Goal: Task Accomplishment & Management: Complete application form

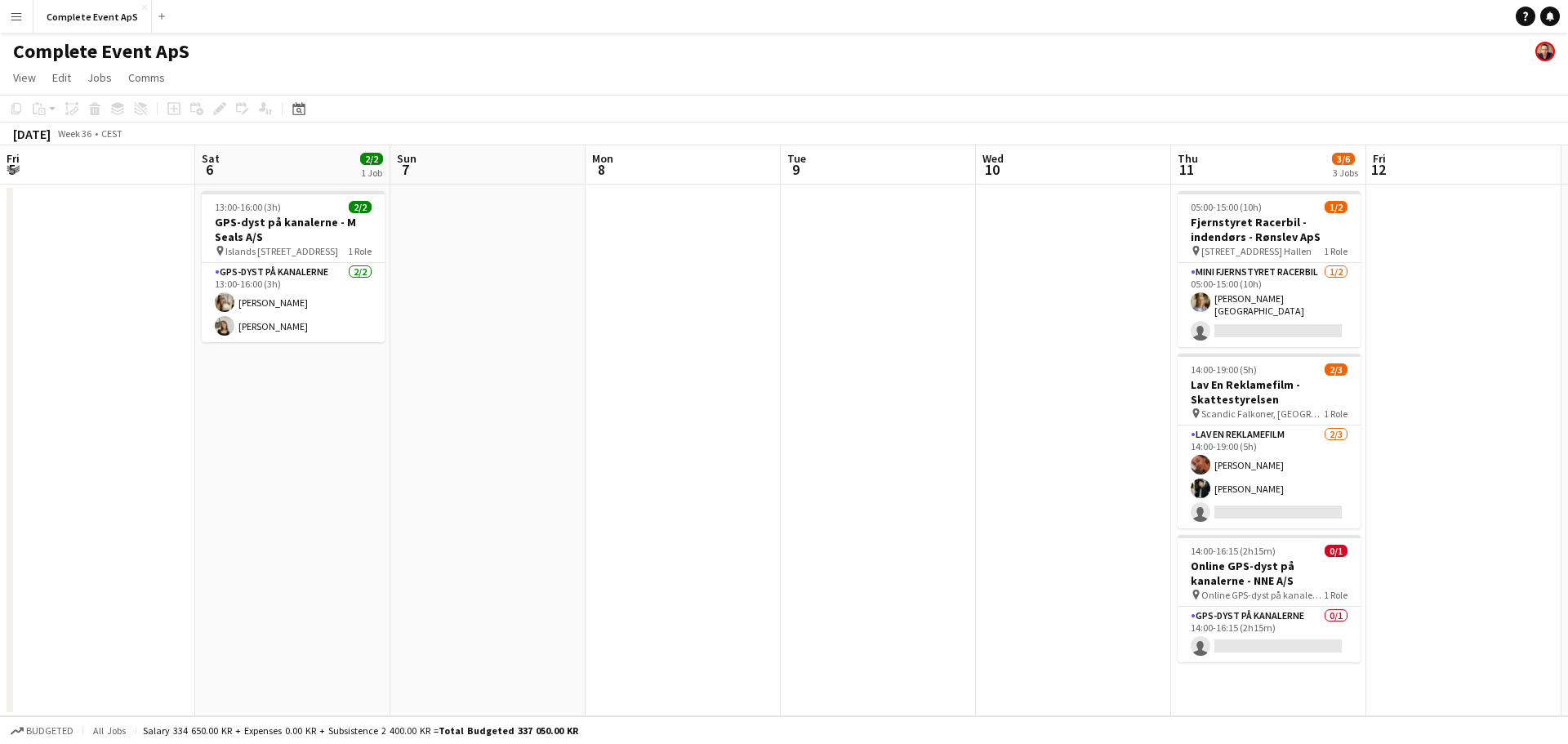
scroll to position [0, 561]
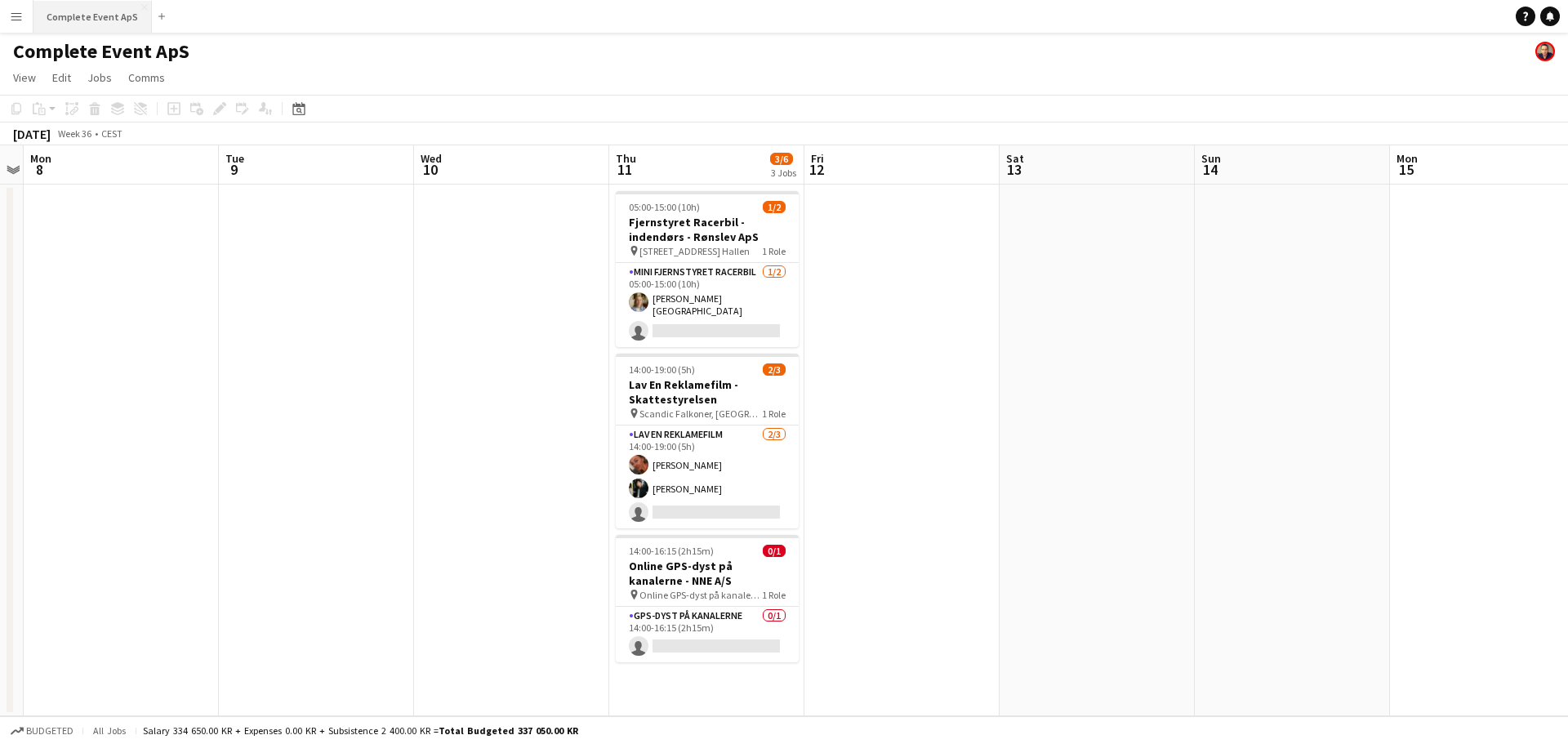
click at [79, 26] on button "Complete Event ApS Close" at bounding box center [93, 17] width 118 height 32
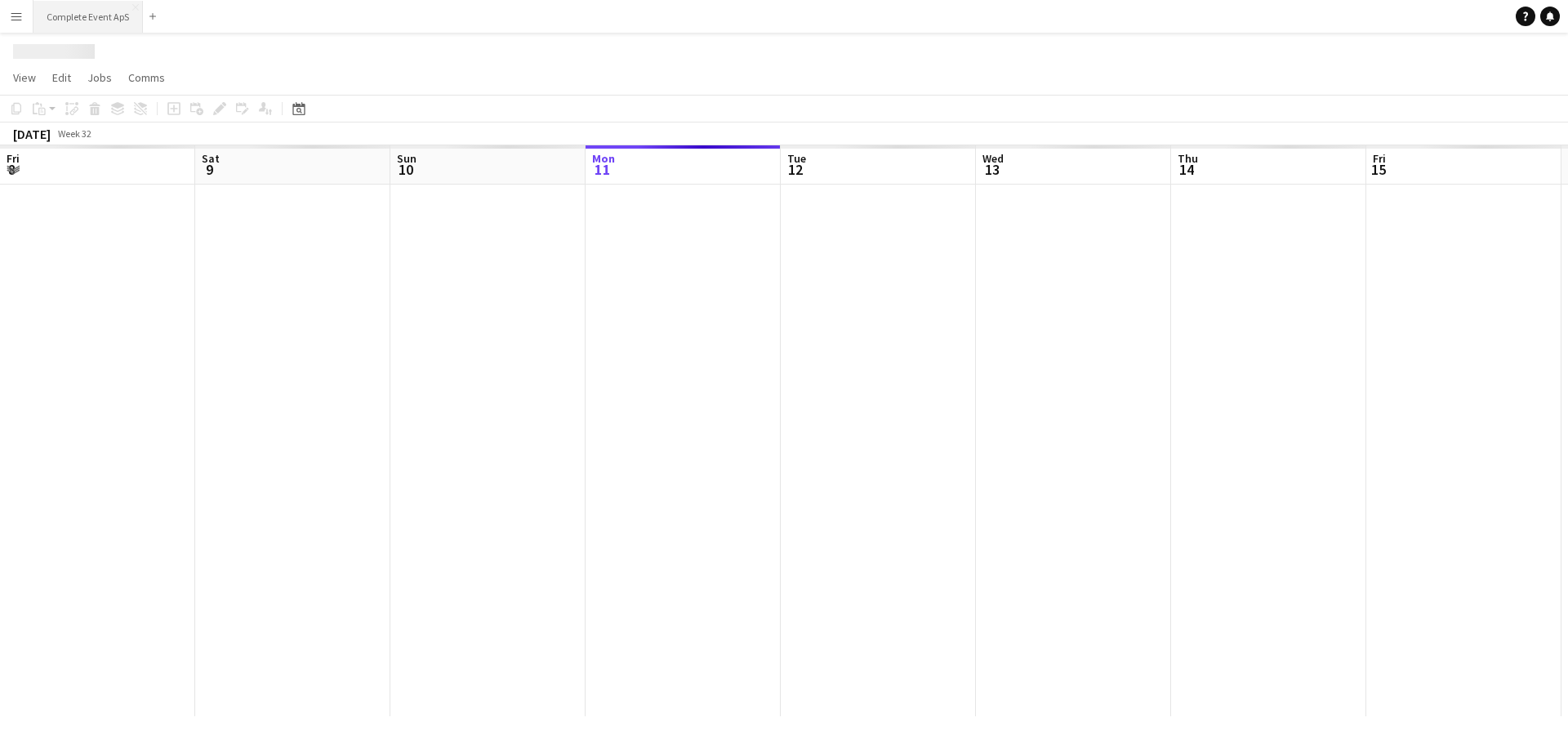
scroll to position [0, 391]
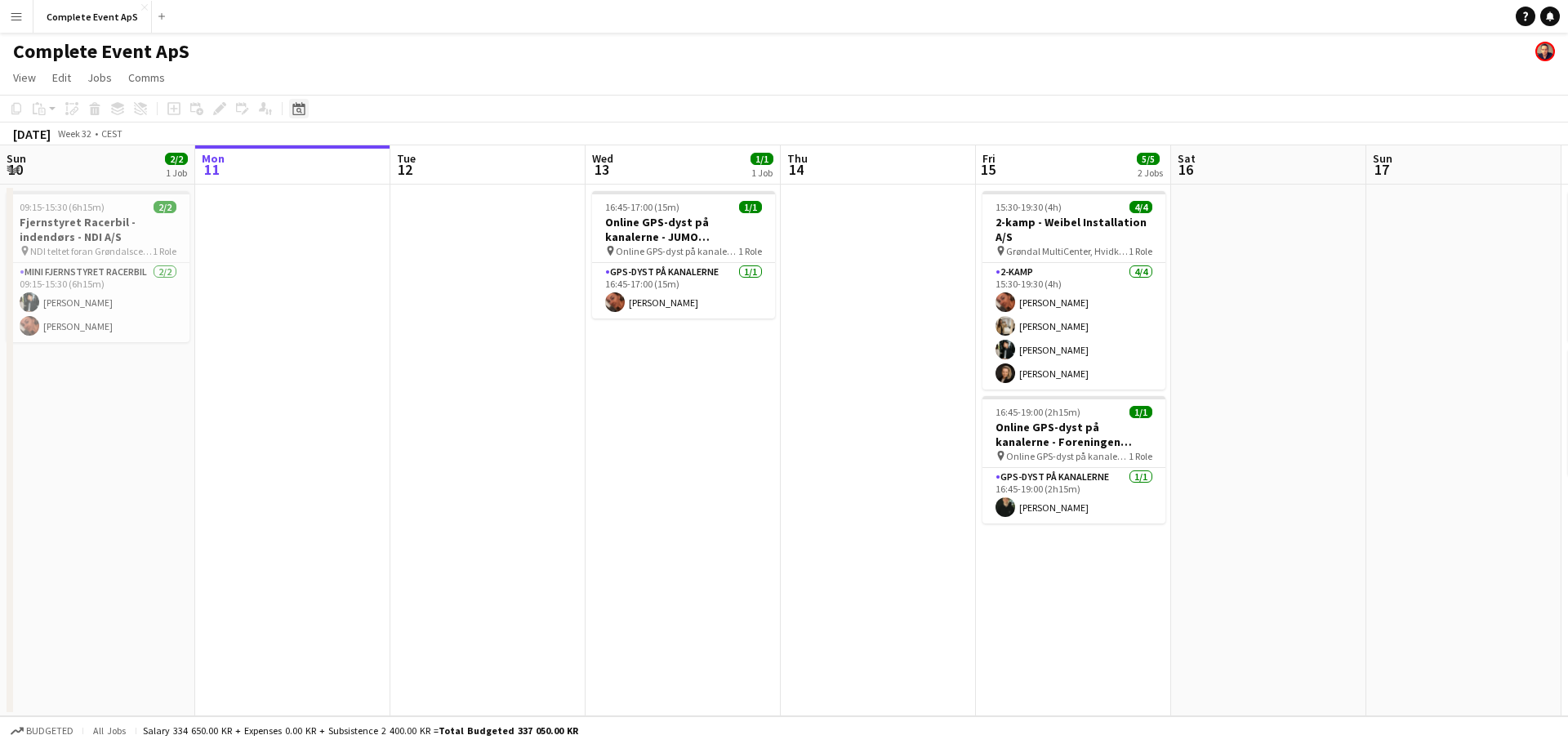
click at [305, 104] on div "Date picker" at bounding box center [299, 108] width 20 height 20
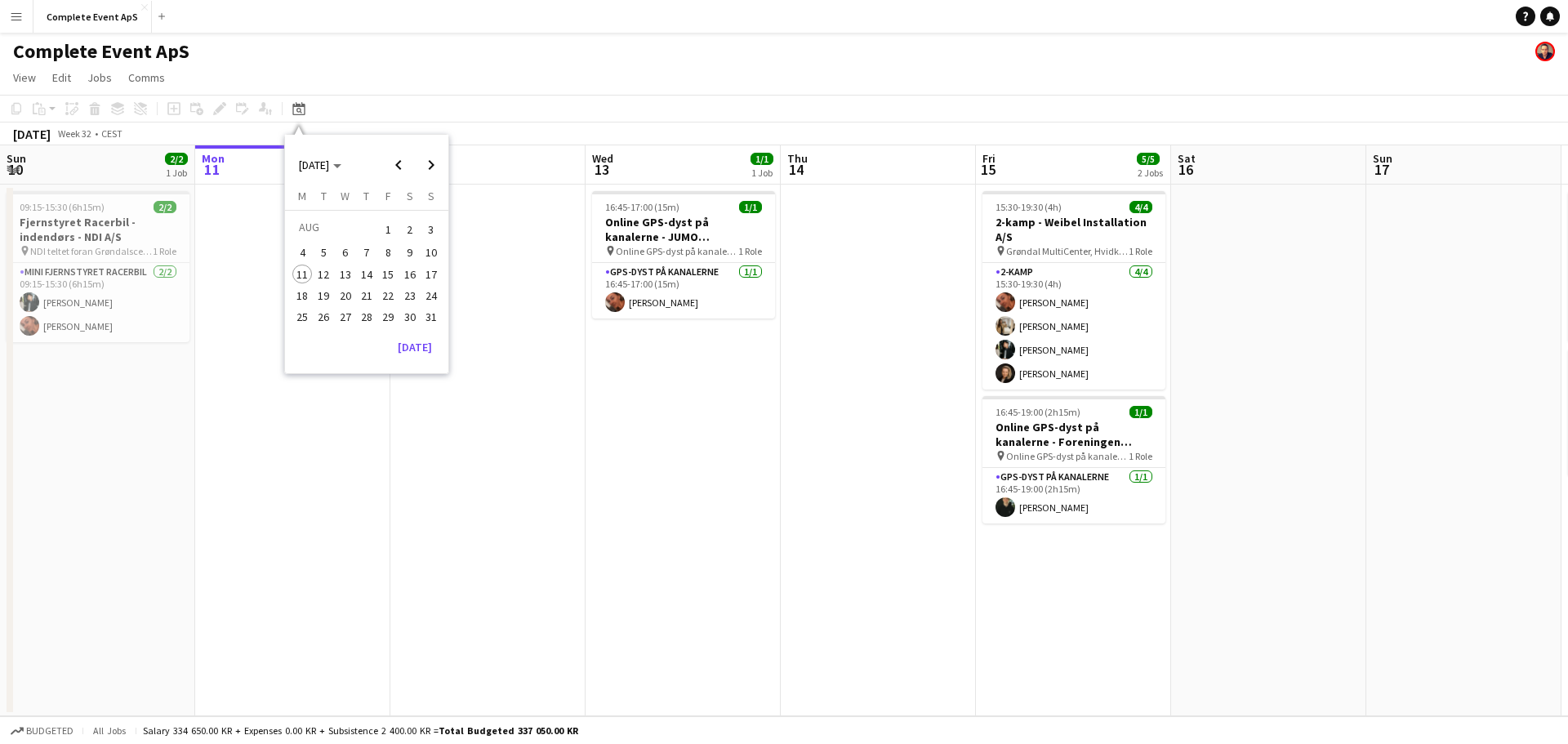
click at [387, 275] on span "15" at bounding box center [388, 274] width 20 height 20
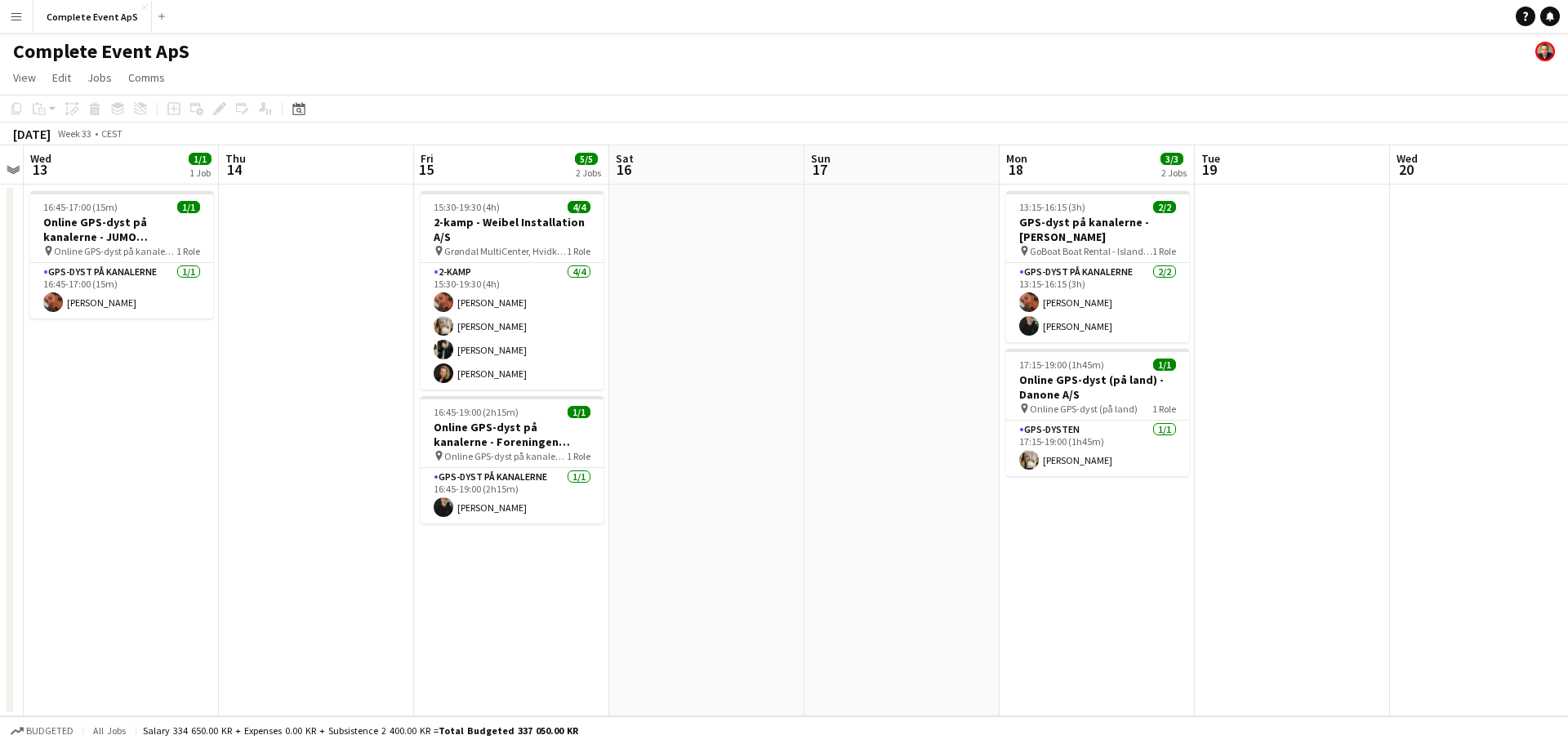
click at [494, 574] on app-date-cell "15:30-19:30 (4h) 4/4 2-kamp - Weibel Installation A/S pin Grøndal MultiCenter, …" at bounding box center [512, 451] width 195 height 532
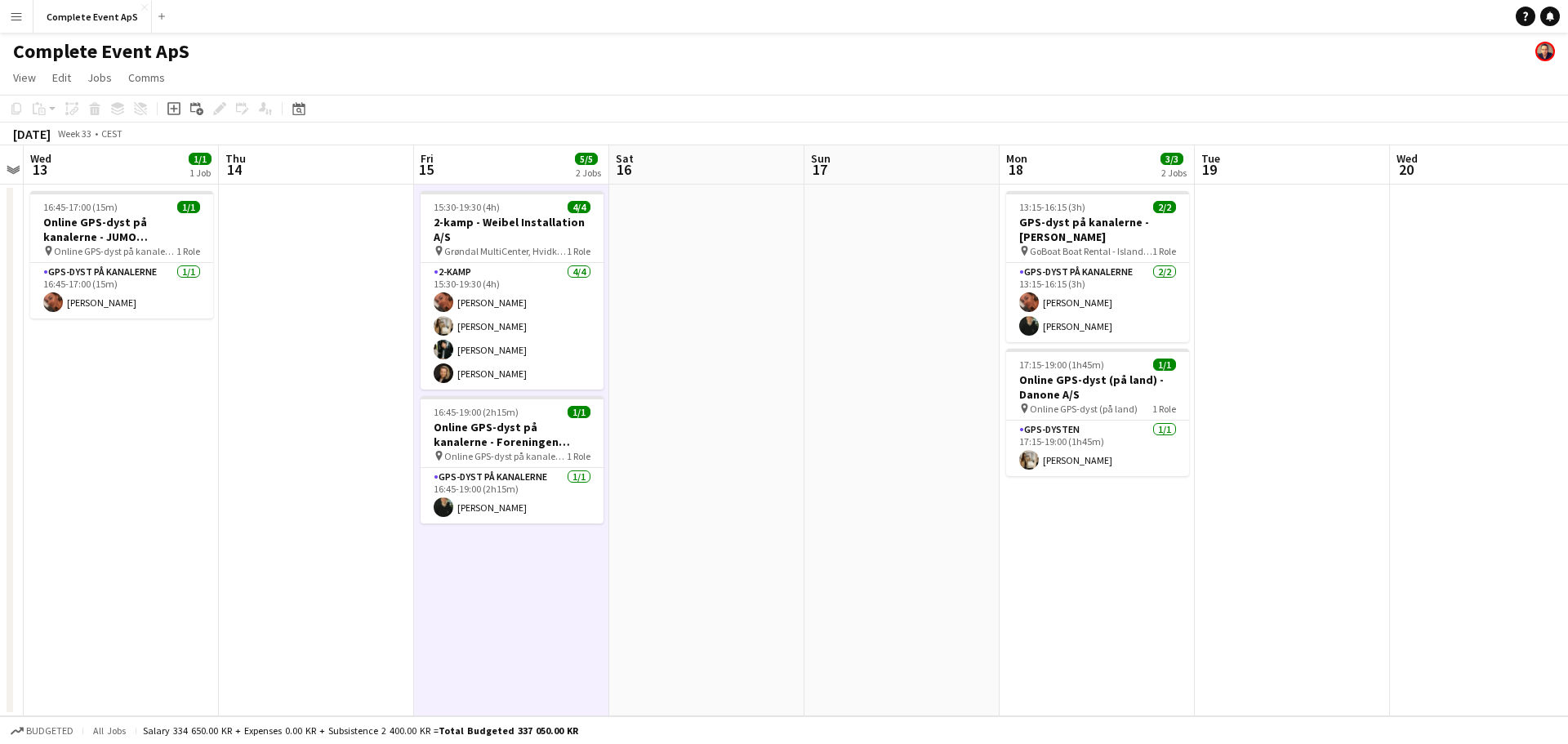
drag, startPoint x: 167, startPoint y: 110, endPoint x: 212, endPoint y: 122, distance: 46.6
click at [167, 110] on icon "Add job" at bounding box center [174, 109] width 13 height 13
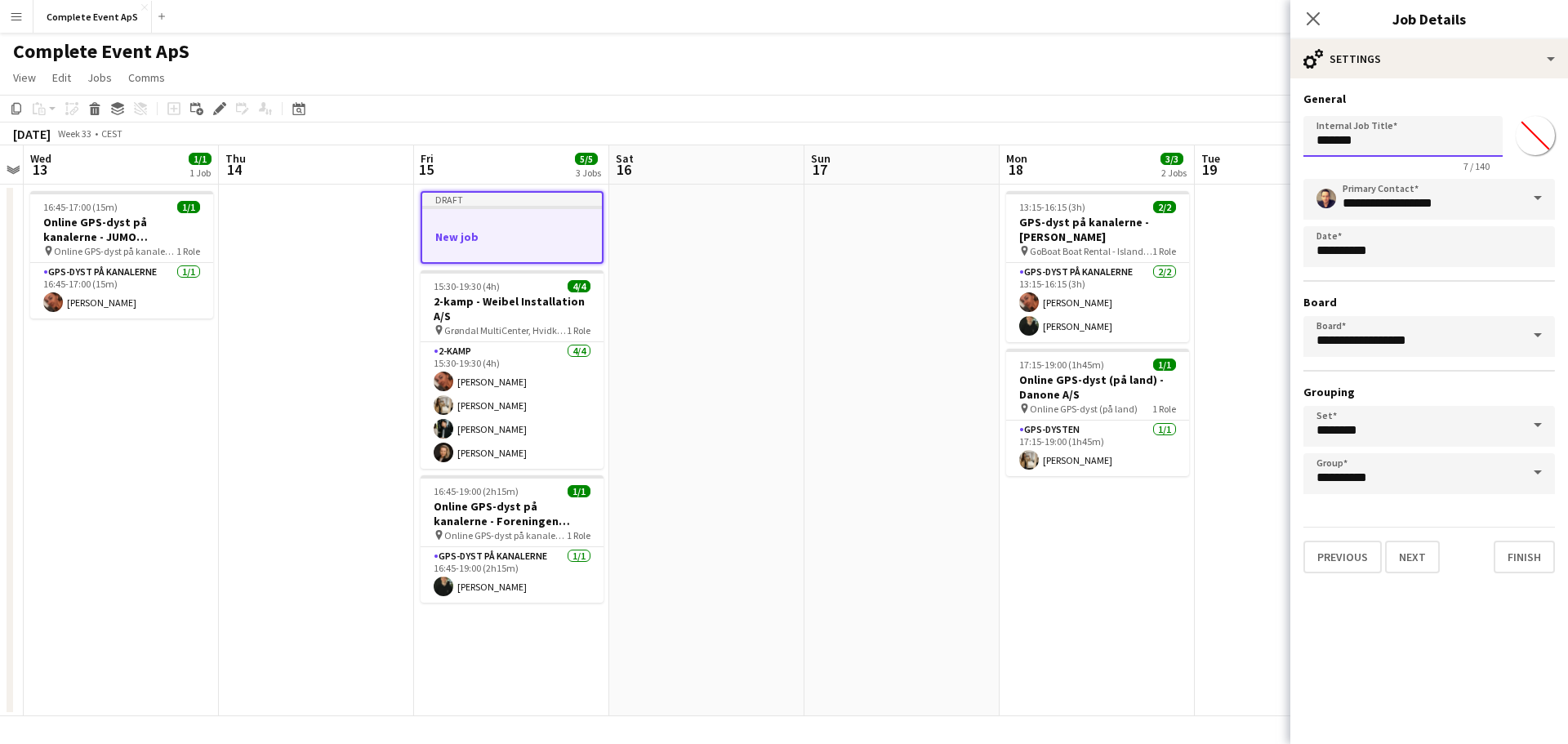
click at [1373, 147] on input "*******" at bounding box center [1403, 135] width 199 height 40
type input "*"
drag, startPoint x: 1481, startPoint y: 134, endPoint x: 1511, endPoint y: 143, distance: 31.3
click at [1483, 134] on input "**********" at bounding box center [1403, 135] width 199 height 40
paste input "**********"
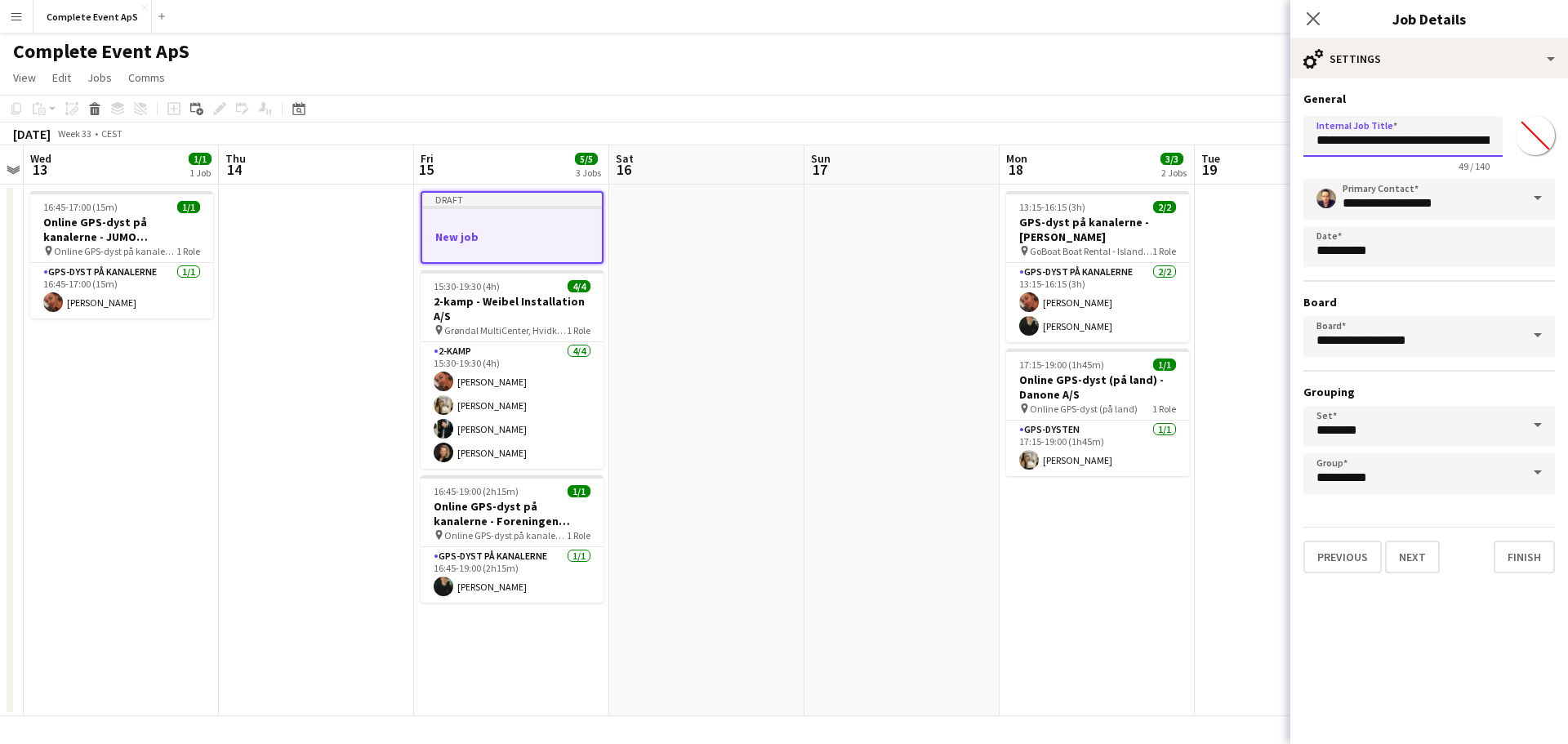
scroll to position [0, 99]
type input "**********"
click at [1416, 558] on button "Next" at bounding box center [1412, 557] width 54 height 33
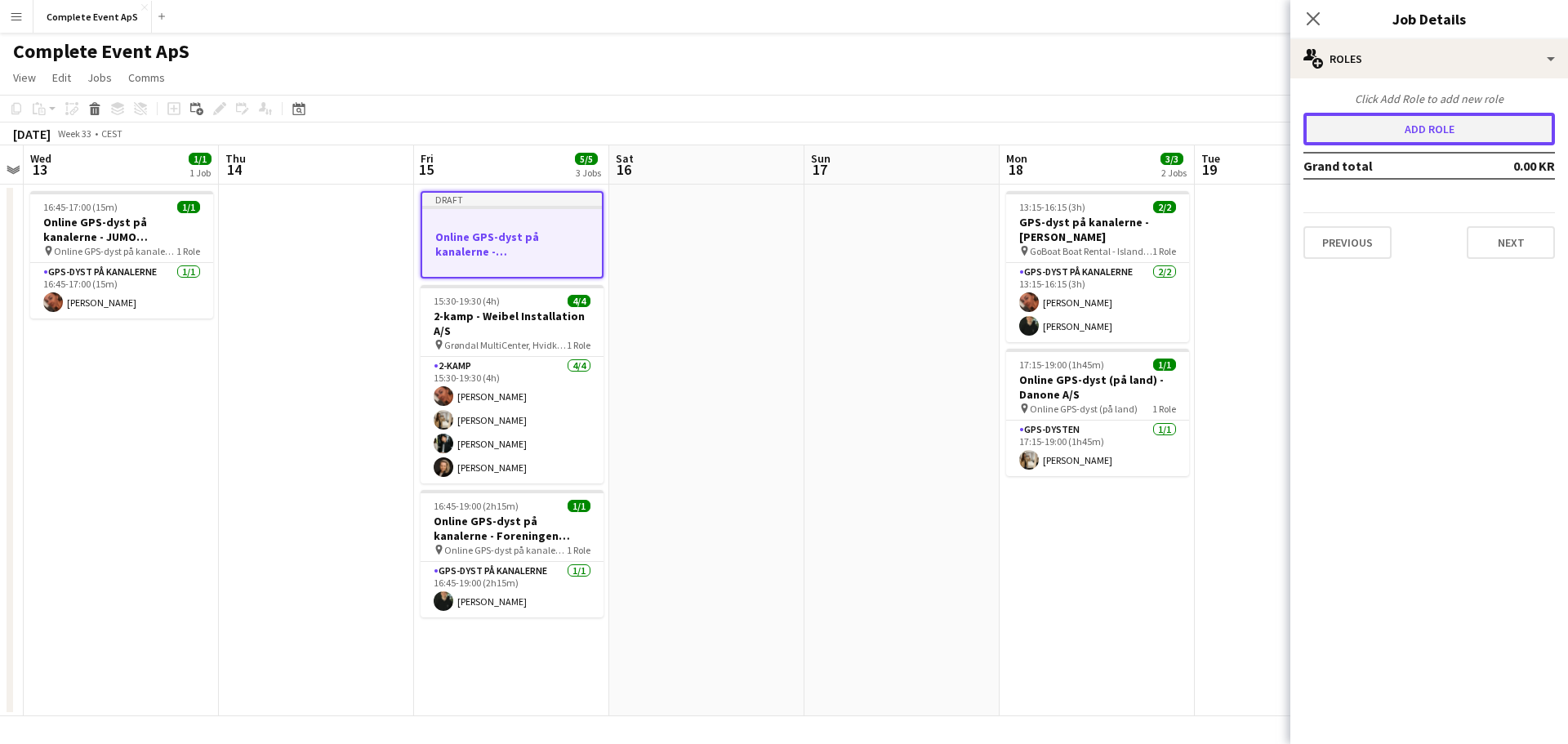
click at [1414, 122] on button "Add role" at bounding box center [1429, 129] width 252 height 33
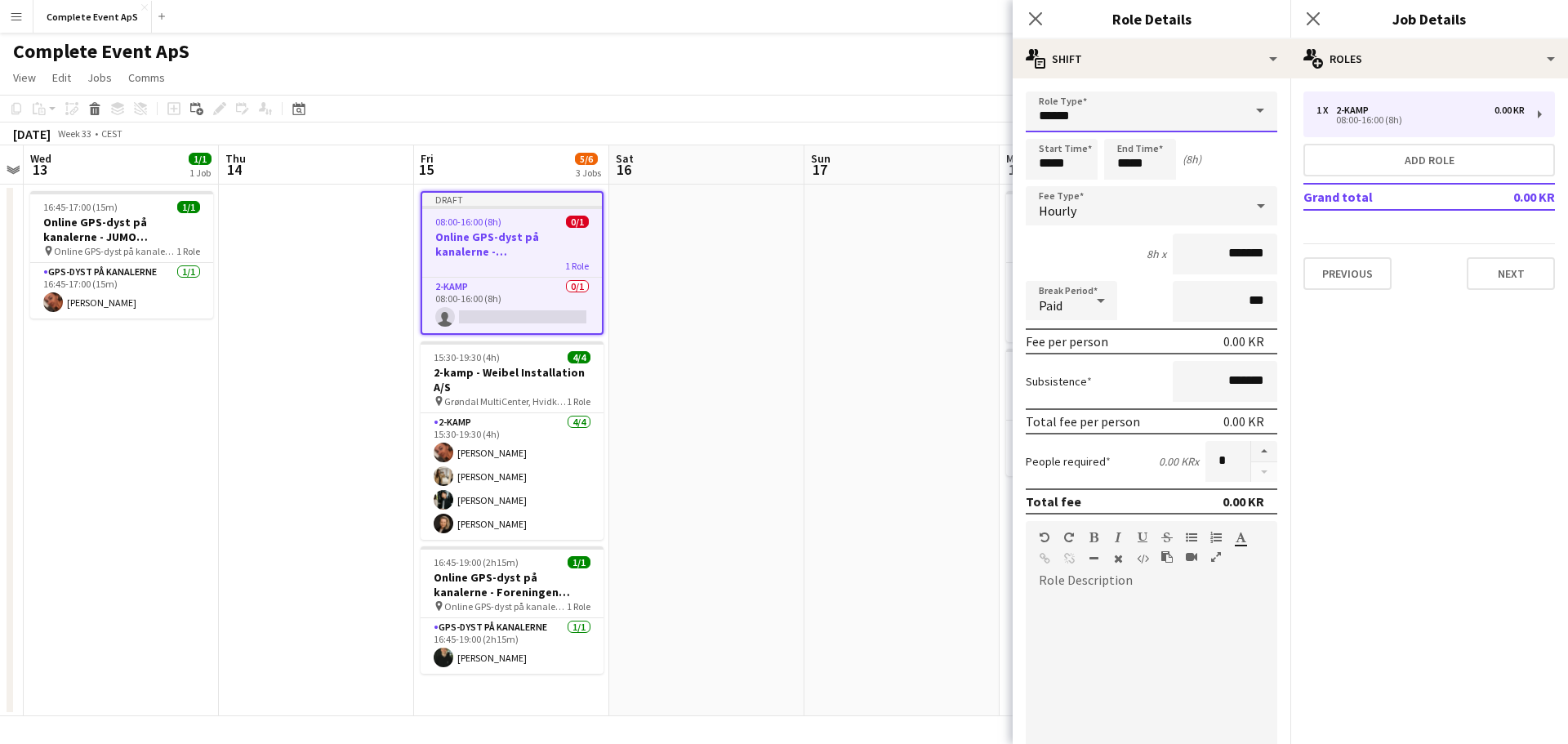
click at [1130, 116] on input "******" at bounding box center [1151, 111] width 252 height 40
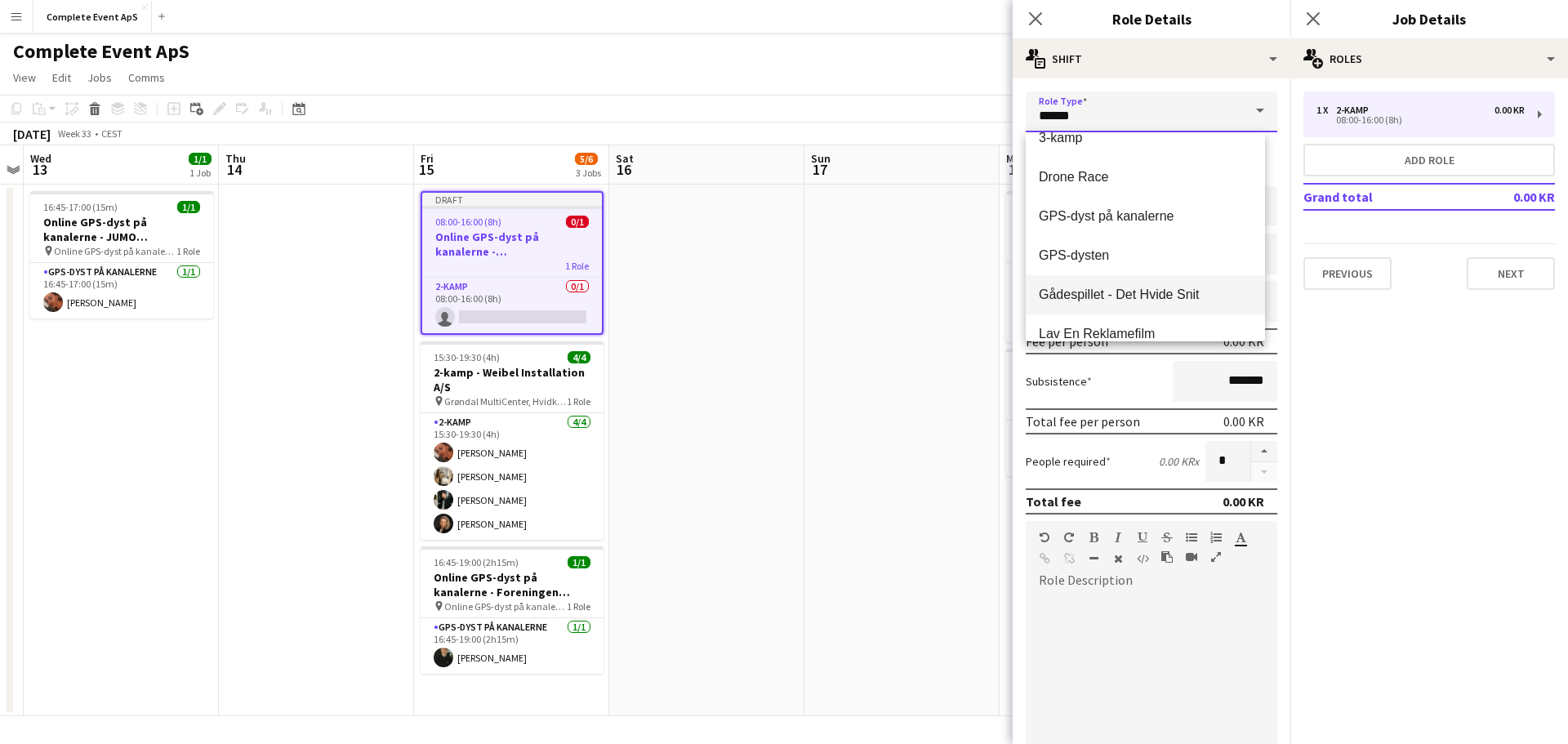
scroll to position [82, 0]
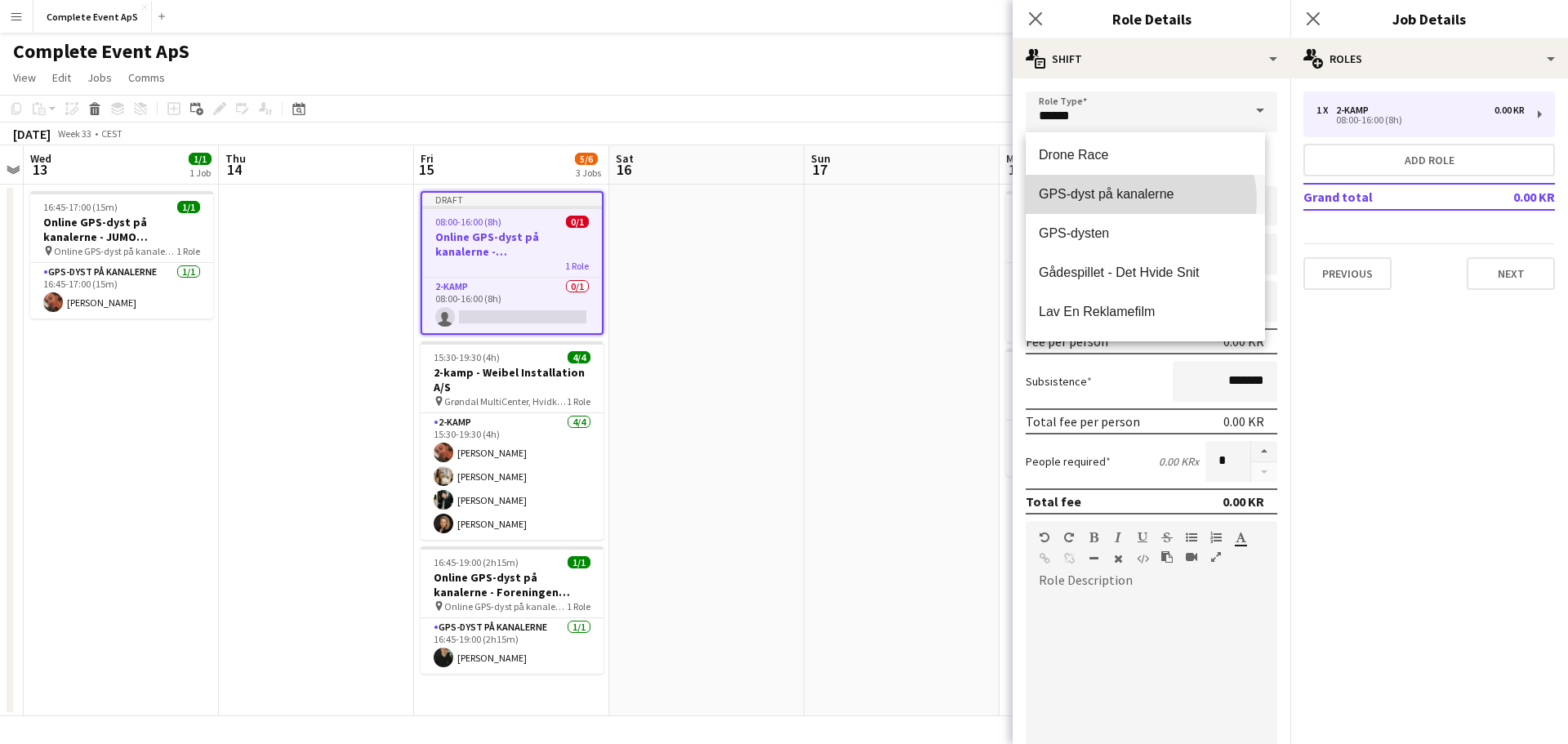
click at [1140, 200] on span "GPS-dyst på kanalerne" at bounding box center [1145, 194] width 213 height 16
type input "**********"
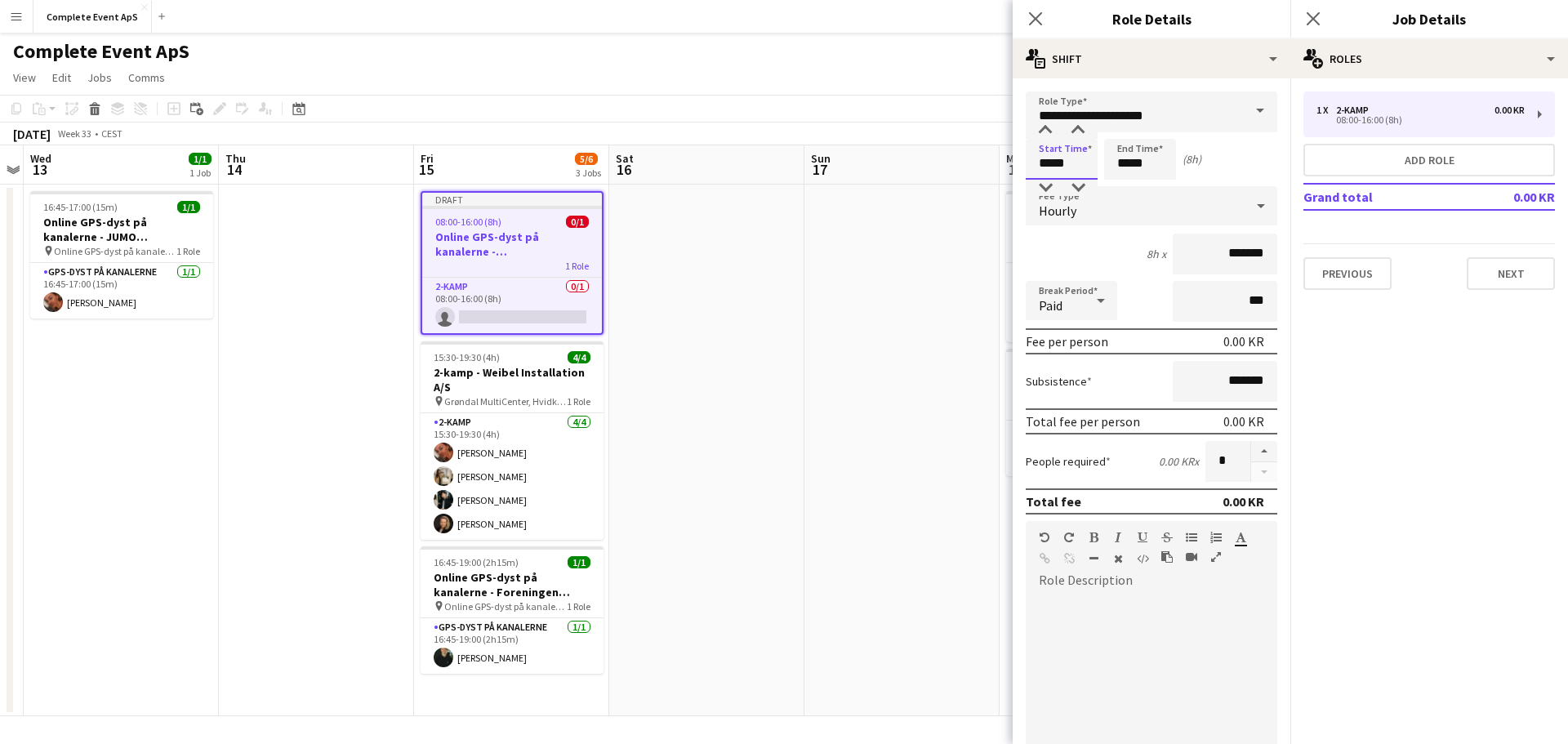
drag, startPoint x: 1088, startPoint y: 160, endPoint x: 939, endPoint y: 147, distance: 149.6
click at [939, 147] on body "Menu Boards Boards Boards All jobs Status Workforce Workforce My Workforce Recr…" at bounding box center [784, 372] width 1568 height 744
type input "*****"
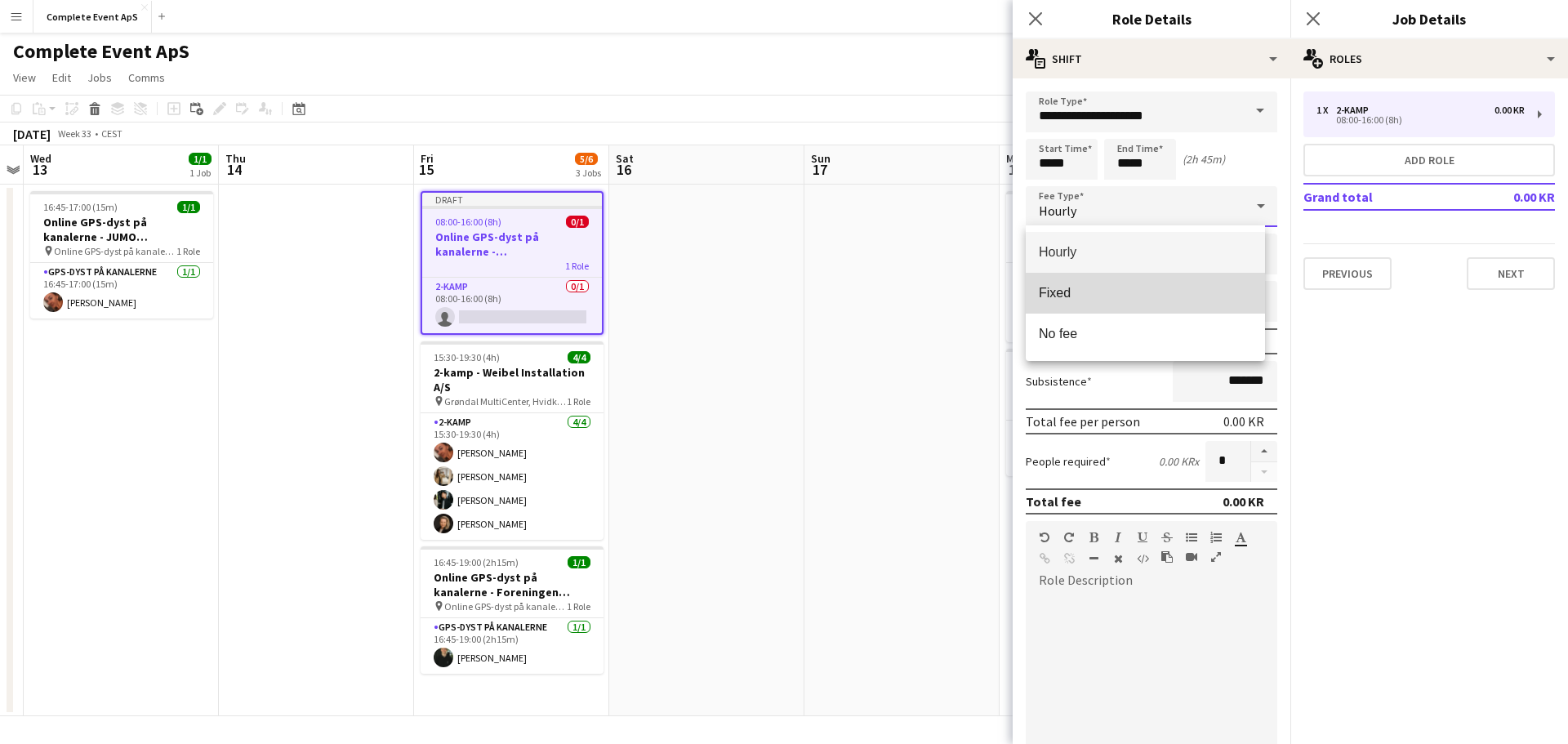
click at [1068, 295] on span "Fixed" at bounding box center [1145, 292] width 213 height 16
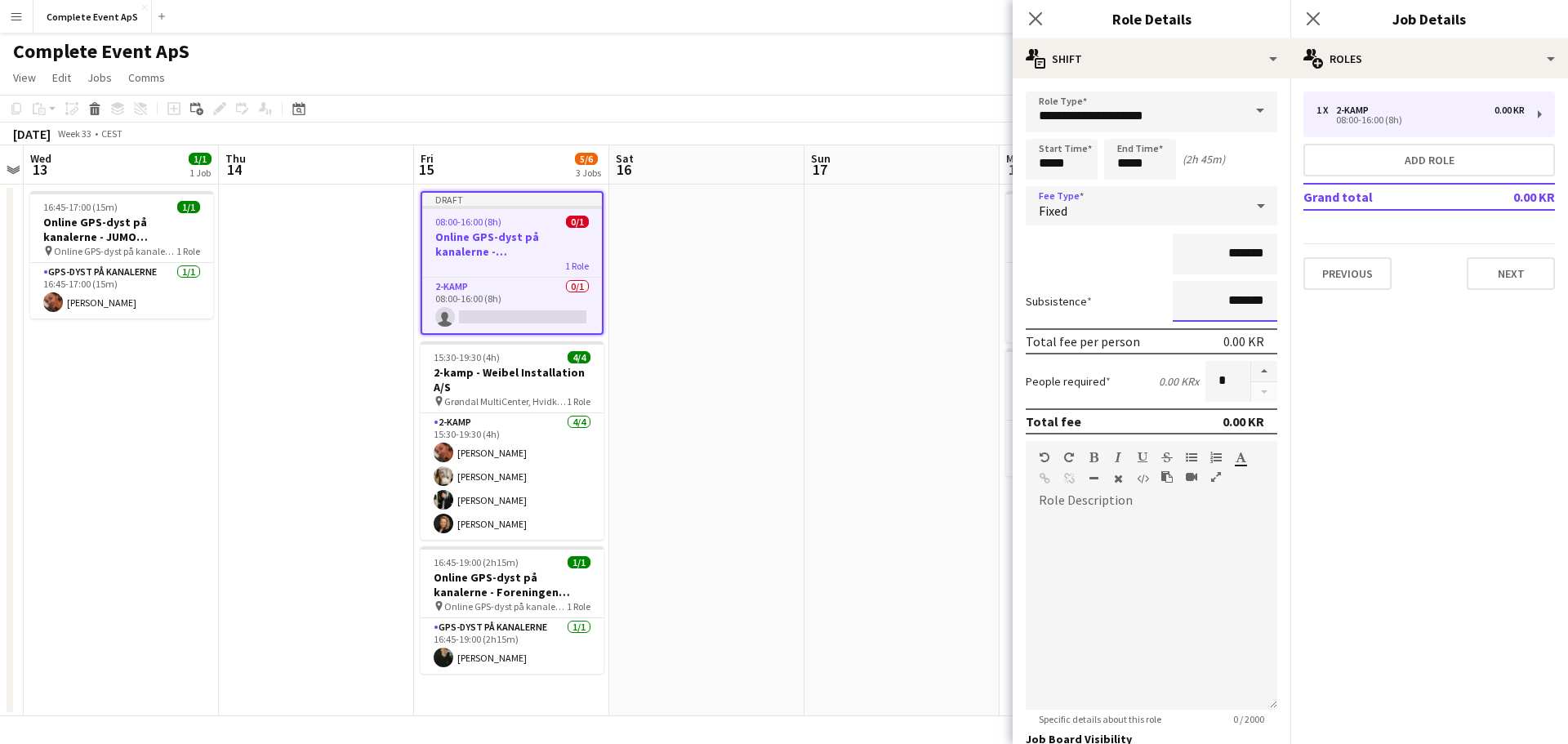
drag, startPoint x: 1195, startPoint y: 295, endPoint x: 1379, endPoint y: 322, distance: 186.0
click at [1330, 312] on body "Menu Boards Boards Boards All jobs Status Workforce Workforce My Workforce Recr…" at bounding box center [784, 372] width 1568 height 744
click at [1204, 254] on input "*******" at bounding box center [1224, 254] width 104 height 40
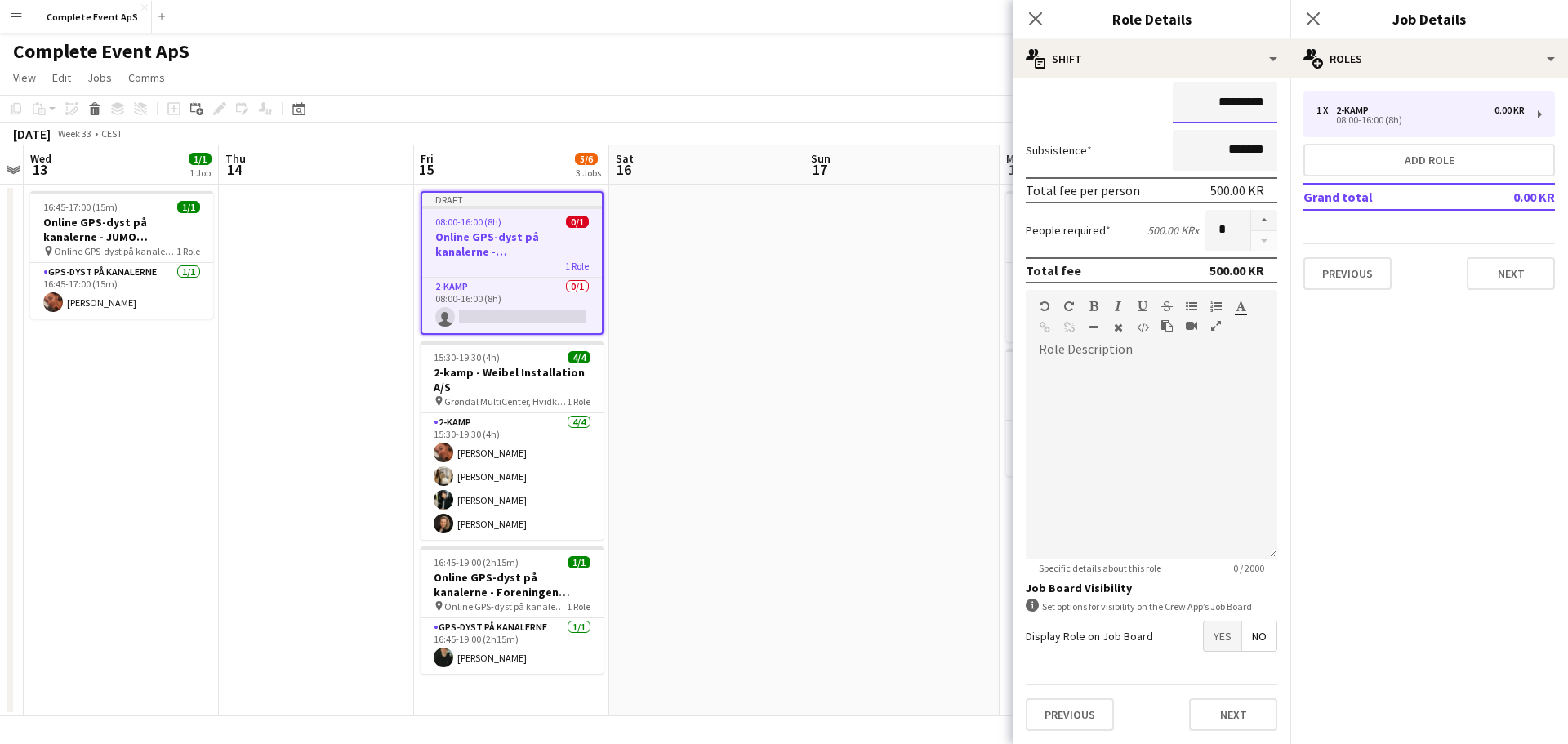
type input "*********"
click at [1214, 629] on span "Yes" at bounding box center [1222, 636] width 38 height 29
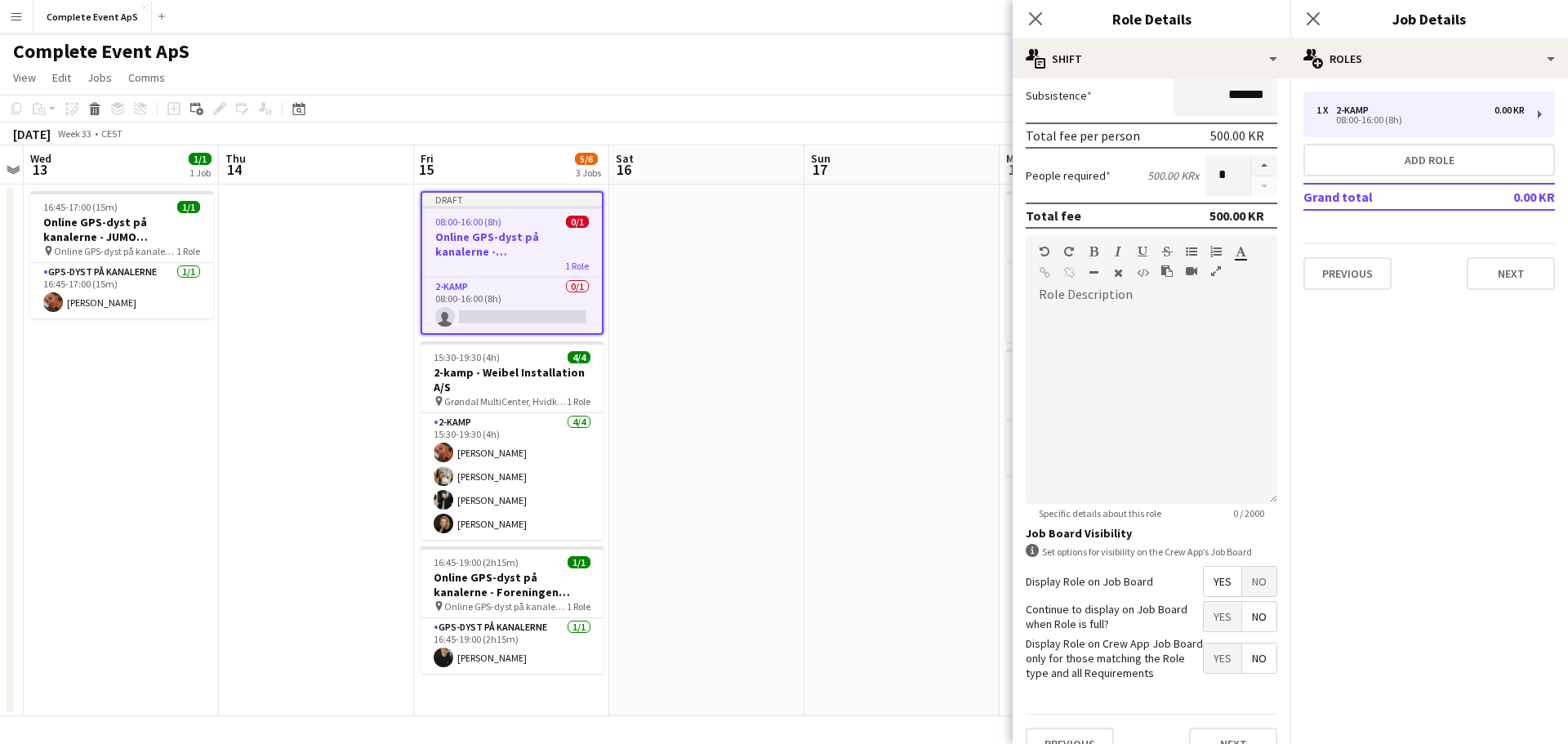
scroll to position [235, 0]
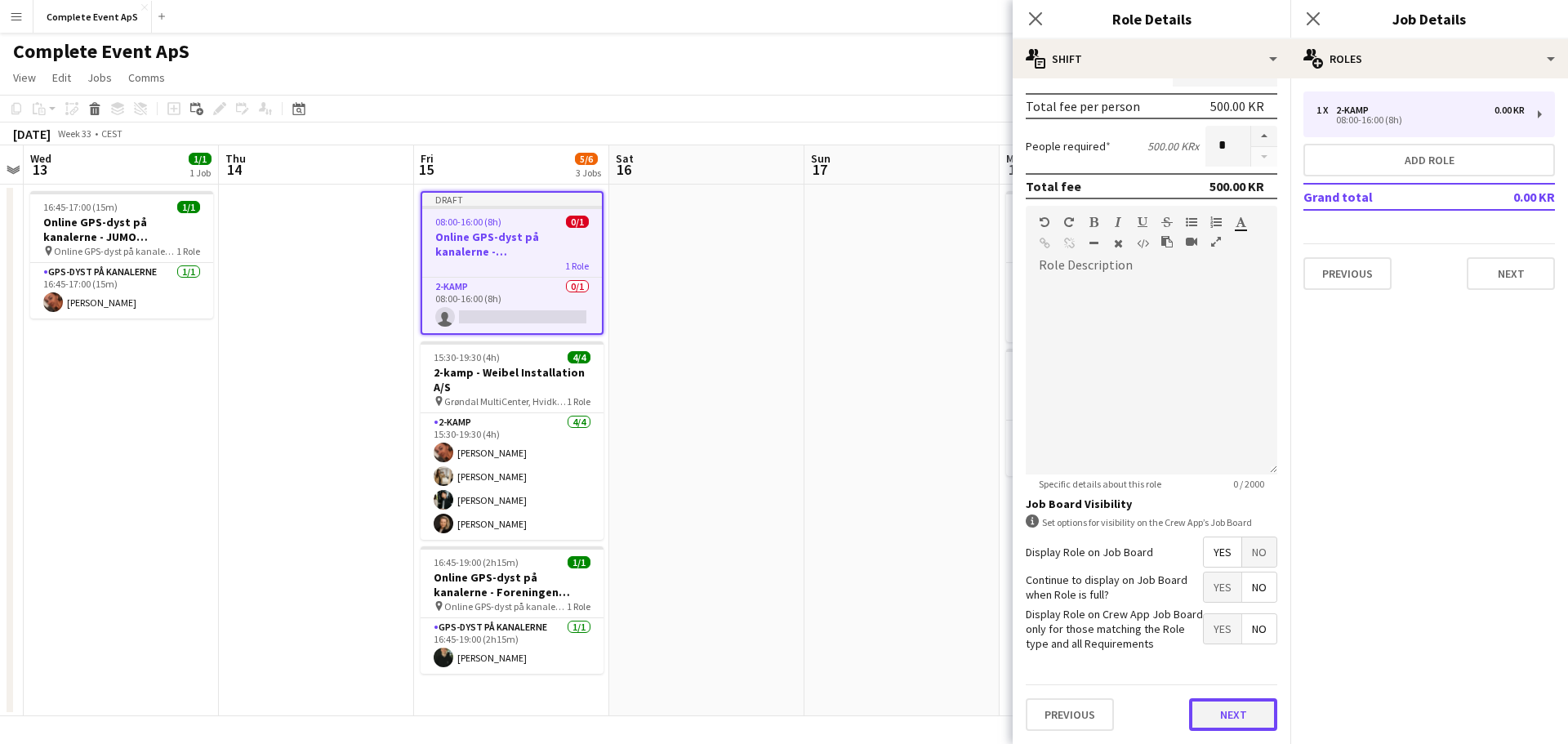
click at [1223, 713] on button "Next" at bounding box center [1233, 714] width 88 height 33
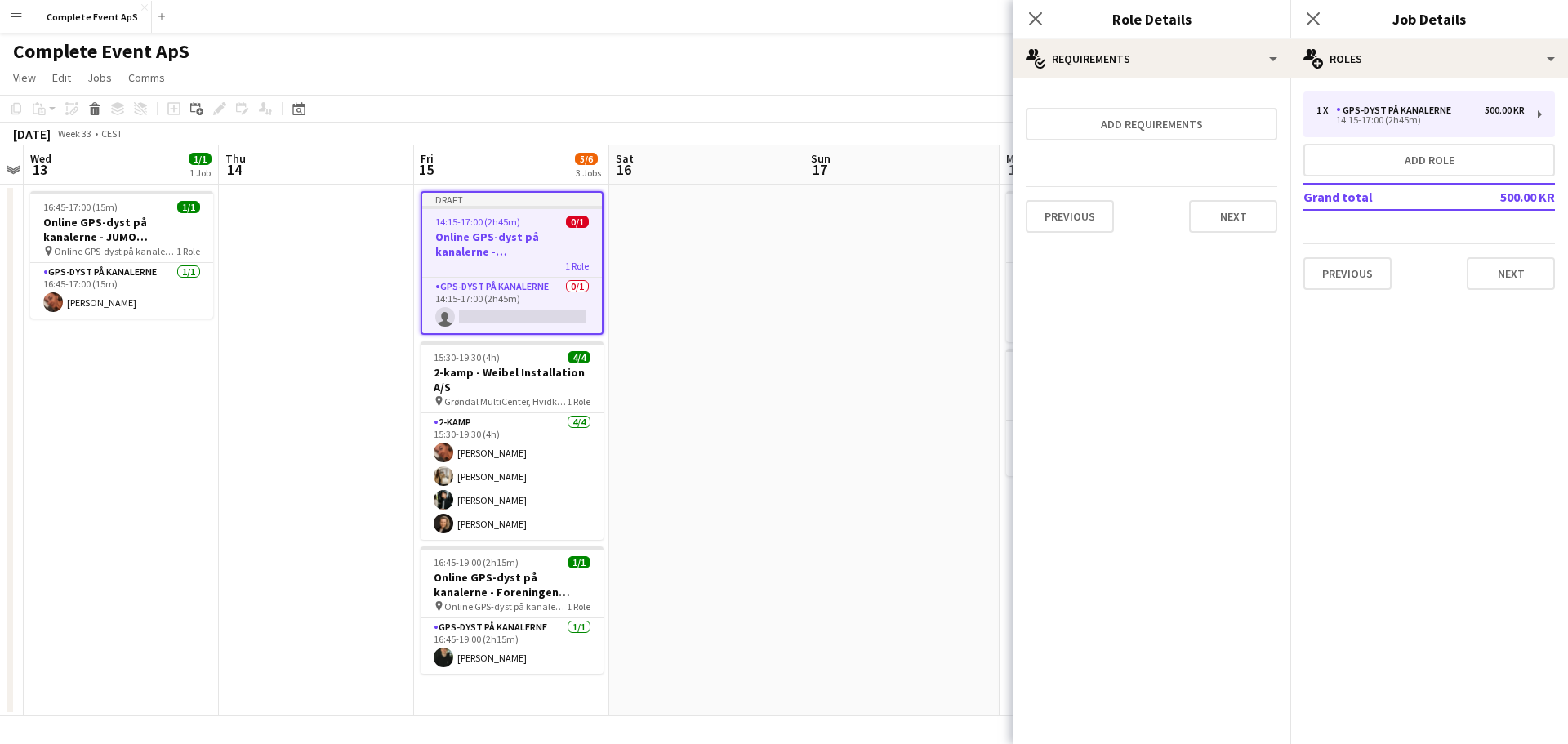
click at [1241, 196] on div "Previous Next" at bounding box center [1151, 215] width 252 height 59
drag, startPoint x: 1234, startPoint y: 217, endPoint x: 1228, endPoint y: 225, distance: 10.0
click at [1234, 218] on button "Next" at bounding box center [1233, 216] width 88 height 33
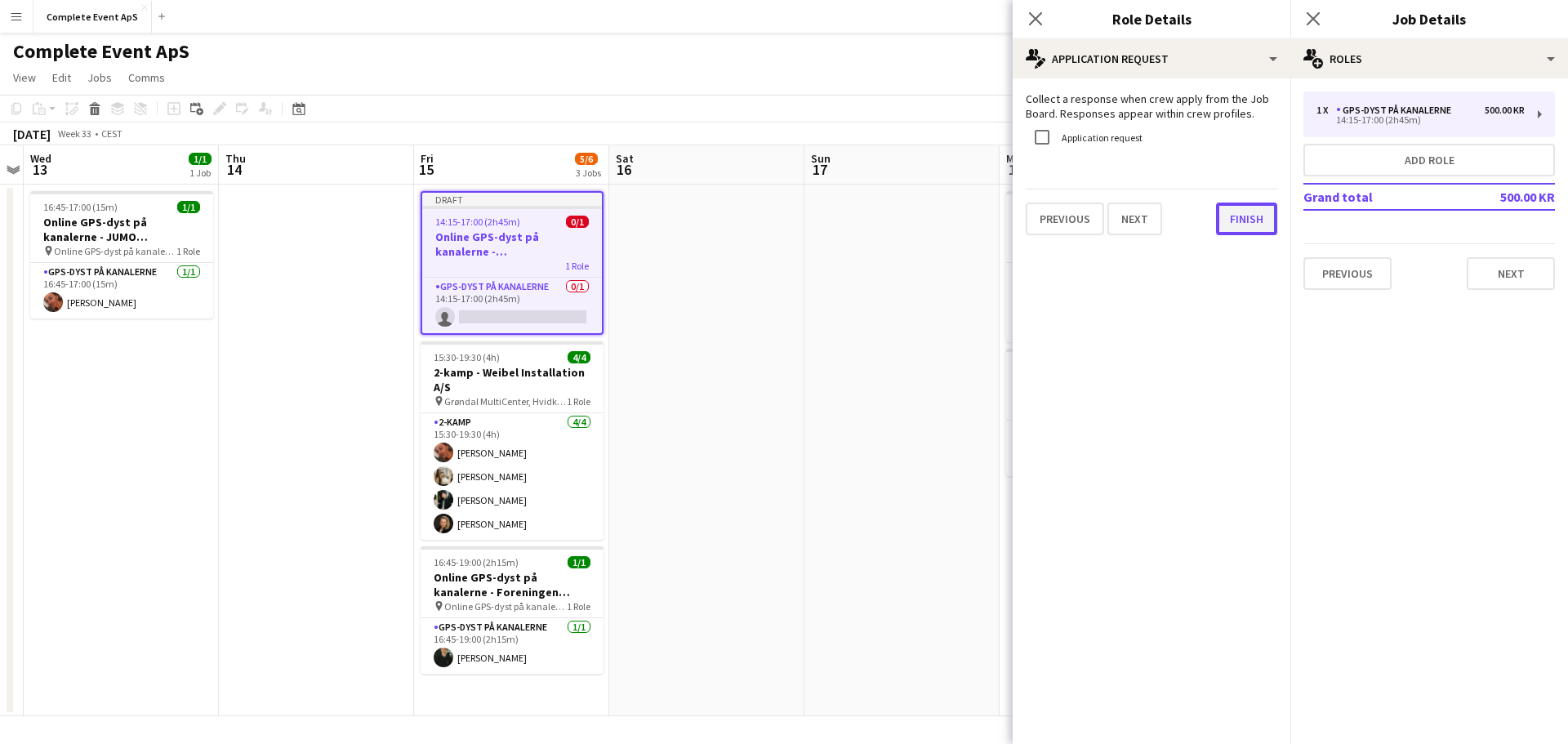
click at [1249, 214] on button "Finish" at bounding box center [1246, 219] width 61 height 33
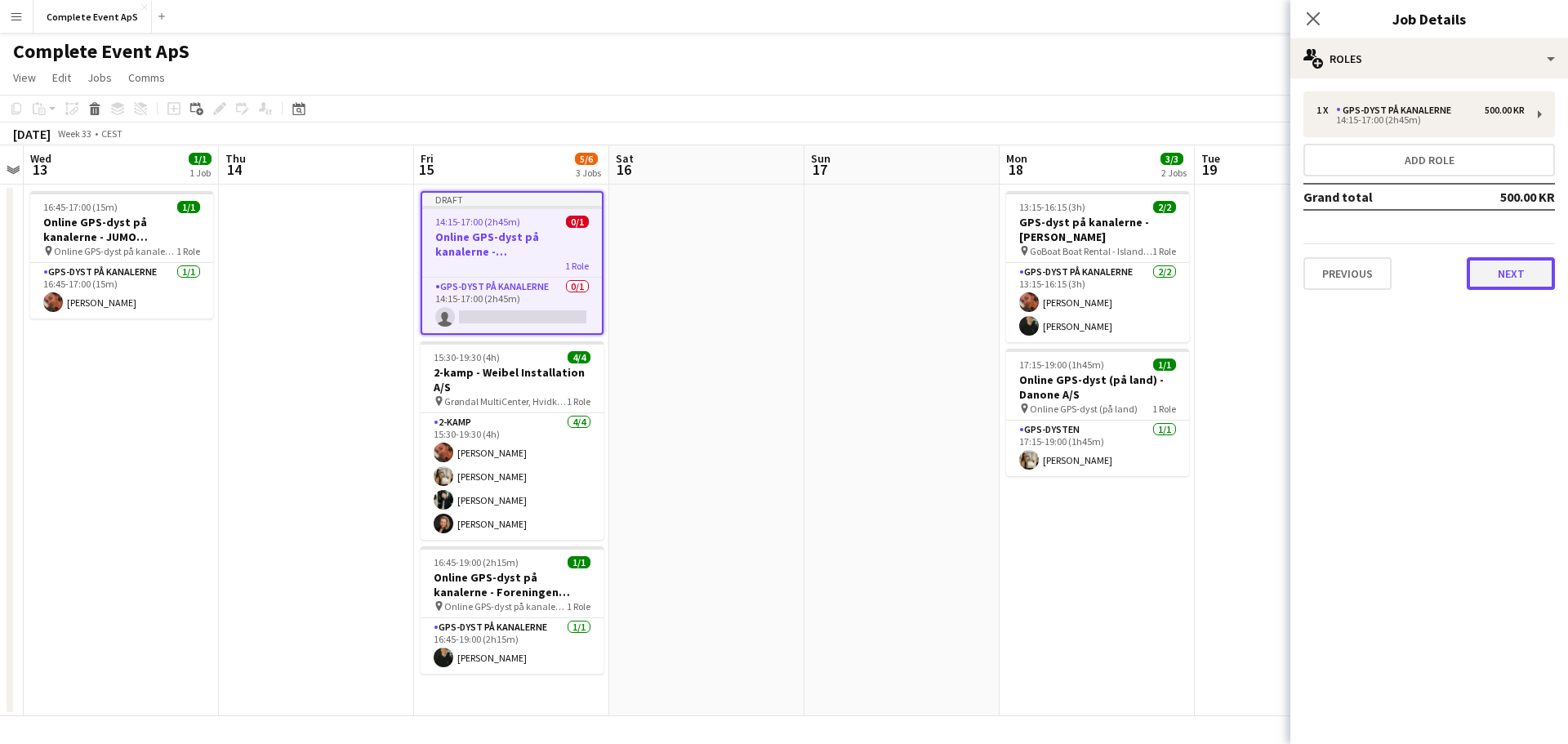
click at [1524, 277] on button "Next" at bounding box center [1511, 273] width 88 height 33
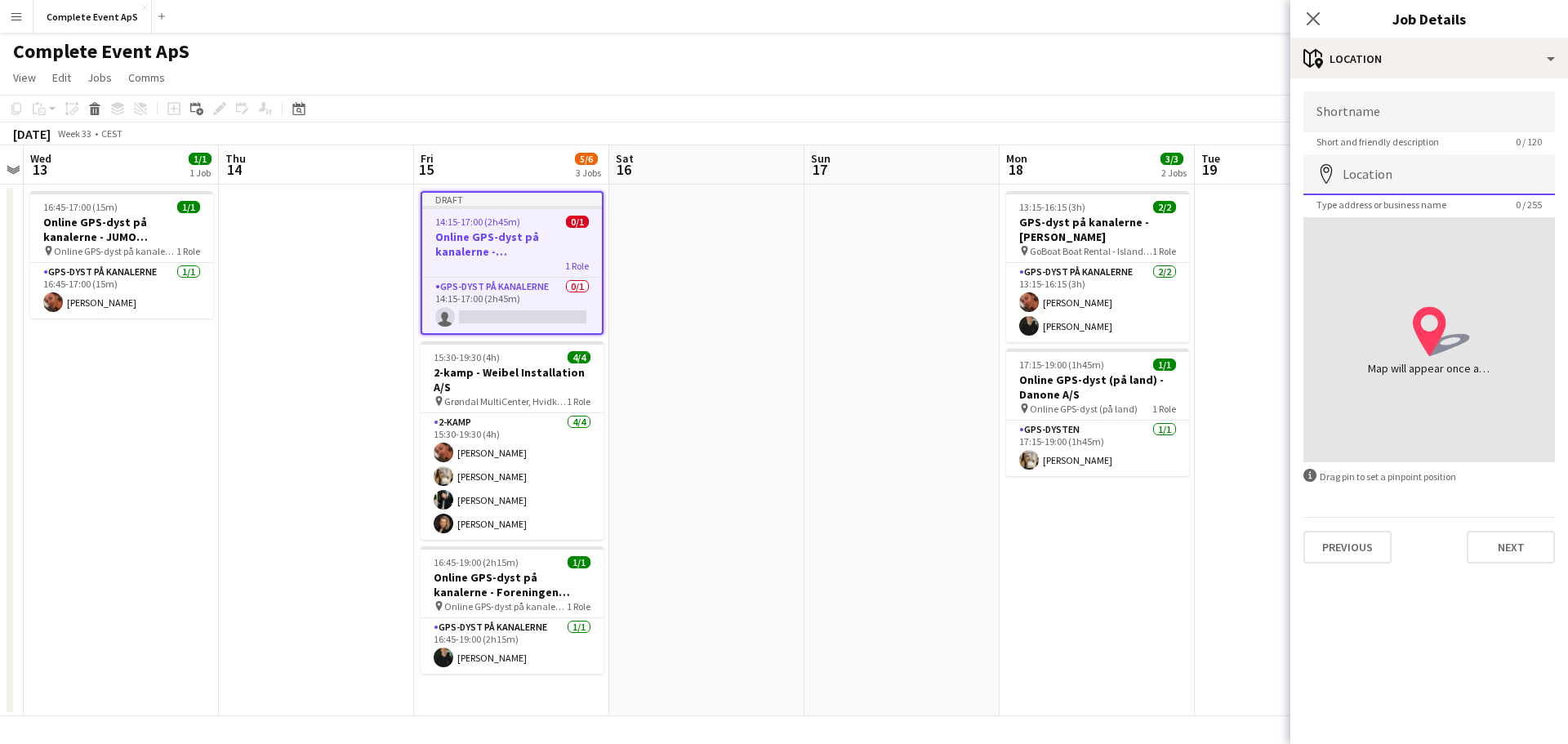
click at [1395, 166] on input "Location" at bounding box center [1429, 174] width 252 height 40
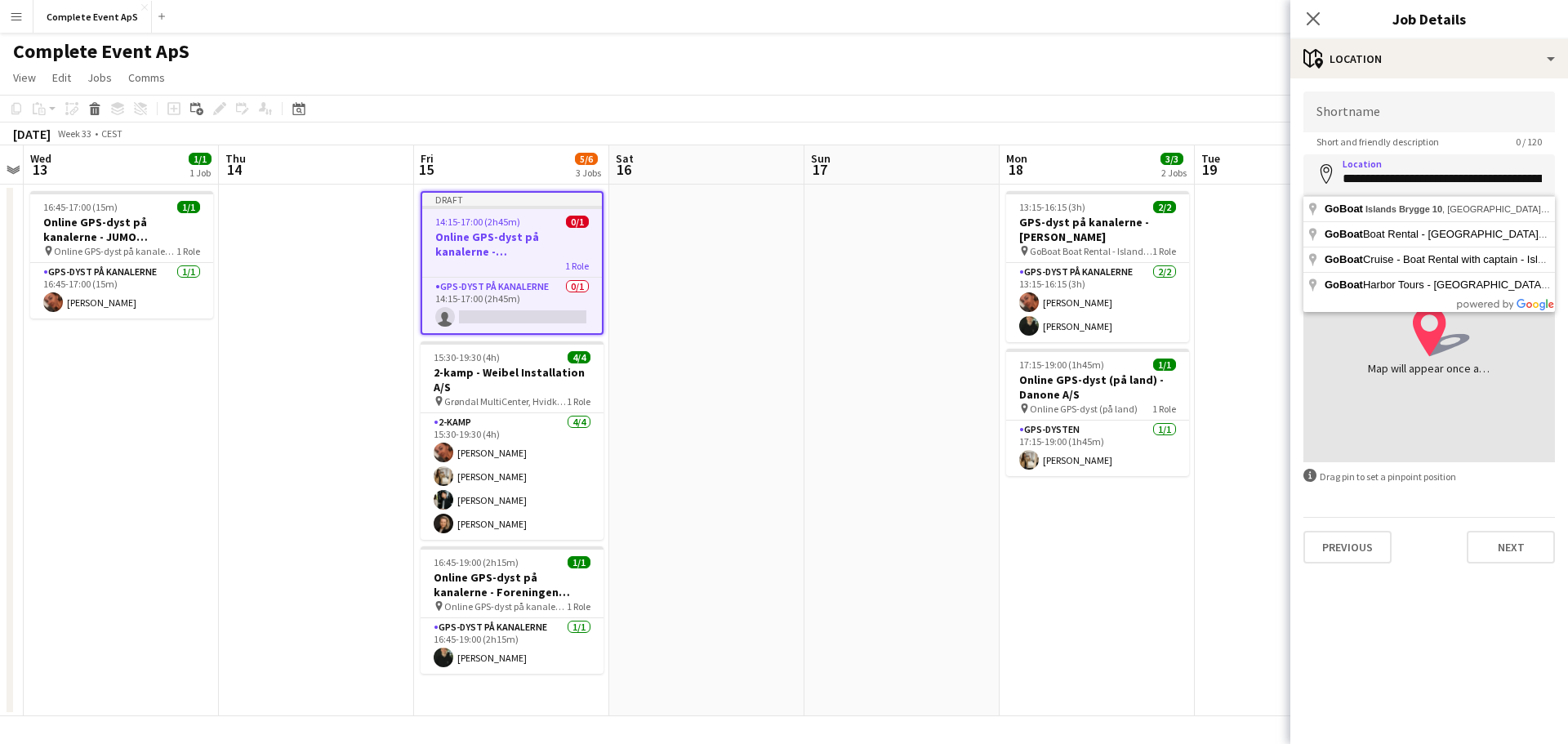
type input "**********"
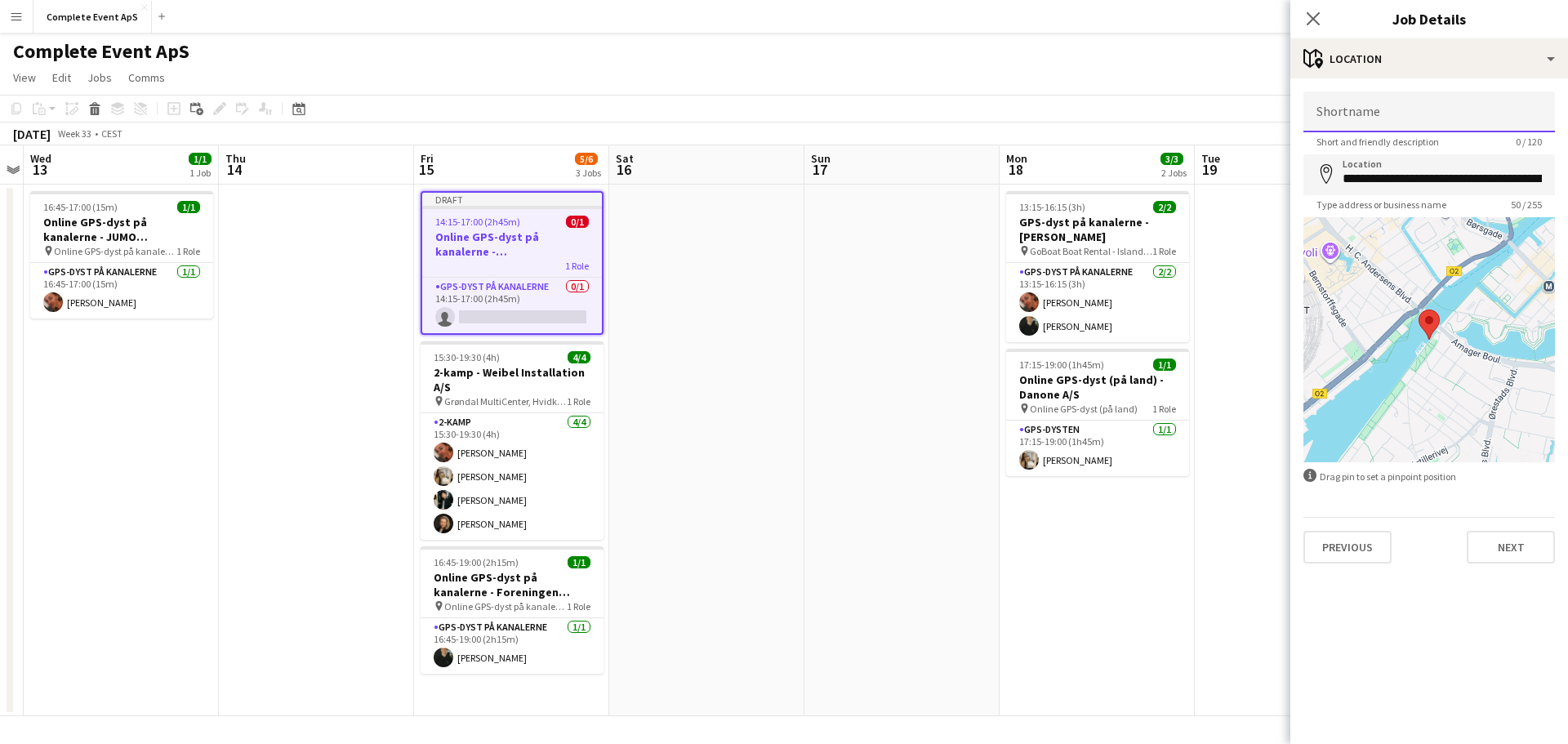
click at [1408, 127] on input "Shortname" at bounding box center [1429, 111] width 252 height 40
type input "**********"
drag, startPoint x: 1499, startPoint y: 526, endPoint x: 1500, endPoint y: 538, distance: 12.0
click at [1499, 527] on div "Previous Next" at bounding box center [1429, 540] width 252 height 47
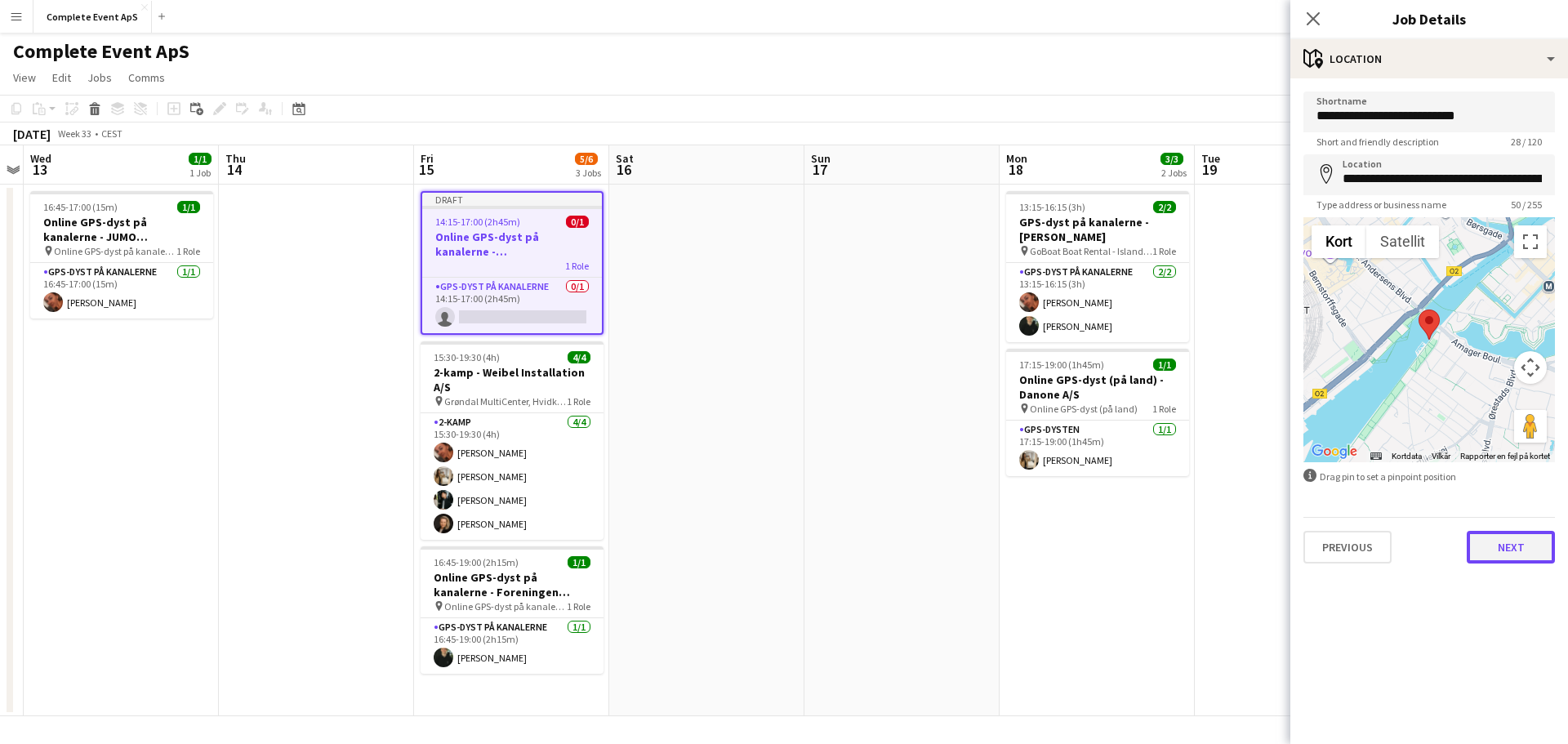
click at [1501, 539] on button "Next" at bounding box center [1511, 547] width 88 height 33
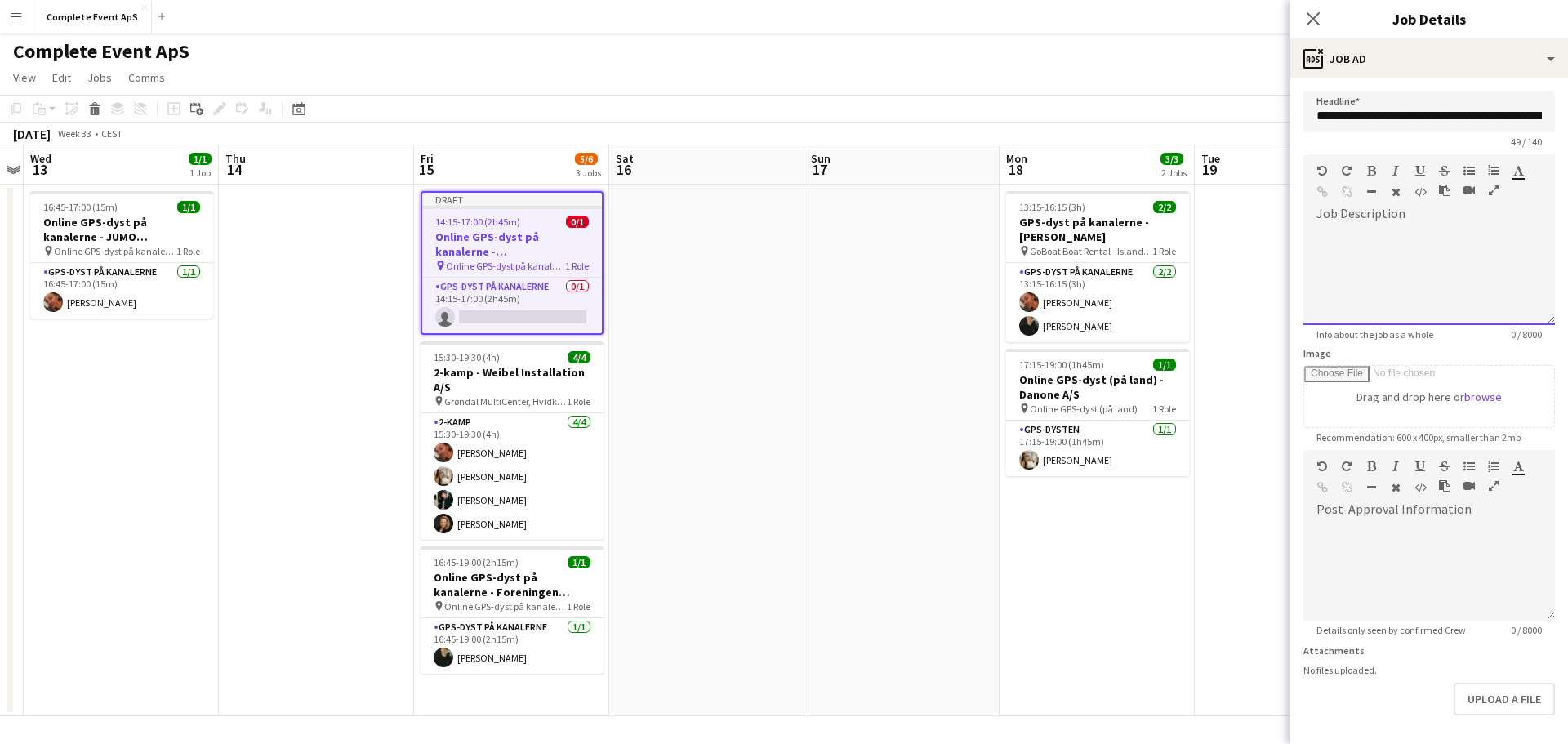
click at [1359, 222] on div at bounding box center [1429, 271] width 252 height 110
paste div
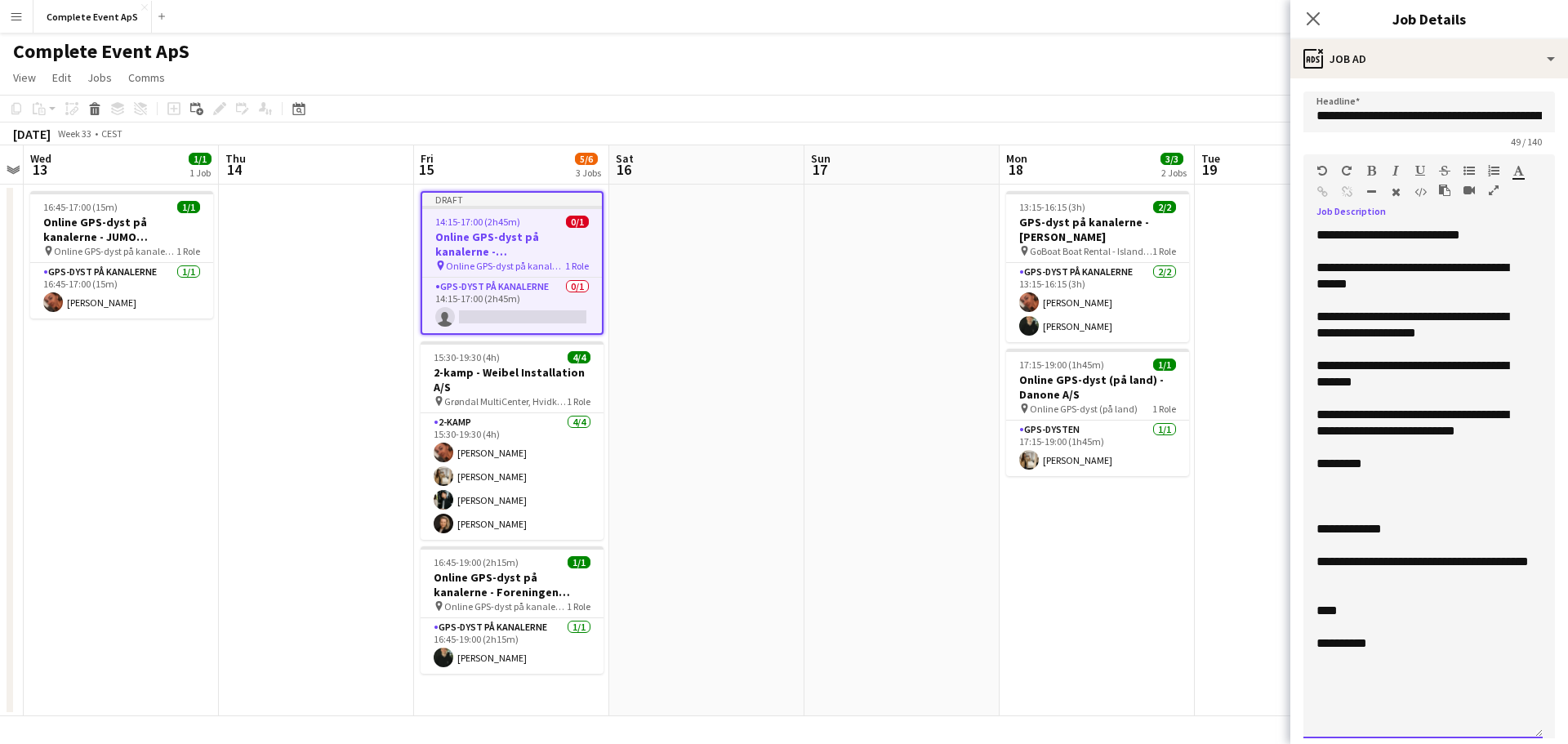
drag, startPoint x: 1537, startPoint y: 317, endPoint x: 1551, endPoint y: 692, distance: 375.3
click at [1560, 743] on html "Menu Boards Boards Boards All jobs Status Workforce Workforce My Workforce Recr…" at bounding box center [784, 372] width 1568 height 744
click at [1503, 237] on div "**********" at bounding box center [1422, 235] width 213 height 16
click at [1407, 234] on div "**********" at bounding box center [1422, 235] width 213 height 16
click at [1406, 237] on div "**********" at bounding box center [1422, 235] width 213 height 16
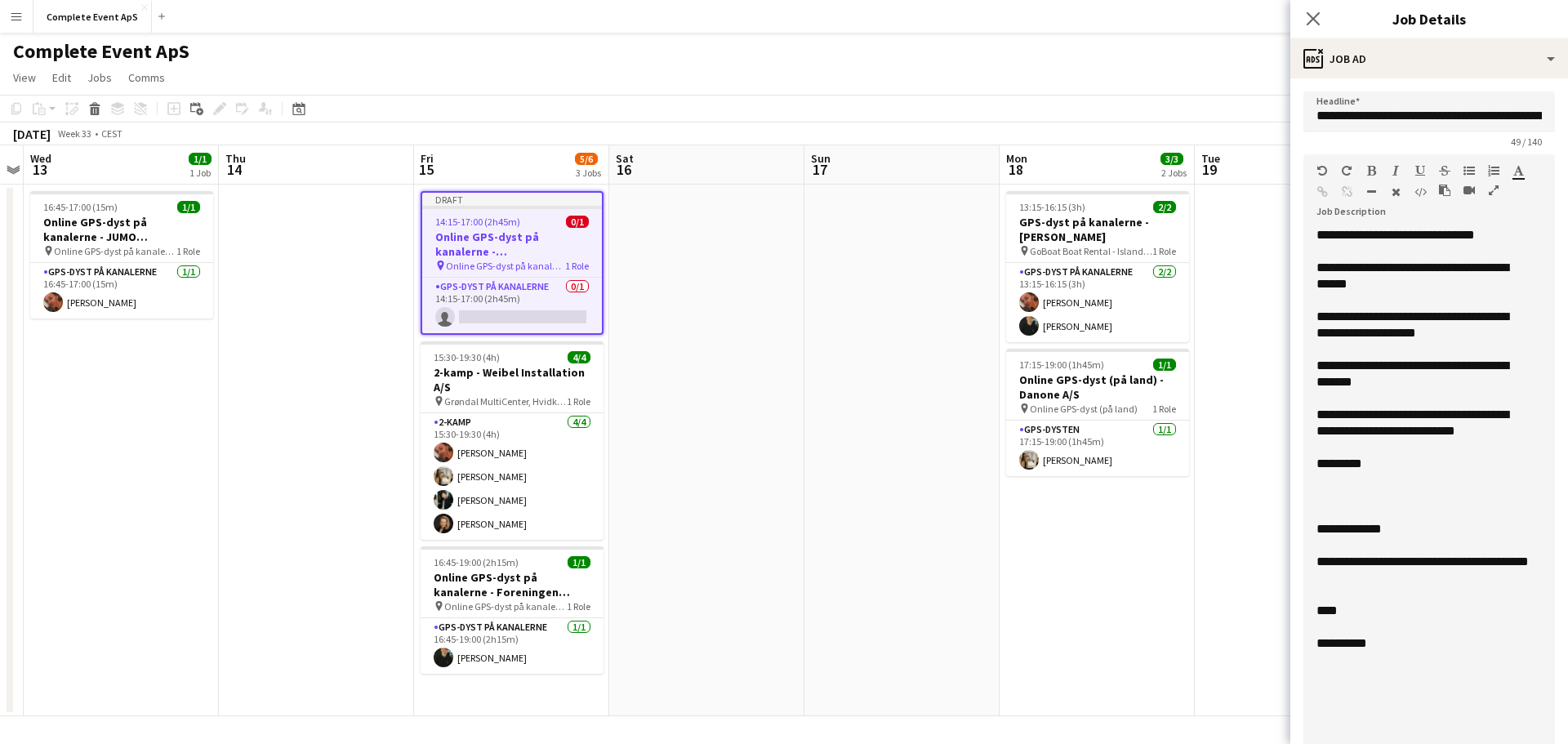
click at [1494, 271] on div "**********" at bounding box center [1422, 276] width 213 height 33
click at [1418, 278] on div "**********" at bounding box center [1422, 276] width 213 height 33
drag, startPoint x: 1401, startPoint y: 361, endPoint x: 1409, endPoint y: 362, distance: 8.1
click at [1403, 361] on div "**********" at bounding box center [1422, 374] width 213 height 33
click at [1410, 362] on div "**********" at bounding box center [1422, 374] width 213 height 33
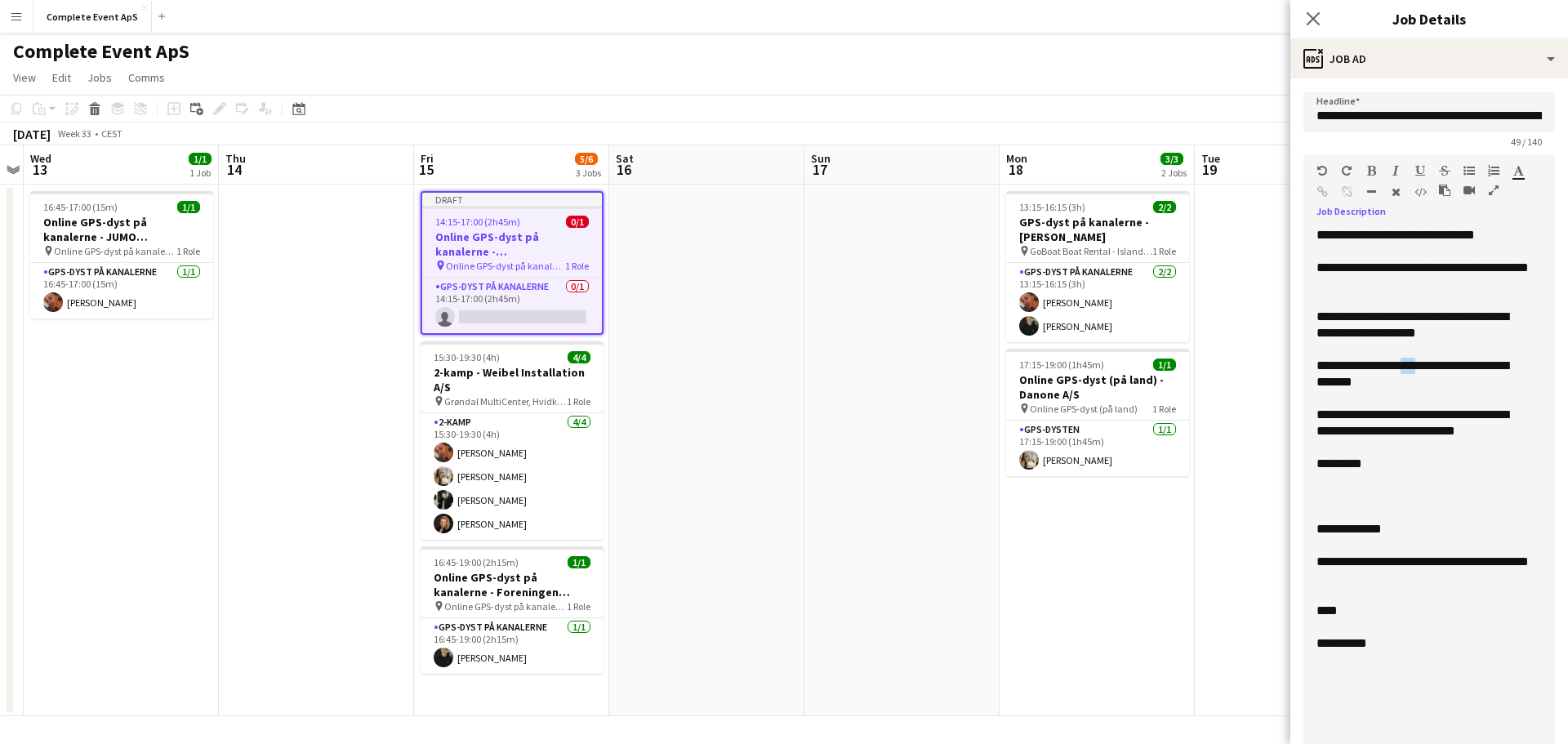
click at [1410, 362] on div "**********" at bounding box center [1422, 374] width 213 height 33
click at [1320, 380] on div "**********" at bounding box center [1422, 374] width 213 height 33
click at [1515, 413] on div "**********" at bounding box center [1422, 423] width 213 height 33
drag, startPoint x: 1350, startPoint y: 416, endPoint x: 1363, endPoint y: 434, distance: 22.2
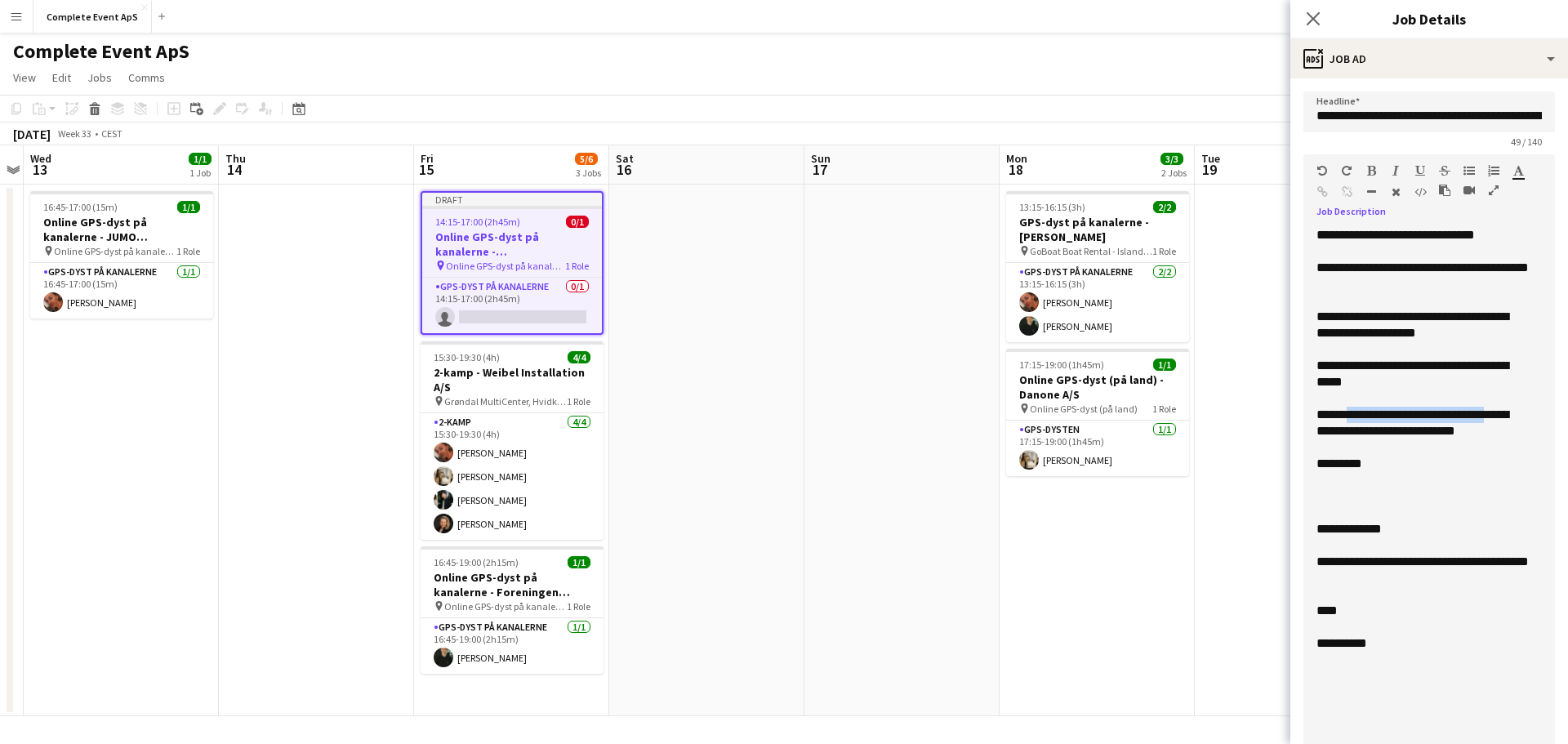
click at [1351, 416] on div "**********" at bounding box center [1422, 423] width 213 height 33
click at [1364, 476] on div at bounding box center [1422, 480] width 213 height 16
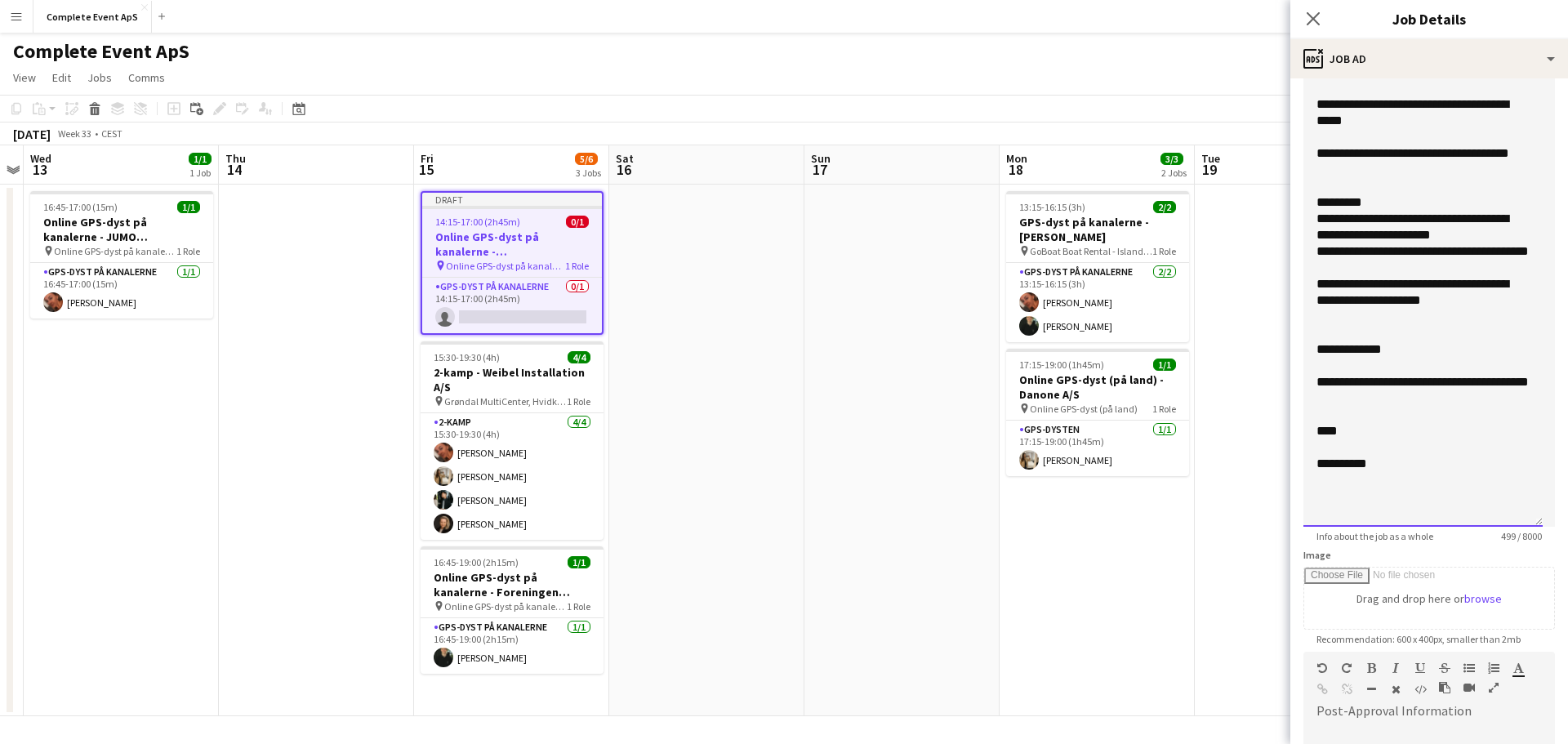
scroll to position [327, 0]
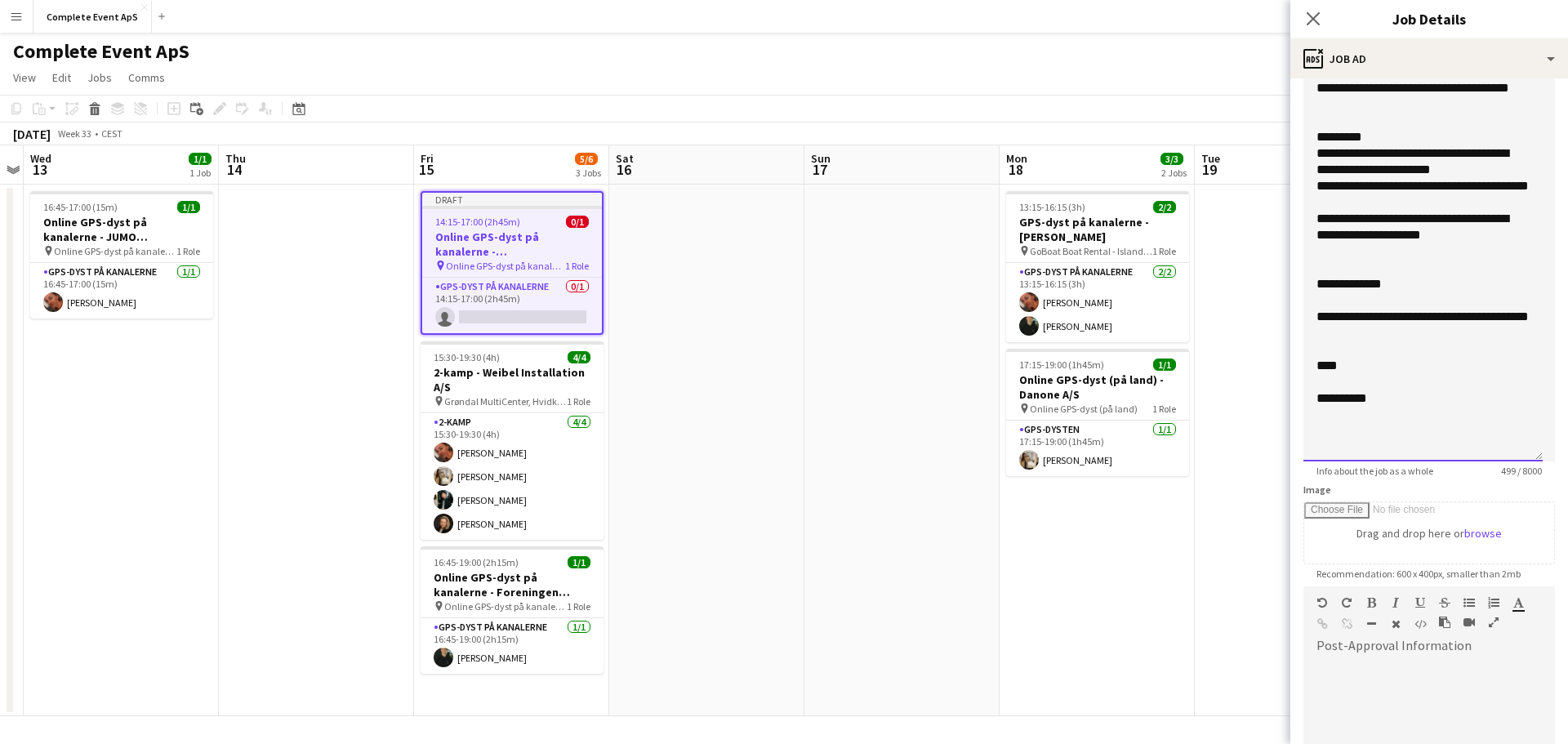
click at [1364, 404] on div "**********" at bounding box center [1422, 398] width 213 height 16
click at [1332, 369] on div "****" at bounding box center [1422, 365] width 213 height 16
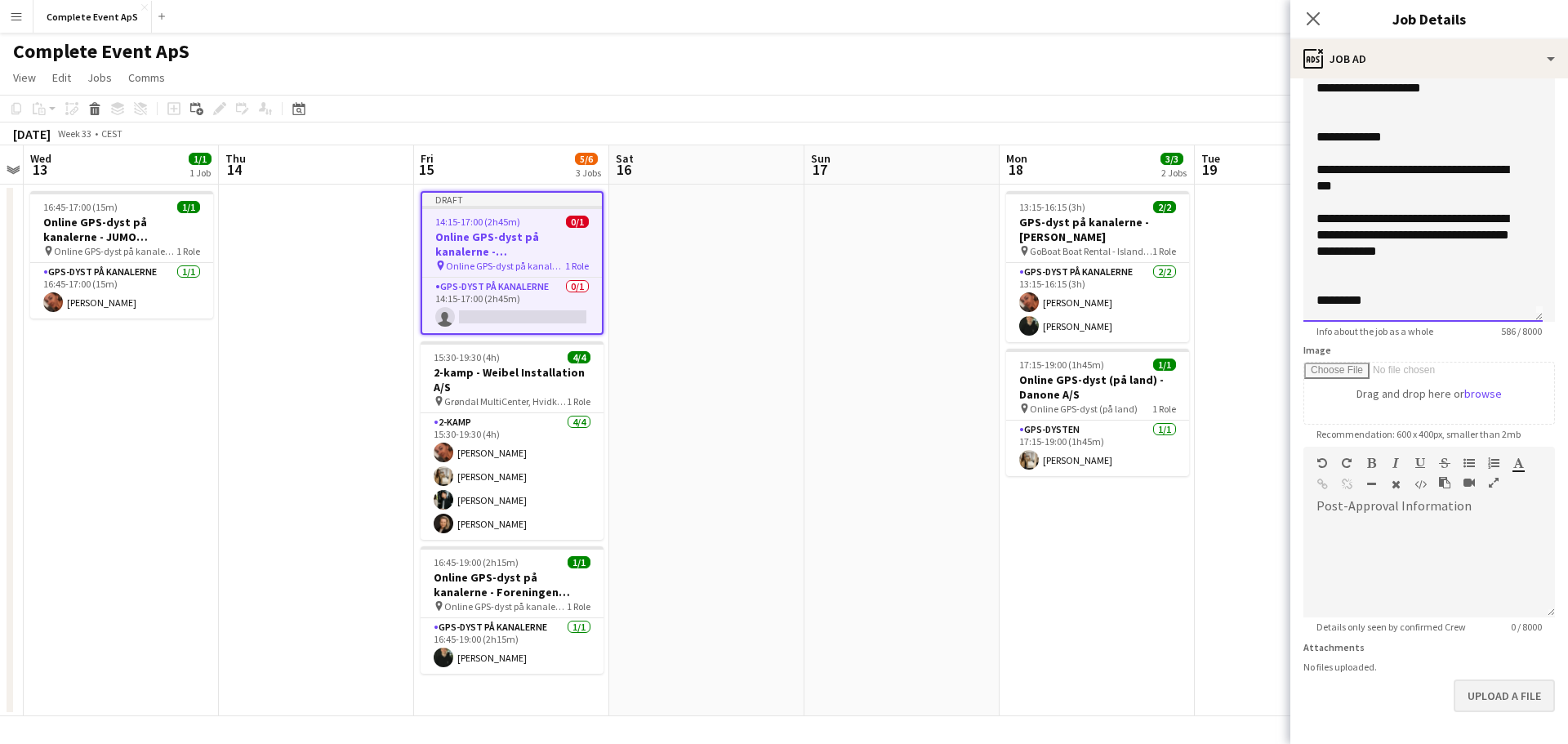
scroll to position [527, 0]
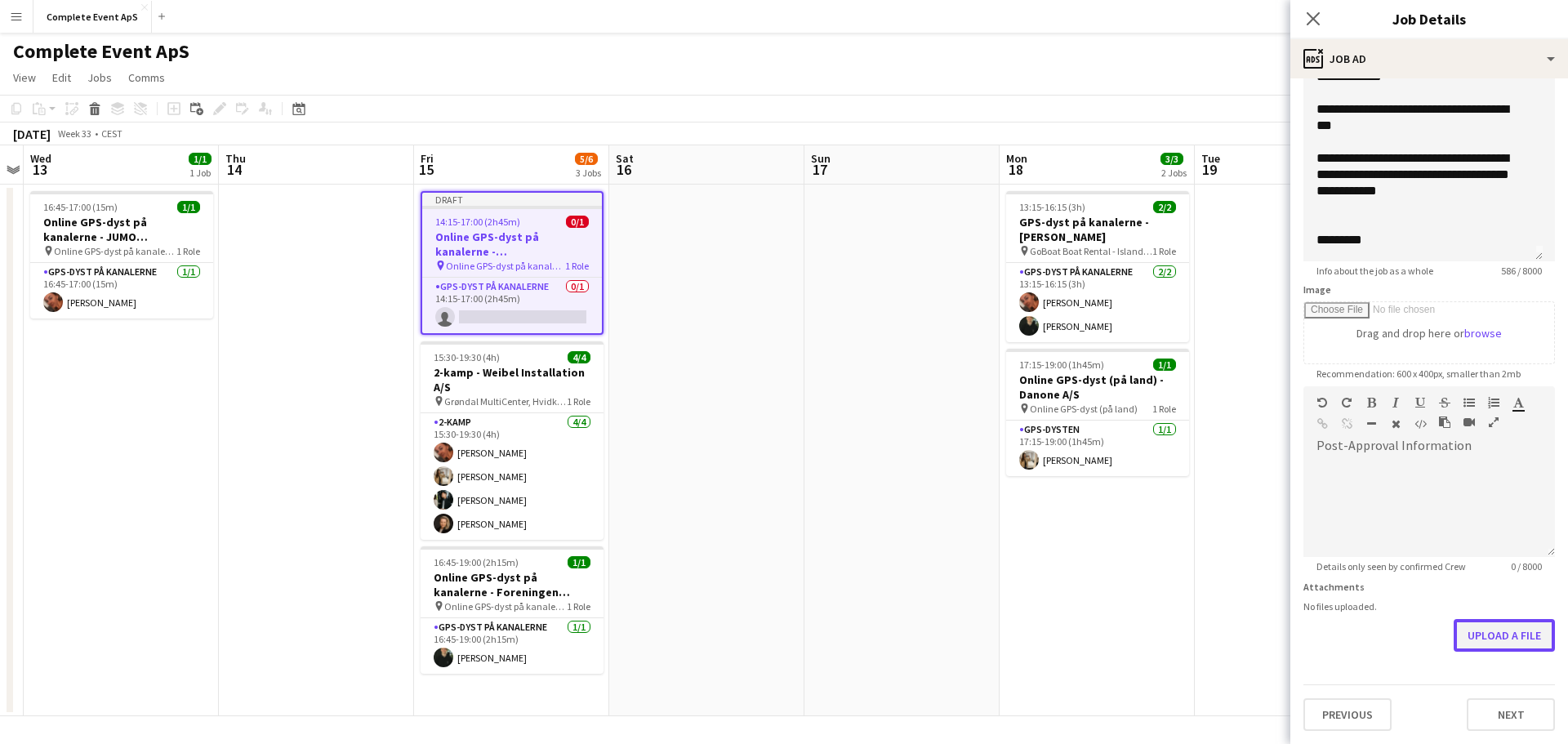
click at [1491, 643] on button "Upload a file" at bounding box center [1504, 635] width 101 height 33
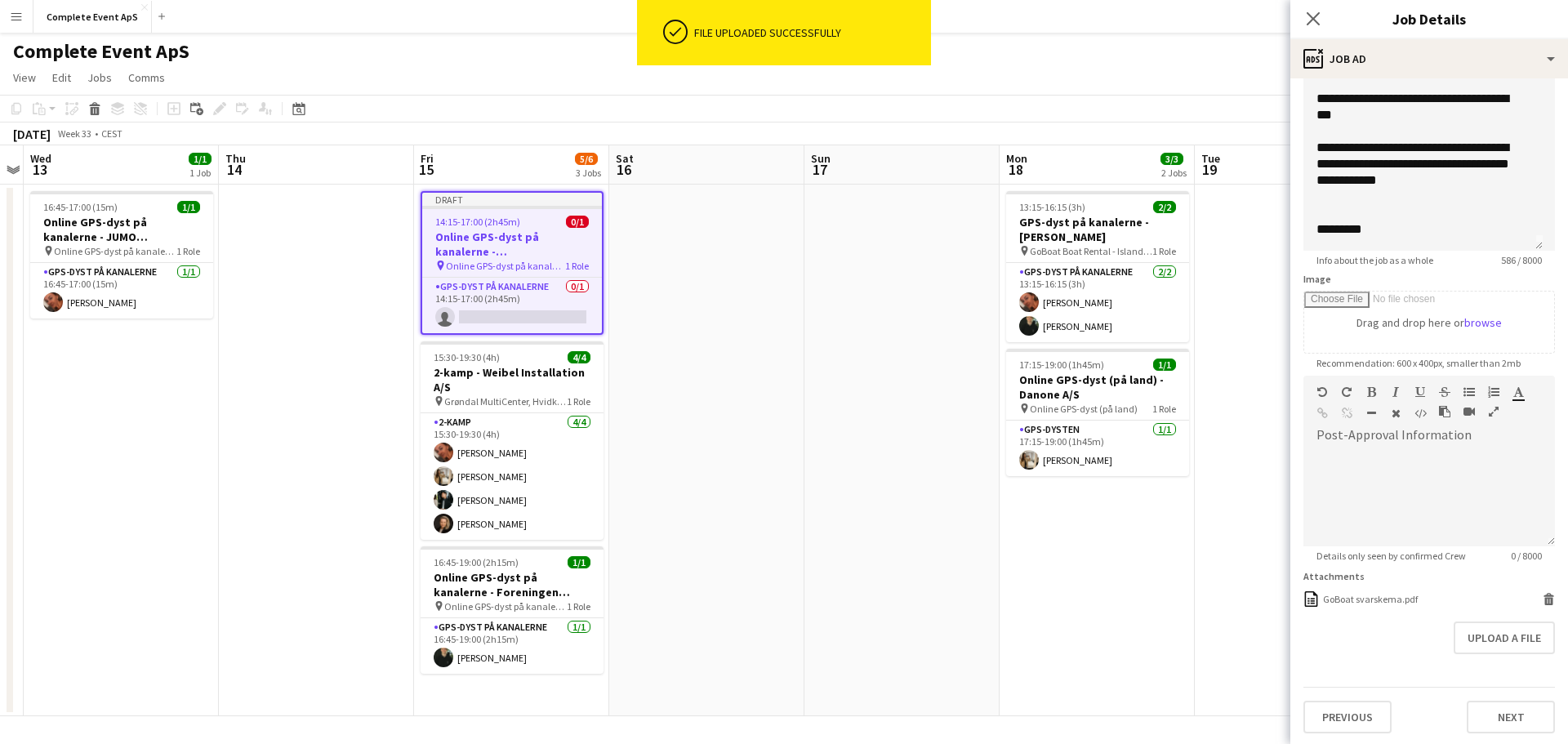
scroll to position [540, 0]
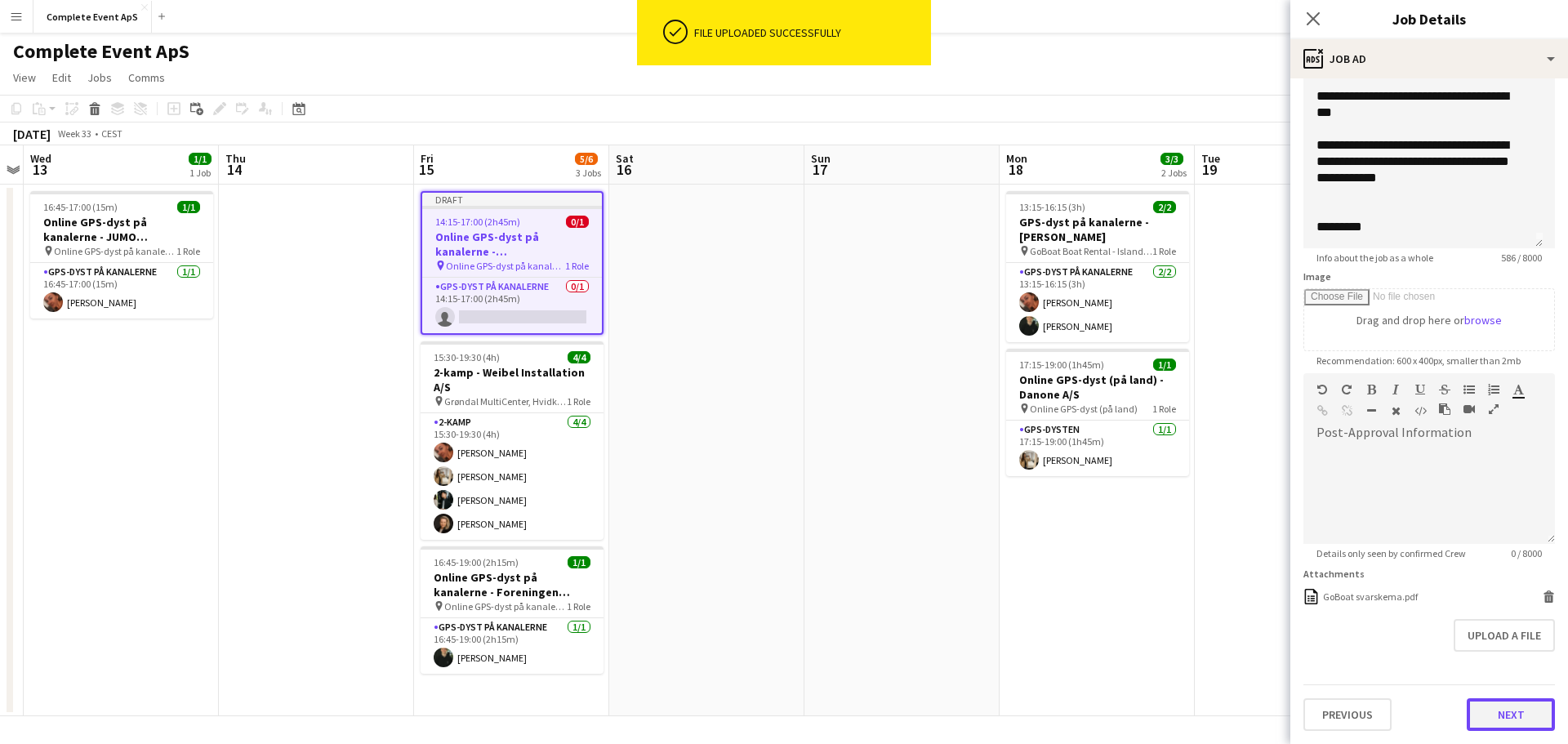
click at [1492, 721] on button "Next" at bounding box center [1511, 714] width 88 height 33
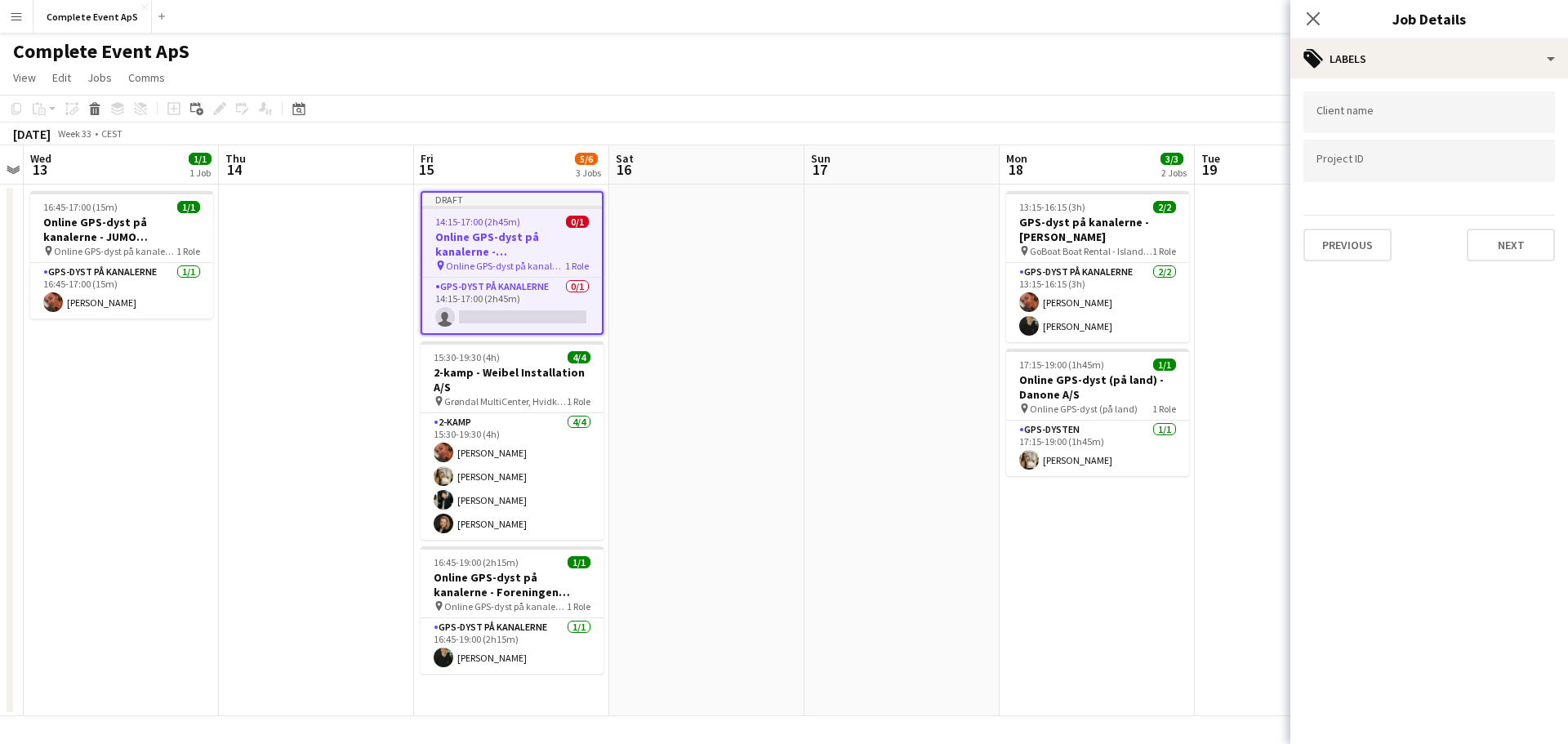
scroll to position [0, 0]
click at [1501, 248] on button "Next" at bounding box center [1511, 244] width 88 height 33
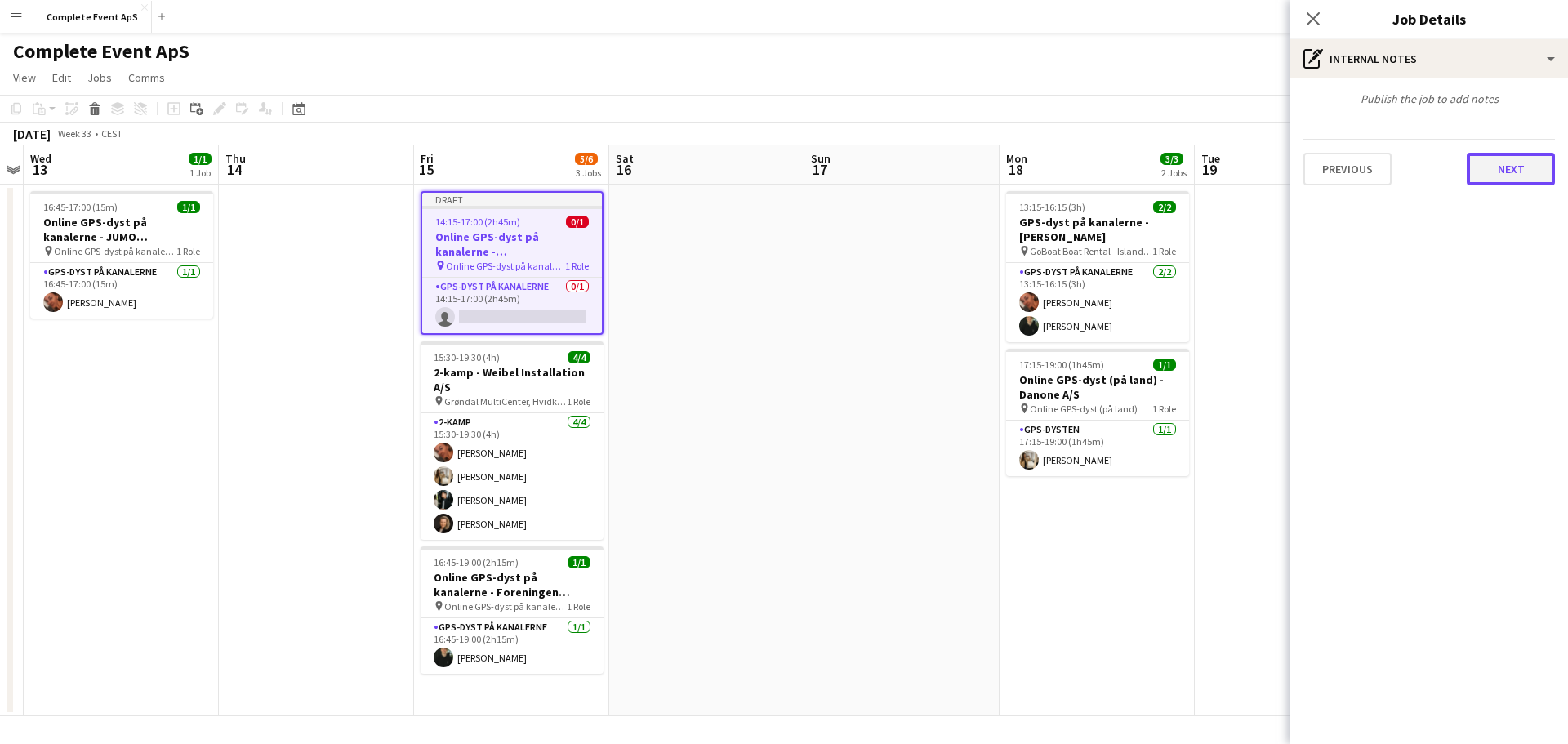
click at [1517, 172] on button "Next" at bounding box center [1511, 169] width 88 height 33
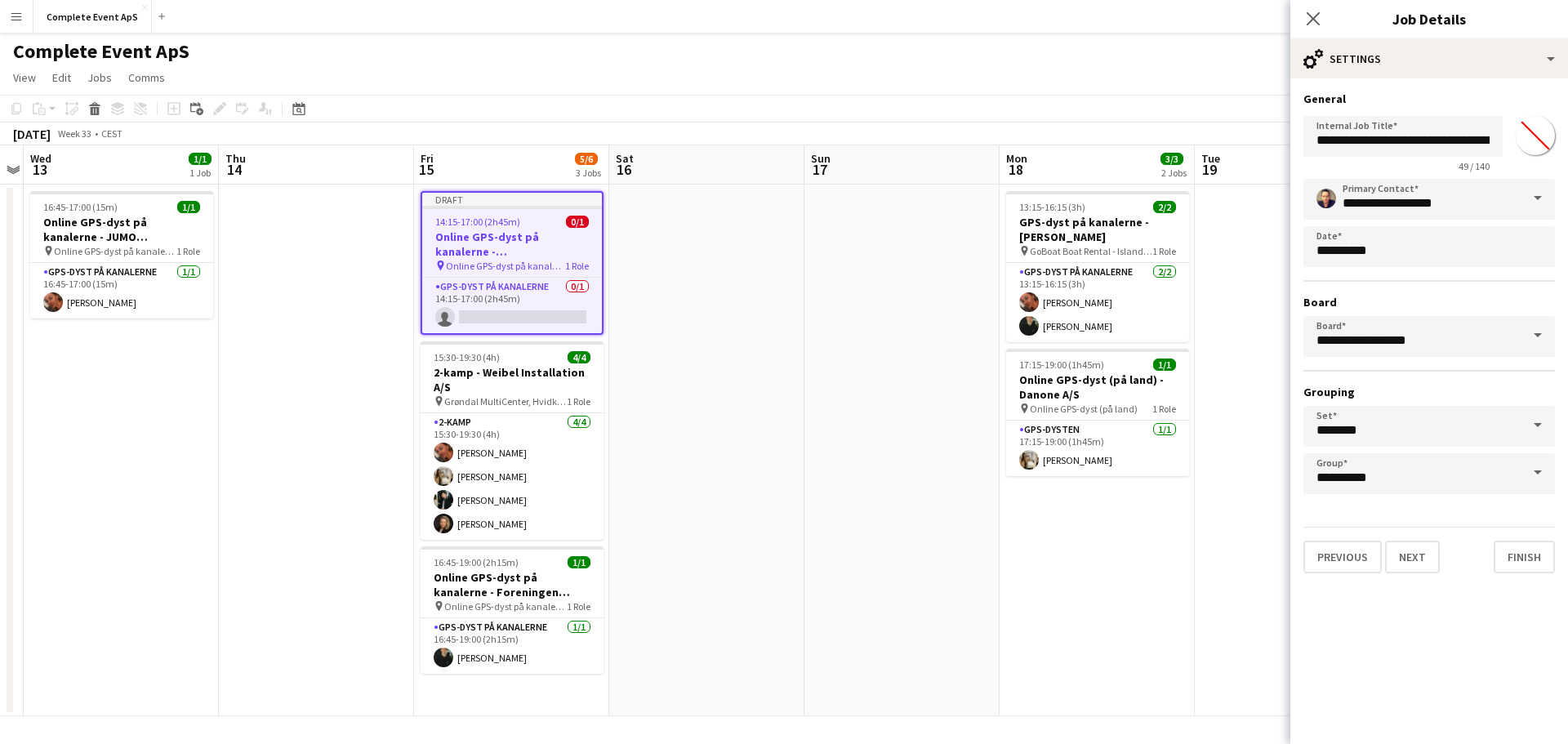
click at [1227, 313] on app-date-cell at bounding box center [1292, 451] width 195 height 532
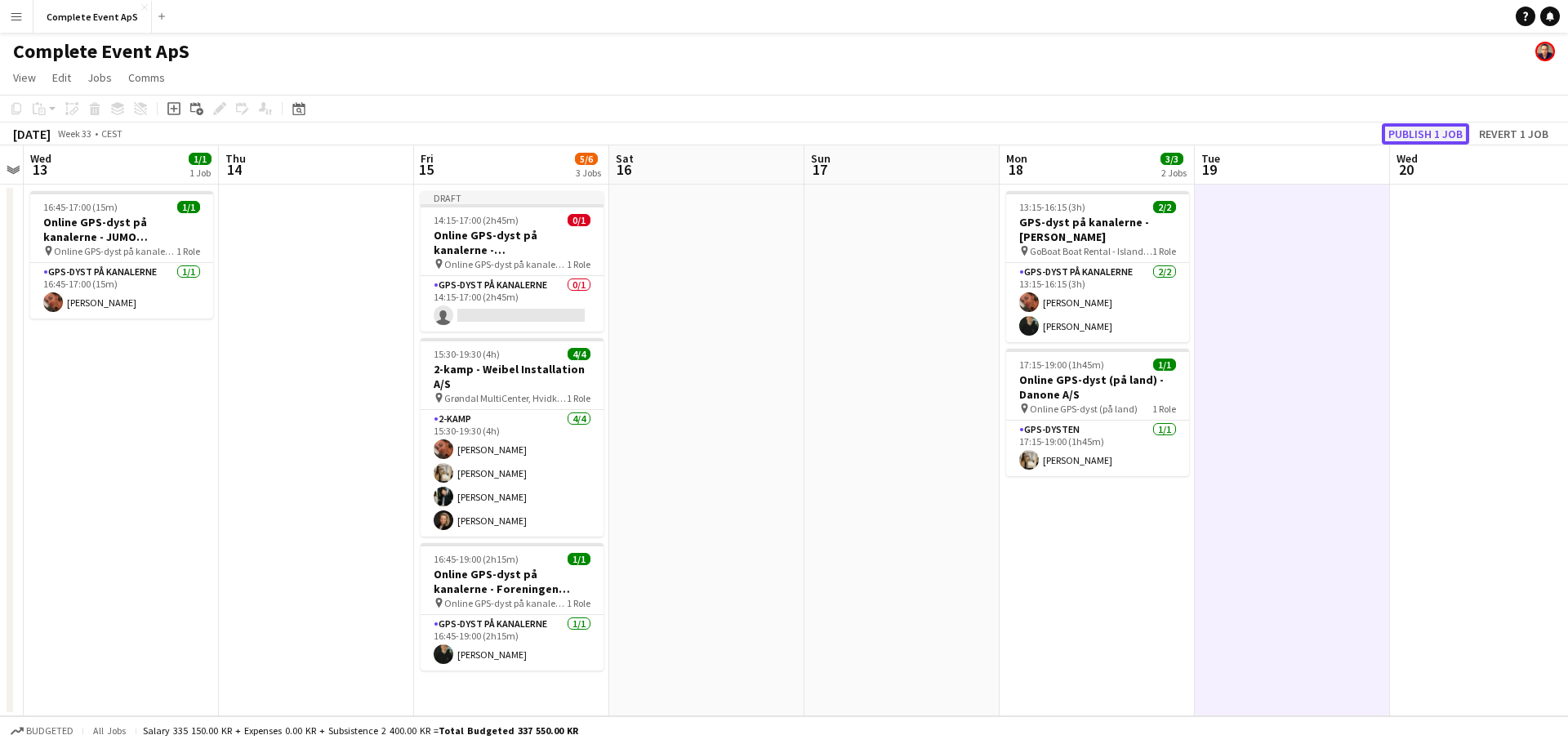
click at [1420, 141] on button "Publish 1 job" at bounding box center [1424, 133] width 87 height 22
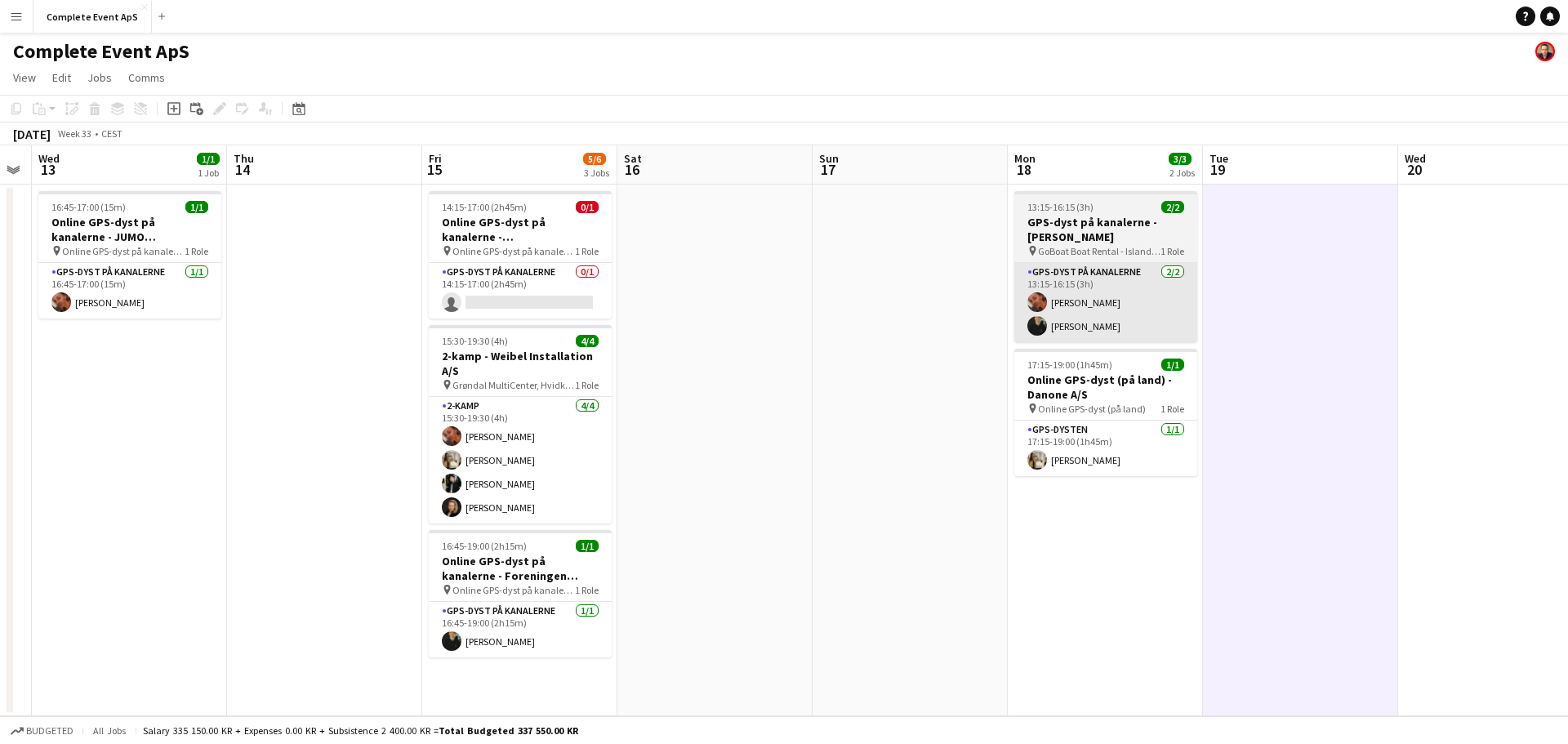
drag, startPoint x: 896, startPoint y: 350, endPoint x: 133, endPoint y: 325, distance: 763.4
click at [0, 303] on app-calendar-viewport "Sun 10 2/2 1 Job Mon 11 Tue 12 Wed 13 1/1 1 Job Thu 14 Fri 15 5/6 3 Jobs Sat 16…" at bounding box center [784, 431] width 1568 height 571
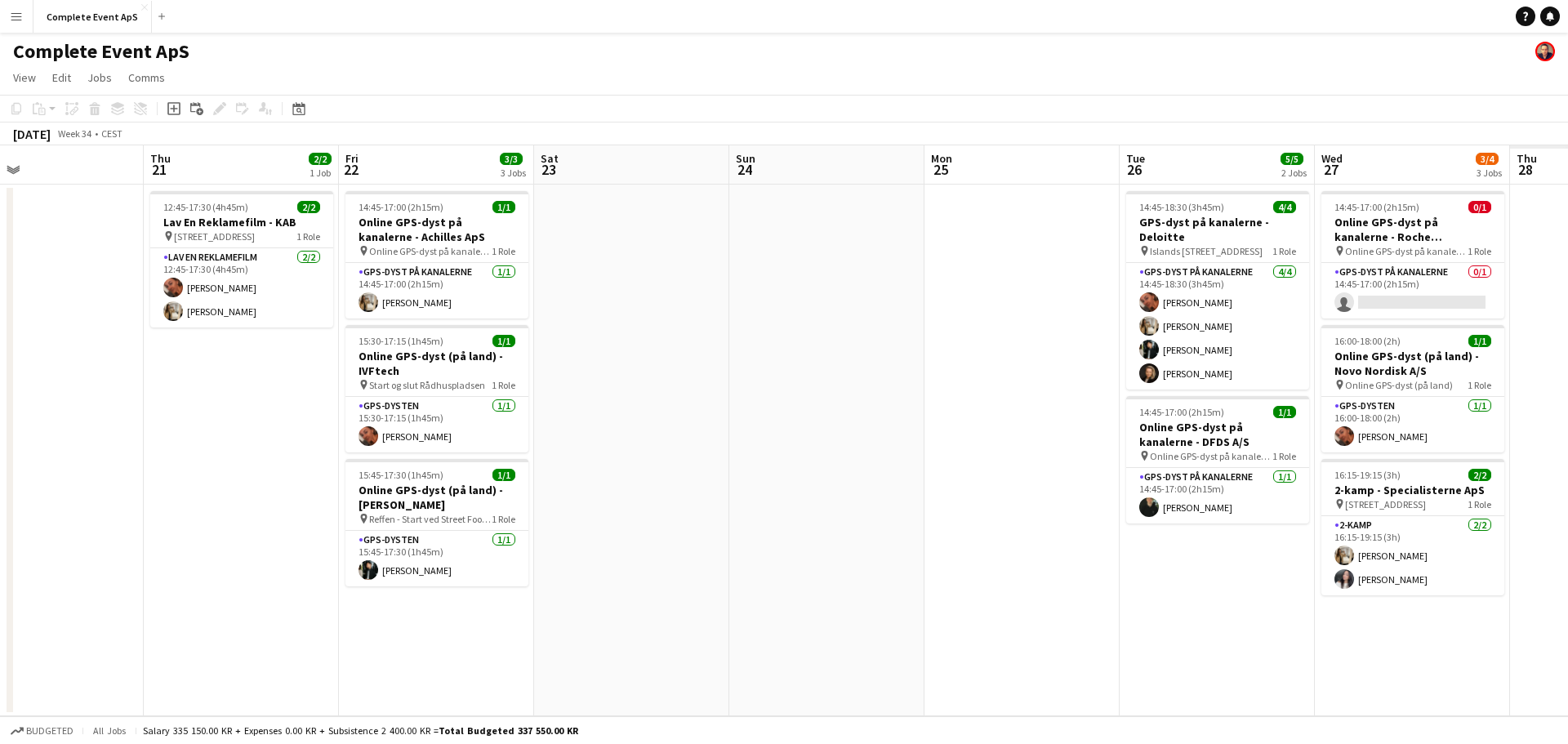
drag, startPoint x: 708, startPoint y: 433, endPoint x: 437, endPoint y: 441, distance: 271.1
click at [147, 413] on app-calendar-viewport "Sun 17 Mon 18 3/3 2 Jobs Tue 19 Wed 20 Thu 21 2/2 1 Job Fri 22 3/3 3 Jobs Sat 2…" at bounding box center [784, 431] width 1568 height 571
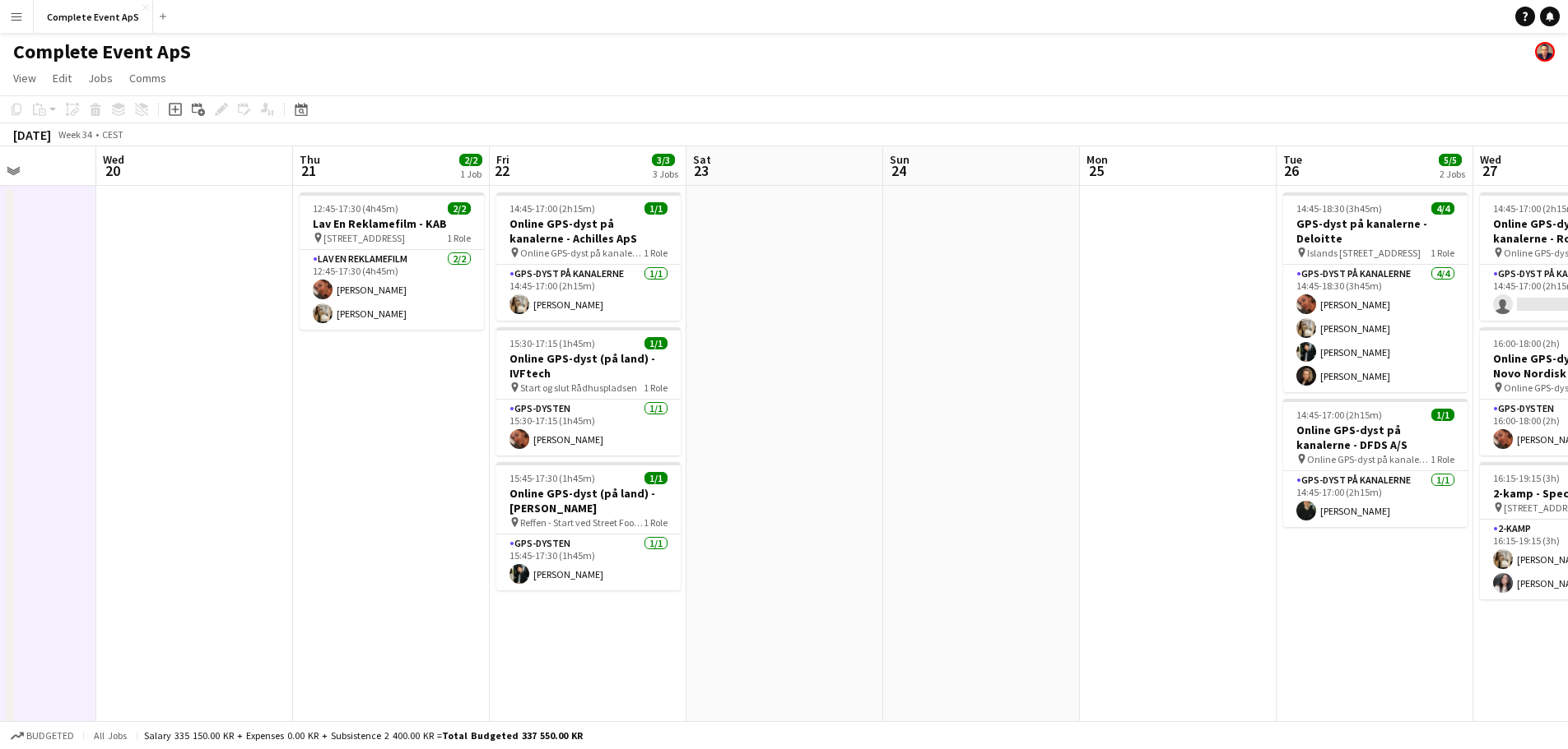
drag, startPoint x: 494, startPoint y: 457, endPoint x: 1045, endPoint y: 456, distance: 551.0
click at [1045, 456] on app-calendar-viewport "Sun 17 Mon 18 3/3 2 Jobs Tue 19 Wed 20 Thu 21 2/2 1 Job Fri 22 3/3 3 Jobs Sat 2…" at bounding box center [784, 627] width 1568 height 961
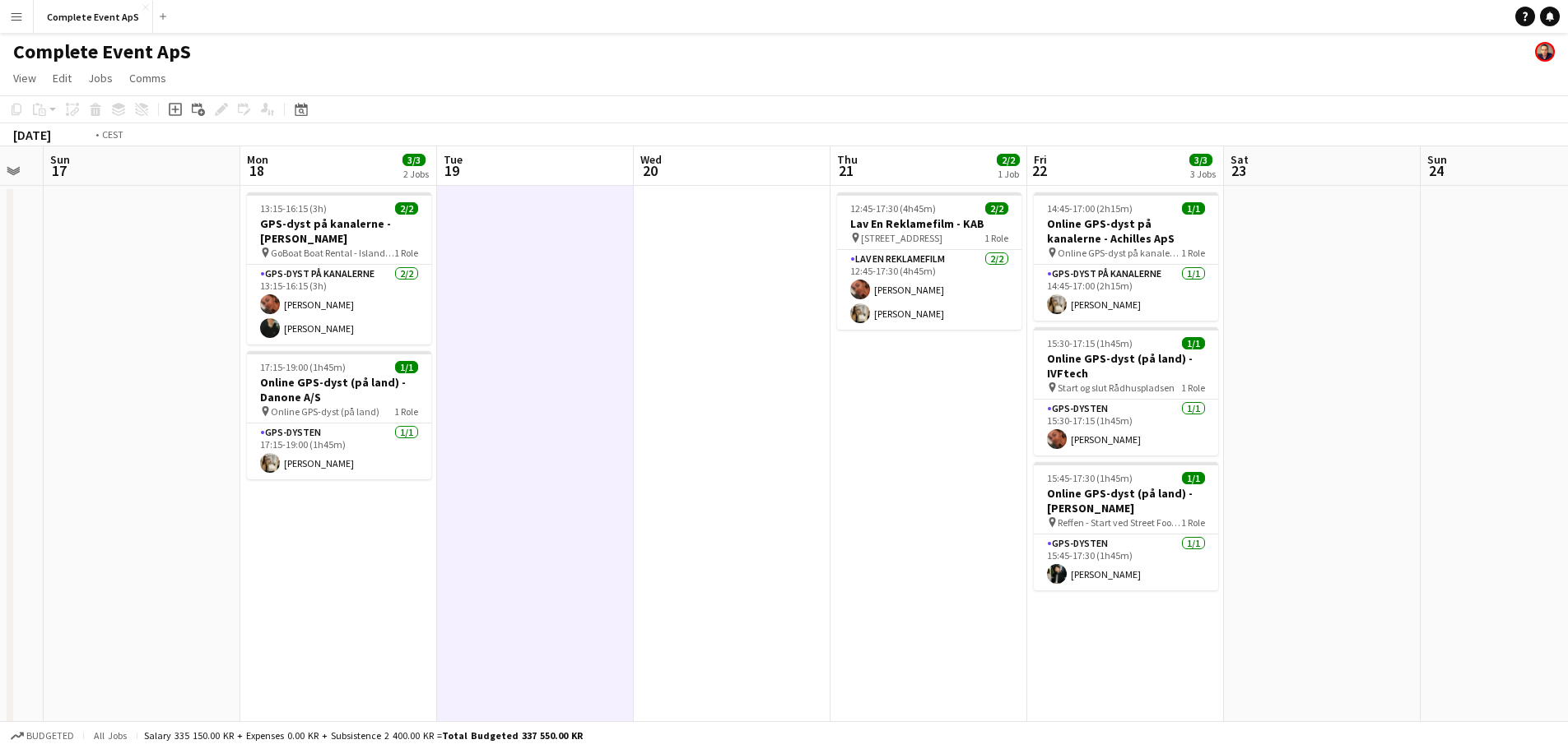
drag, startPoint x: 344, startPoint y: 453, endPoint x: 120, endPoint y: 415, distance: 227.2
click at [65, 411] on app-calendar-viewport "Thu 14 Fri 15 5/6 3 Jobs Sat 16 Sun 17 Mon 18 3/3 2 Jobs Tue 19 Wed 20 Thu 21 2…" at bounding box center [784, 627] width 1568 height 961
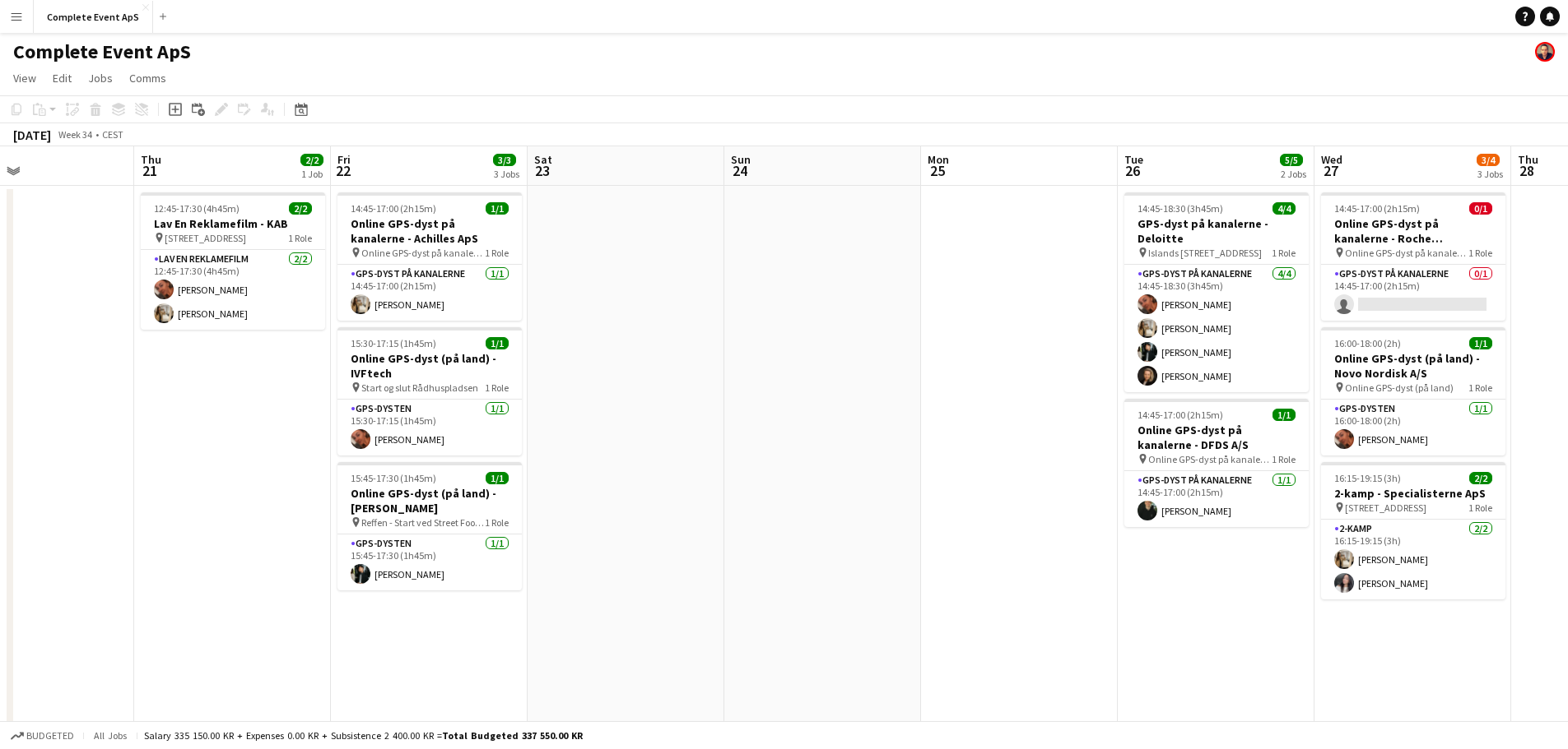
scroll to position [0, 593]
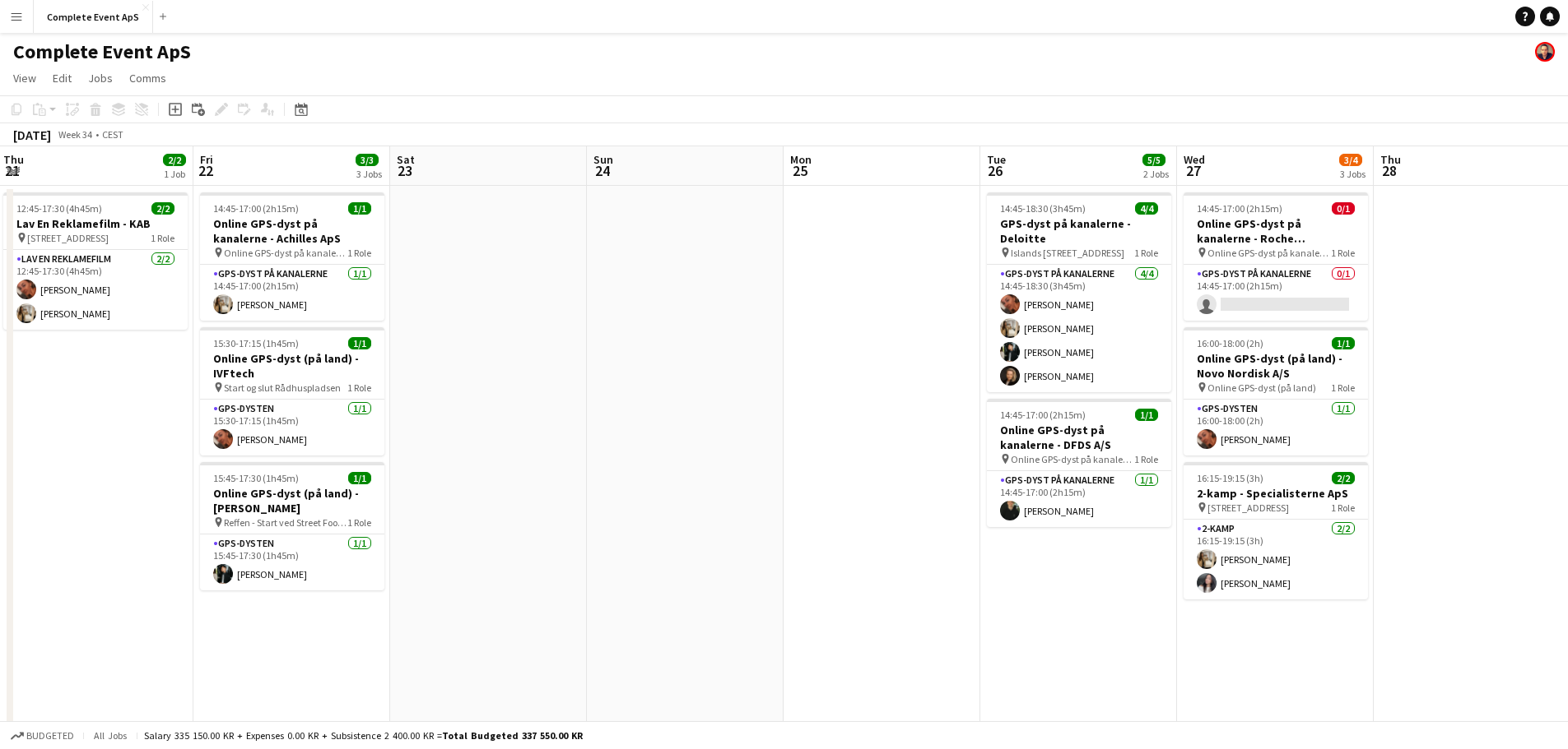
drag, startPoint x: 890, startPoint y: 489, endPoint x: 646, endPoint y: 482, distance: 244.1
click at [646, 482] on app-calendar-viewport "Mon 18 3/3 2 Jobs Tue 19 Wed 20 Thu 21 2/2 1 Job Fri 22 3/3 3 Jobs Sat 23 Sun 2…" at bounding box center [784, 627] width 1568 height 961
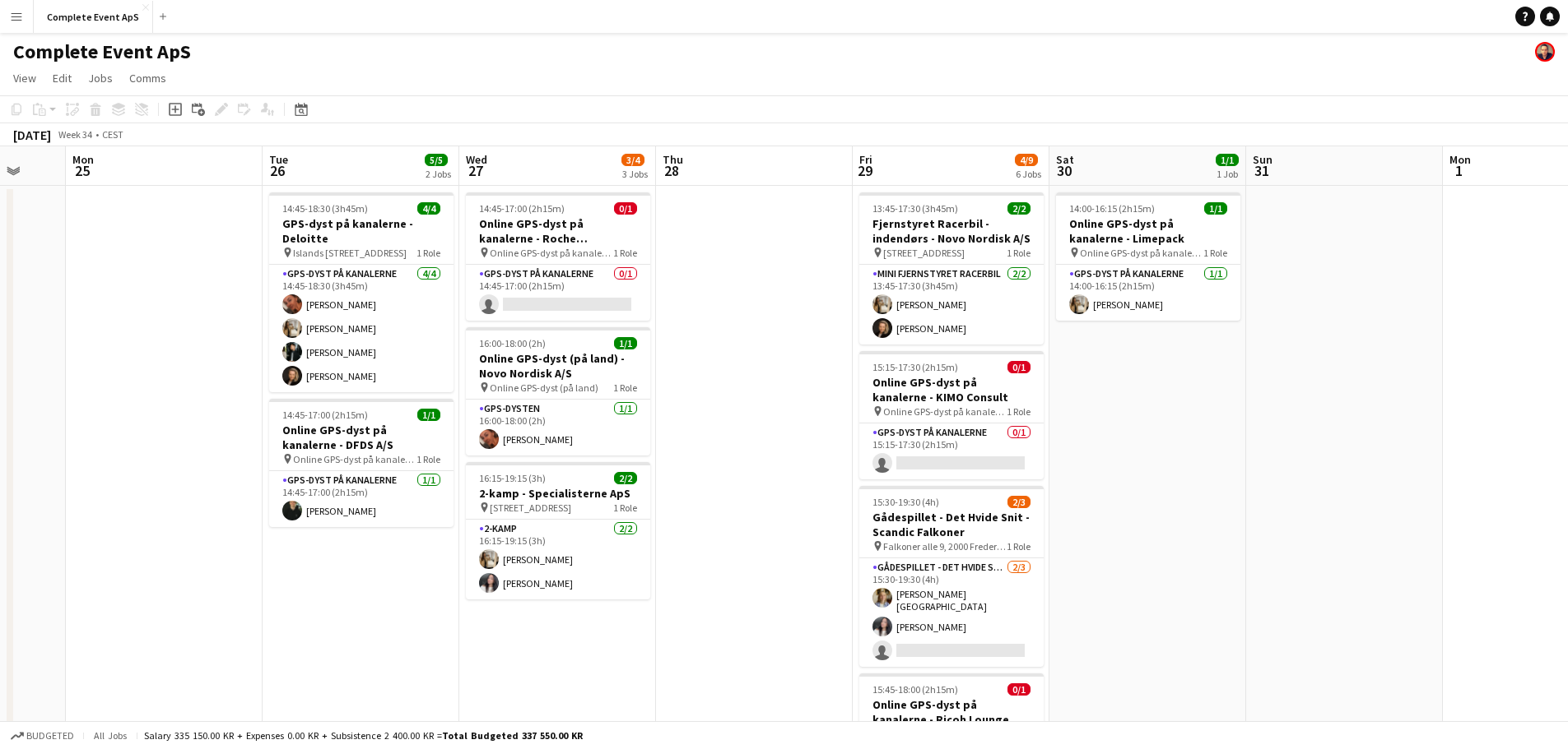
drag, startPoint x: 794, startPoint y: 481, endPoint x: 133, endPoint y: 434, distance: 662.7
click at [133, 434] on app-calendar-viewport "Fri 22 3/3 3 Jobs Sat 23 Sun 24 Mon 25 Tue 26 5/5 2 Jobs Wed 27 3/4 3 Jobs Thu …" at bounding box center [784, 627] width 1568 height 961
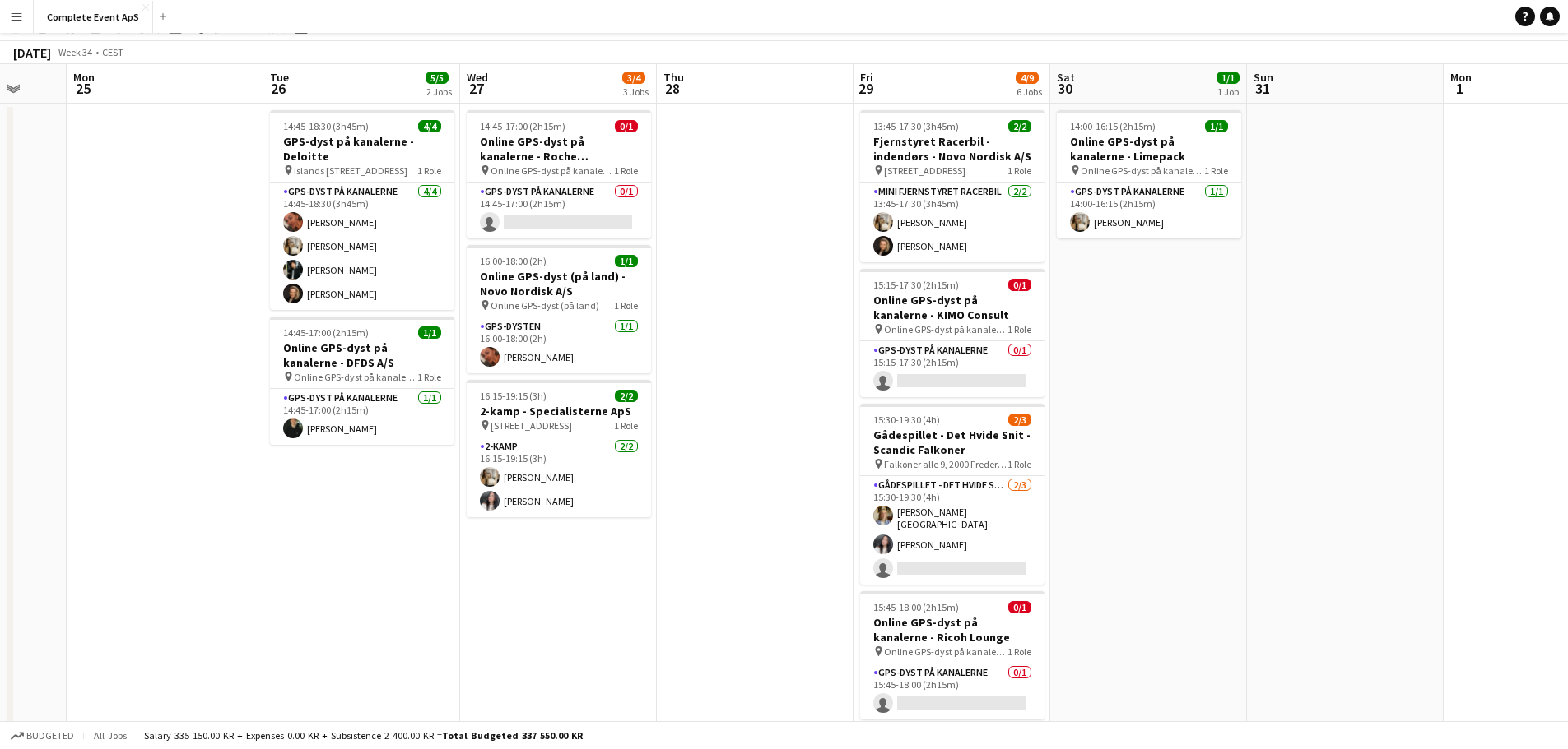
scroll to position [0, 0]
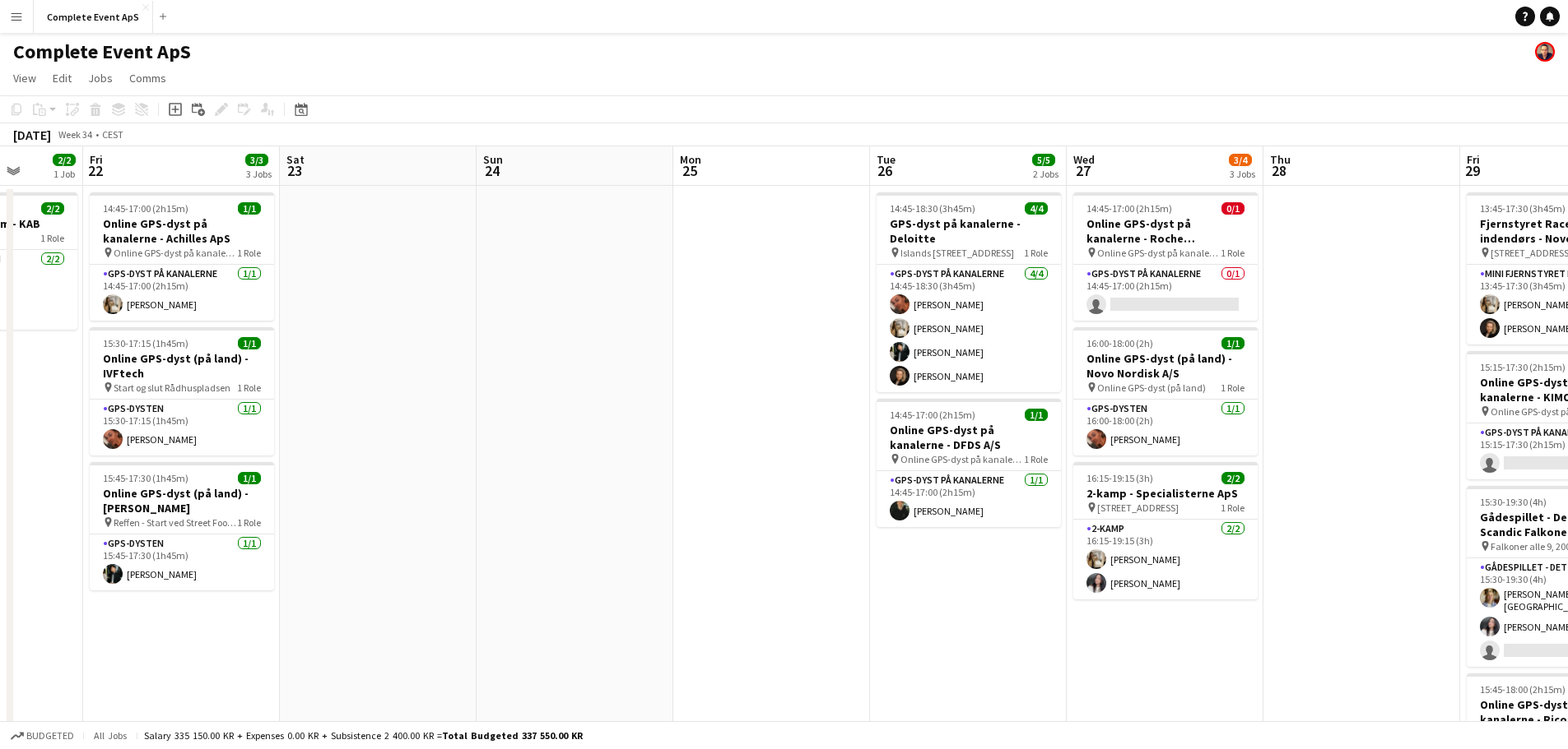
drag, startPoint x: 167, startPoint y: 423, endPoint x: 635, endPoint y: 434, distance: 468.1
click at [681, 447] on app-calendar-viewport "Tue 19 Wed 20 Thu 21 2/2 1 Job Fri 22 3/3 3 Jobs Sat 23 Sun 24 Mon 25 Tue 26 5/…" at bounding box center [784, 627] width 1568 height 961
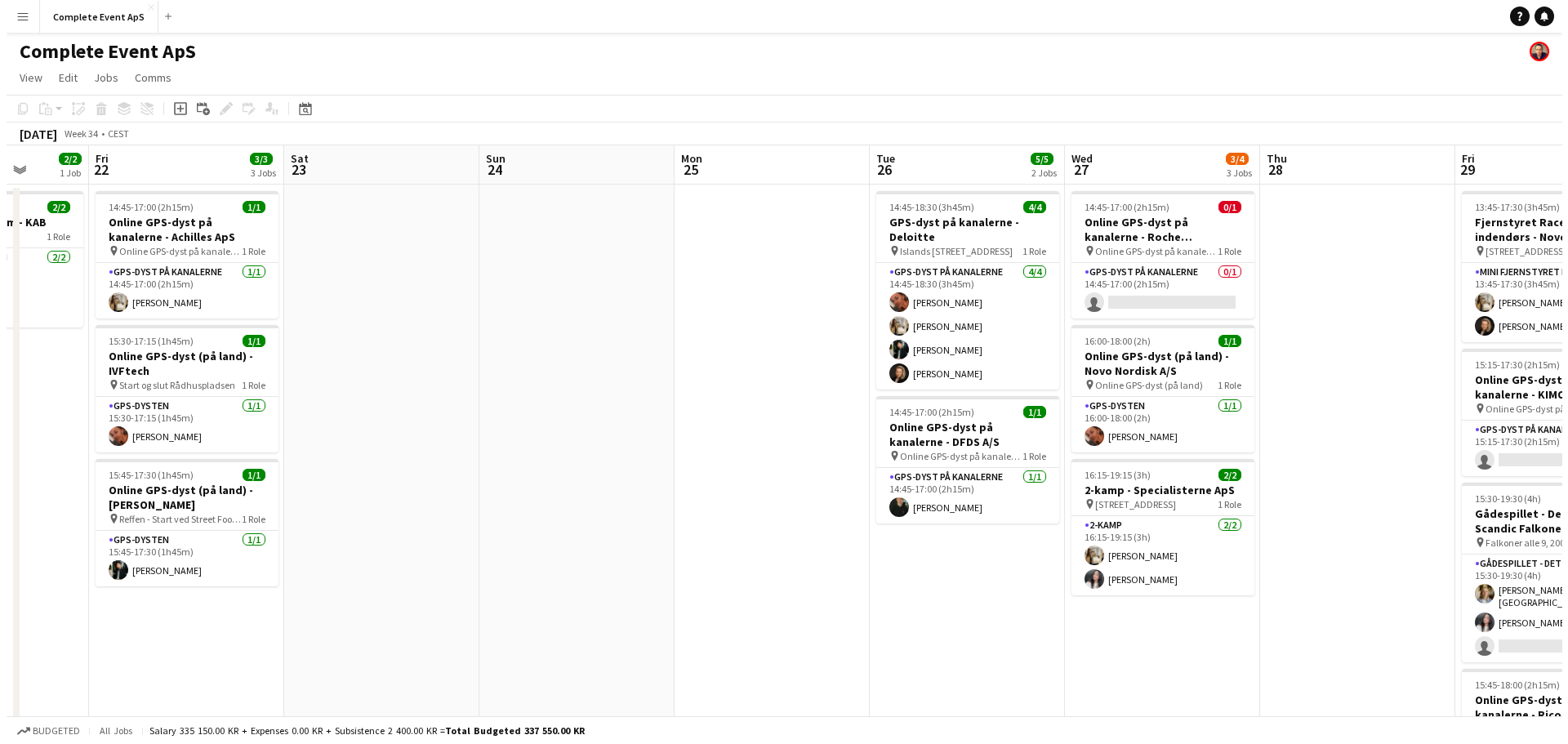
scroll to position [0, 595]
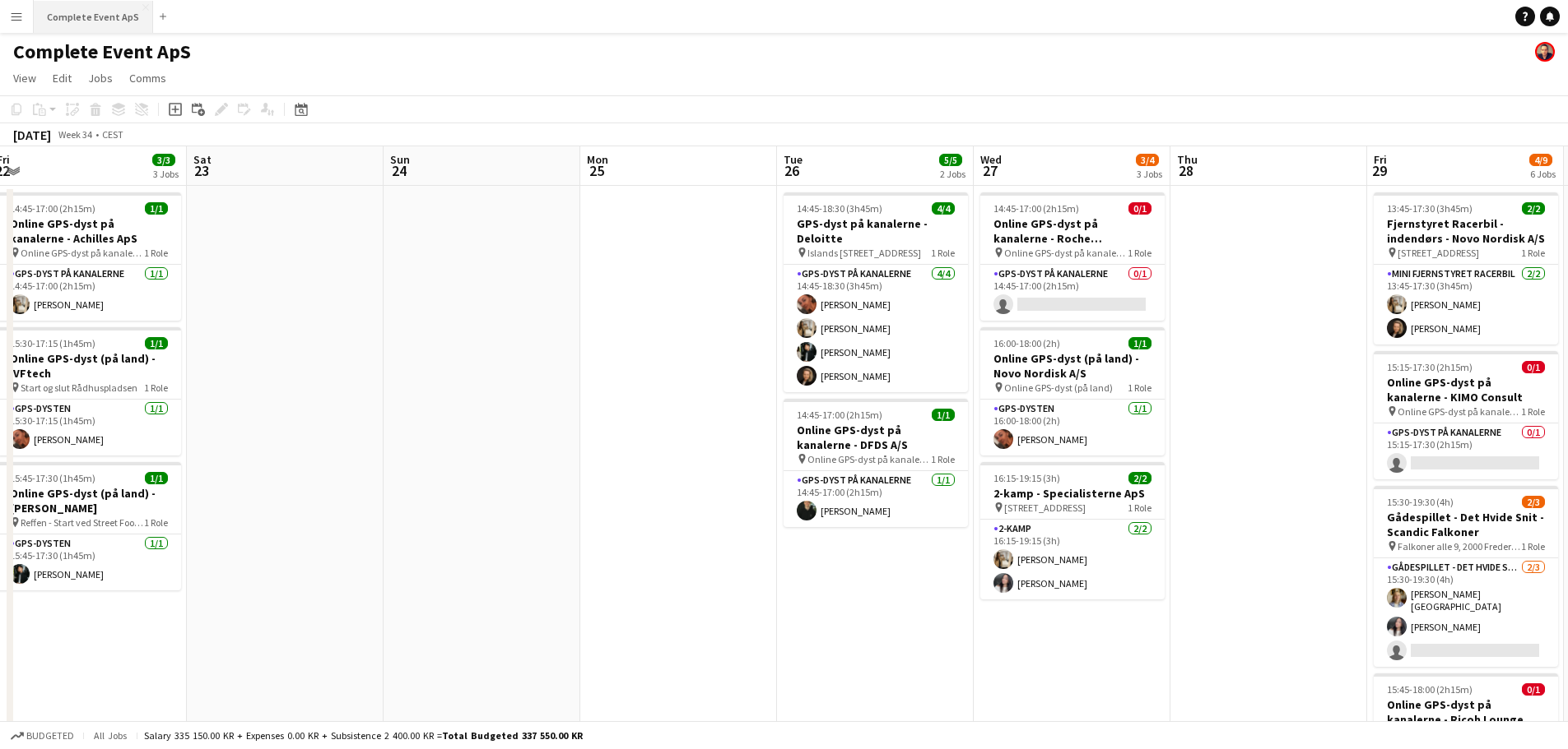
click at [73, 7] on button "Complete Event ApS Close" at bounding box center [94, 17] width 119 height 32
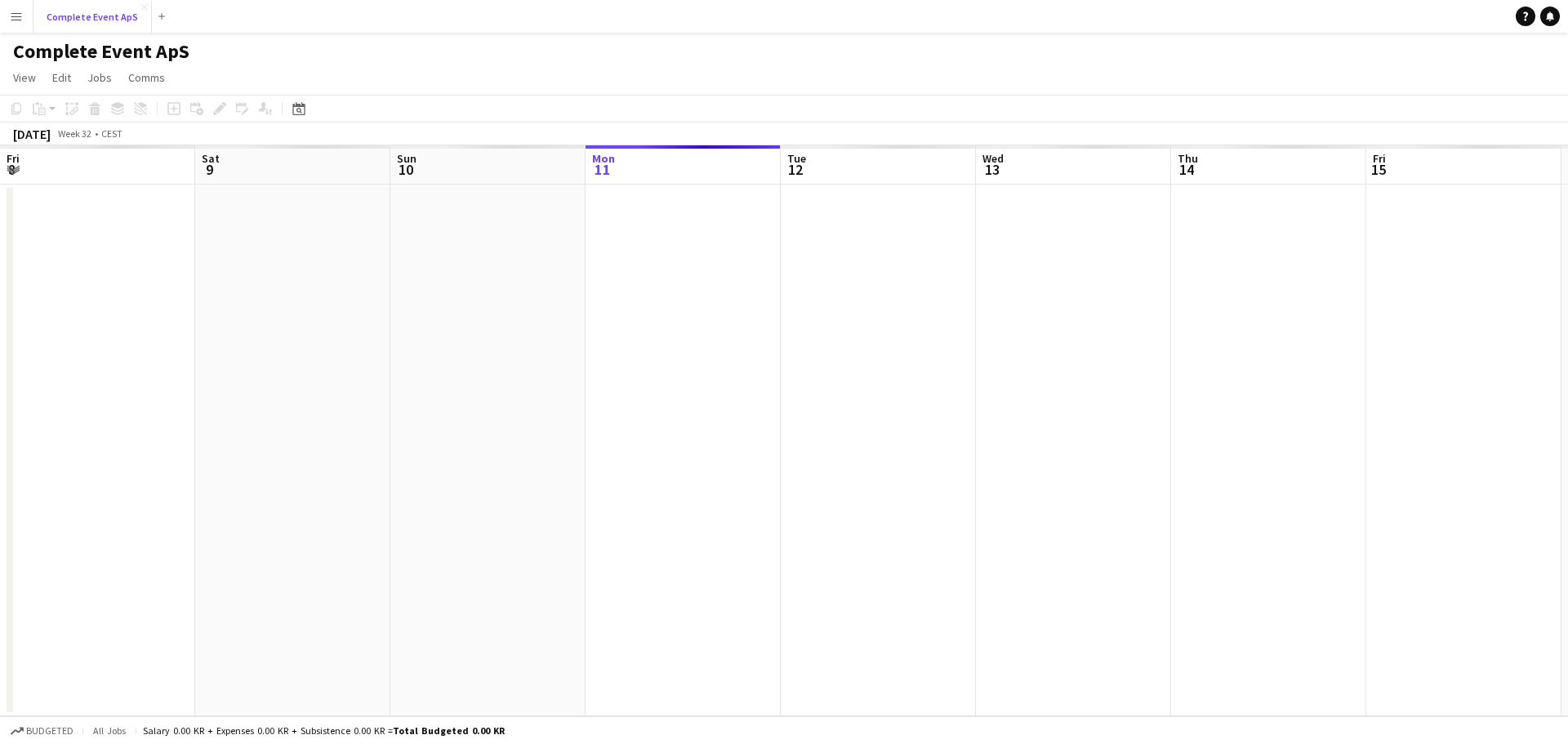
scroll to position [0, 391]
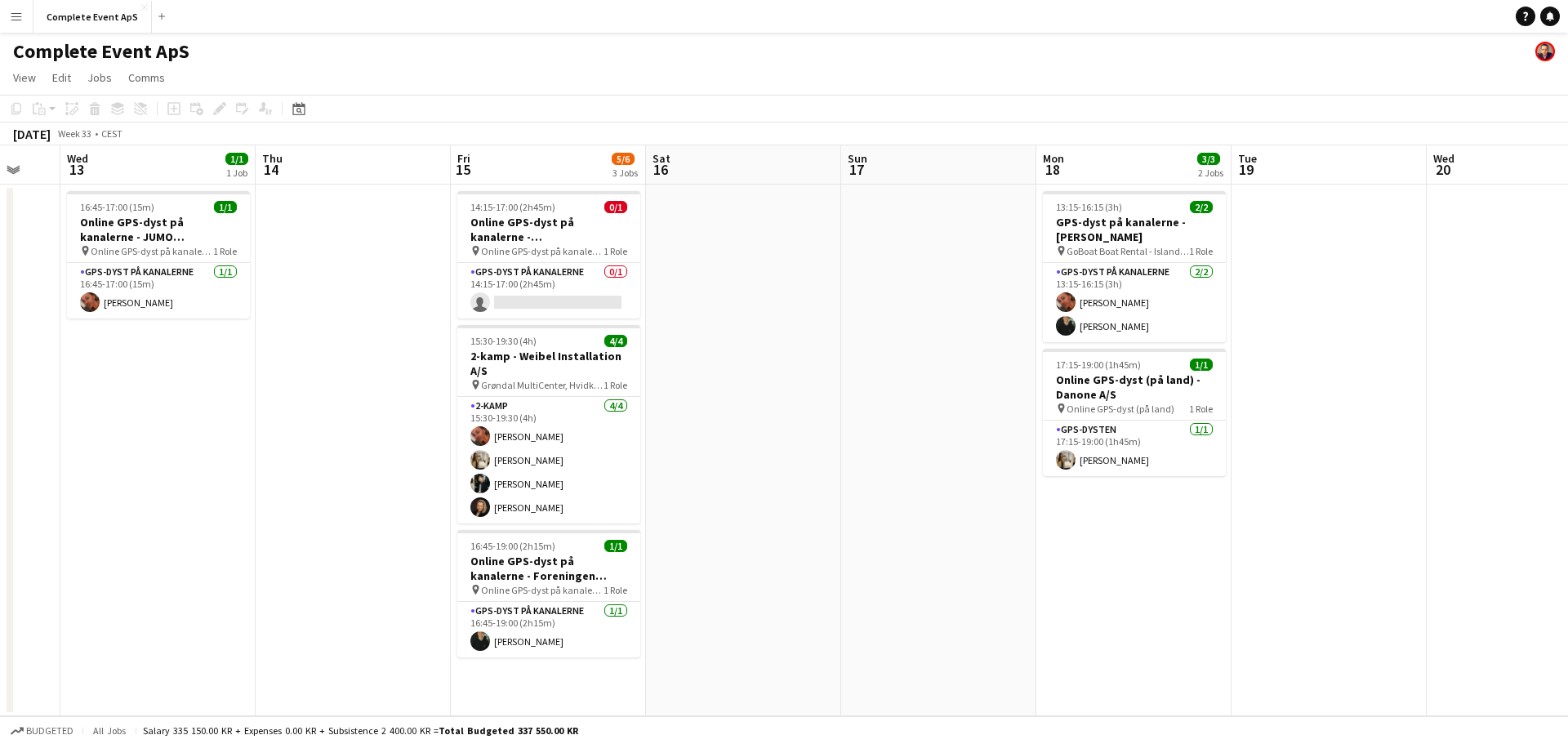
drag, startPoint x: 547, startPoint y: 414, endPoint x: 387, endPoint y: 395, distance: 161.1
click at [387, 395] on app-calendar-viewport "Sun 10 2/2 1 Job Mon 11 Tue 12 Wed 13 1/1 1 Job Thu 14 Fri 15 5/6 3 Jobs Sat 16…" at bounding box center [784, 431] width 1568 height 571
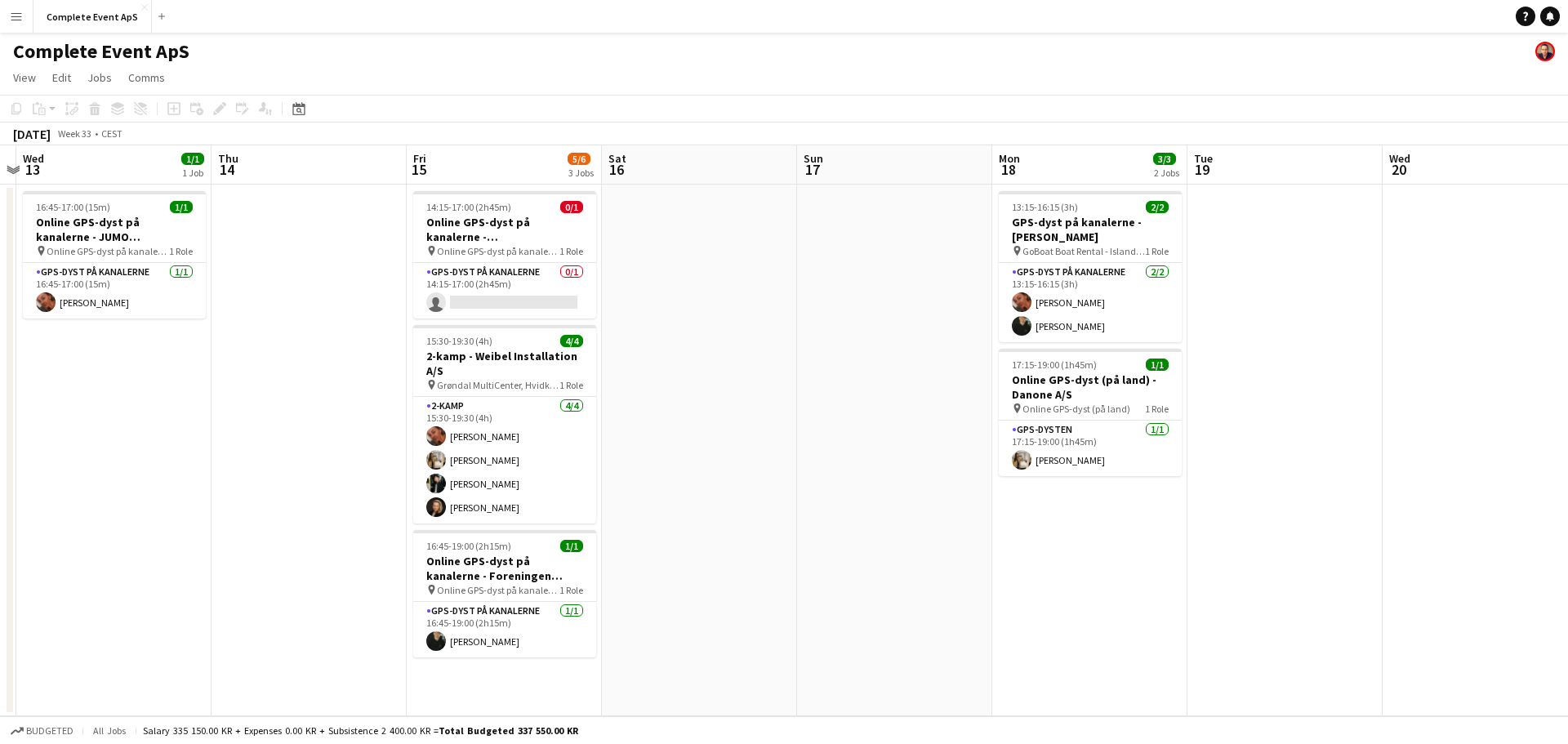
drag, startPoint x: 898, startPoint y: 448, endPoint x: 291, endPoint y: 392, distance: 609.6
click at [290, 395] on app-calendar-viewport "Sun 10 2/2 1 Job Mon 11 Tue 12 Wed 13 1/1 1 Job Thu 14 Fri 15 5/6 3 Jobs Sat 16…" at bounding box center [784, 431] width 1568 height 571
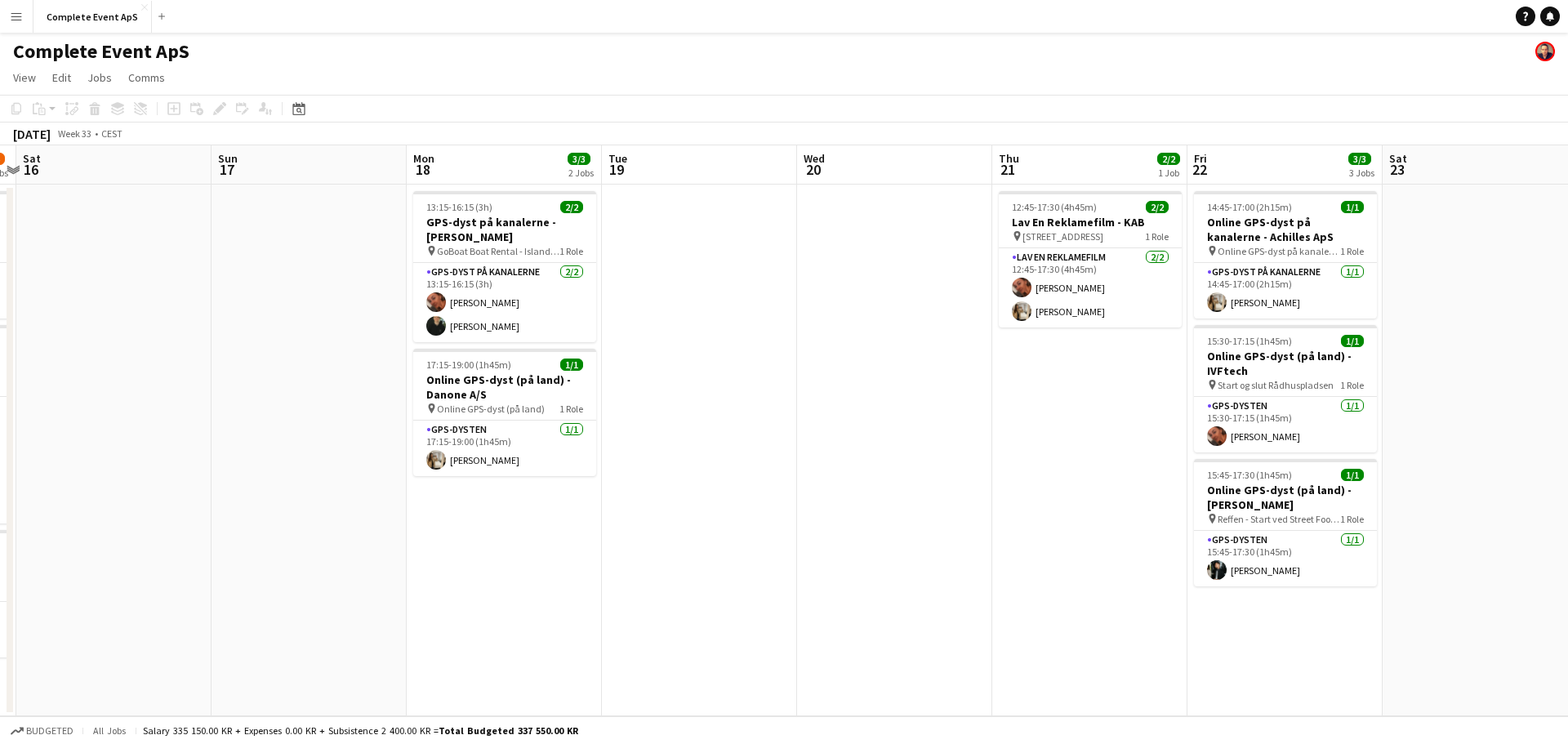
scroll to position [0, 575]
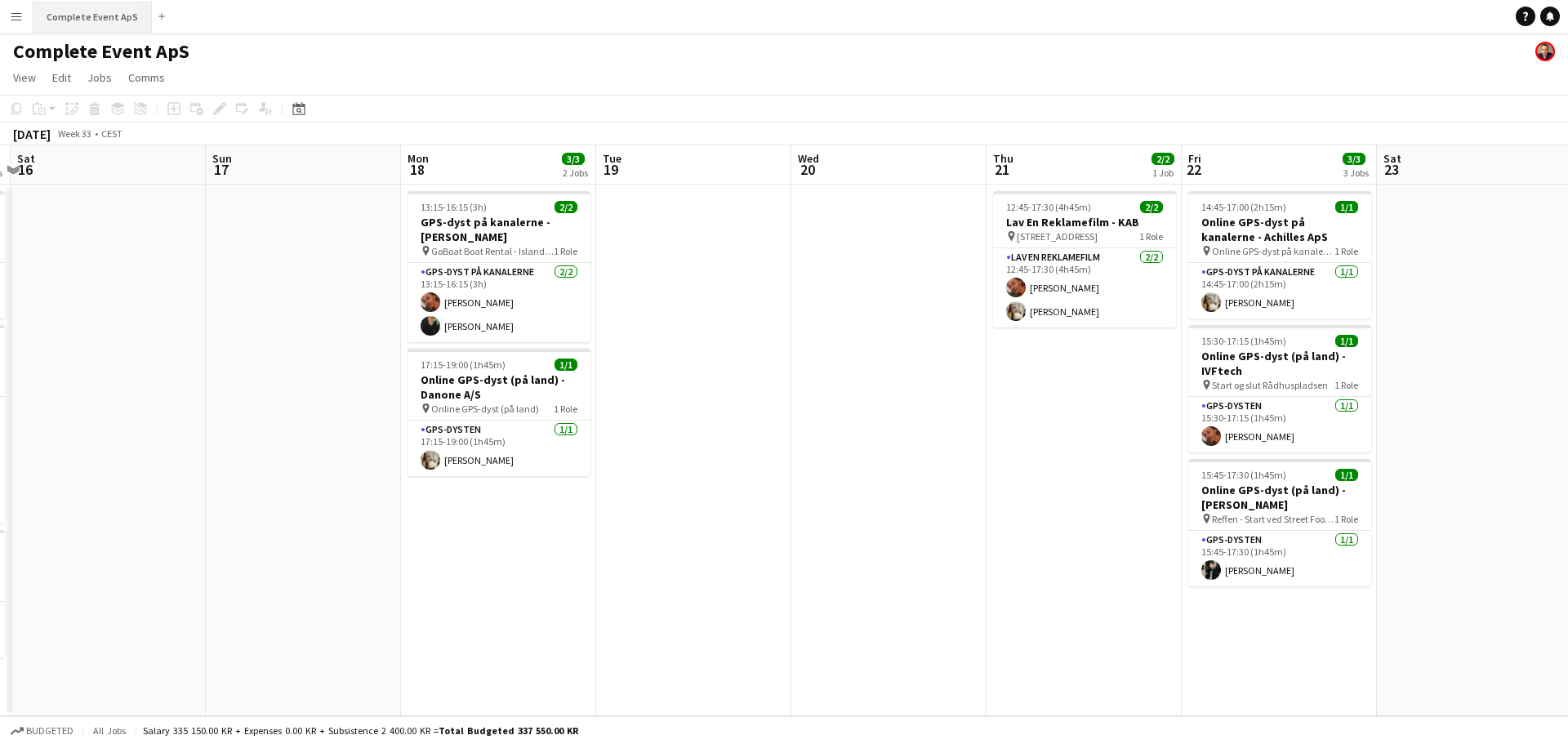
drag, startPoint x: 77, startPoint y: 16, endPoint x: 68, endPoint y: 0, distance: 18.4
click at [78, 16] on button "Complete Event ApS Close" at bounding box center [93, 17] width 118 height 32
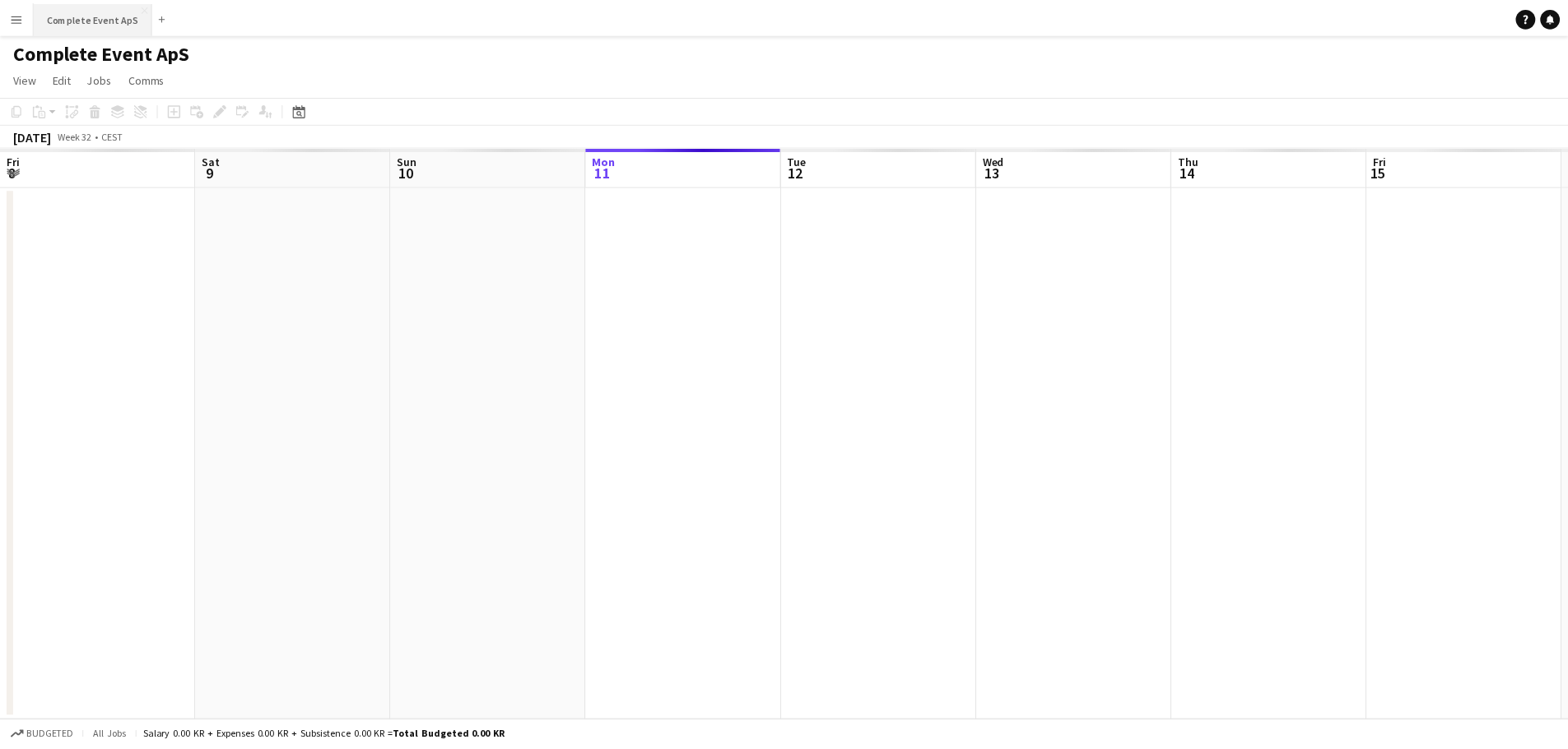
scroll to position [0, 394]
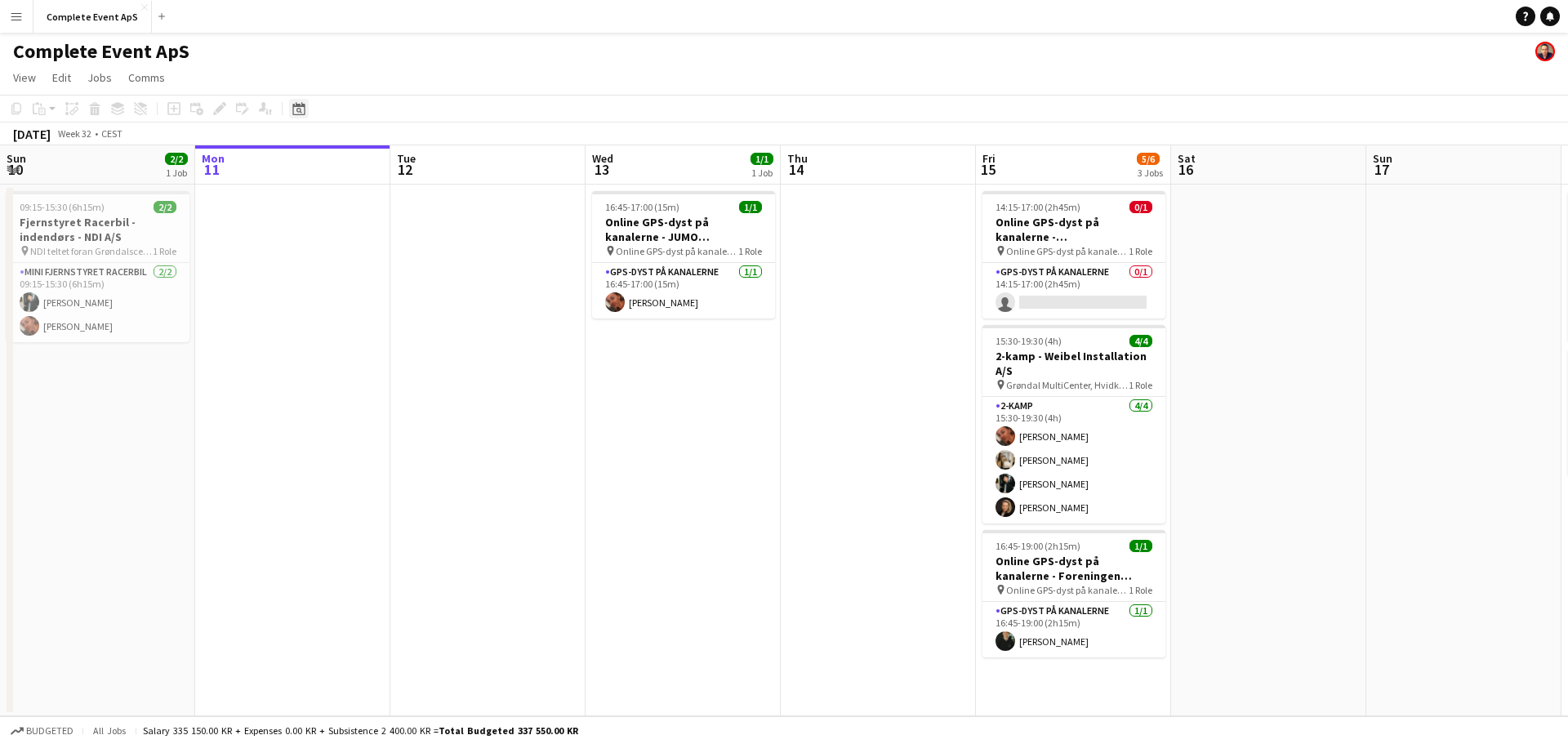
click at [300, 112] on icon at bounding box center [300, 111] width 6 height 6
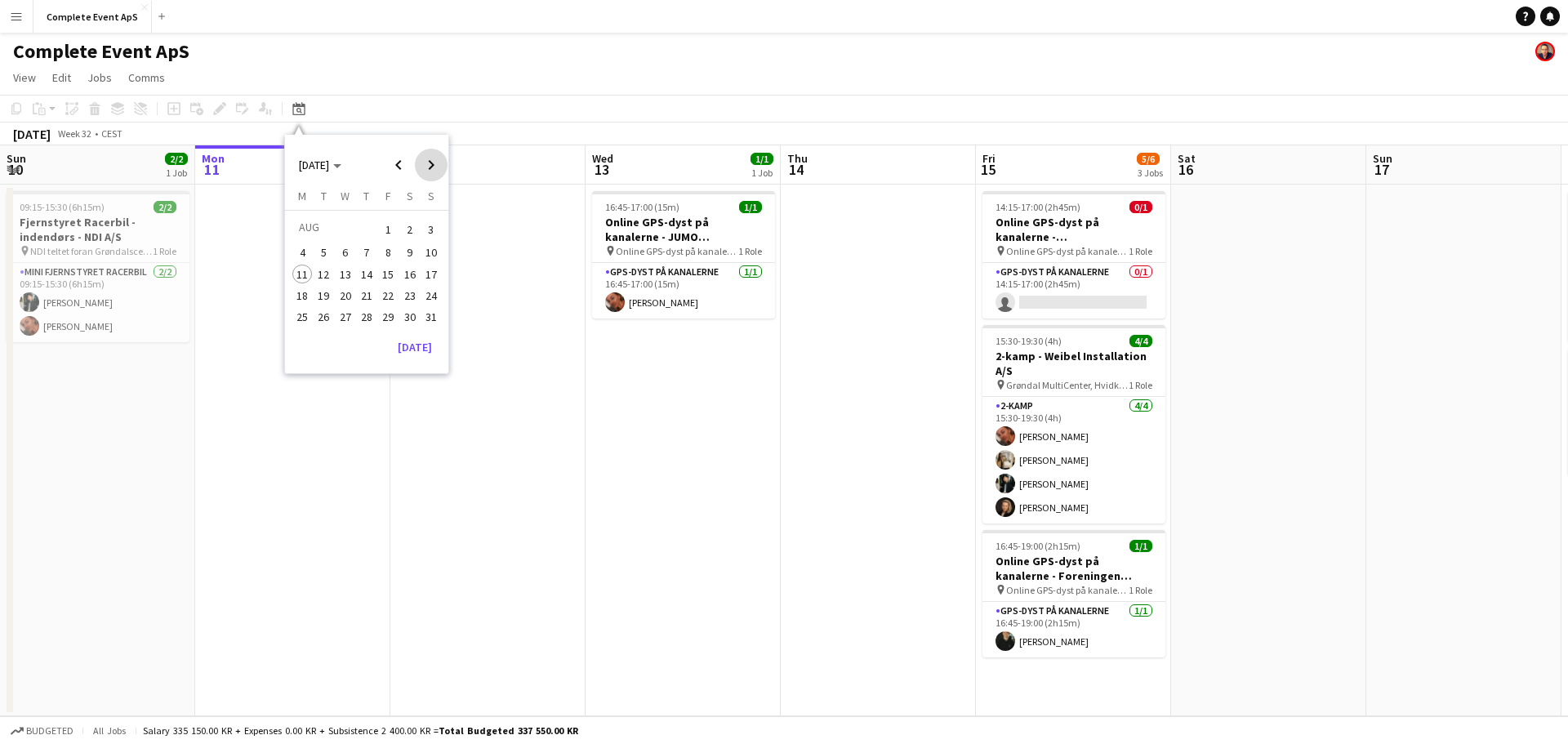
click at [426, 162] on span "Next month" at bounding box center [431, 164] width 33 height 33
click at [381, 271] on span "12" at bounding box center [388, 270] width 20 height 20
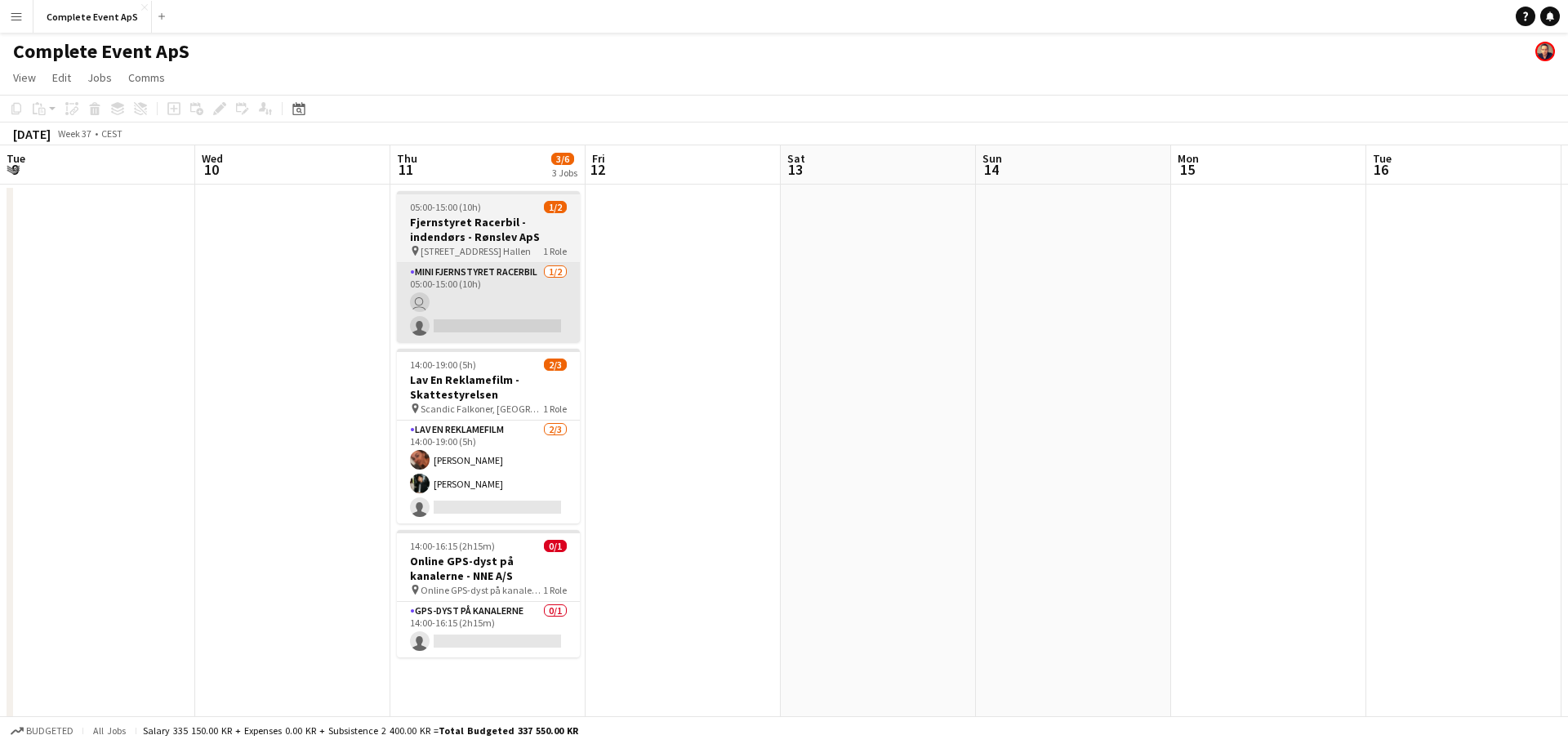
scroll to position [0, 561]
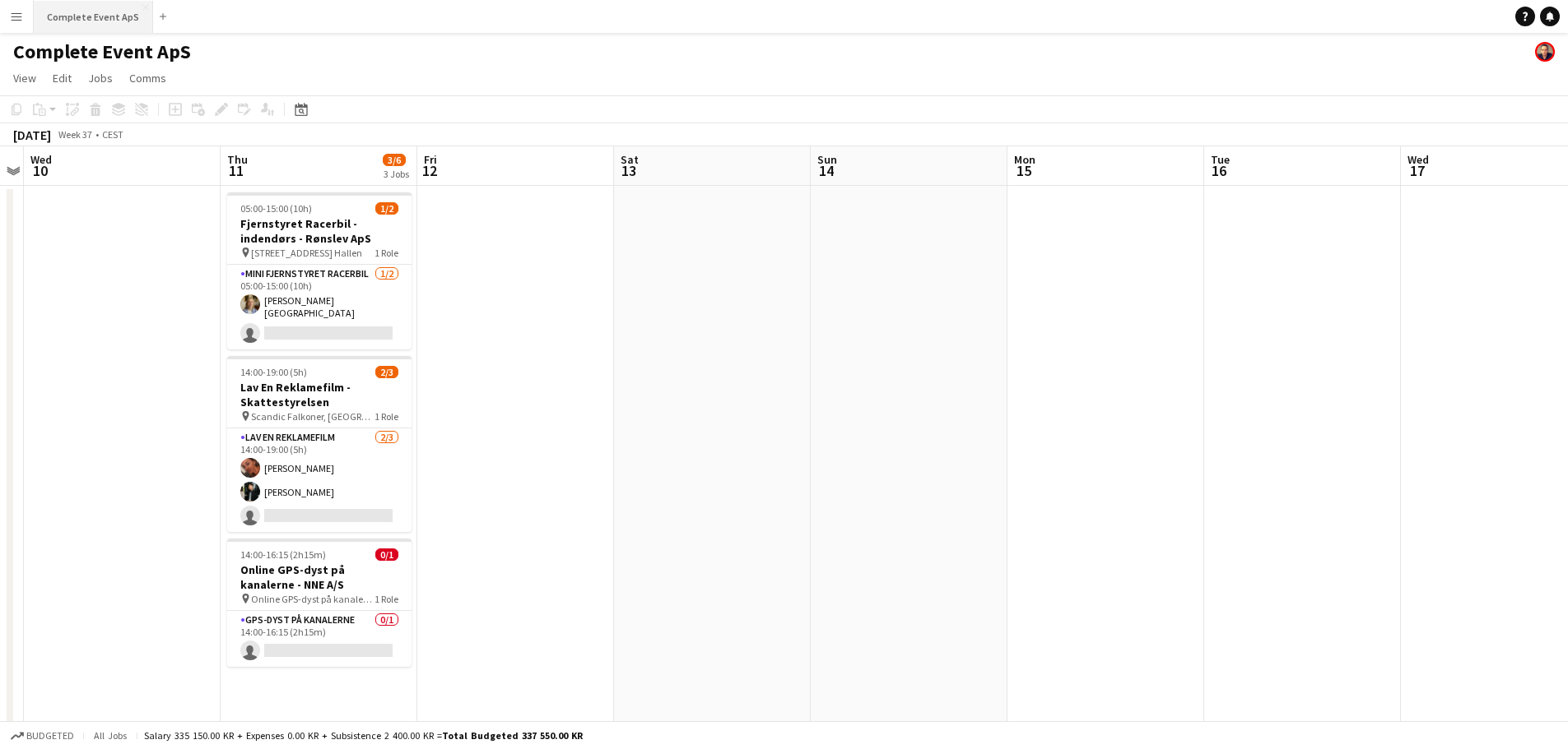
click at [96, 19] on button "Complete Event ApS Close" at bounding box center [94, 17] width 119 height 32
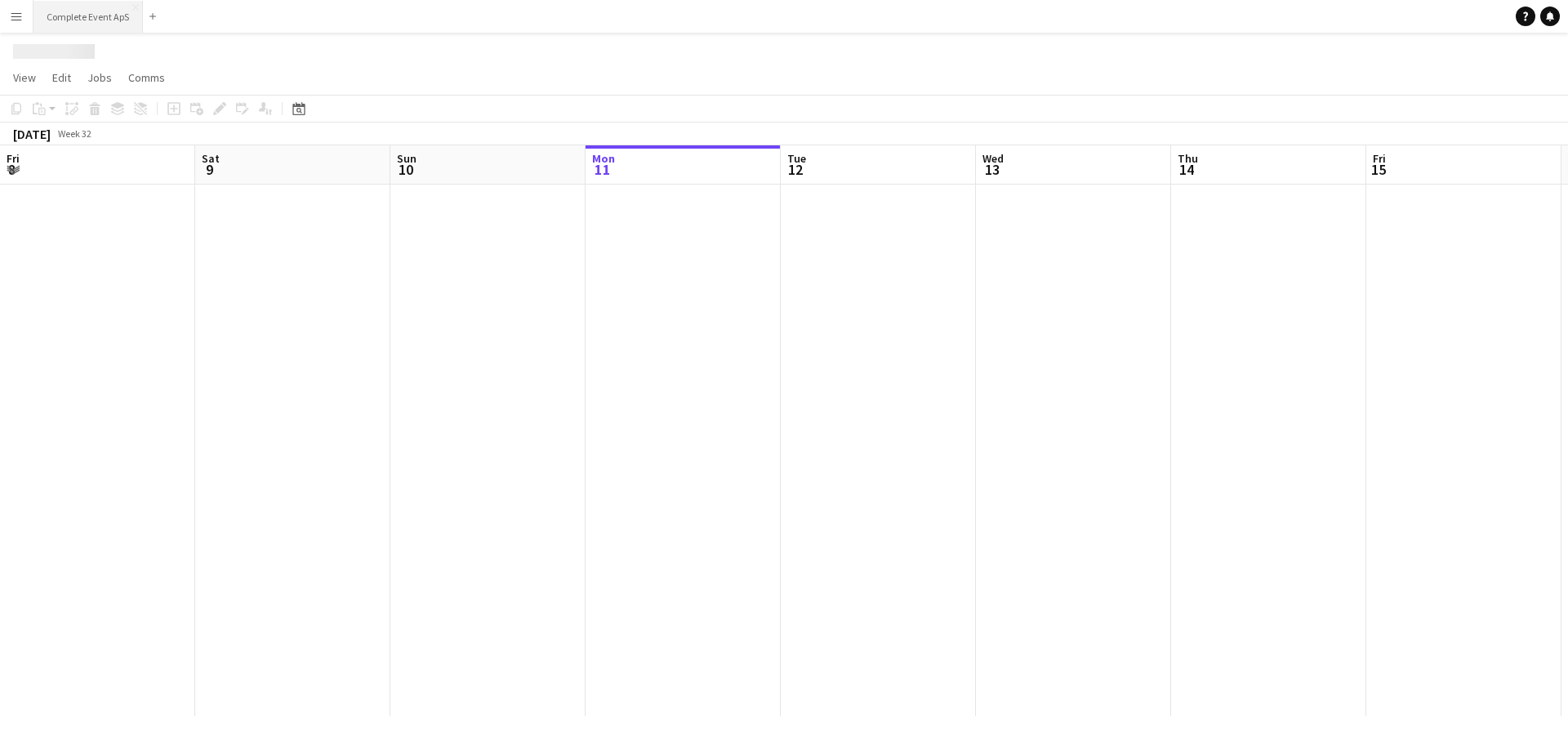
scroll to position [0, 391]
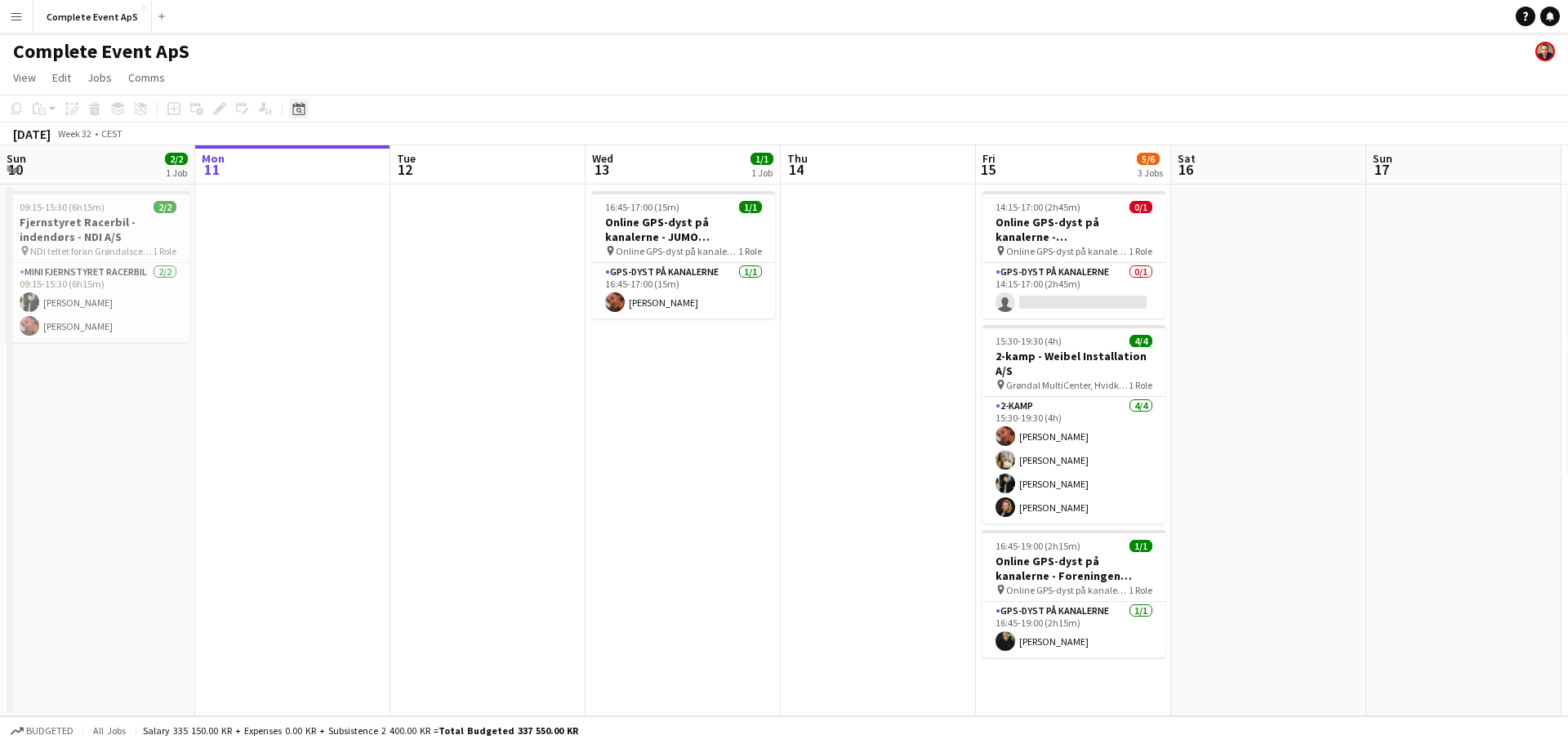
click at [300, 107] on icon at bounding box center [298, 109] width 12 height 13
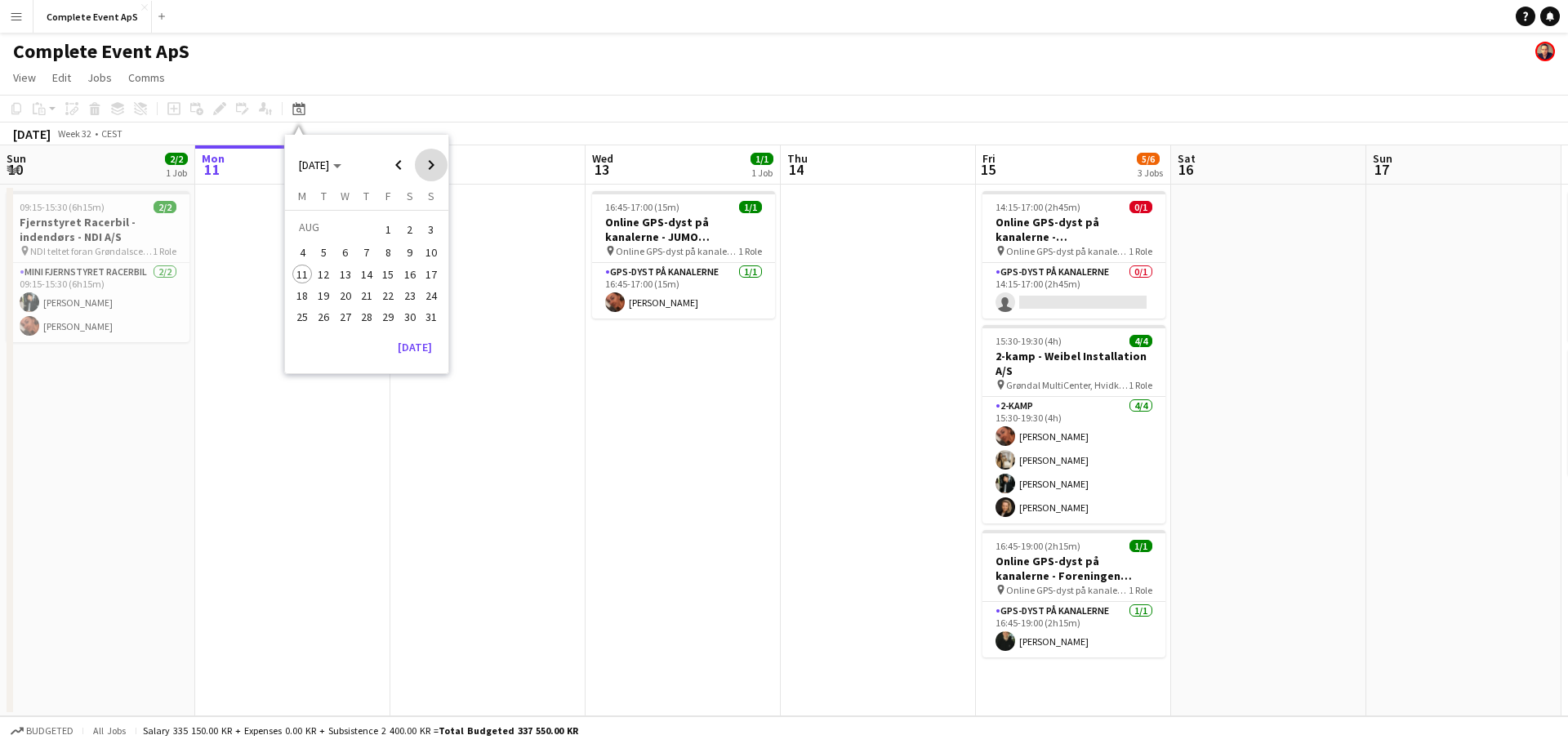
click at [433, 163] on span "Next month" at bounding box center [431, 164] width 33 height 33
click at [365, 270] on span "11" at bounding box center [366, 270] width 20 height 20
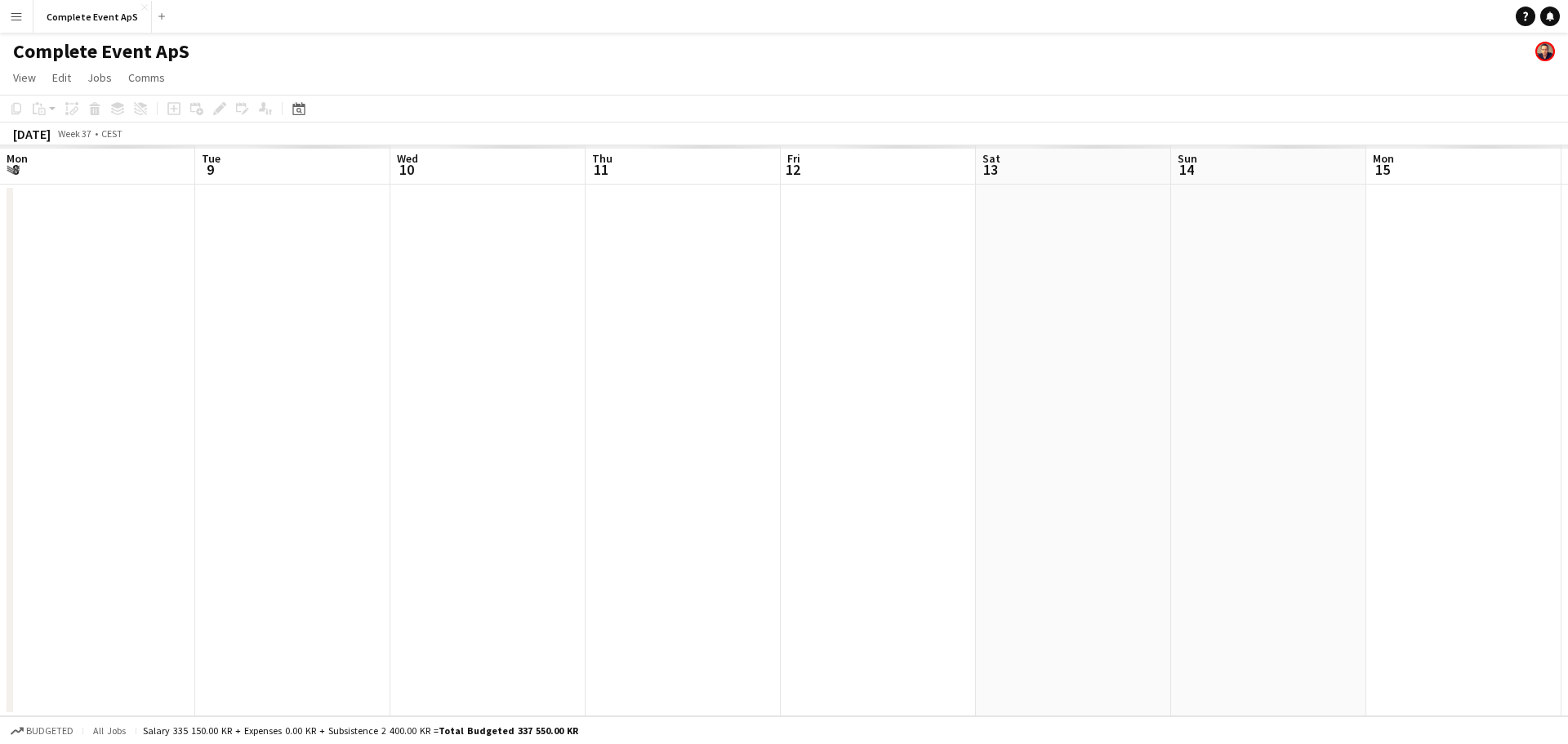
scroll to position [0, 561]
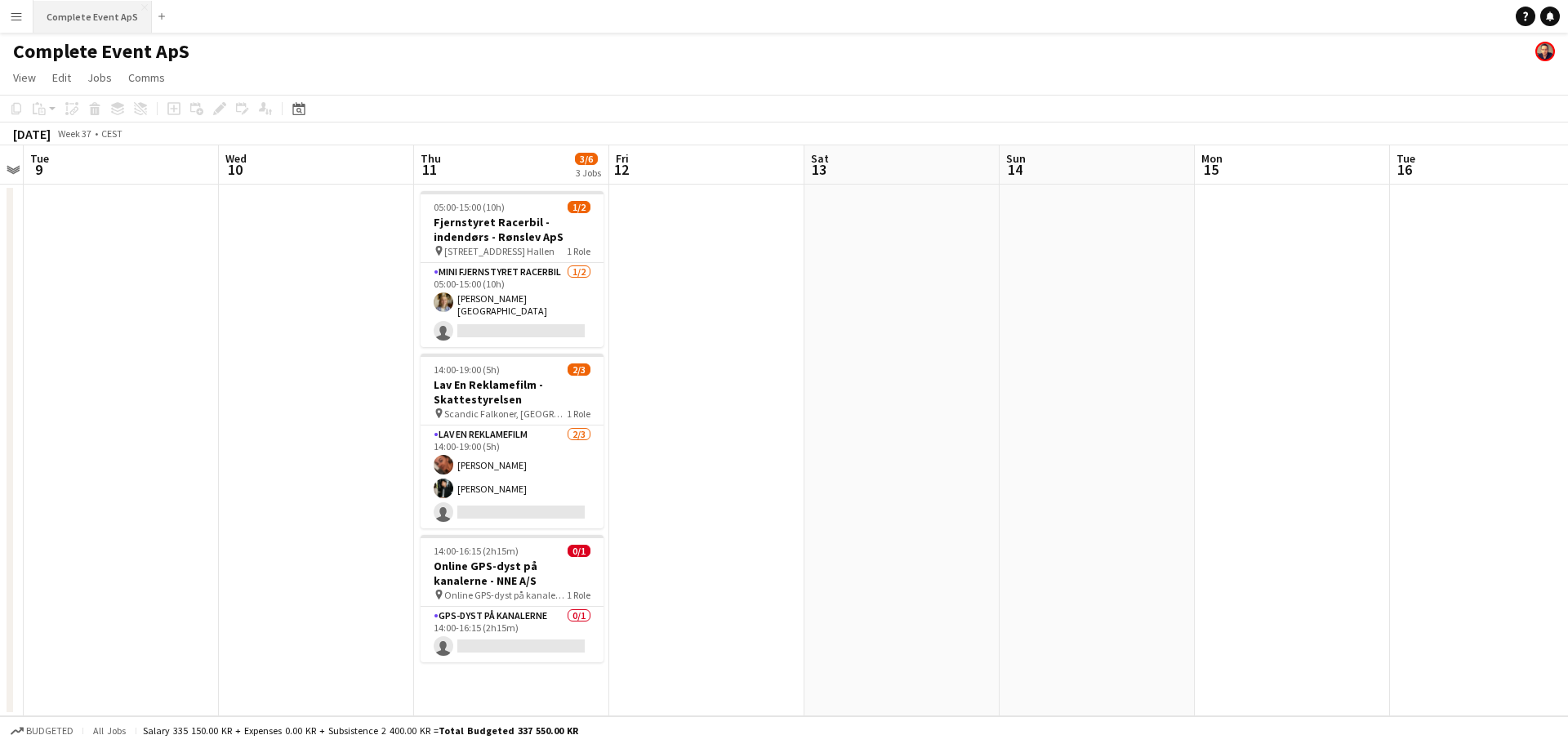
click at [88, 12] on button "Complete Event ApS Close" at bounding box center [93, 17] width 118 height 32
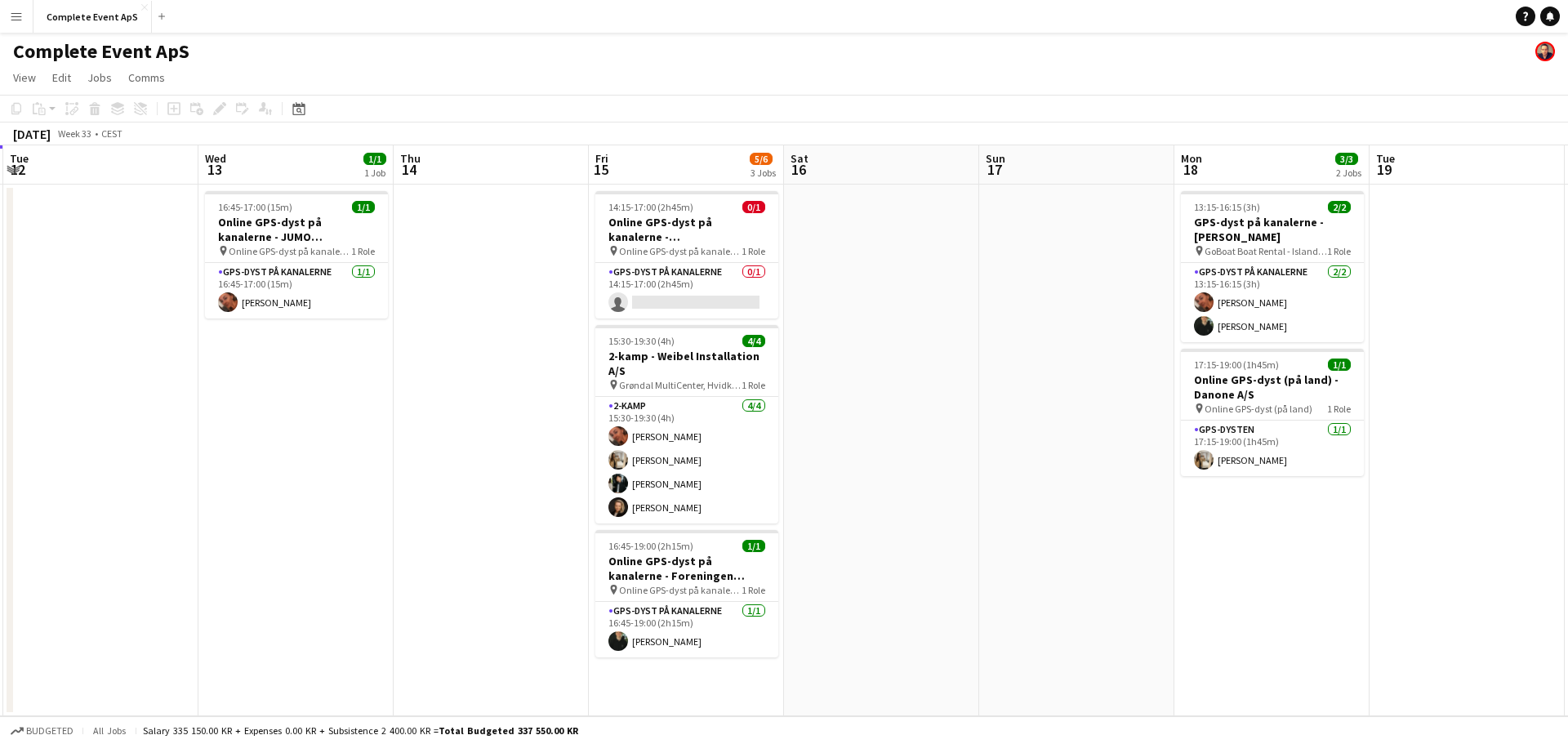
scroll to position [0, 595]
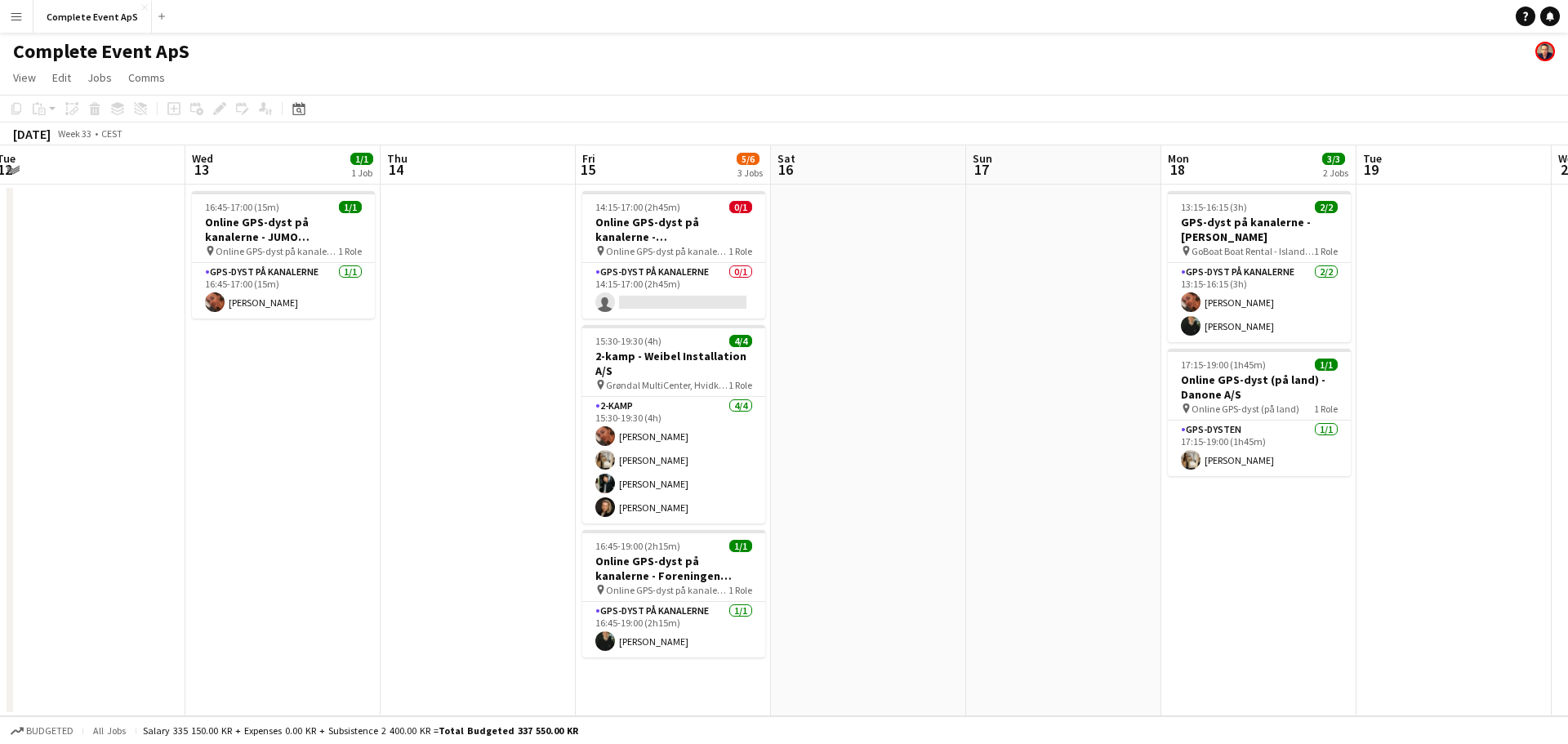
drag, startPoint x: 851, startPoint y: 413, endPoint x: 451, endPoint y: 378, distance: 401.5
click at [451, 378] on app-calendar-viewport "Sat 9 6/6 3 Jobs Sun 10 2/2 1 Job Mon 11 Tue 12 Wed 13 1/1 1 Job Thu 14 Fri 15 …" at bounding box center [784, 431] width 1568 height 571
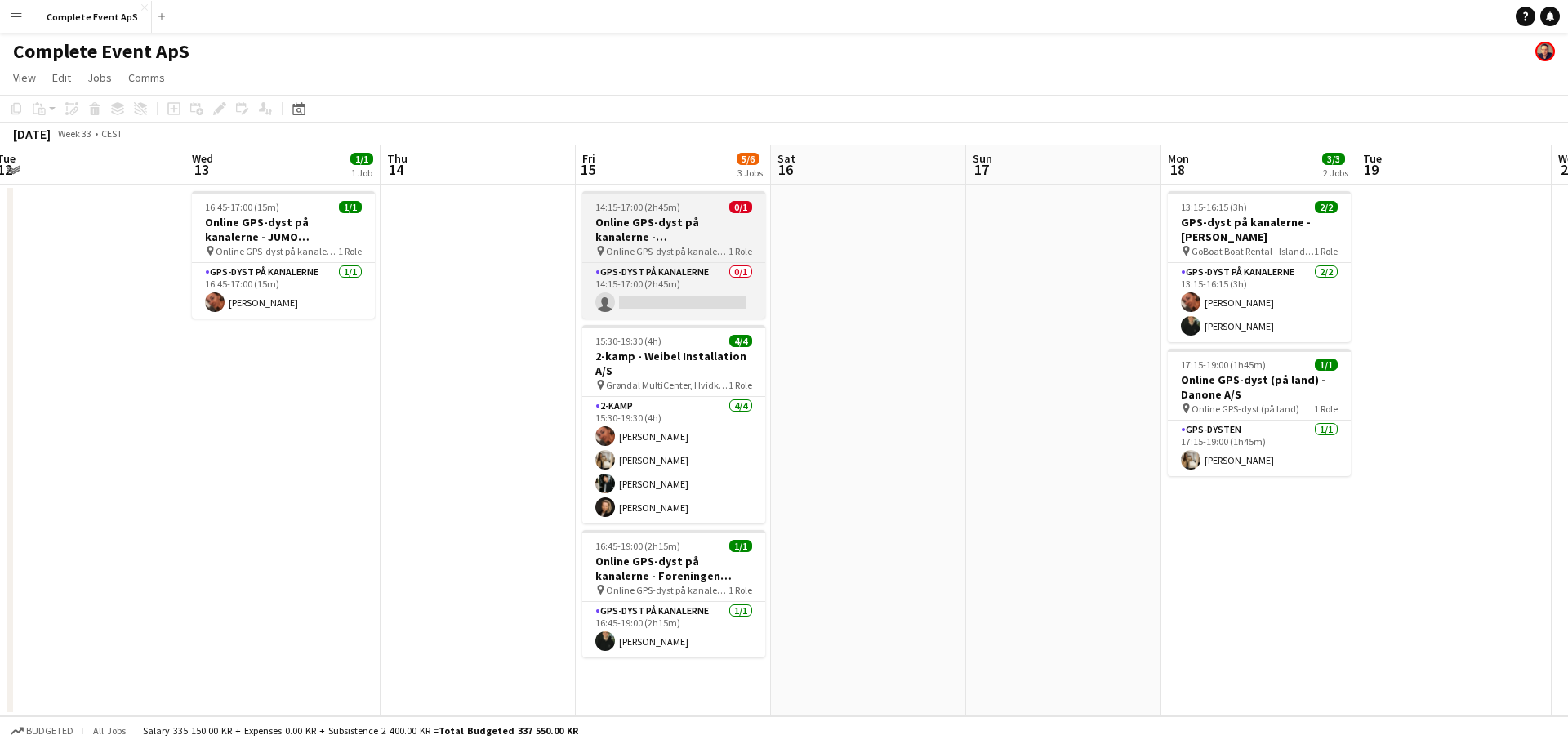
click at [698, 207] on div "14:15-17:00 (2h45m) 0/1" at bounding box center [673, 207] width 183 height 12
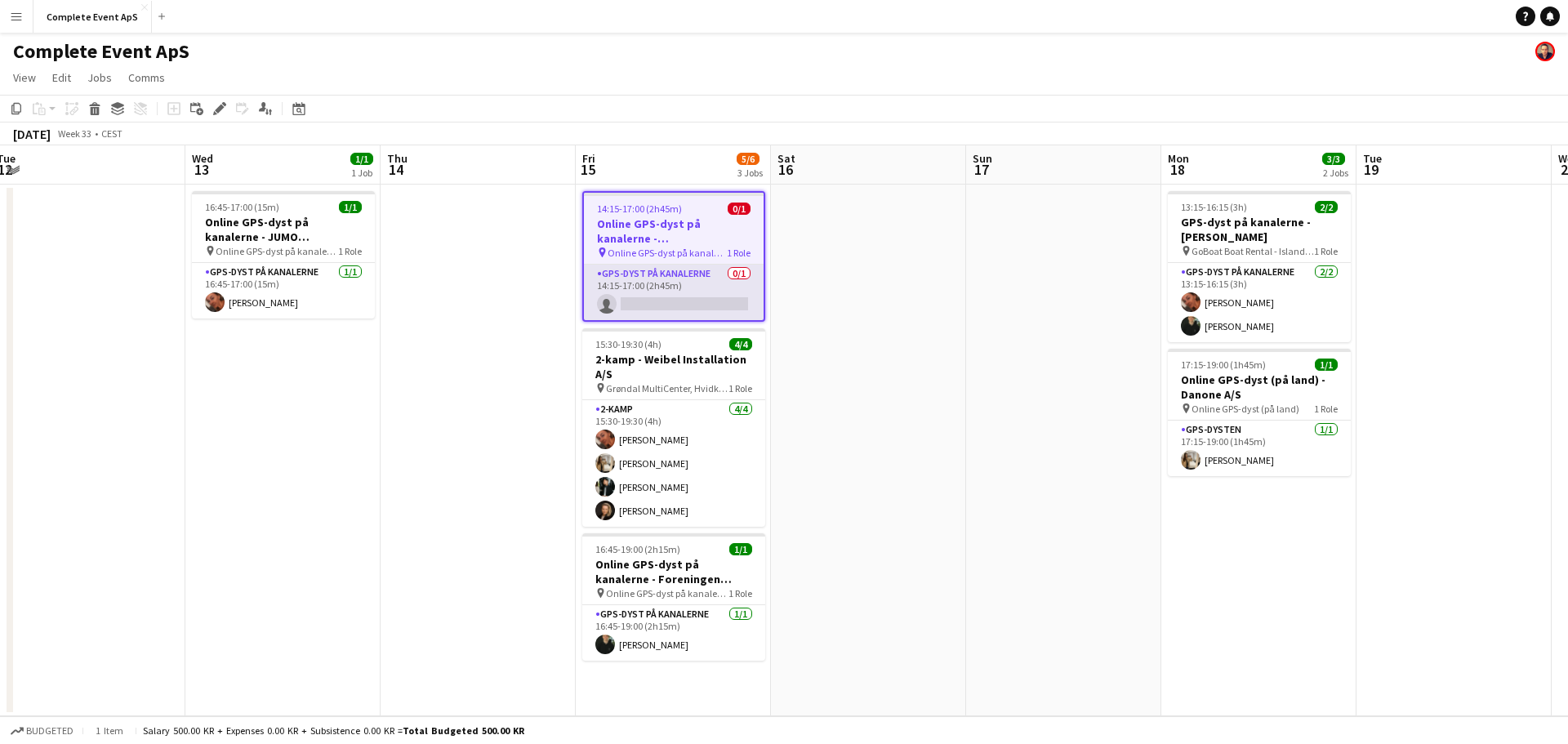
click at [670, 289] on app-card-role "GPS-dyst på kanalerne 0/1 14:15-17:00 (2h45m) single-neutral-actions" at bounding box center [673, 292] width 179 height 55
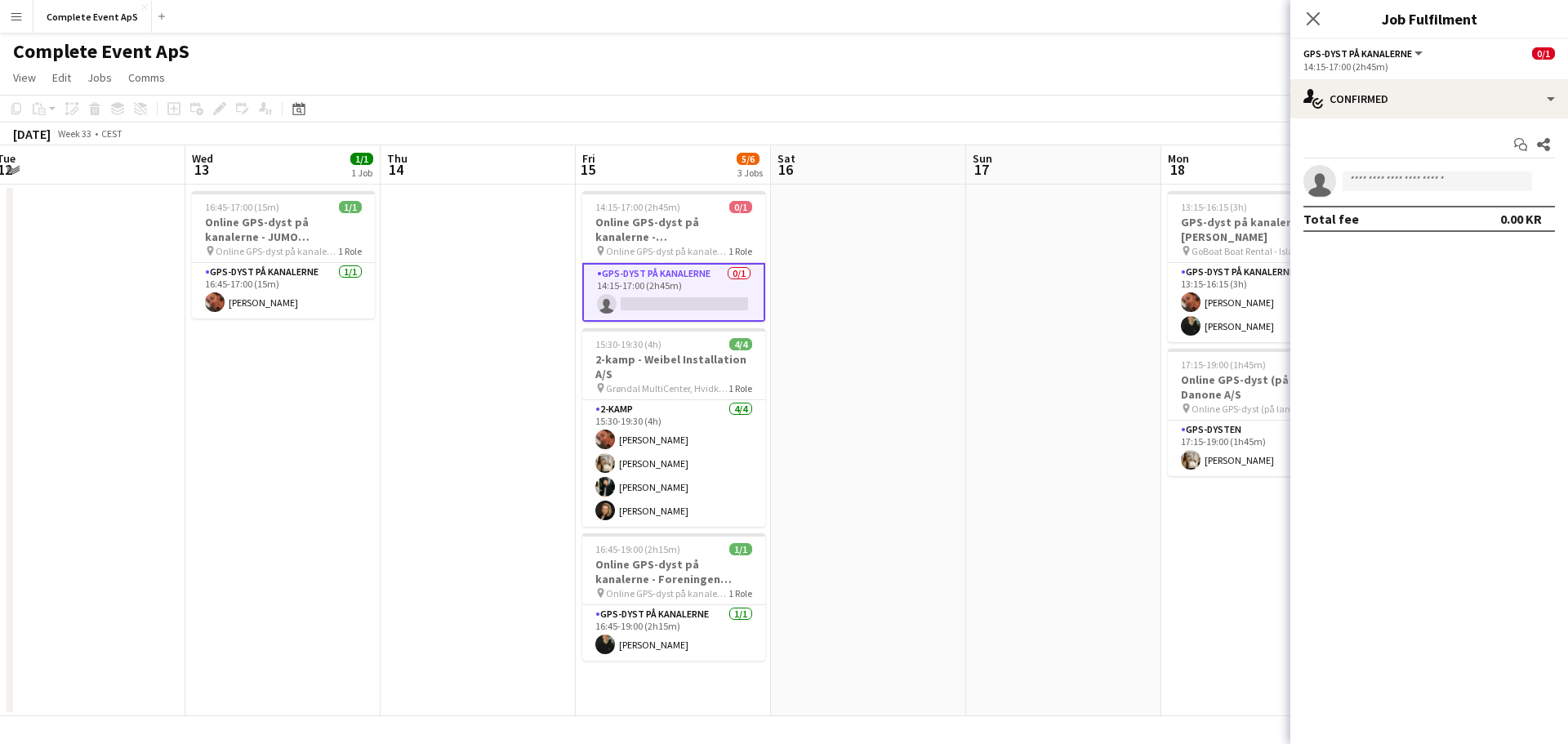
click at [669, 289] on app-card-role "GPS-dyst på kanalerne 0/1 14:15-17:00 (2h45m) single-neutral-actions" at bounding box center [673, 292] width 183 height 59
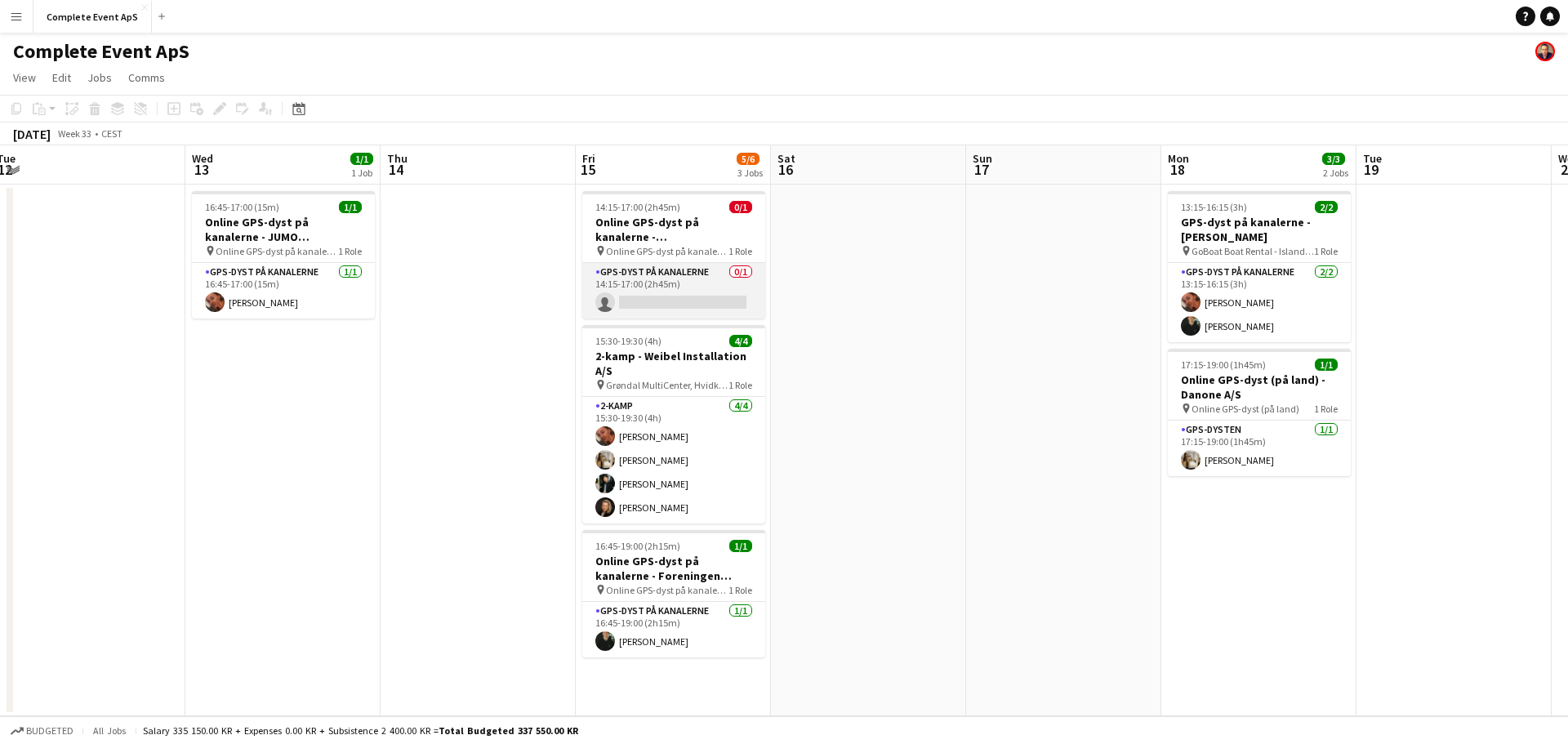
click at [654, 275] on app-card-role "GPS-dyst på kanalerne 0/1 14:15-17:00 (2h45m) single-neutral-actions" at bounding box center [673, 290] width 183 height 55
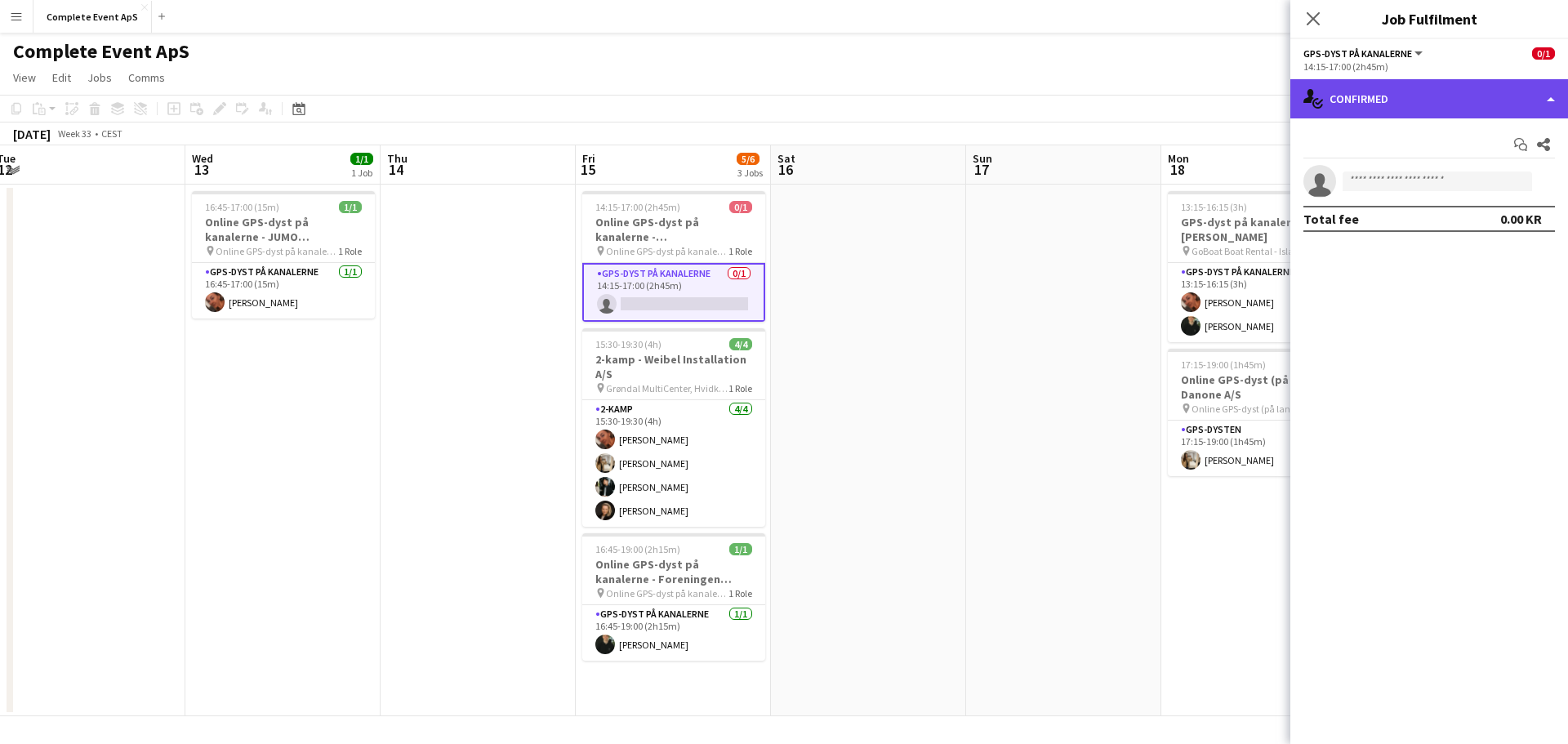
click at [1381, 97] on div "single-neutral-actions-check-2 Confirmed" at bounding box center [1429, 99] width 278 height 39
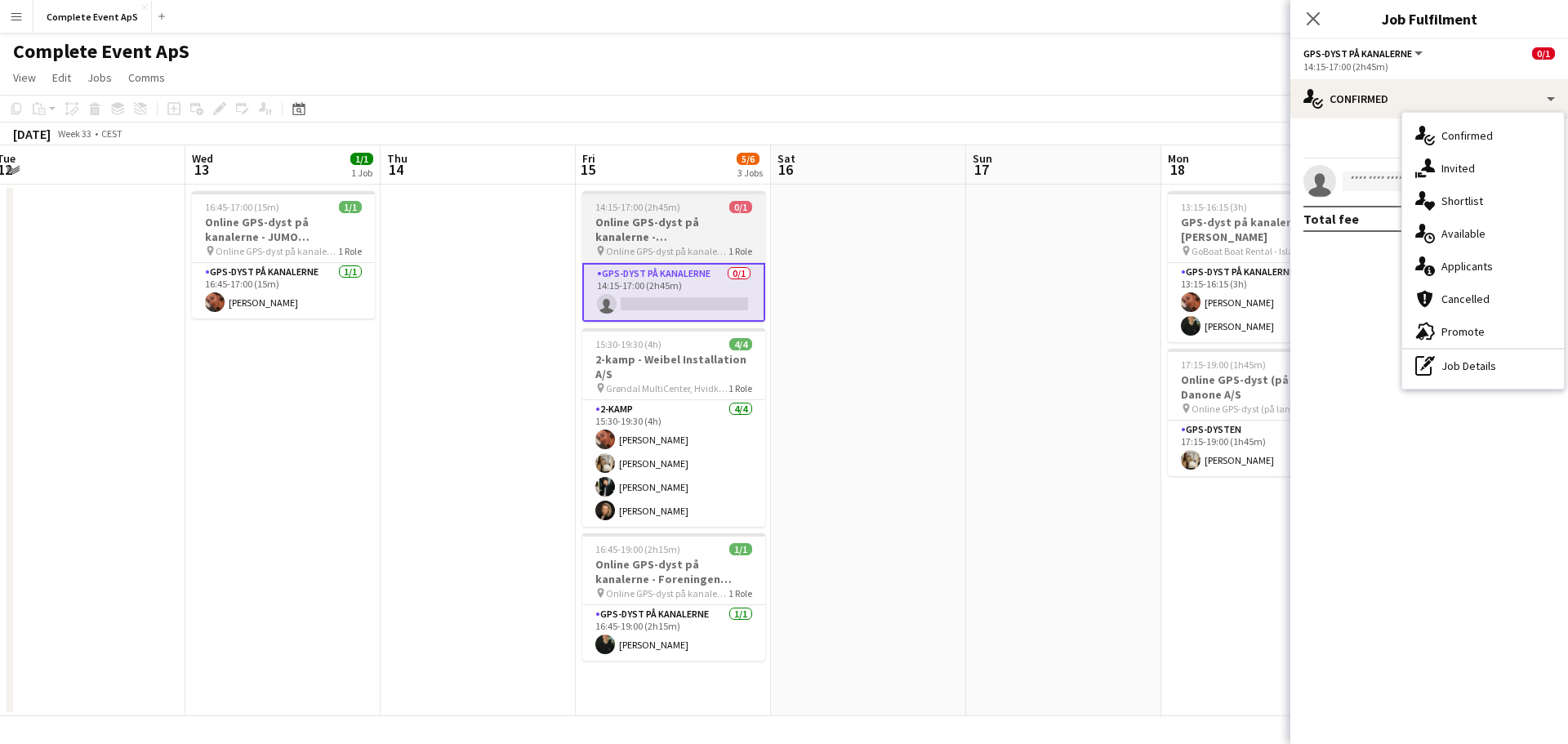
click at [679, 205] on div "14:15-17:00 (2h45m) 0/1" at bounding box center [673, 207] width 183 height 12
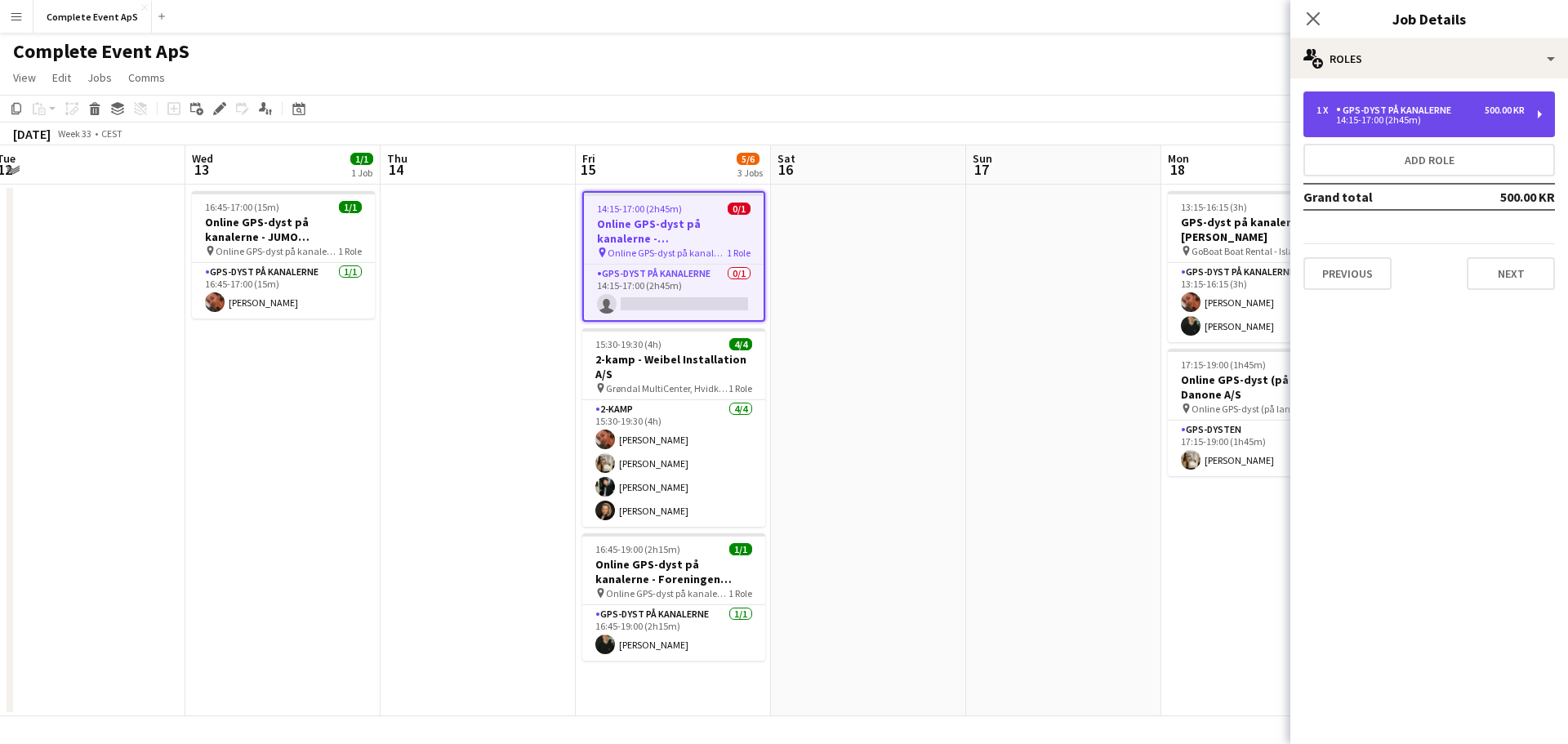
click at [1401, 112] on div "GPS-dyst på kanalerne" at bounding box center [1397, 110] width 122 height 11
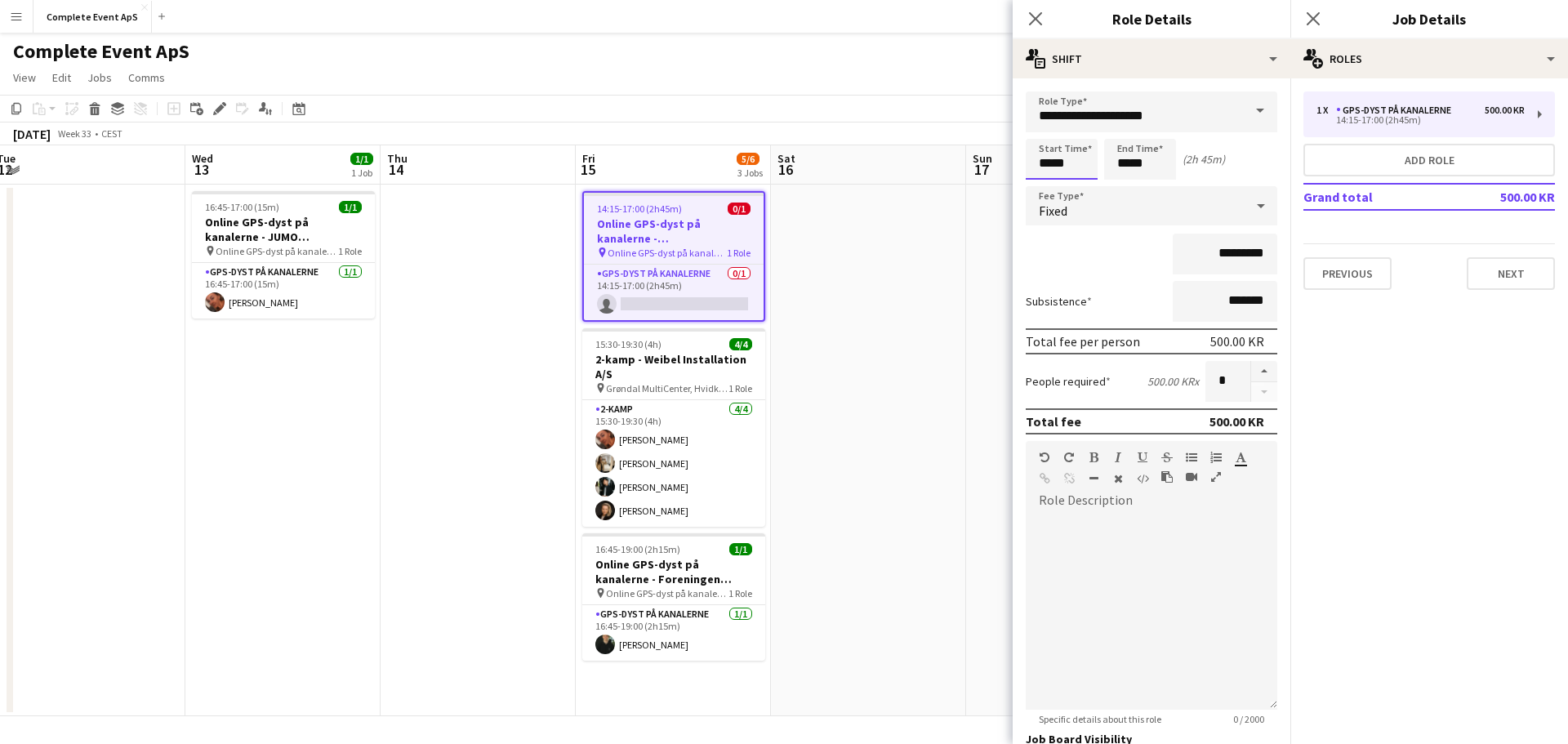
click at [1078, 166] on input "*****" at bounding box center [1061, 159] width 72 height 40
type input "*****"
click at [846, 279] on app-date-cell at bounding box center [869, 451] width 195 height 532
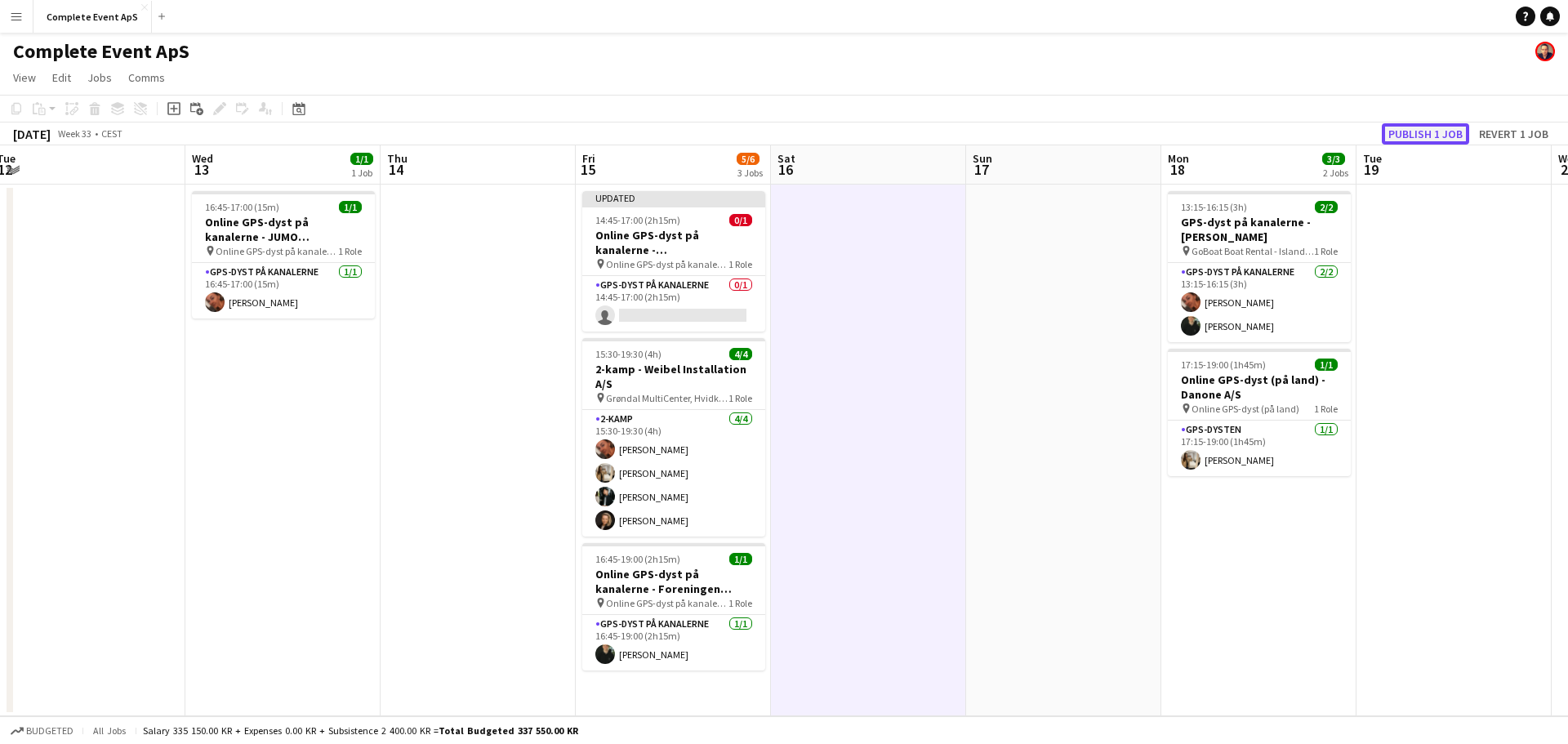
click at [1406, 132] on button "Publish 1 job" at bounding box center [1424, 133] width 87 height 22
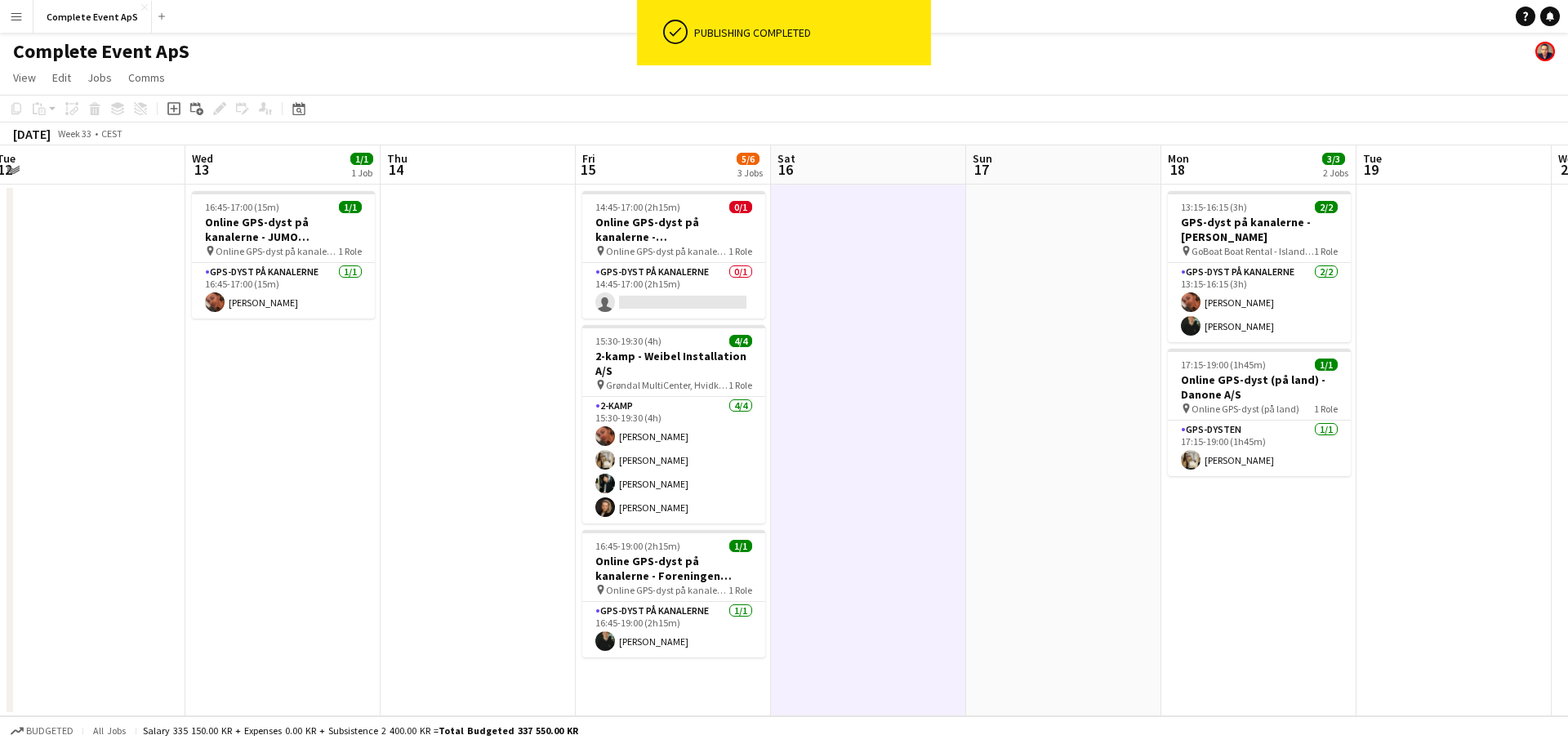
click at [1556, 4] on app-navbar "Menu Boards Boards Boards All jobs Status Workforce Workforce My Workforce Recr…" at bounding box center [784, 16] width 1568 height 33
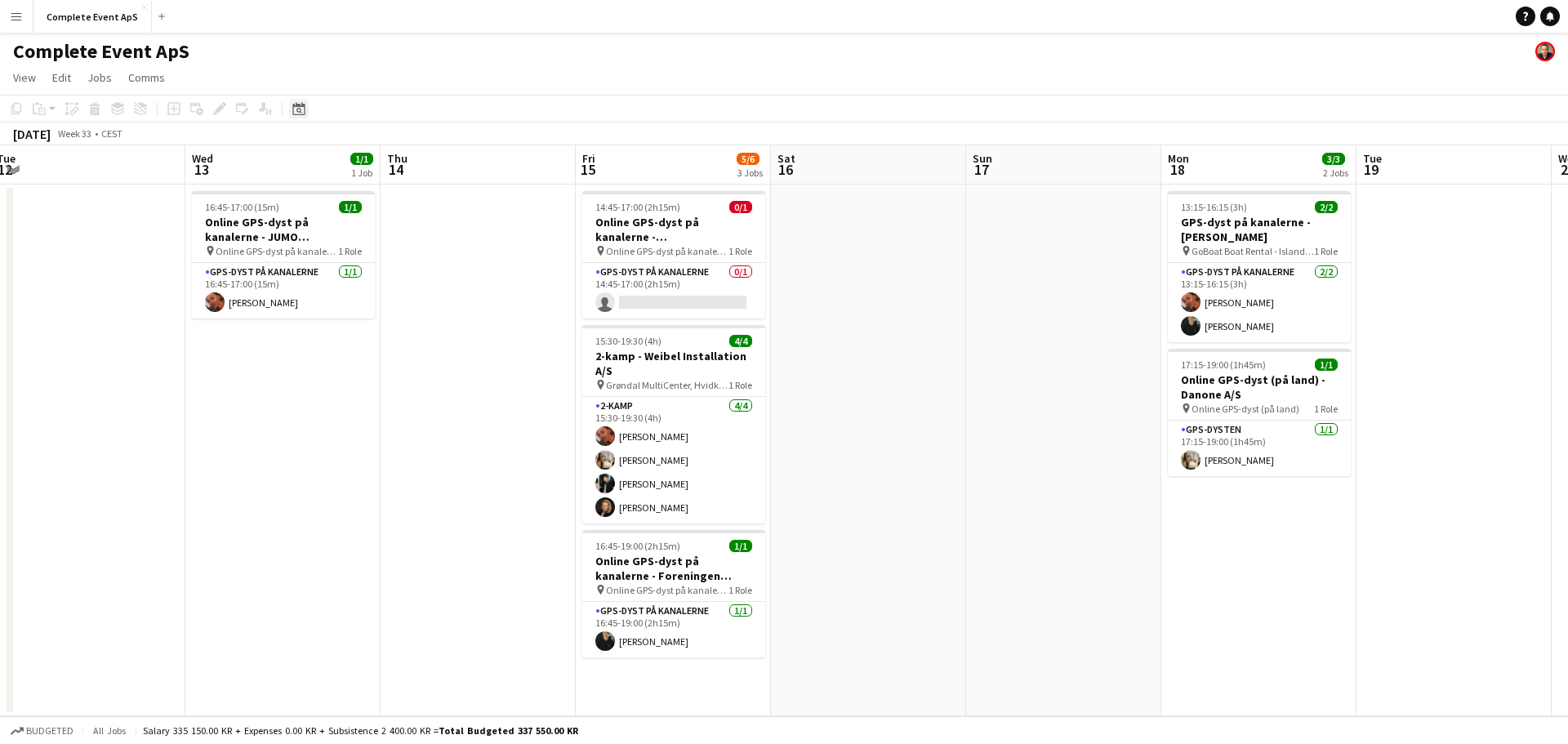
click at [298, 110] on icon "Date picker" at bounding box center [299, 109] width 13 height 13
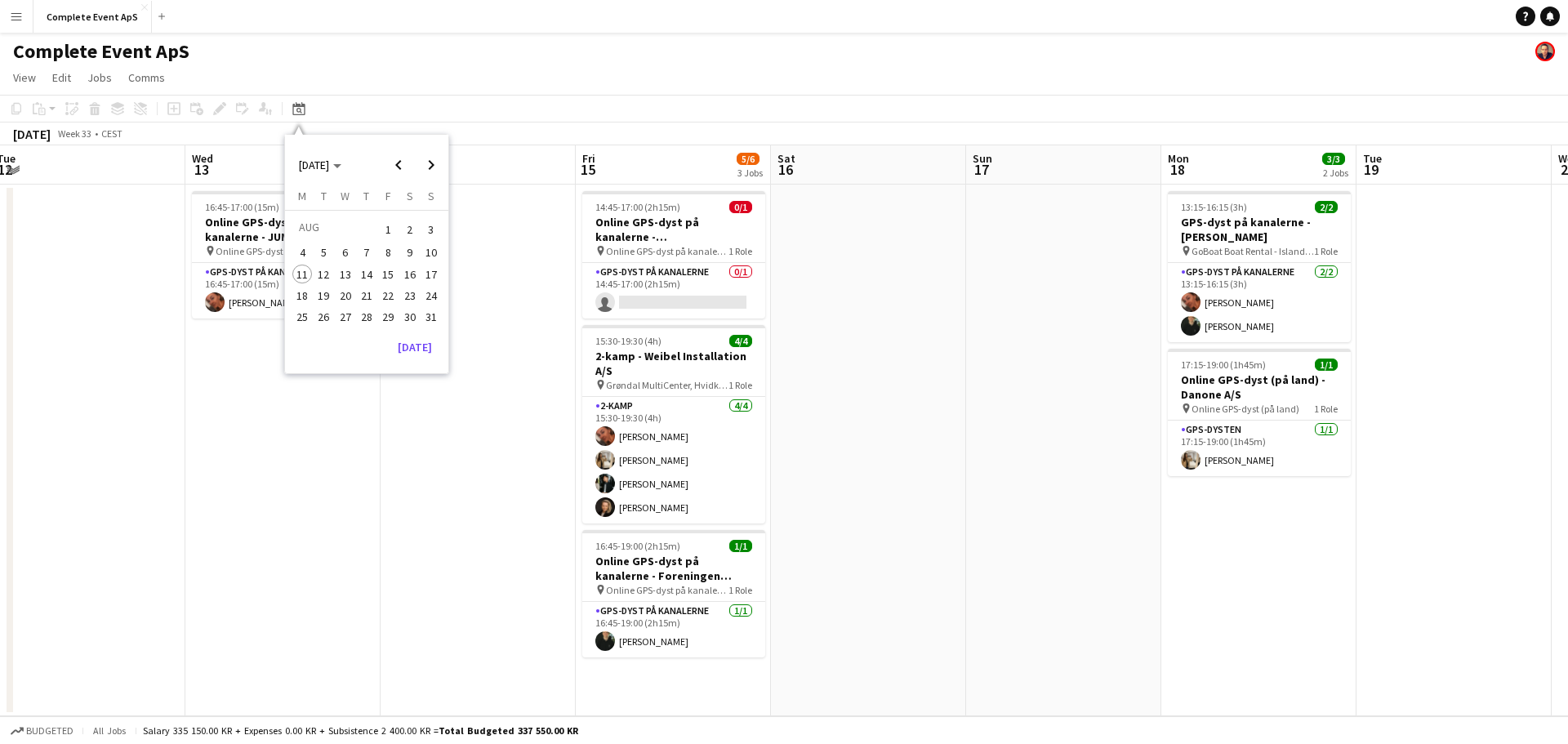
click at [362, 292] on span "21" at bounding box center [366, 295] width 20 height 20
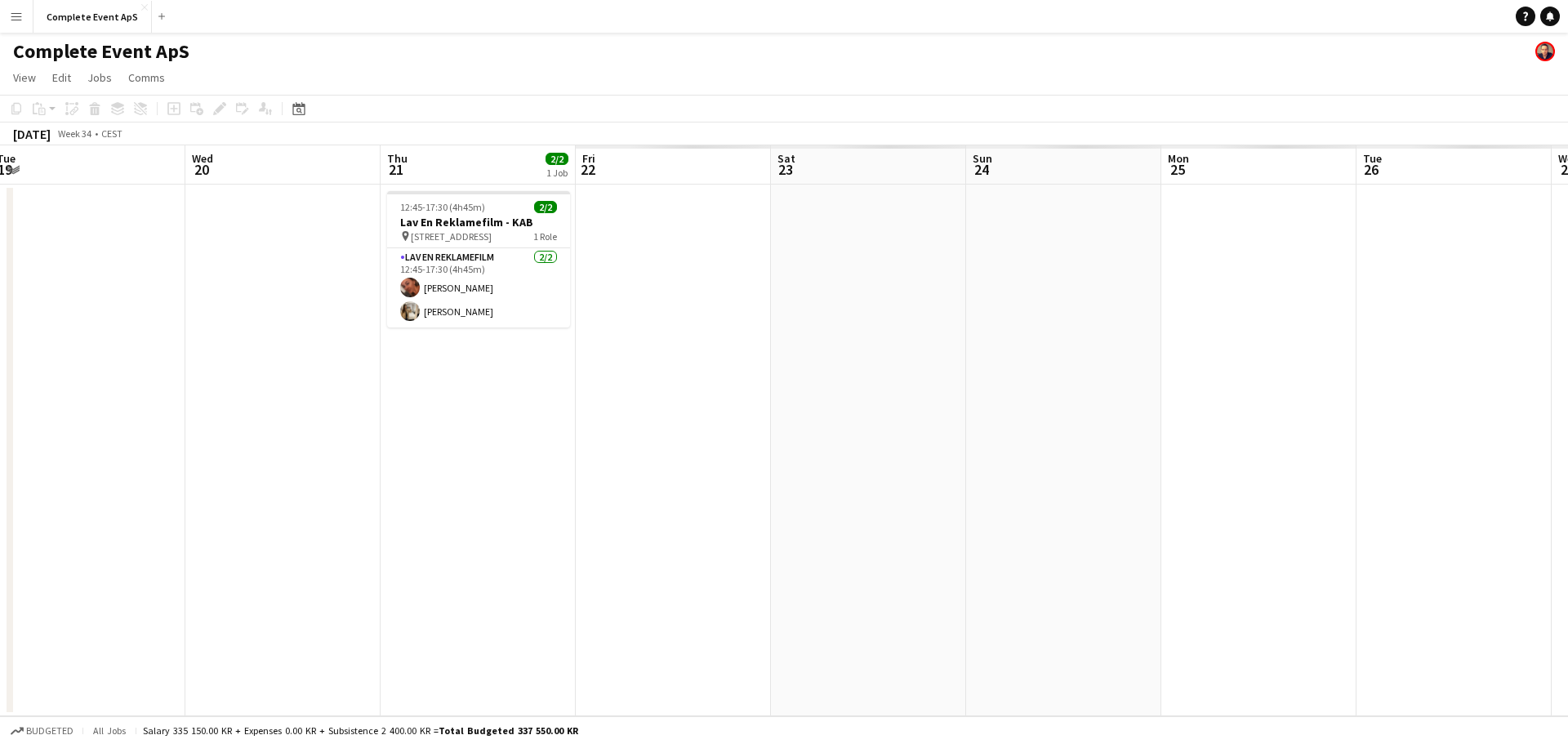
scroll to position [0, 561]
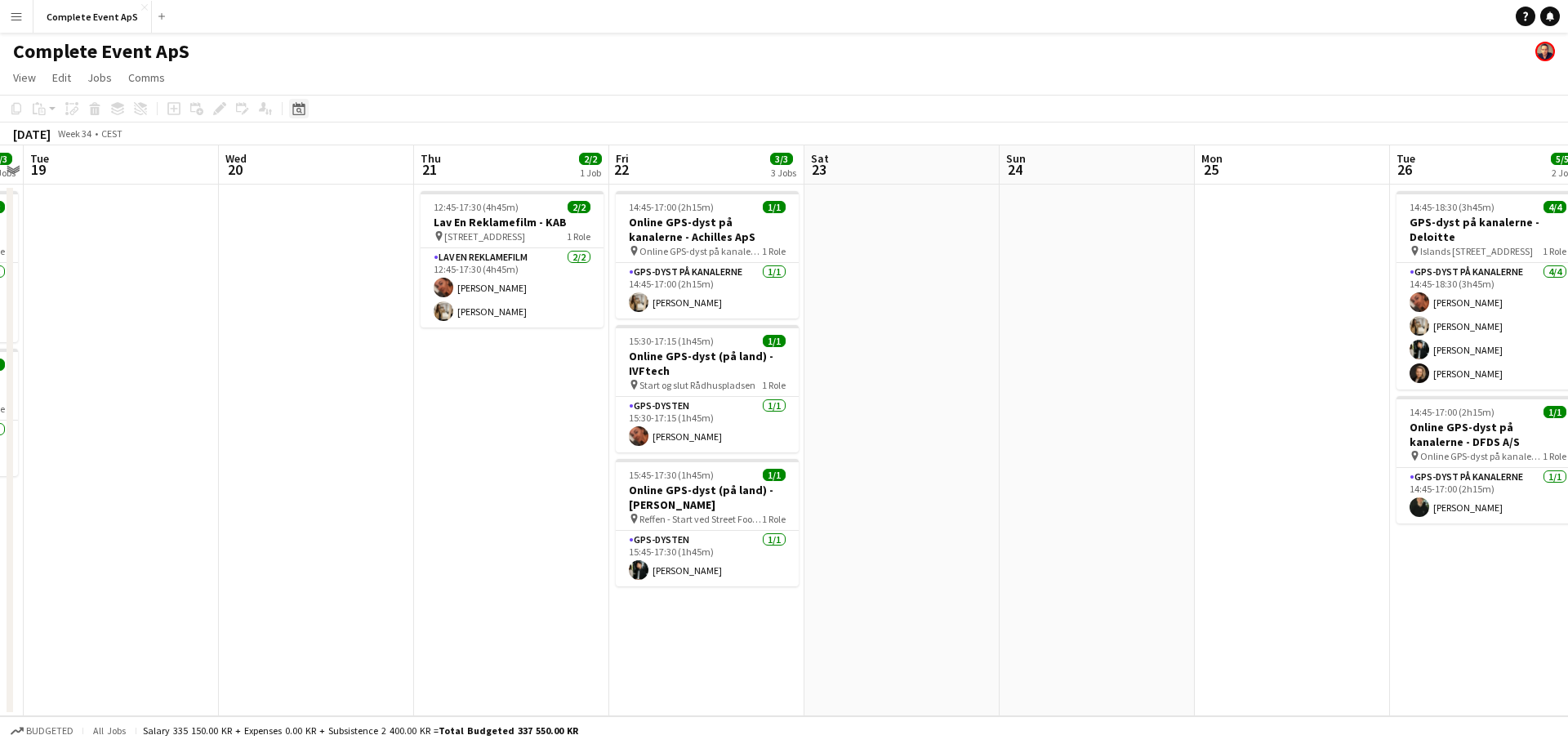
click at [303, 103] on icon "Date picker" at bounding box center [299, 109] width 13 height 13
click at [431, 163] on span "Next month" at bounding box center [431, 164] width 33 height 33
click at [365, 267] on span "11" at bounding box center [366, 270] width 20 height 20
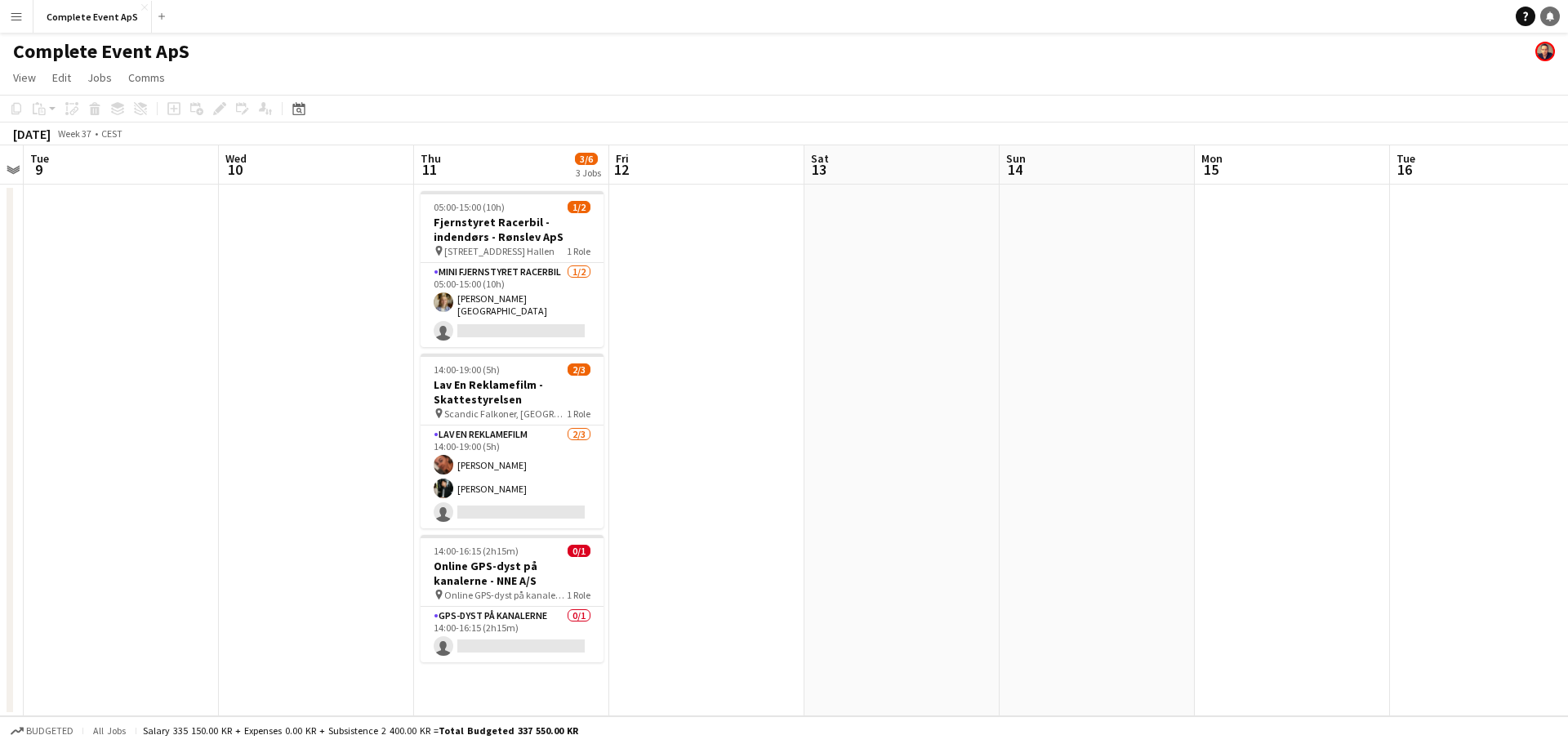
click at [1553, 22] on link "Notifications" at bounding box center [1549, 16] width 20 height 20
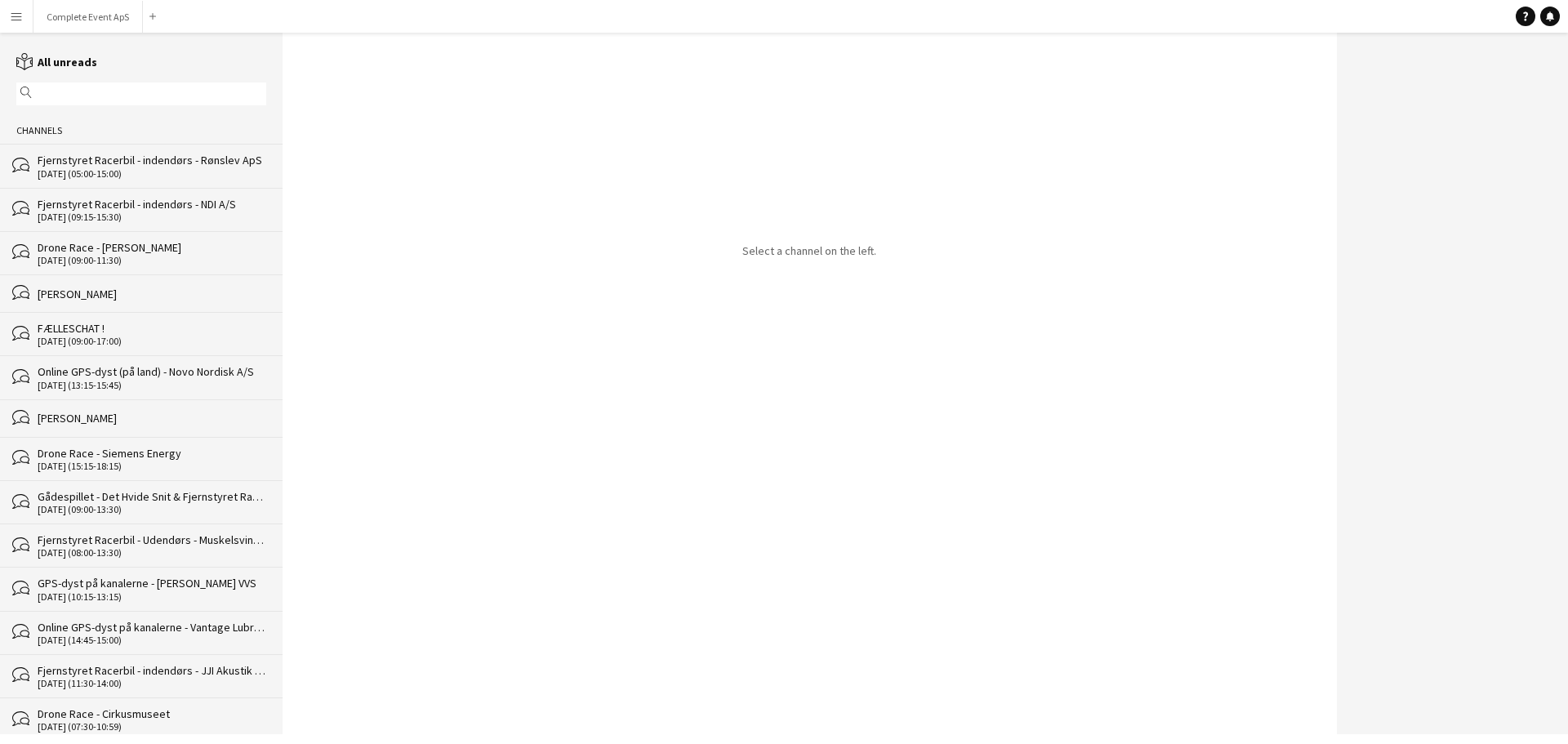
click at [186, 297] on div "[PERSON_NAME]" at bounding box center [151, 294] width 228 height 15
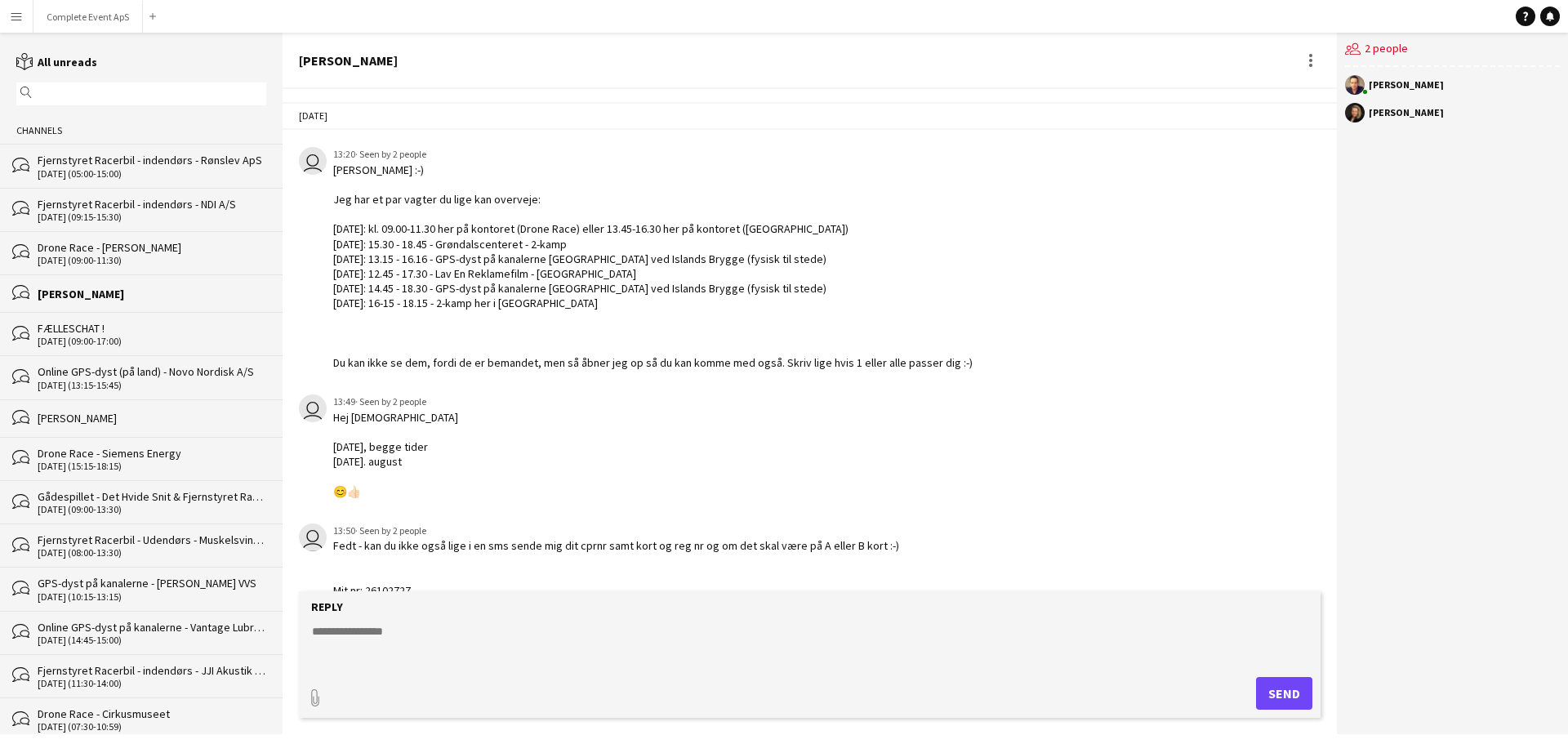
scroll to position [56, 0]
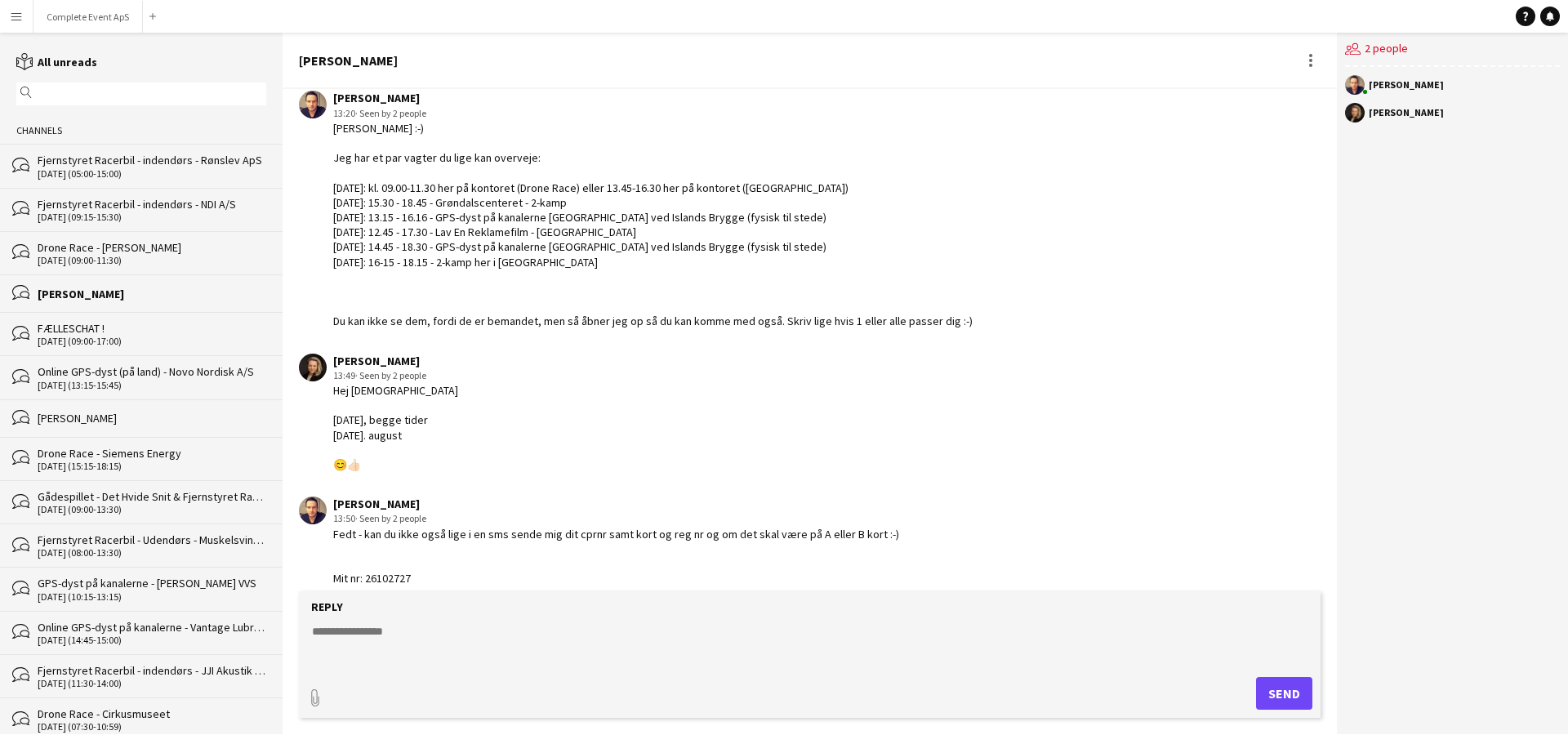
click at [445, 642] on textarea at bounding box center [812, 643] width 1005 height 42
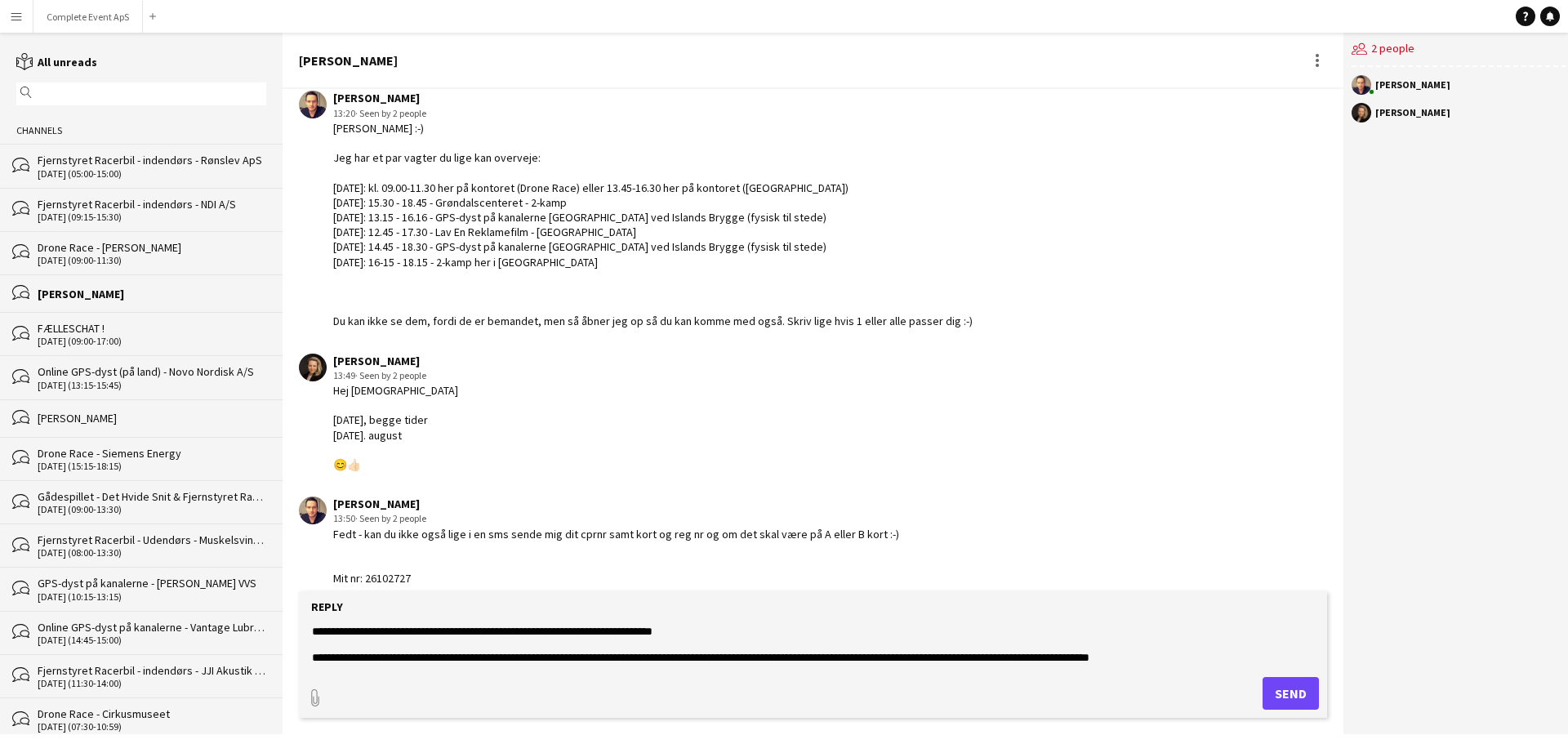
scroll to position [53, 0]
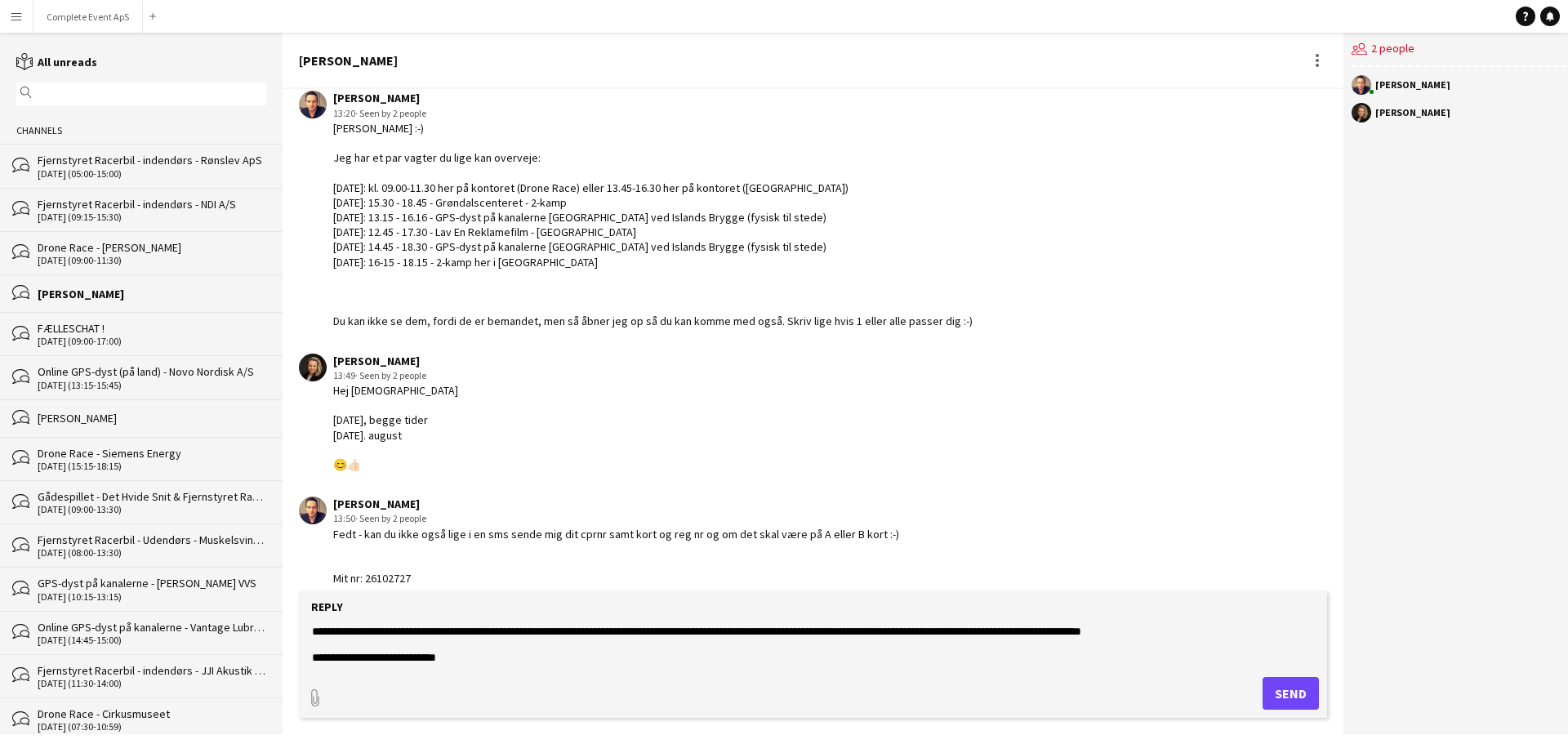
type textarea "**********"
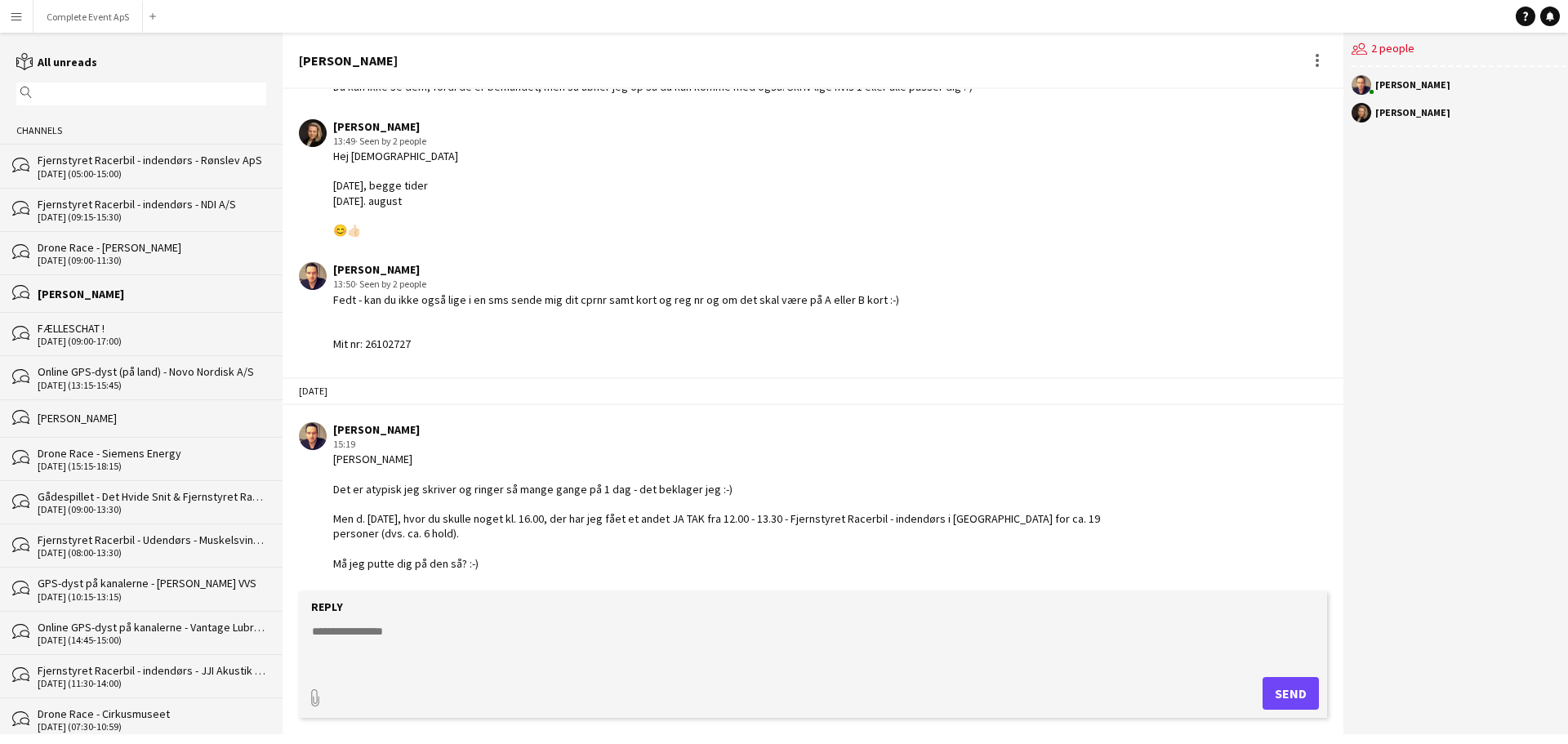
scroll to position [320, 0]
click at [103, 6] on button "Complete Event ApS Close" at bounding box center [88, 17] width 110 height 32
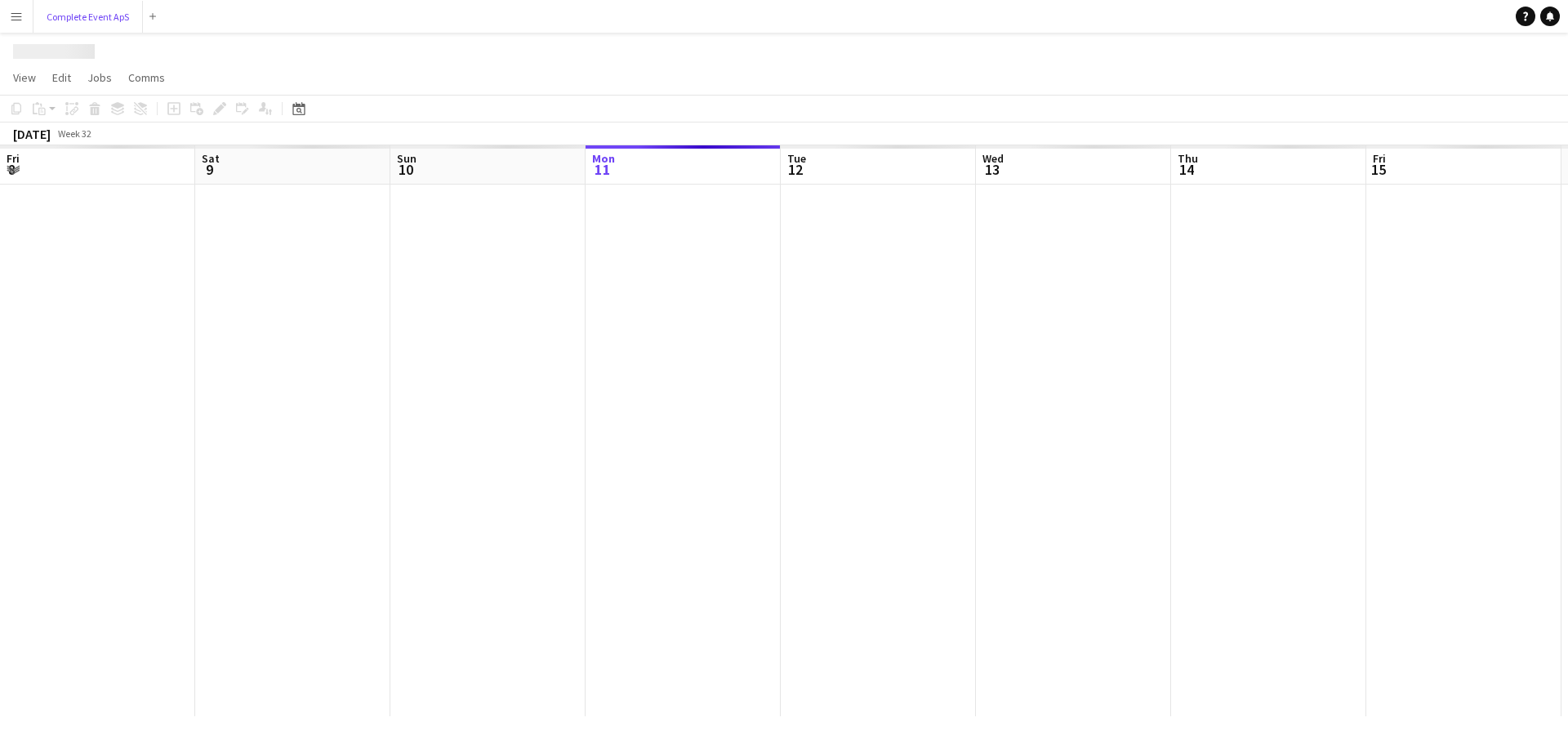
scroll to position [0, 391]
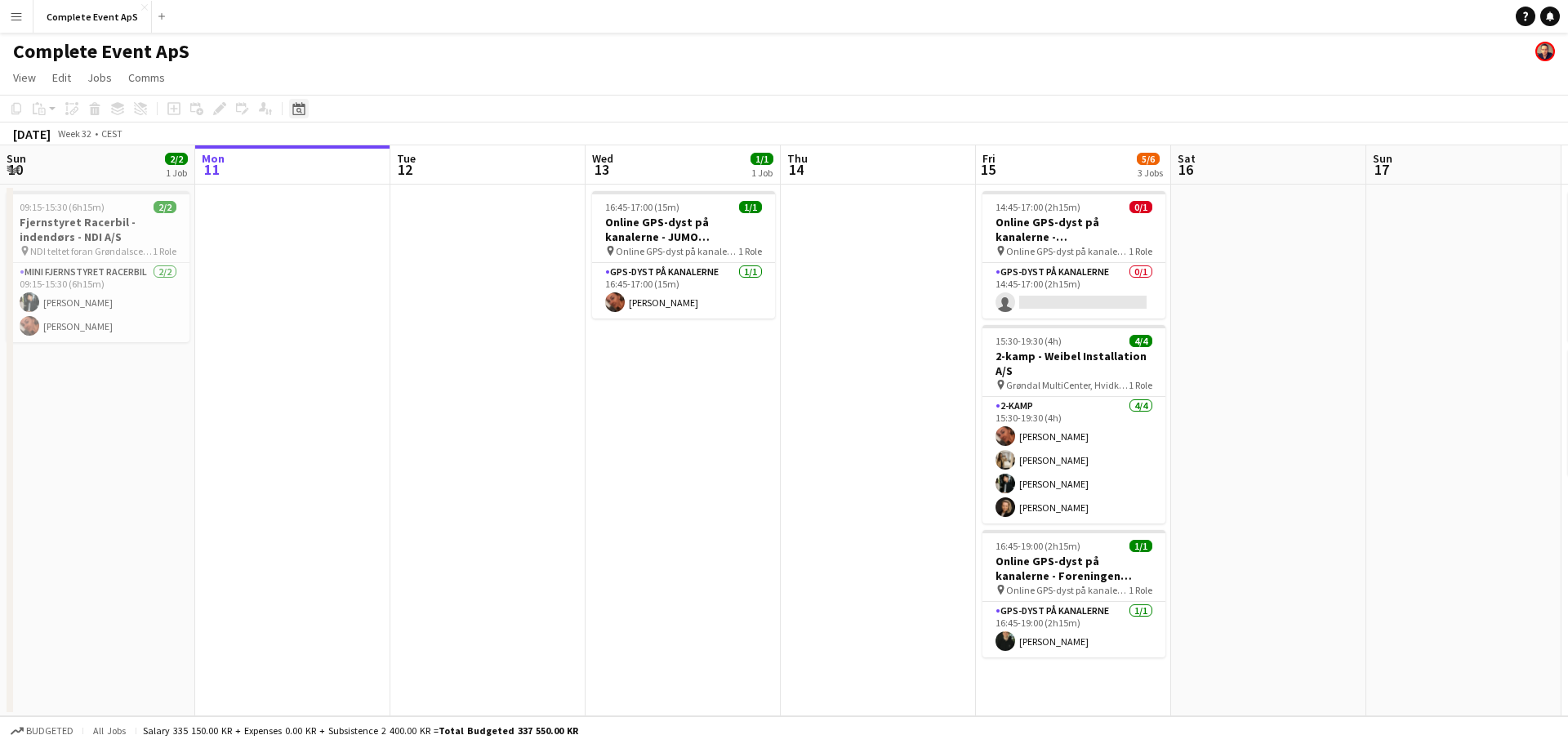
click at [300, 109] on icon "Date picker" at bounding box center [299, 109] width 13 height 13
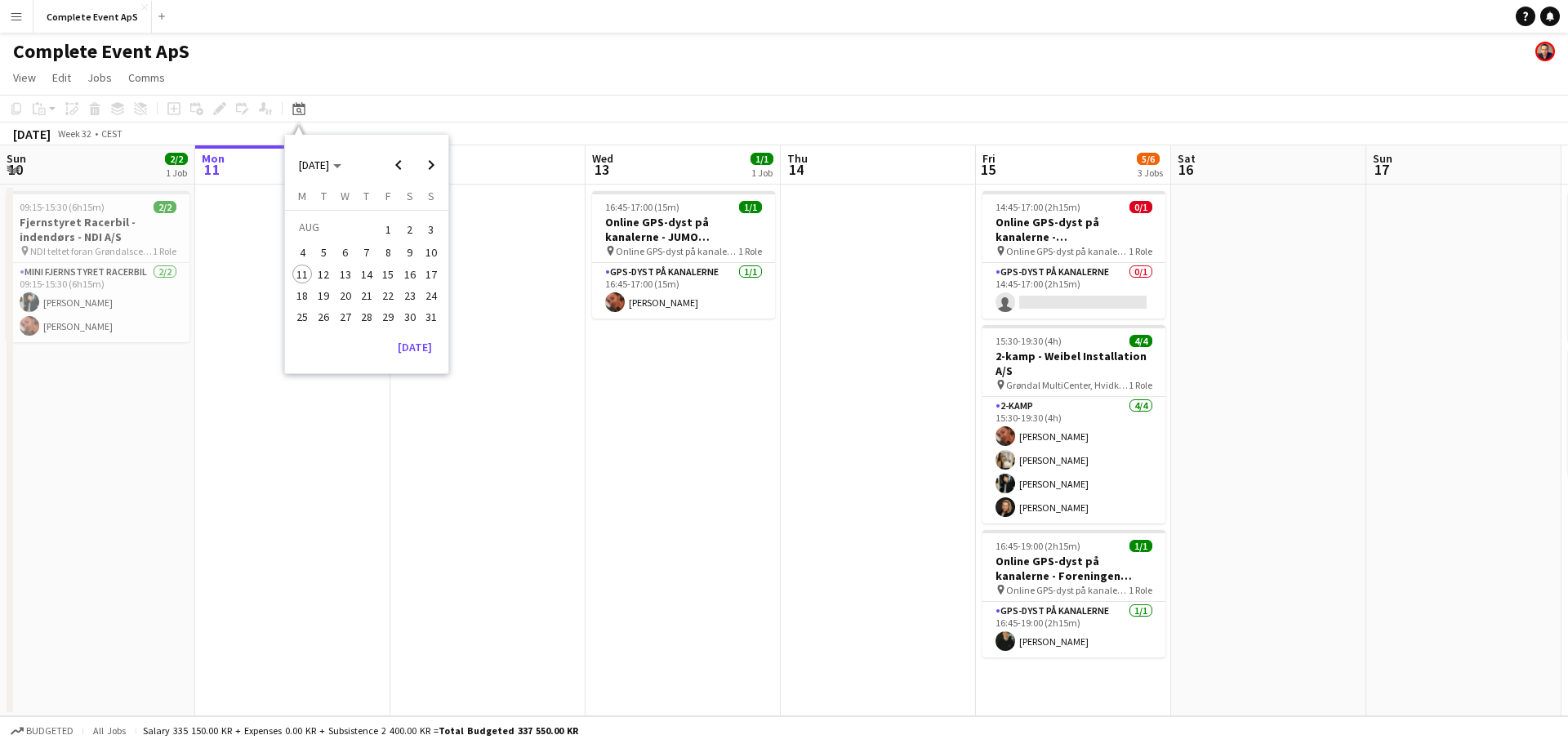
drag, startPoint x: 435, startPoint y: 167, endPoint x: 419, endPoint y: 183, distance: 22.6
click at [435, 167] on span "Next month" at bounding box center [431, 164] width 33 height 33
click at [390, 272] on span "12" at bounding box center [388, 270] width 20 height 20
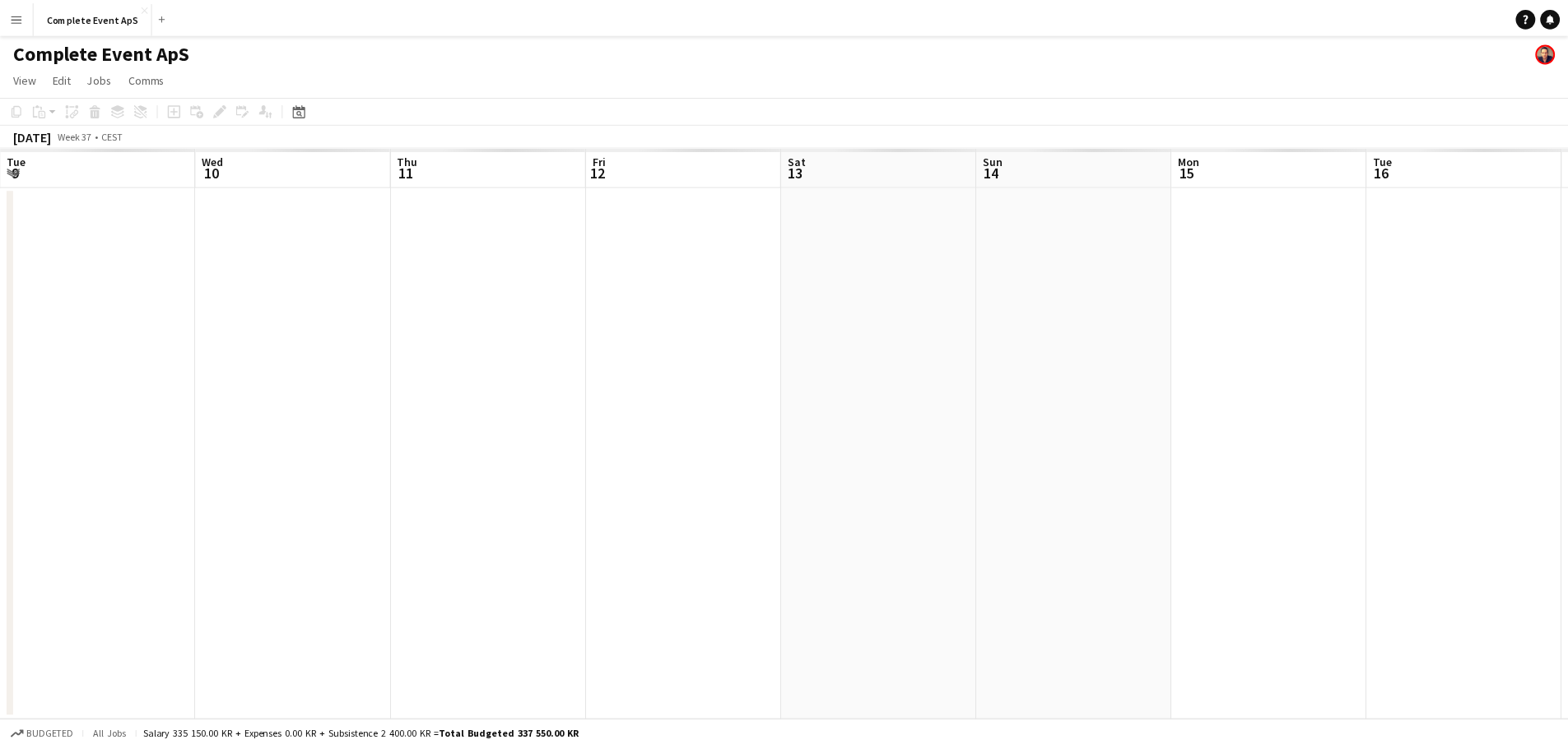
scroll to position [0, 566]
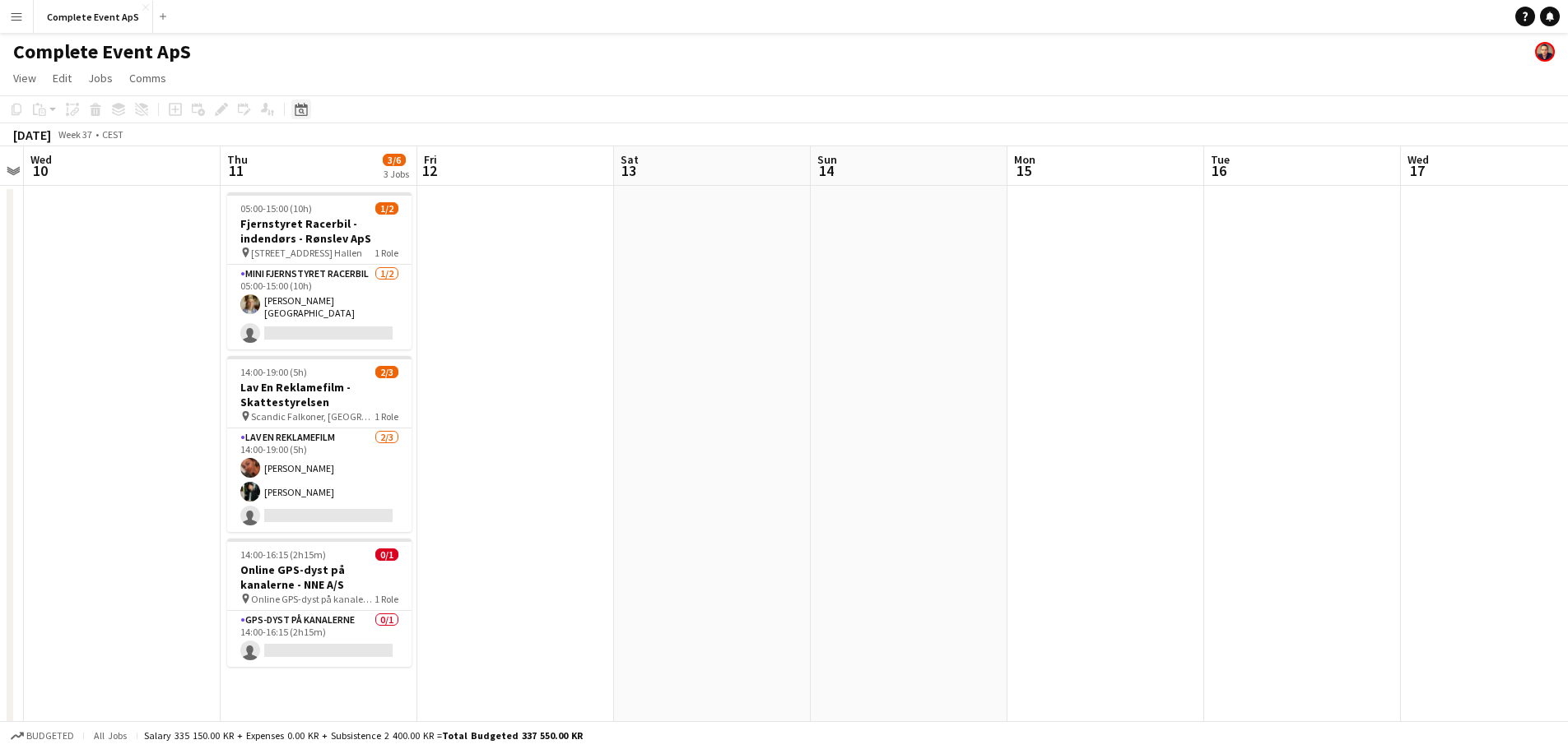
click at [308, 119] on div "Date picker" at bounding box center [301, 109] width 20 height 20
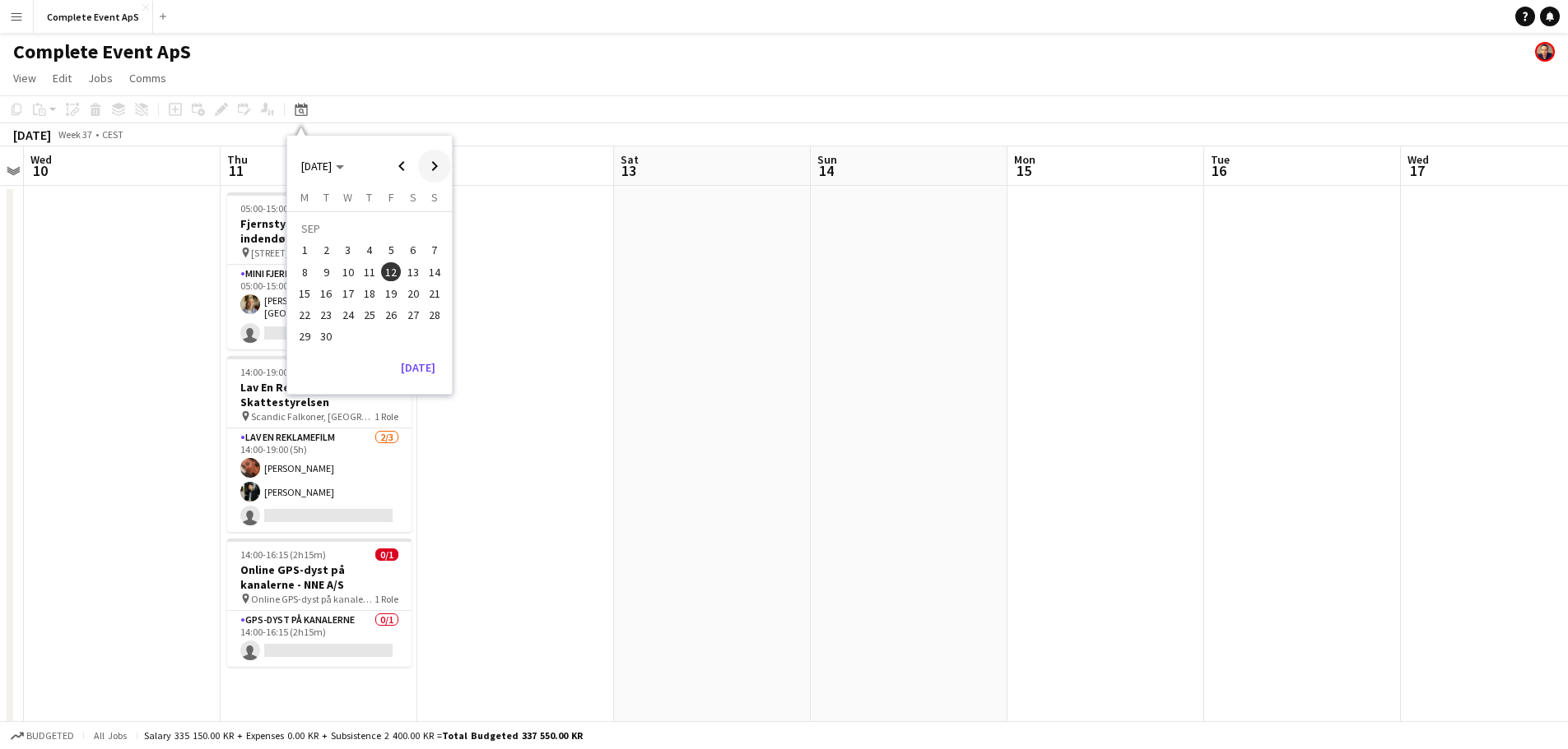
click at [426, 167] on span "Next month" at bounding box center [434, 165] width 33 height 33
click at [404, 165] on span "Previous month" at bounding box center [401, 165] width 33 height 33
click at [376, 287] on span "18" at bounding box center [369, 293] width 20 height 20
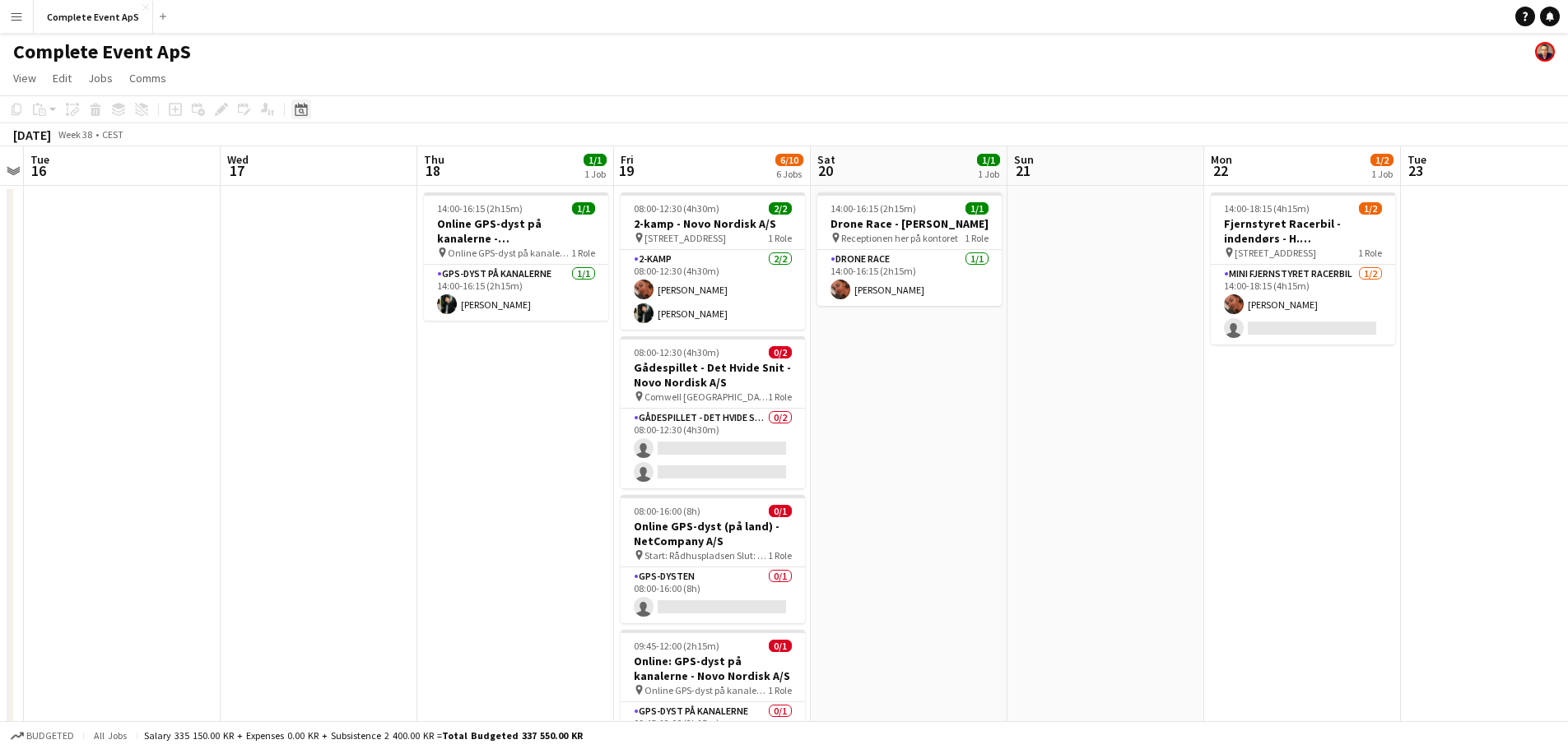
click at [301, 106] on icon at bounding box center [300, 110] width 12 height 13
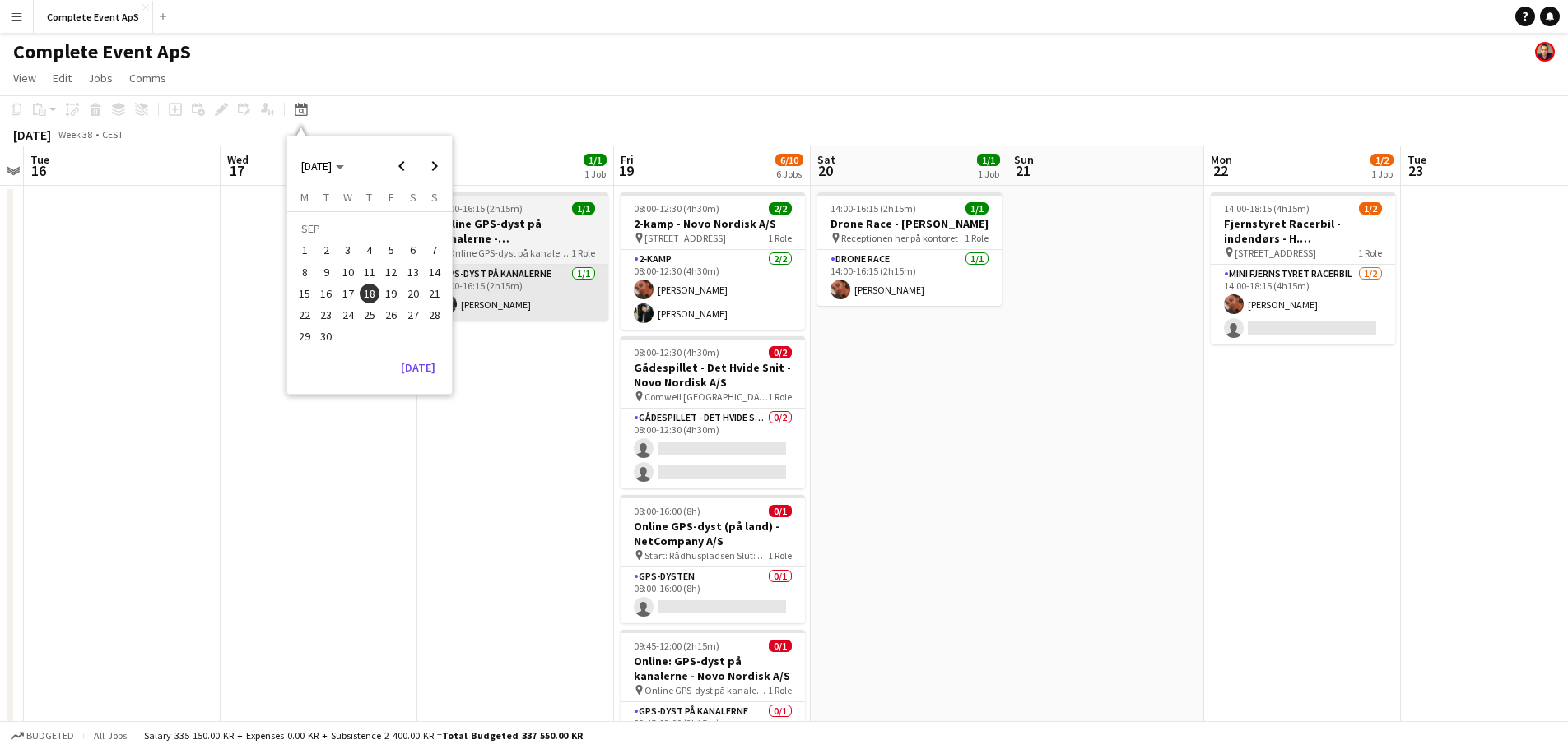
click at [389, 296] on span "19" at bounding box center [391, 293] width 20 height 20
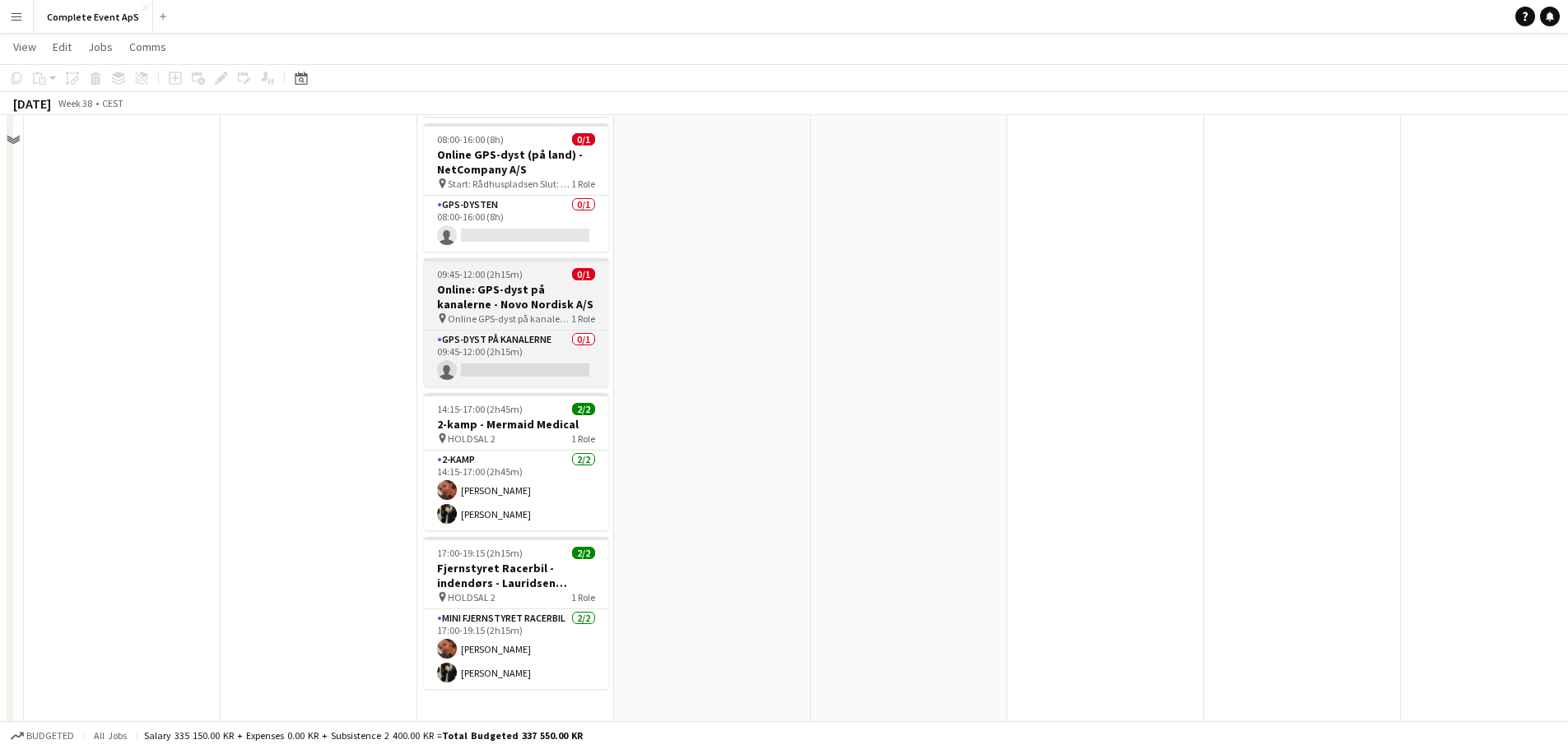
scroll to position [408, 0]
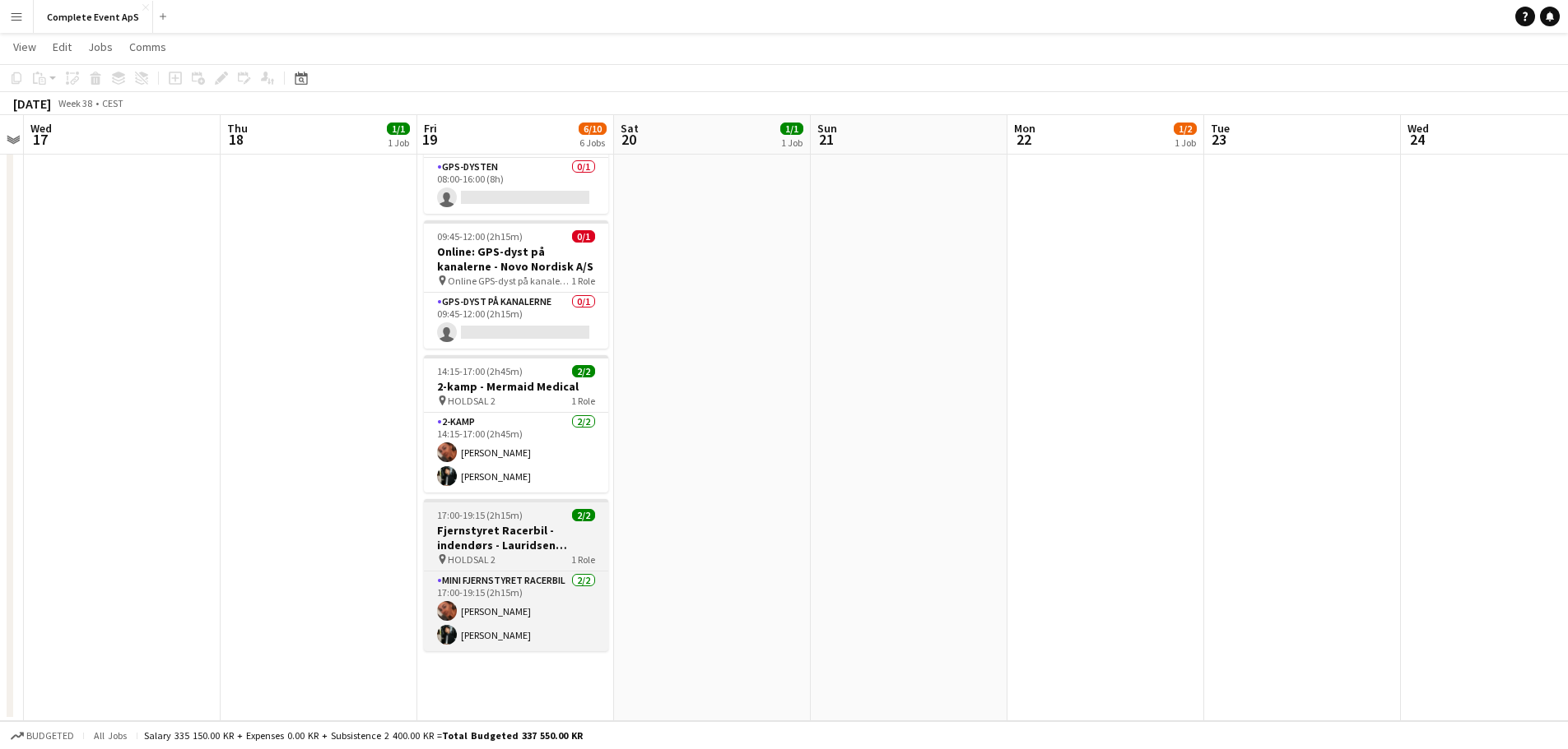
click at [546, 518] on div "17:00-19:15 (2h15m) 2/2" at bounding box center [516, 514] width 185 height 12
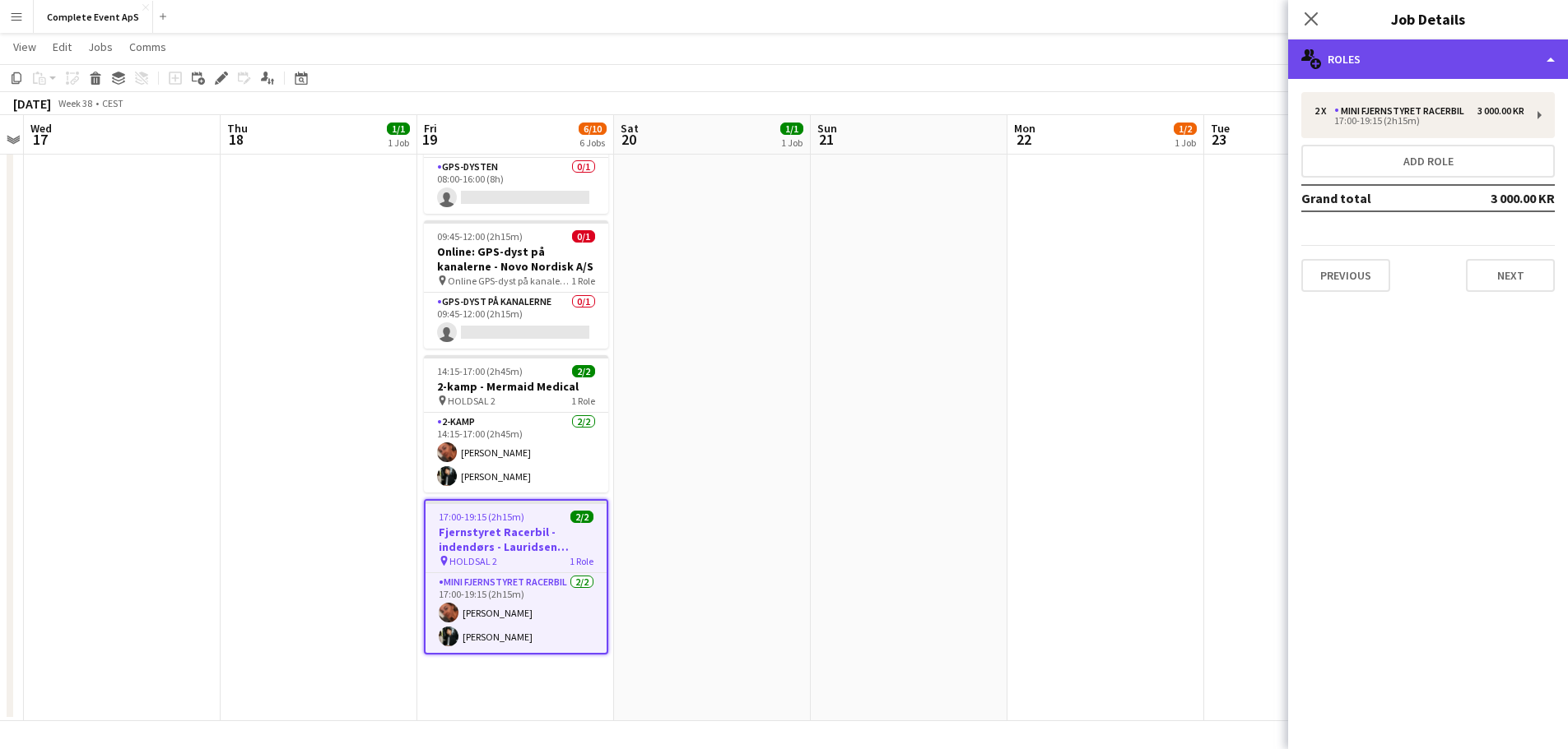
click at [1382, 60] on div "multiple-users-add Roles" at bounding box center [1428, 60] width 280 height 40
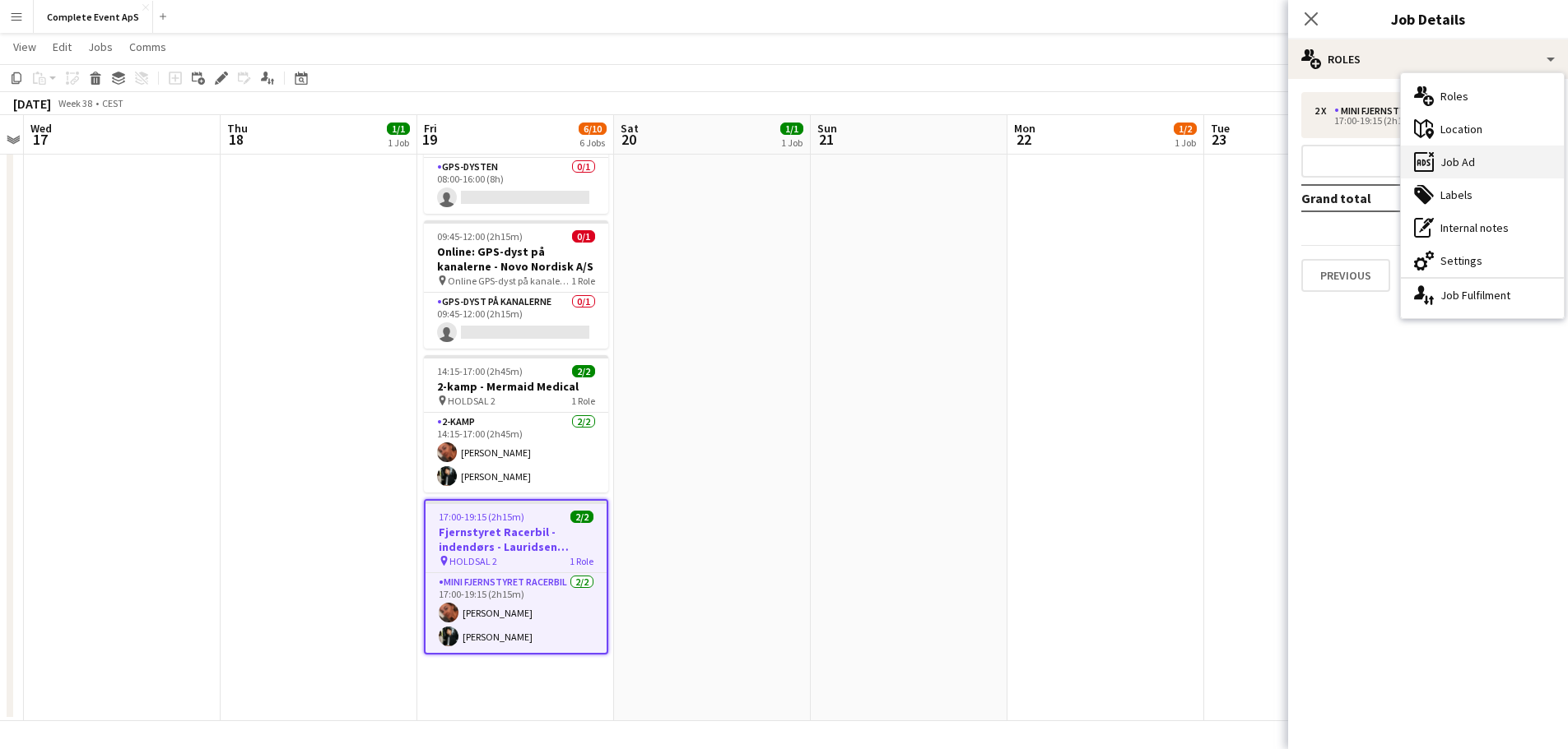
click at [1473, 158] on div "ads-window Job Ad" at bounding box center [1482, 162] width 163 height 33
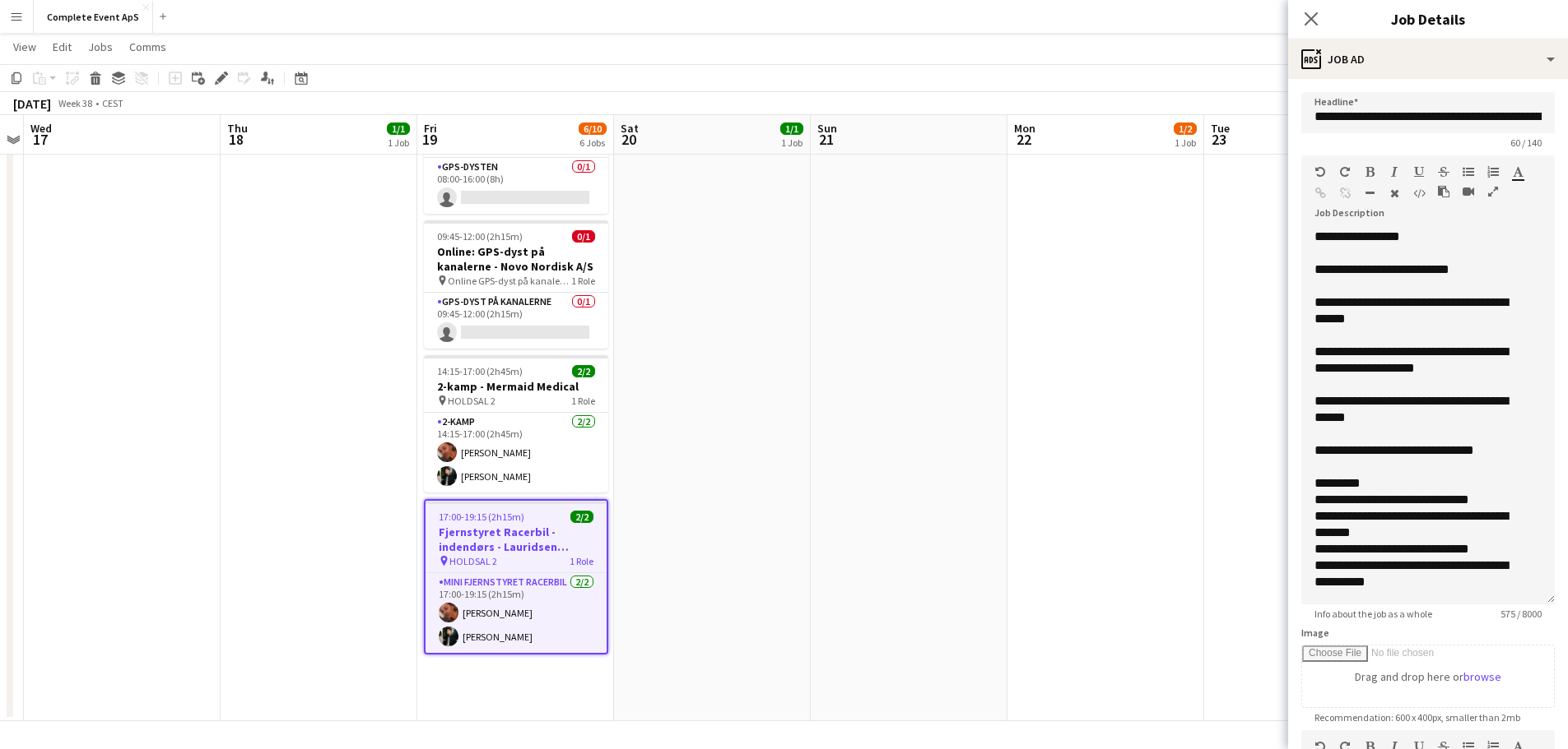
drag, startPoint x: 1526, startPoint y: 340, endPoint x: 1516, endPoint y: 617, distance: 277.2
click at [1516, 617] on app-form-group "**********" at bounding box center [1428, 387] width 254 height 464
click at [1414, 407] on div "**********" at bounding box center [1416, 409] width 203 height 33
click at [1338, 417] on div "**********" at bounding box center [1416, 409] width 203 height 33
click at [1115, 508] on app-date-cell "14:00-18:15 (4h15m) 1/2 Fjernstyret Racerbil - indendørs - H. [GEOGRAPHIC_DATA]…" at bounding box center [1105, 248] width 197 height 945
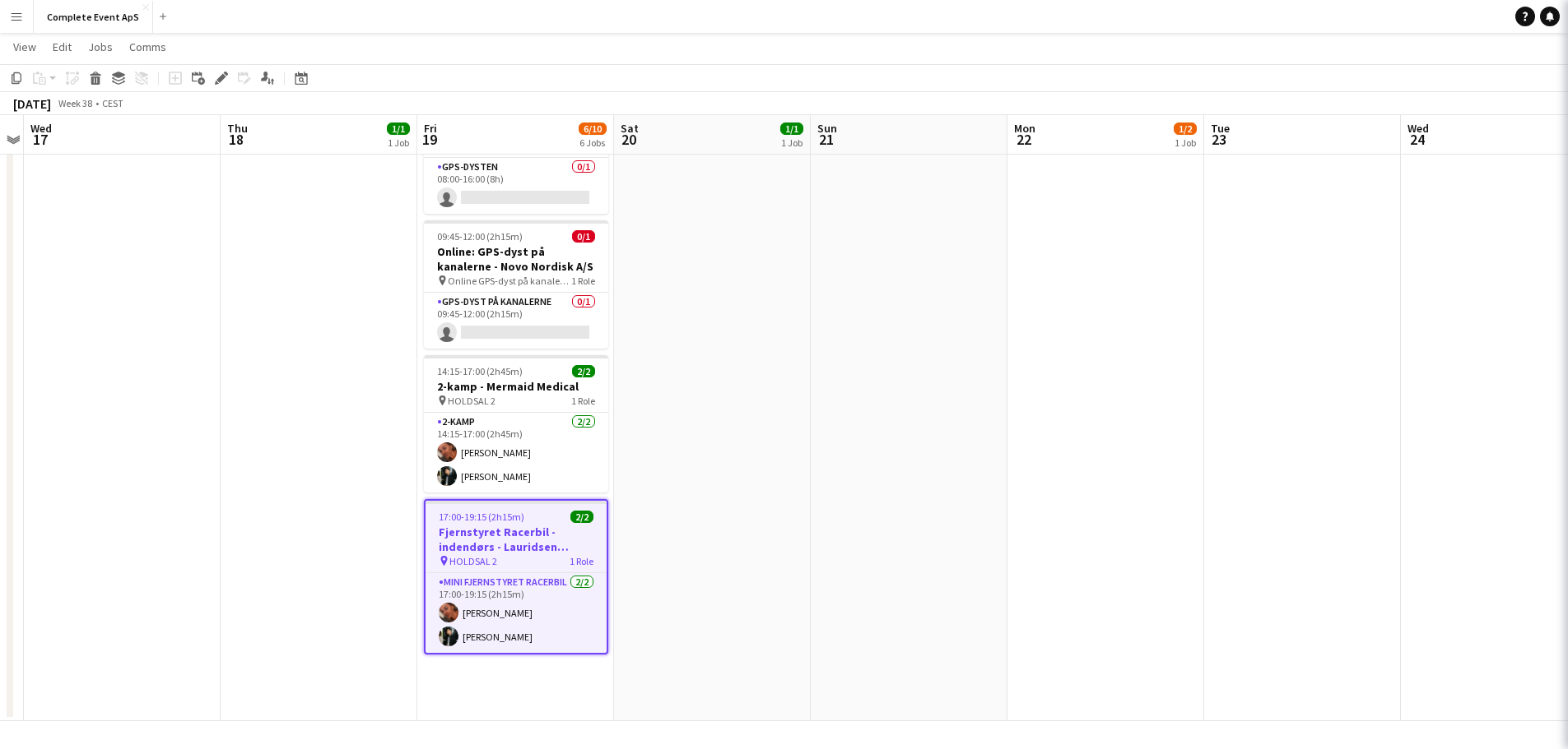
scroll to position [0, 567]
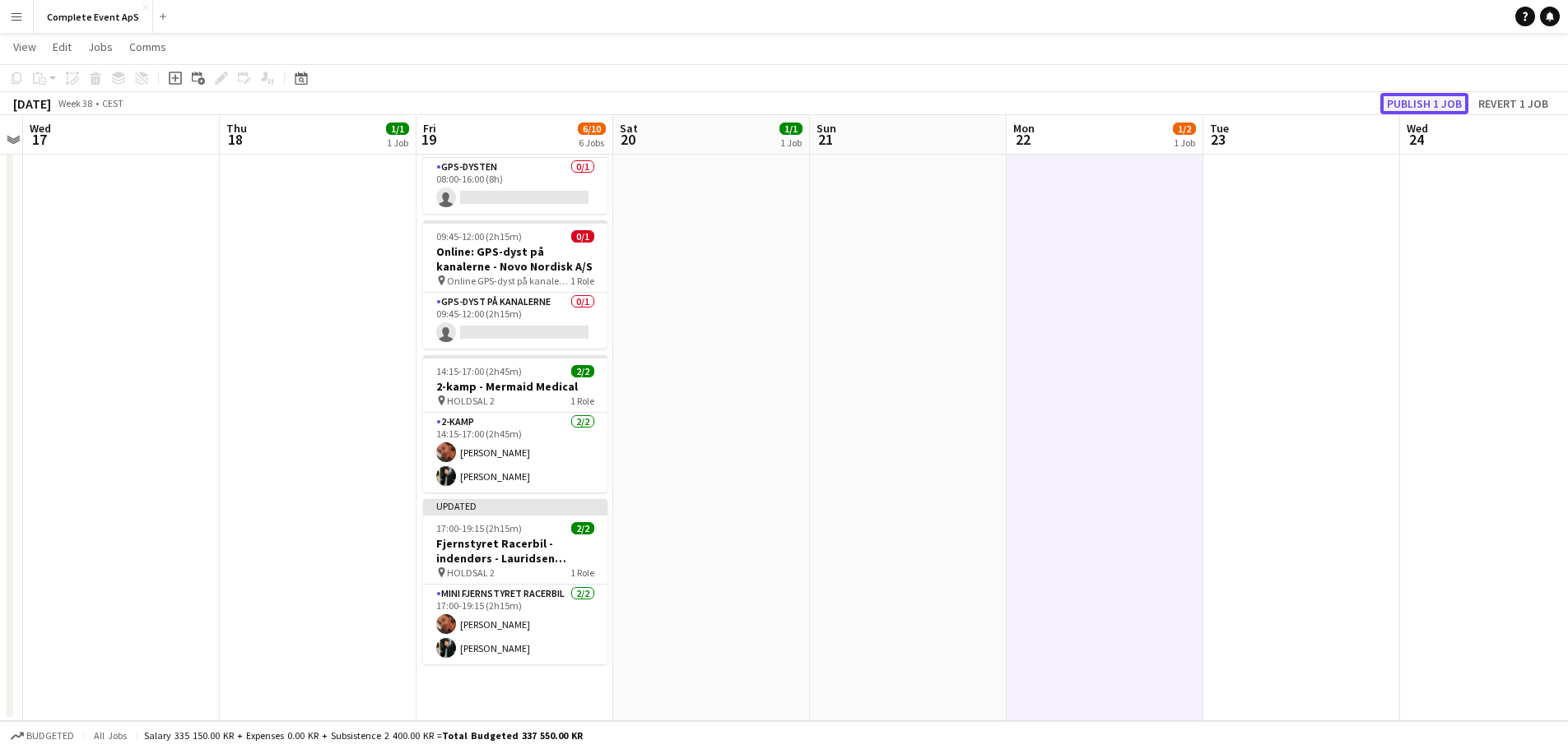
click at [1429, 106] on button "Publish 1 job" at bounding box center [1423, 103] width 88 height 22
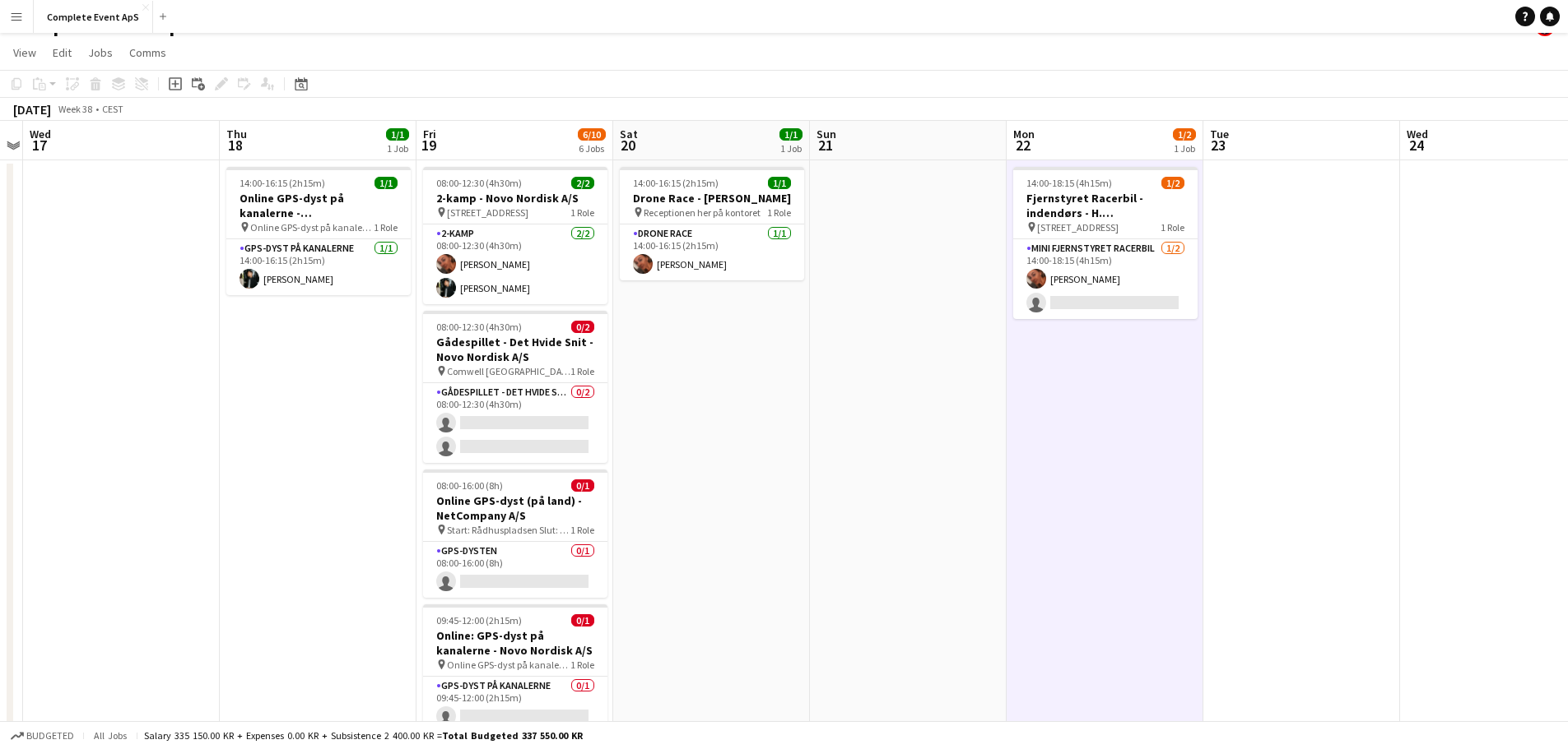
scroll to position [0, 0]
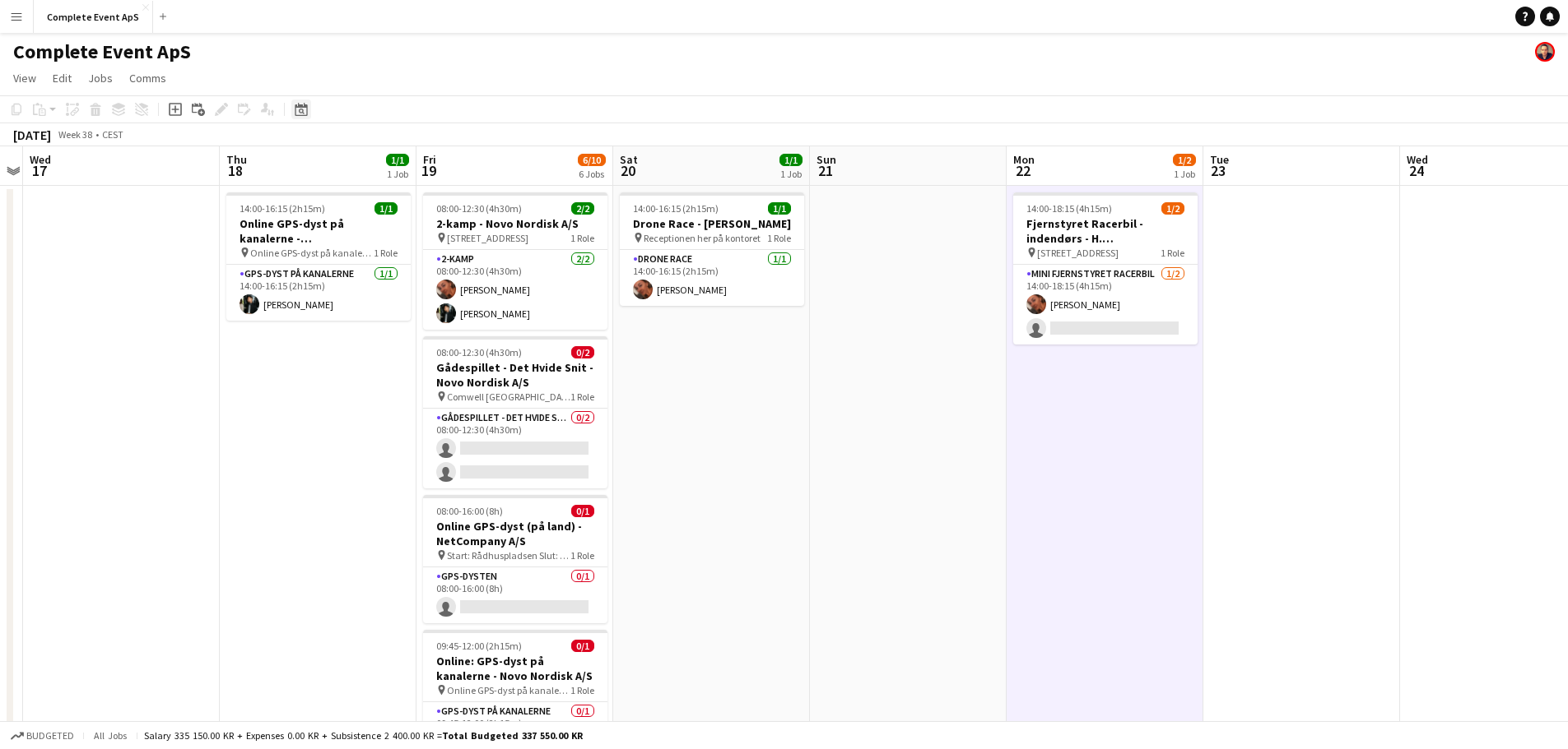
click at [296, 111] on icon "Date picker" at bounding box center [301, 110] width 13 height 13
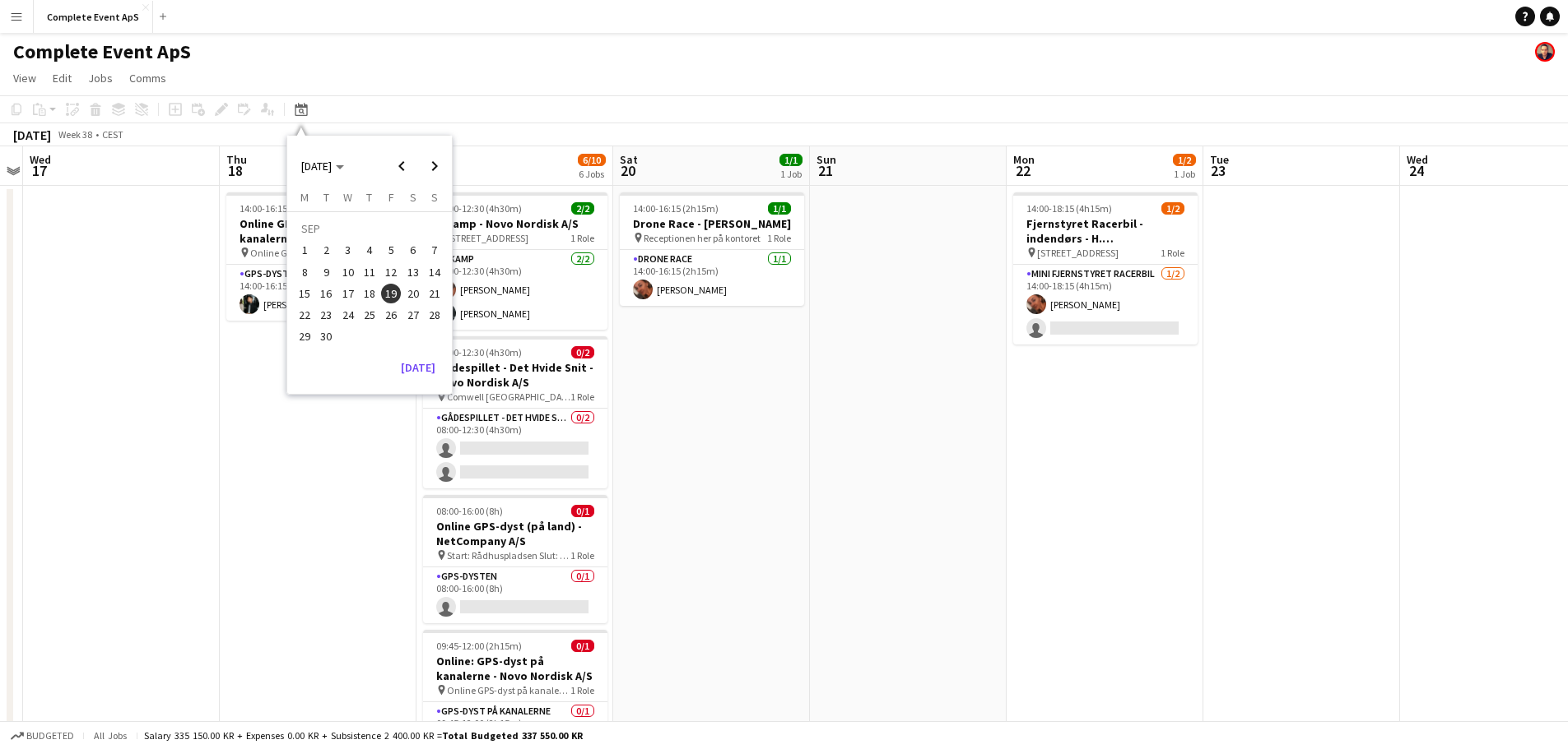
click at [375, 280] on span "11" at bounding box center [369, 271] width 20 height 20
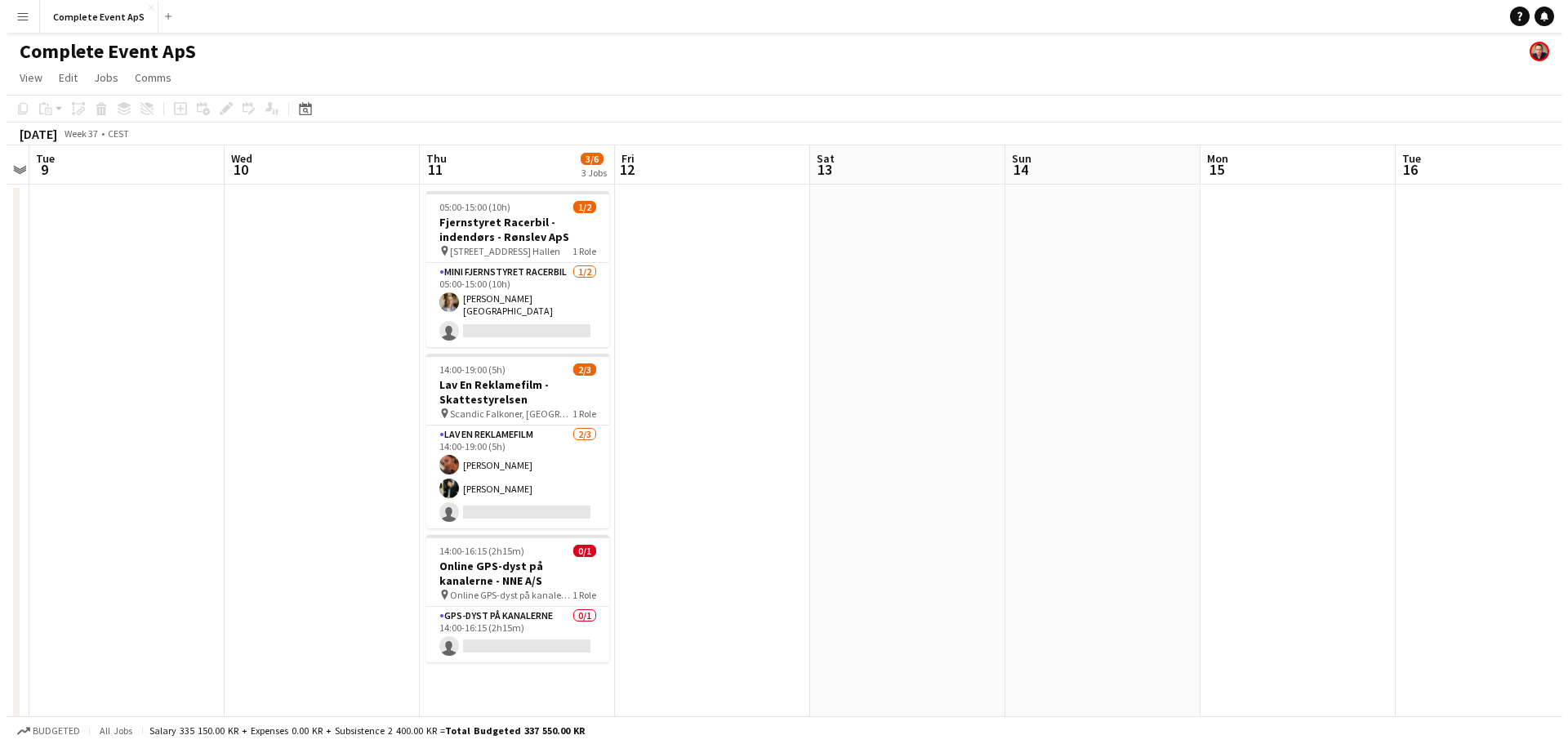
scroll to position [0, 561]
click at [83, 17] on button "Complete Event ApS Close" at bounding box center [93, 17] width 118 height 32
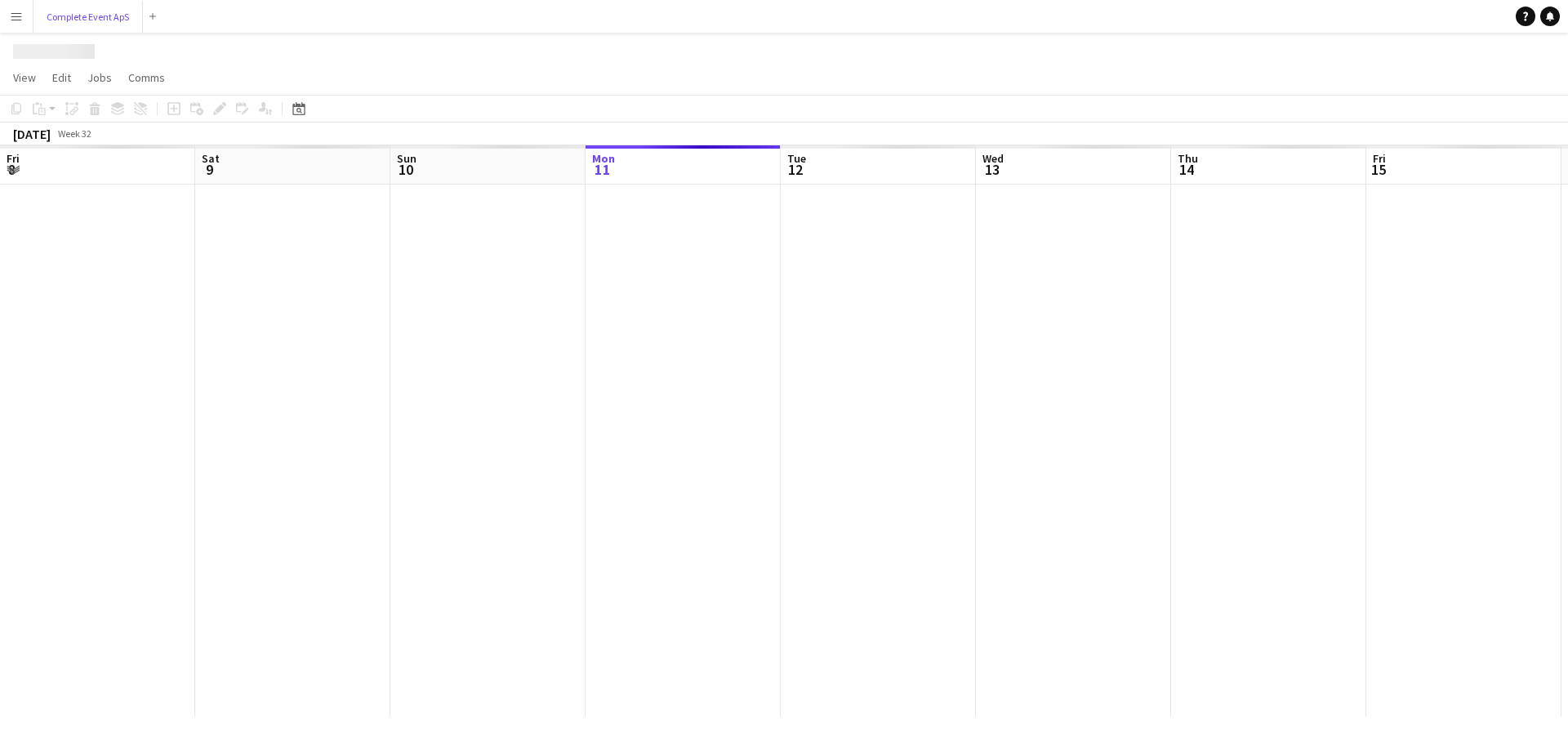
scroll to position [0, 391]
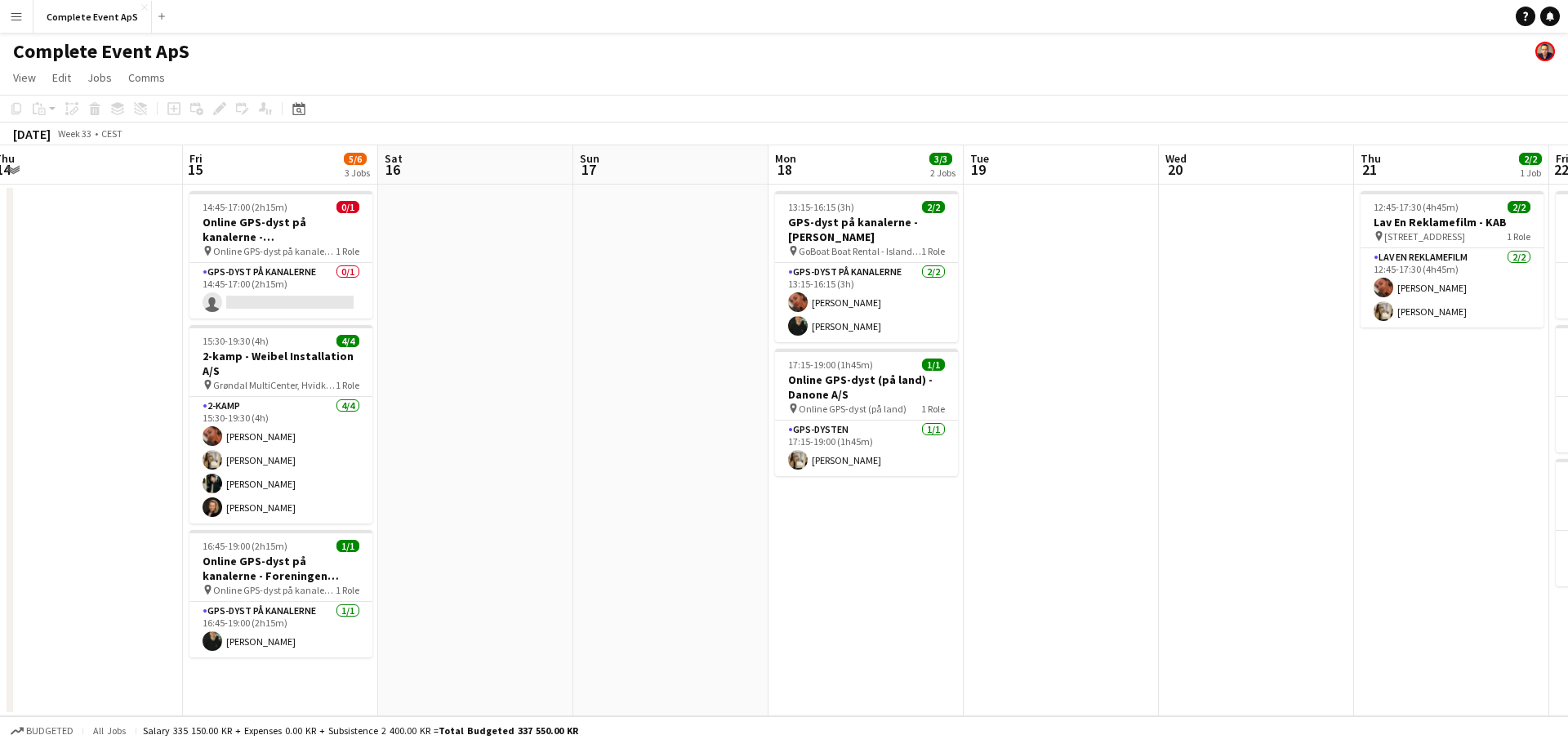
drag, startPoint x: 1253, startPoint y: 423, endPoint x: 460, endPoint y: 390, distance: 793.7
click at [460, 390] on app-calendar-viewport "Mon 11 Tue 12 Wed 13 1/1 1 Job Thu 14 Fri 15 5/6 3 Jobs Sat 16 Sun 17 Mon 18 3/…" at bounding box center [784, 431] width 1568 height 571
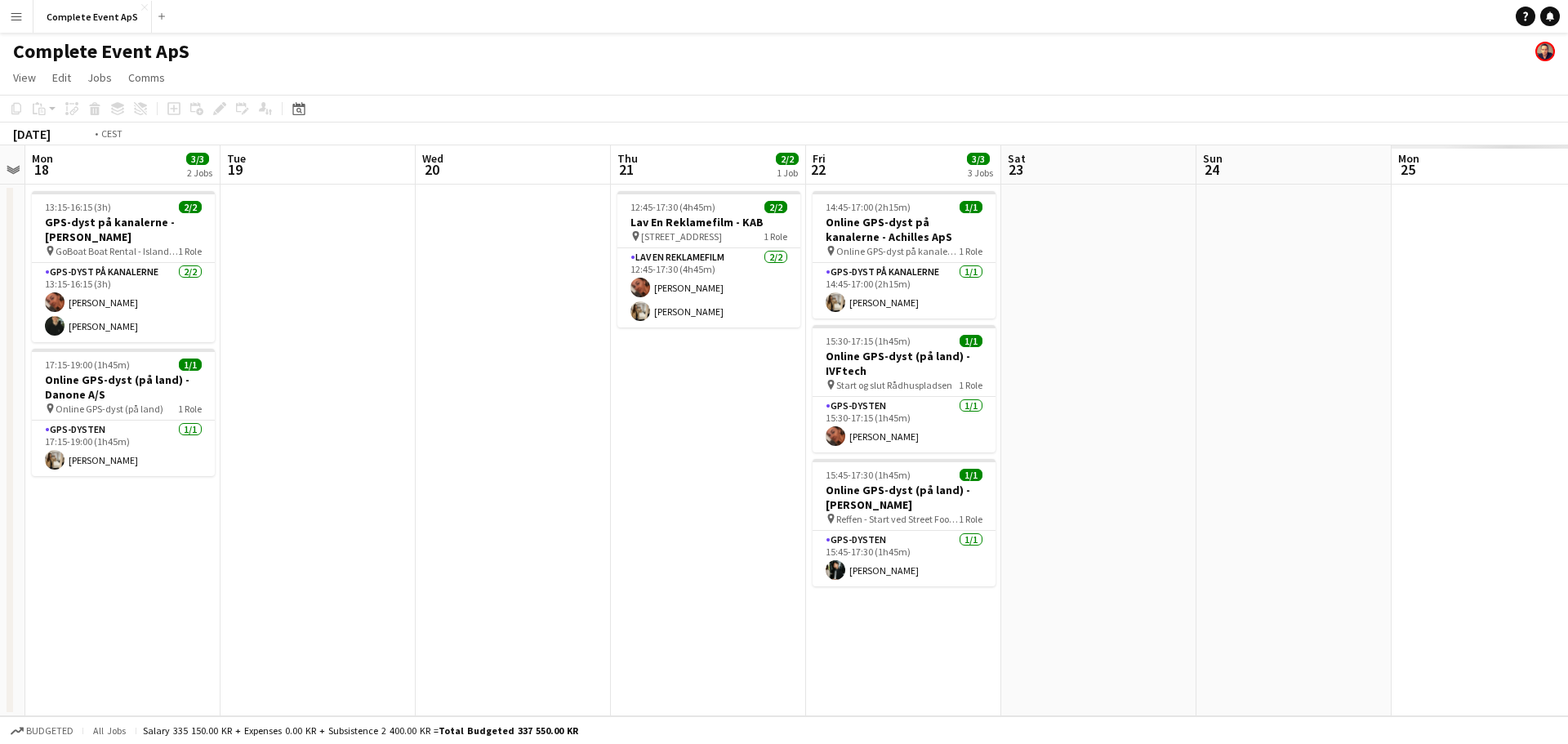
scroll to position [0, 604]
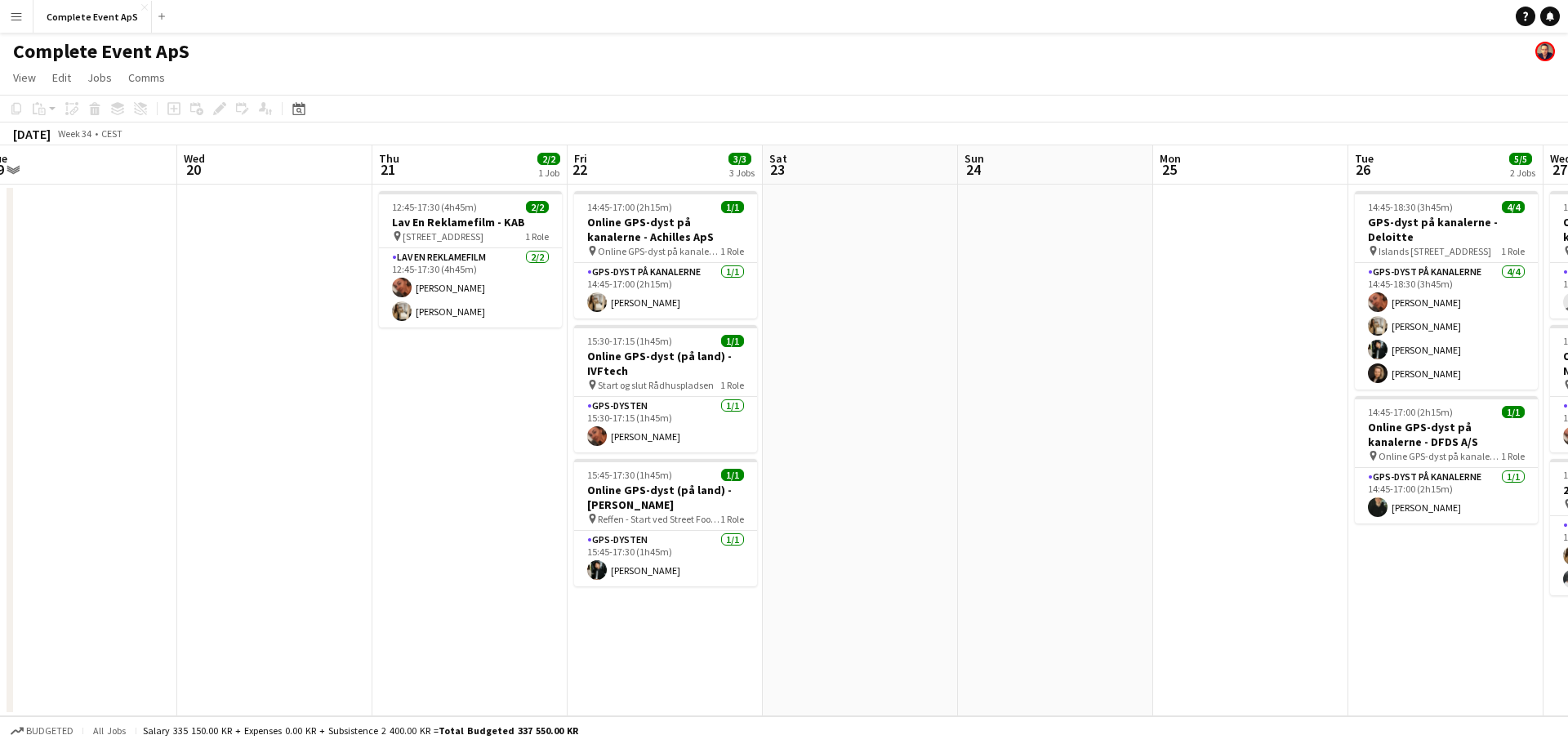
drag, startPoint x: 990, startPoint y: 422, endPoint x: 347, endPoint y: 388, distance: 643.9
click at [347, 388] on app-calendar-viewport "Sat 16 Sun 17 Mon 18 3/3 2 Jobs Tue 19 Wed 20 Thu 21 2/2 1 Job Fri 22 3/3 3 Job…" at bounding box center [784, 431] width 1568 height 571
click at [85, 4] on button "Complete Event ApS Close" at bounding box center [93, 17] width 118 height 32
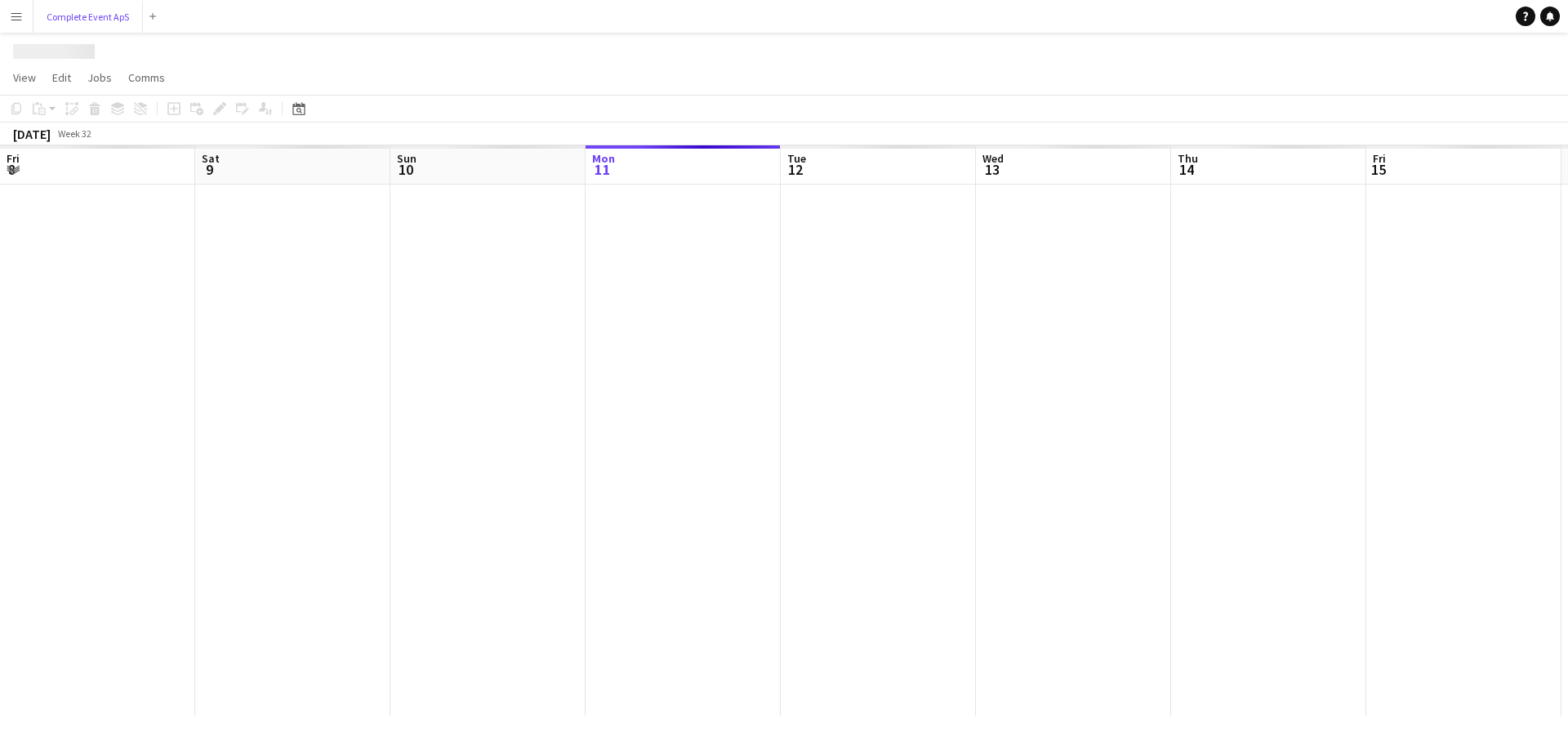
scroll to position [0, 391]
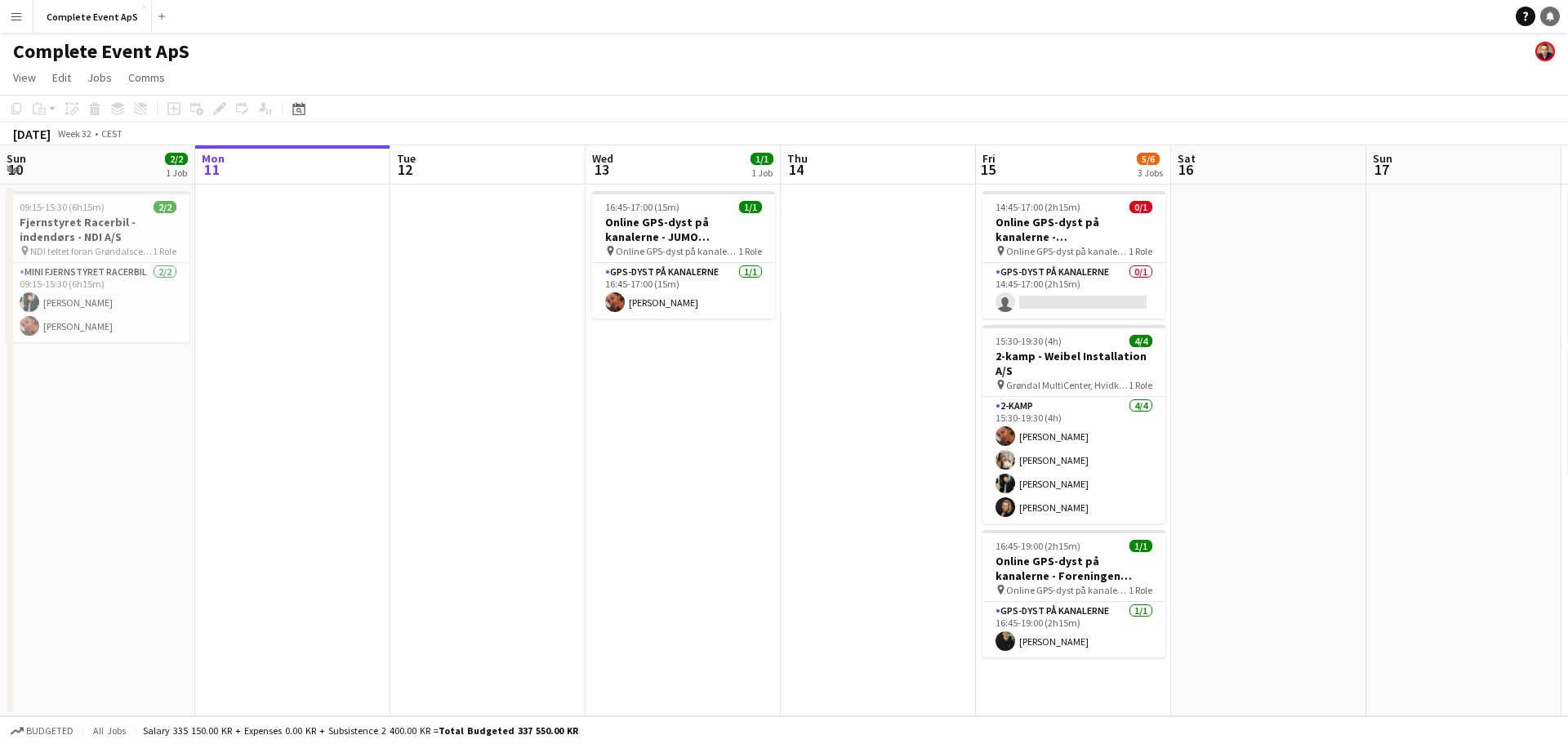
click at [1553, 17] on icon "Notifications" at bounding box center [1549, 16] width 9 height 9
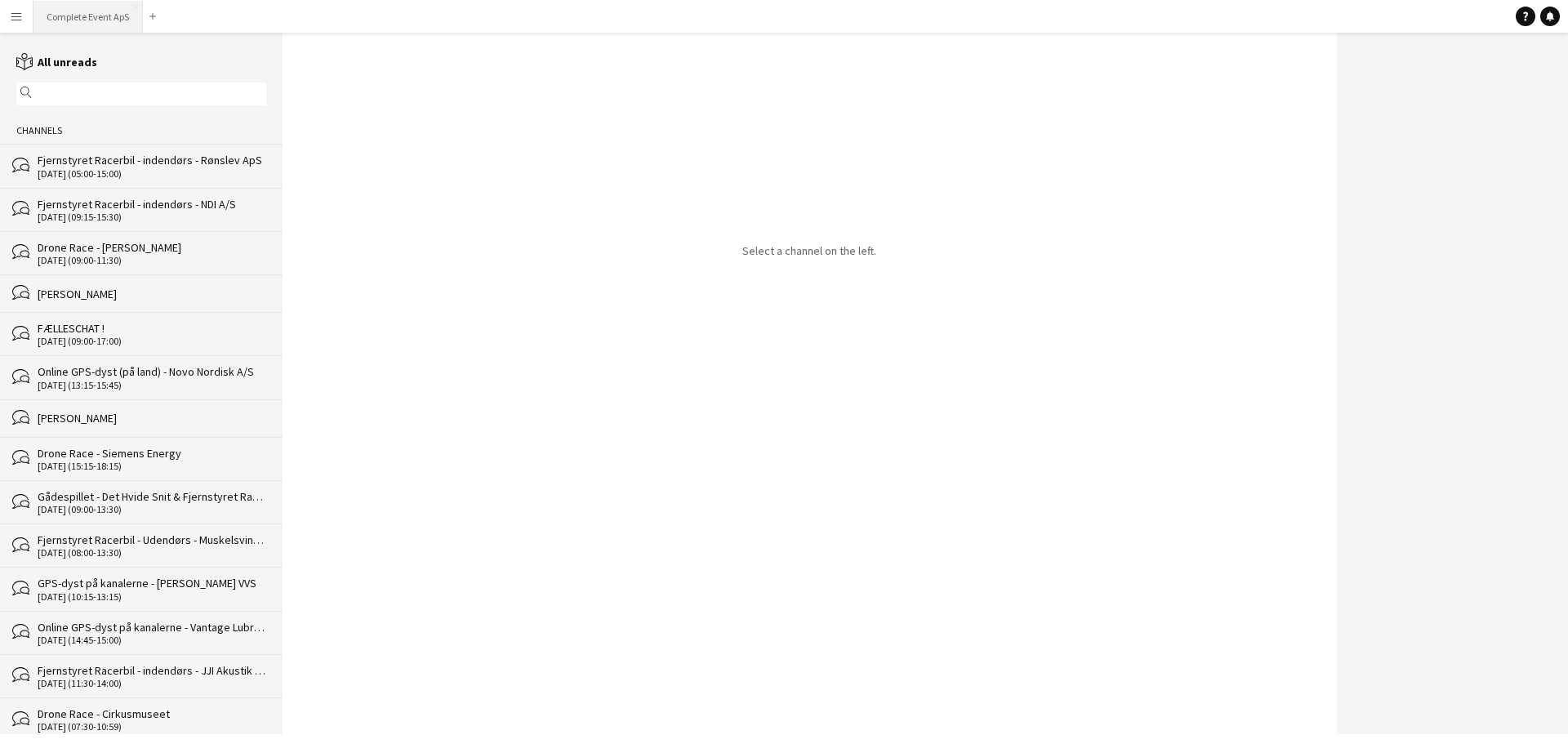
click at [86, 10] on button "Complete Event ApS Close" at bounding box center [88, 17] width 110 height 32
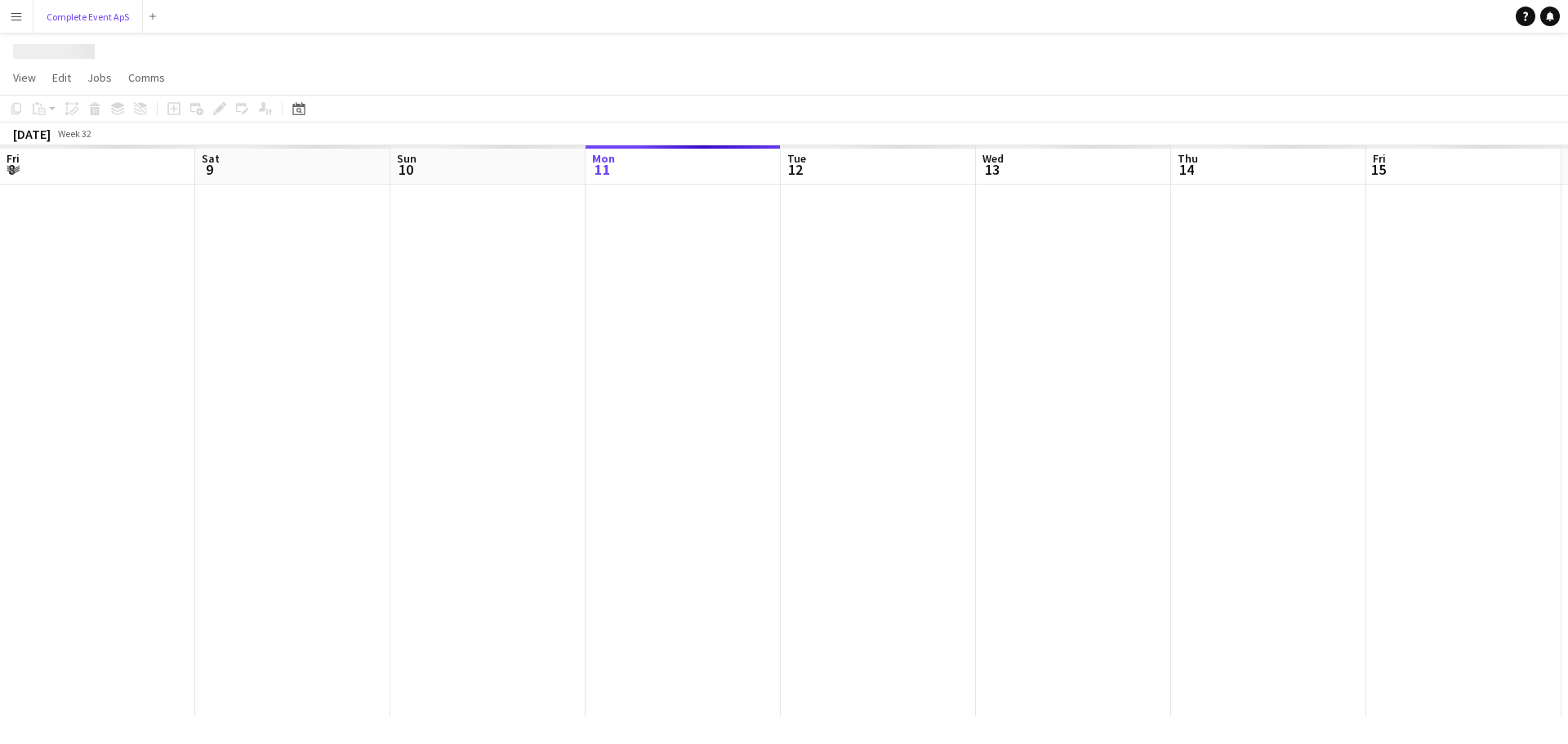
scroll to position [0, 391]
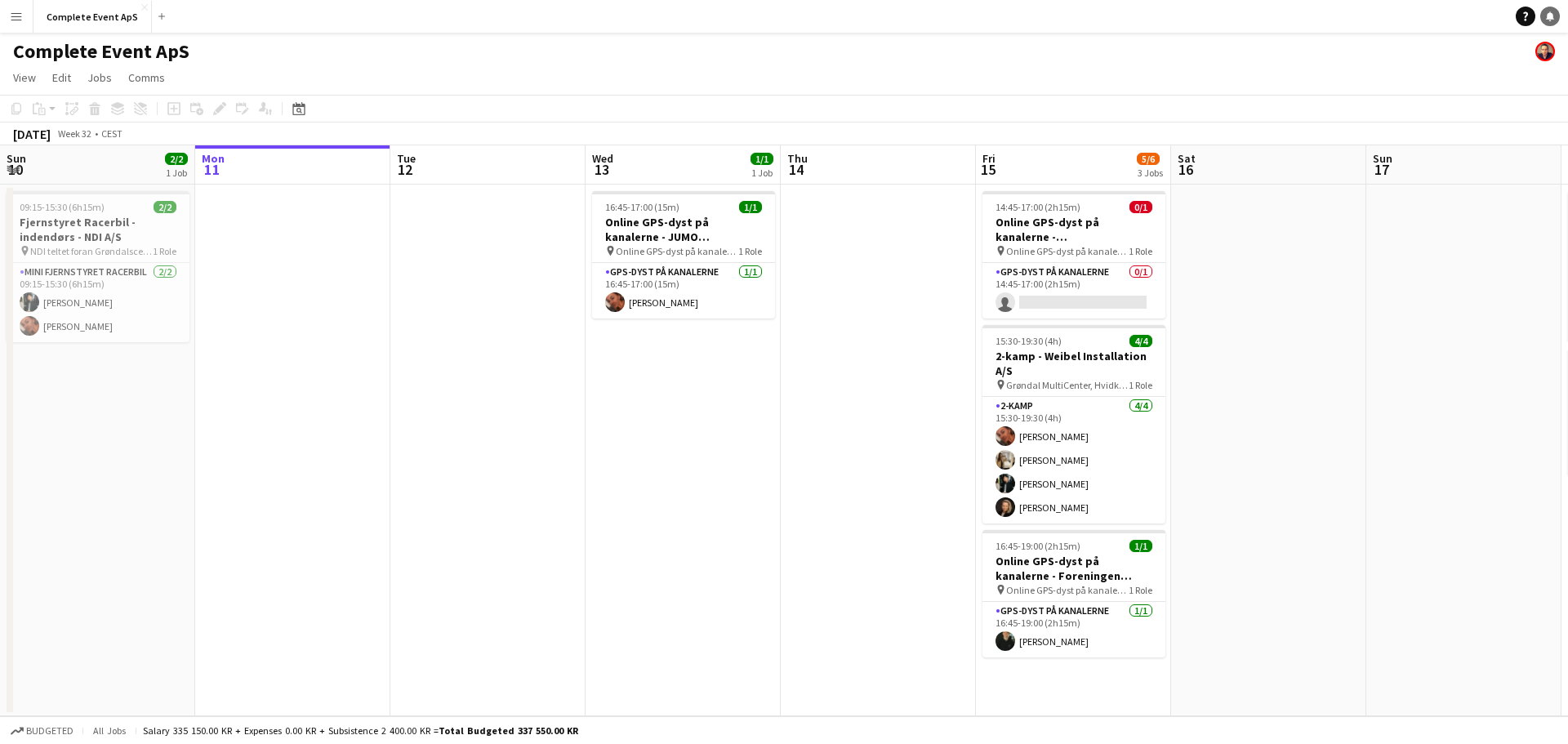
click at [1549, 13] on icon at bounding box center [1549, 15] width 8 height 8
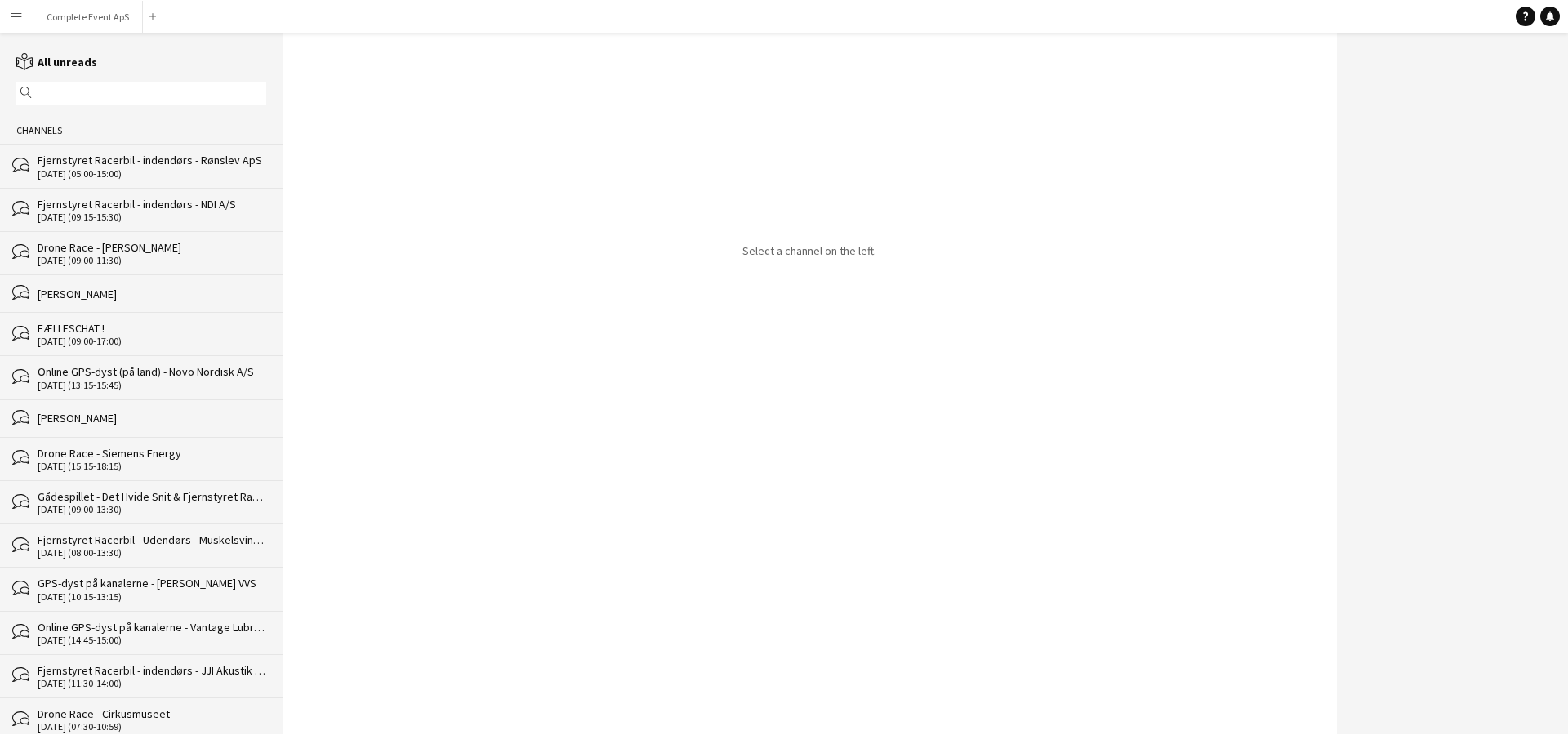
click at [156, 342] on div "[DATE] (09:00-17:00)" at bounding box center [151, 341] width 228 height 11
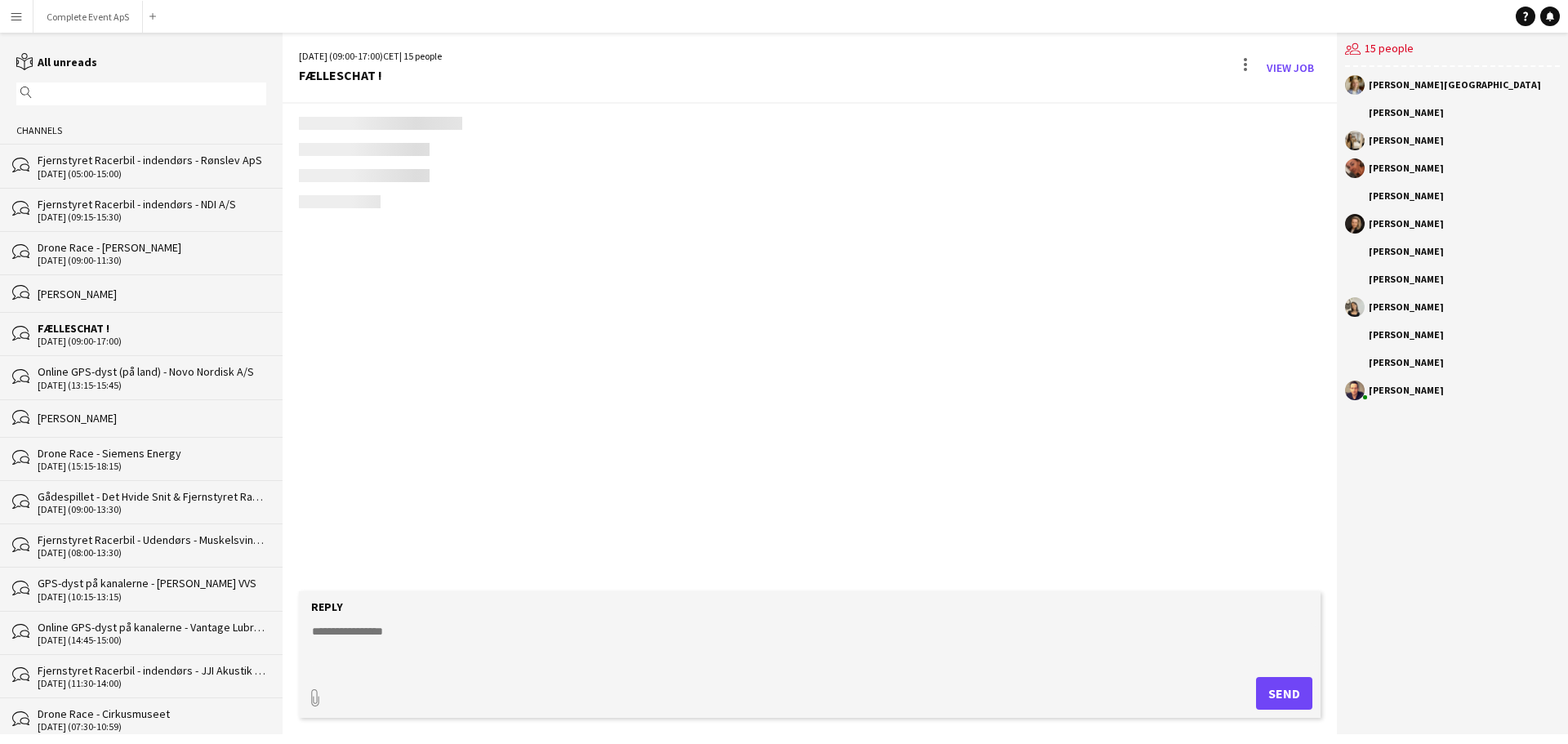
scroll to position [3800, 0]
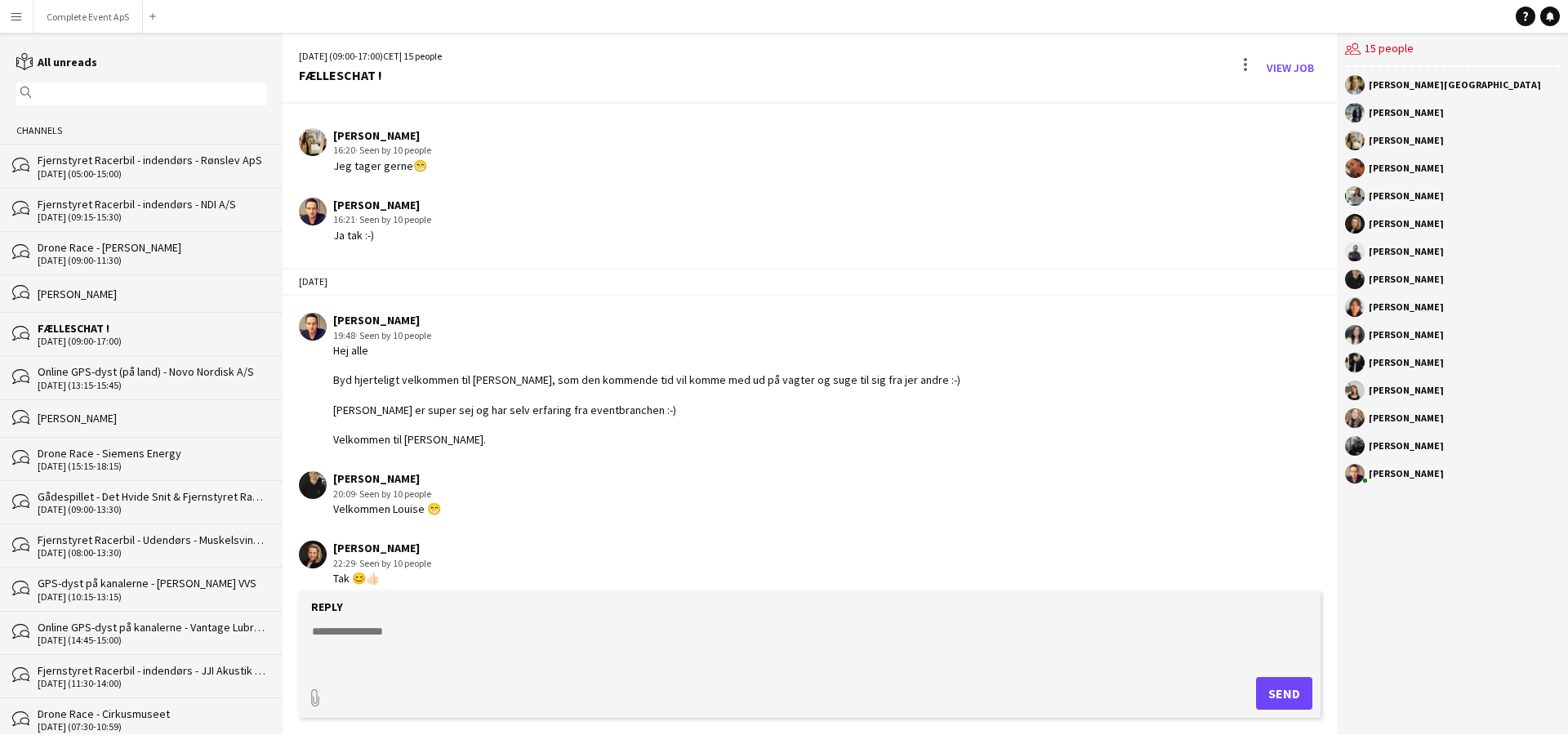
click at [546, 648] on textarea at bounding box center [812, 643] width 1005 height 42
type textarea "**********"
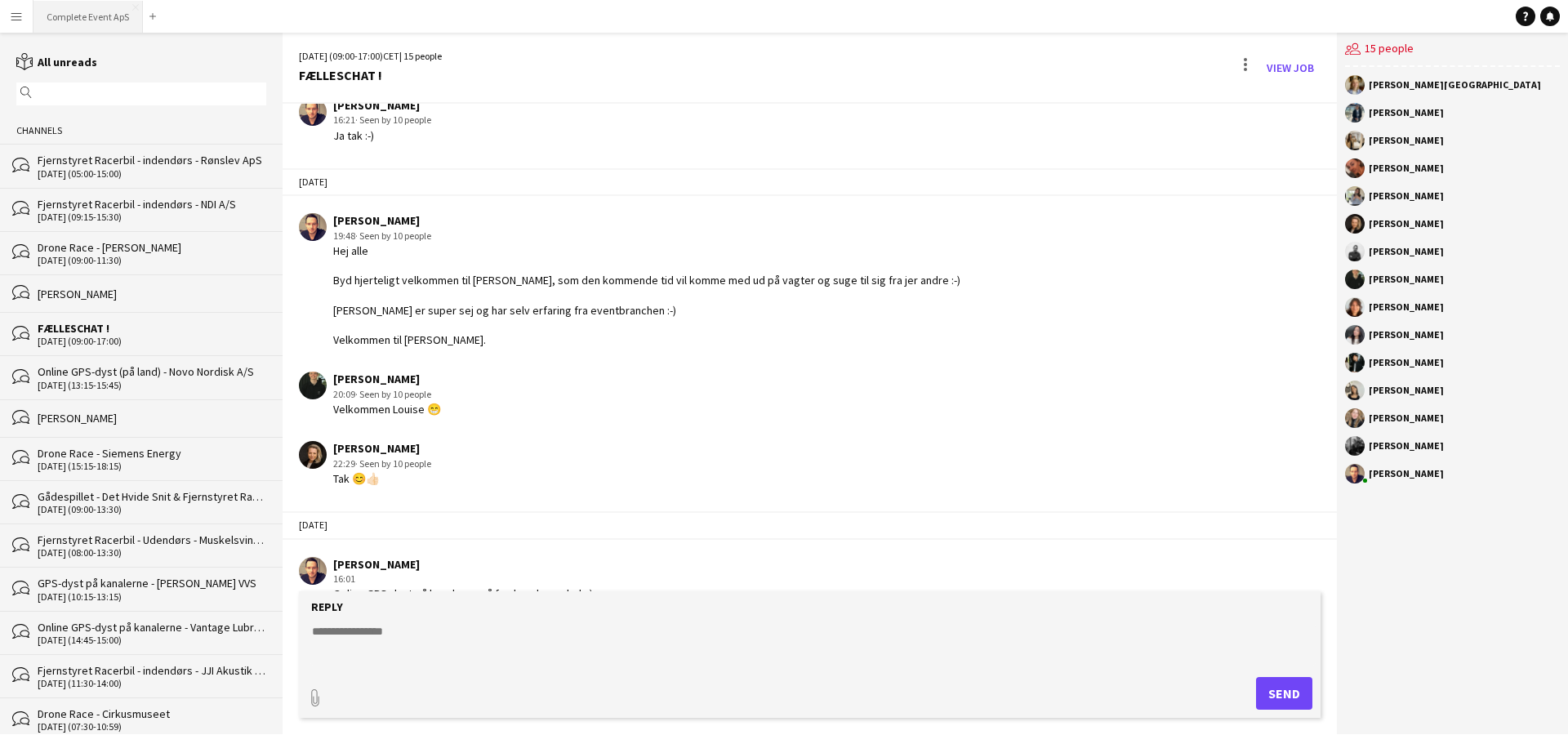
click at [69, 22] on button "Complete Event ApS Close" at bounding box center [88, 17] width 110 height 32
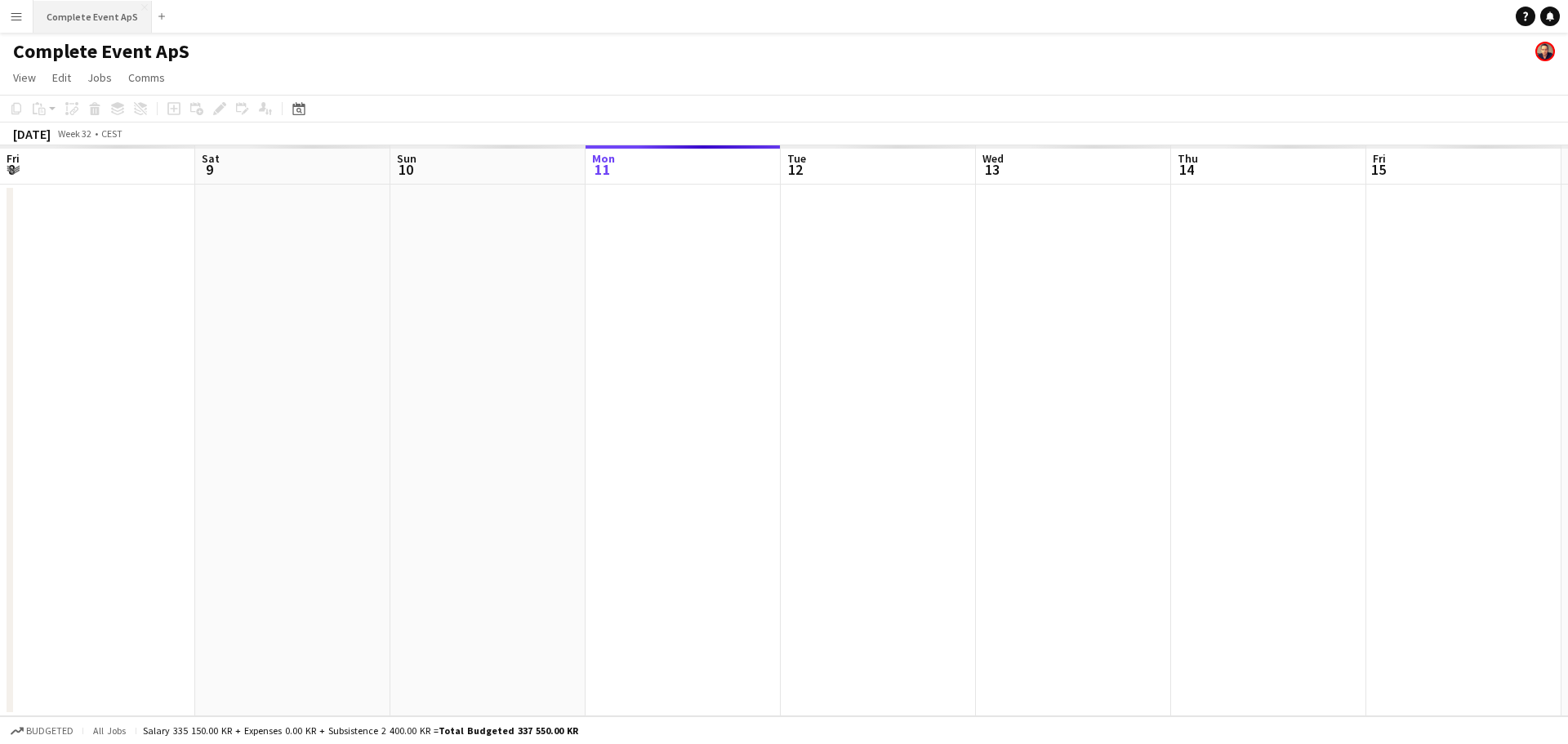
scroll to position [0, 391]
